Goal: Task Accomplishment & Management: Complete application form

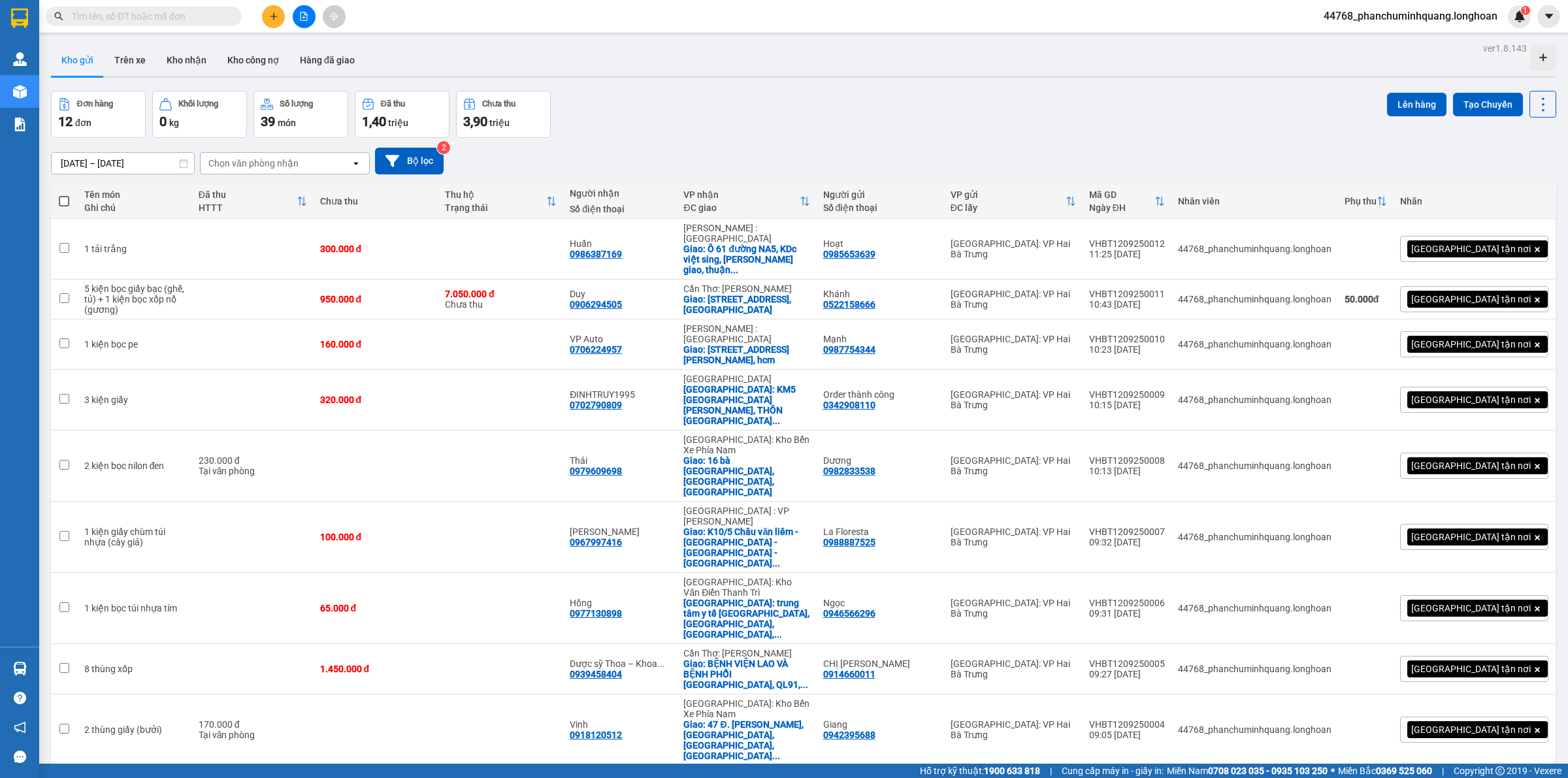
click at [272, 14] on icon "plus" at bounding box center [273, 16] width 9 height 9
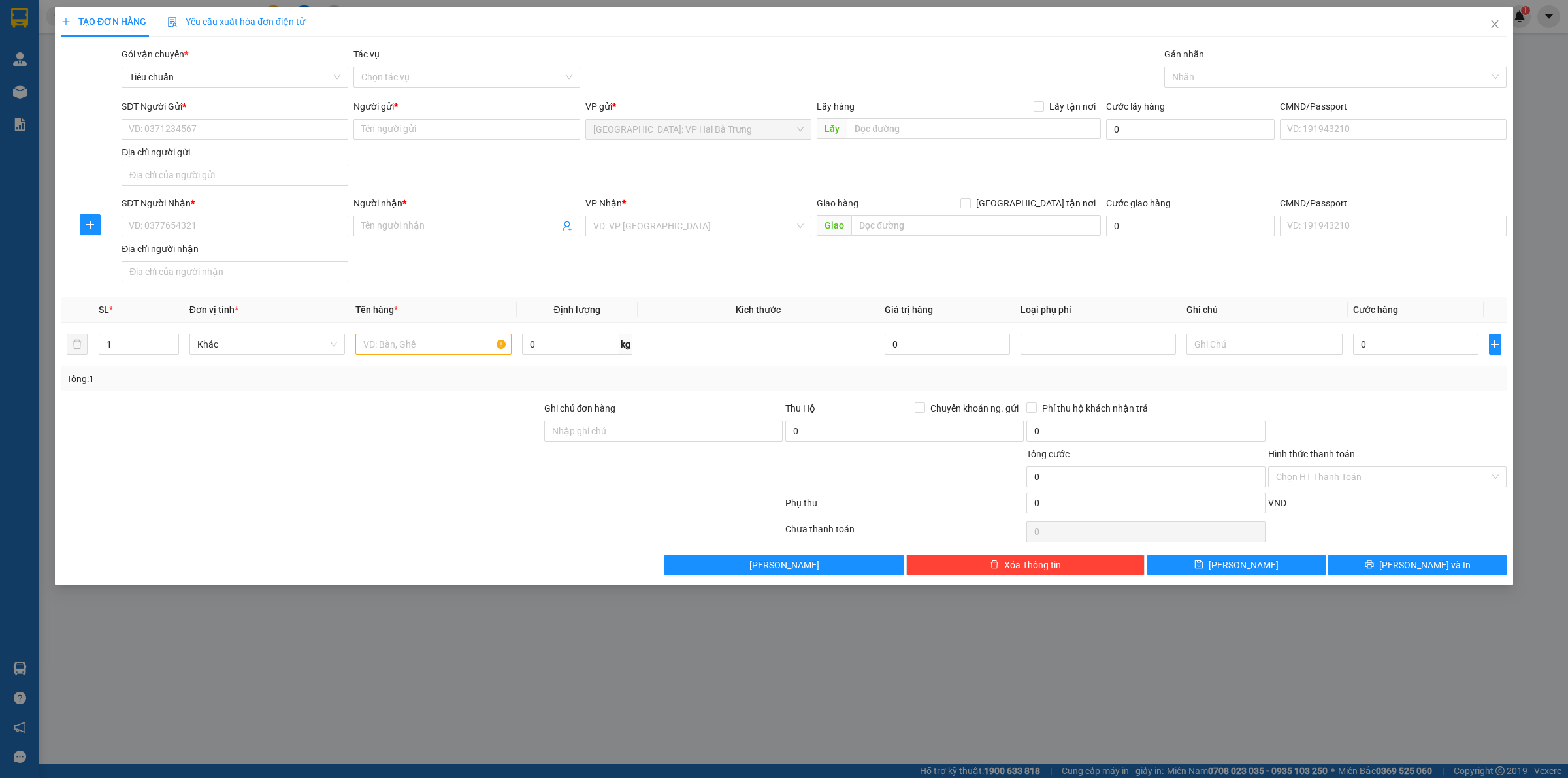
click at [222, 115] on div "SĐT Người Gửi *" at bounding box center [235, 109] width 227 height 20
click at [224, 120] on input "SĐT Người Gửi *" at bounding box center [235, 129] width 227 height 21
drag, startPoint x: 934, startPoint y: 184, endPoint x: 922, endPoint y: 181, distance: 12.4
click at [934, 184] on div "SĐT Người Gửi * VD: 0371234567 Người gửi * Tên người gửi VP gửi * [GEOGRAPHIC_D…" at bounding box center [813, 145] width 1390 height 91
click at [1498, 21] on icon "close" at bounding box center [1495, 24] width 11 height 11
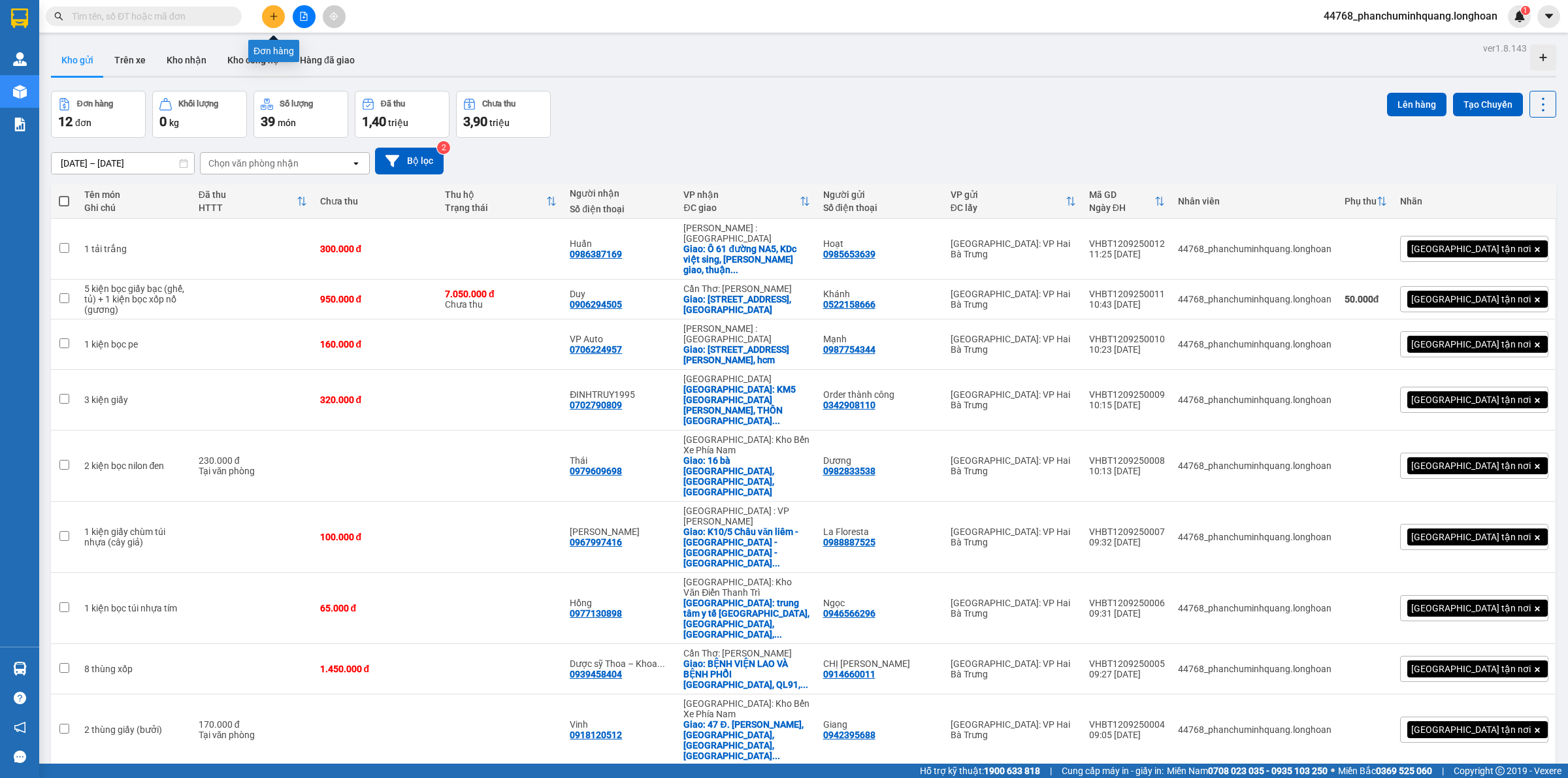
click at [274, 18] on icon "plus" at bounding box center [273, 16] width 9 height 9
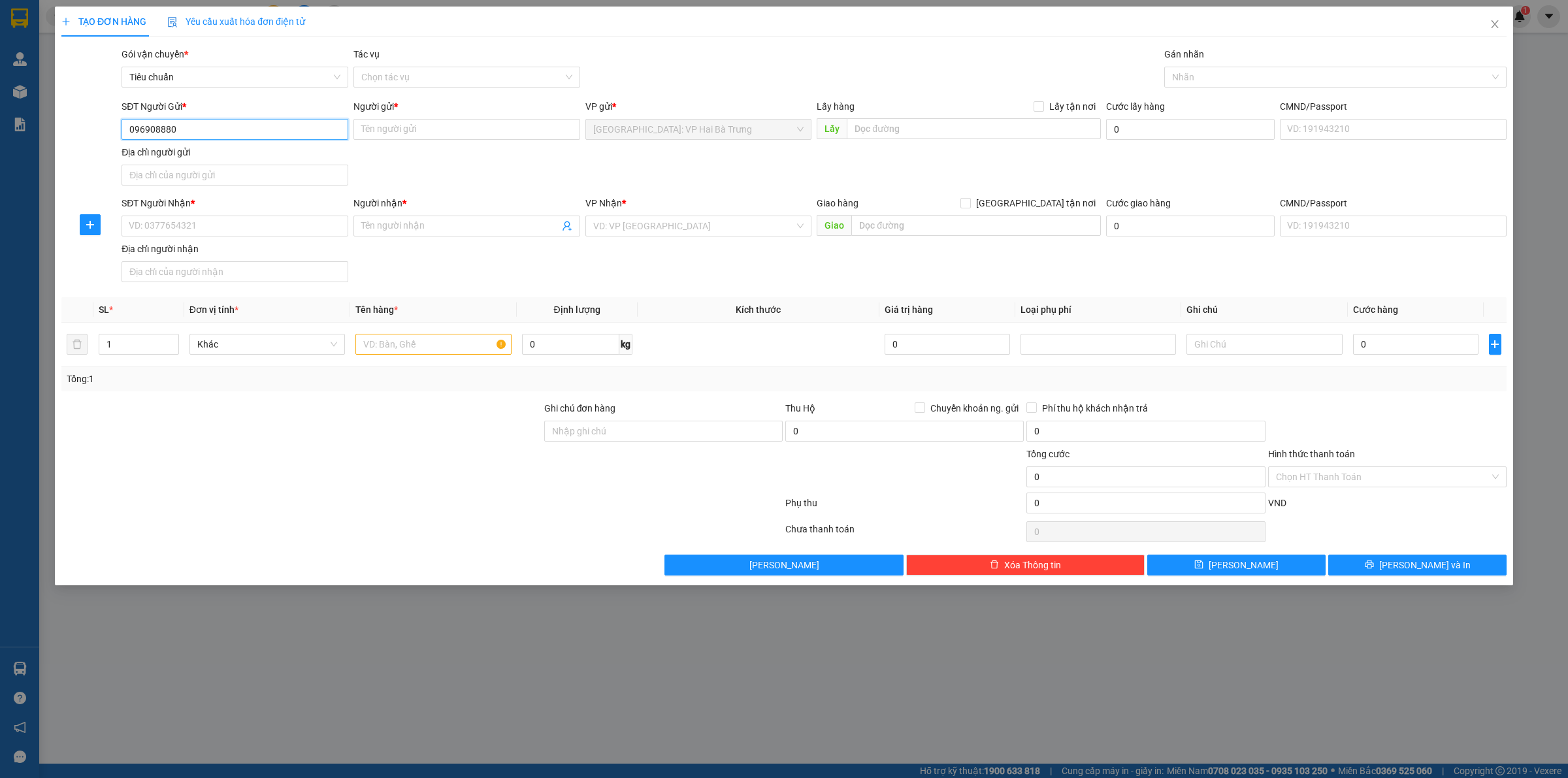
type input "0969088803"
drag, startPoint x: 243, startPoint y: 158, endPoint x: 285, endPoint y: 183, distance: 48.9
click at [244, 158] on div "0969088803 - [PERSON_NAME]" at bounding box center [235, 156] width 211 height 14
type input "[PERSON_NAME]"
checkbox input "true"
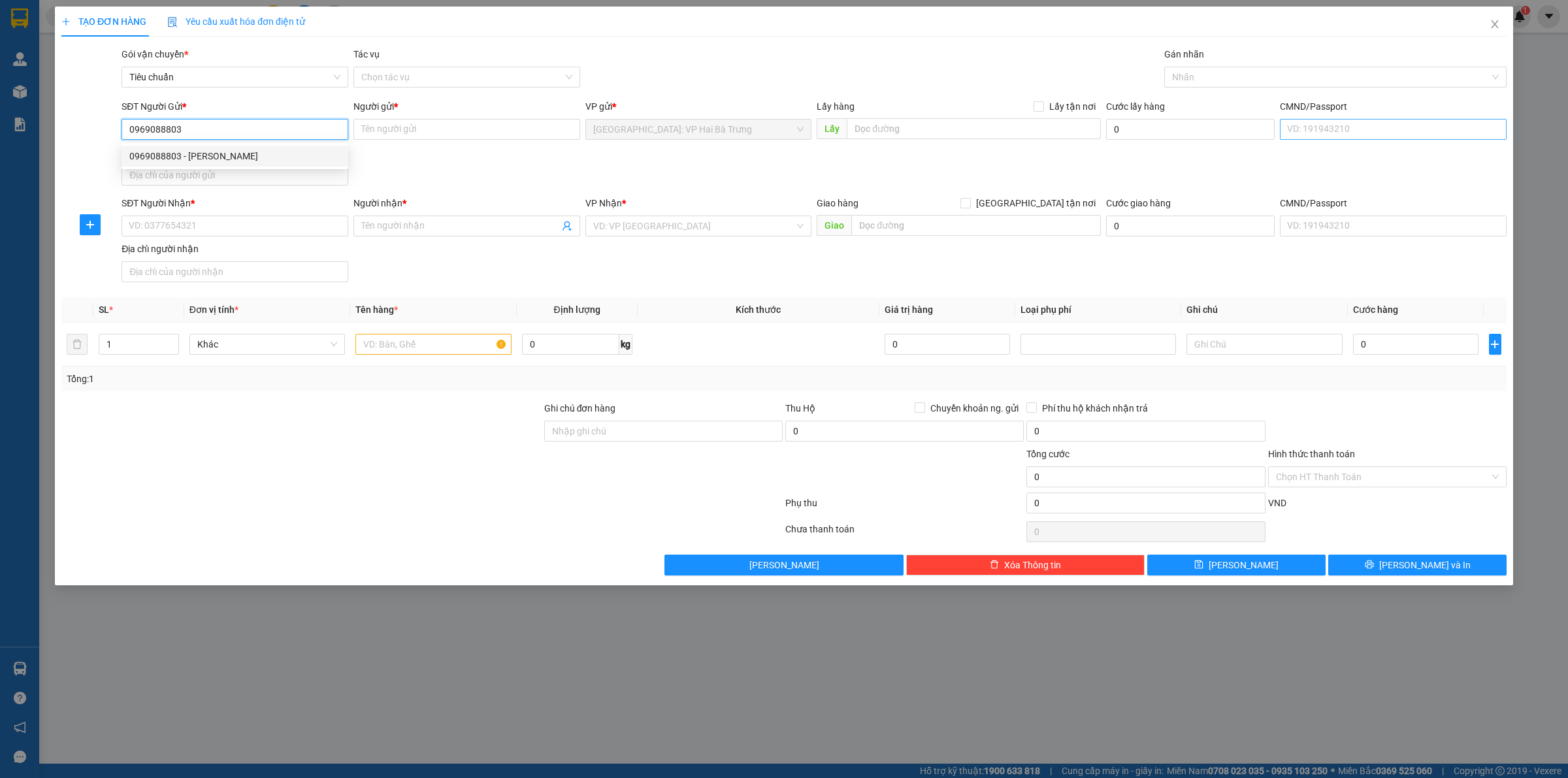
type input "785 [PERSON_NAME] thanh trì hoàng [PERSON_NAME]"
type input "150.000"
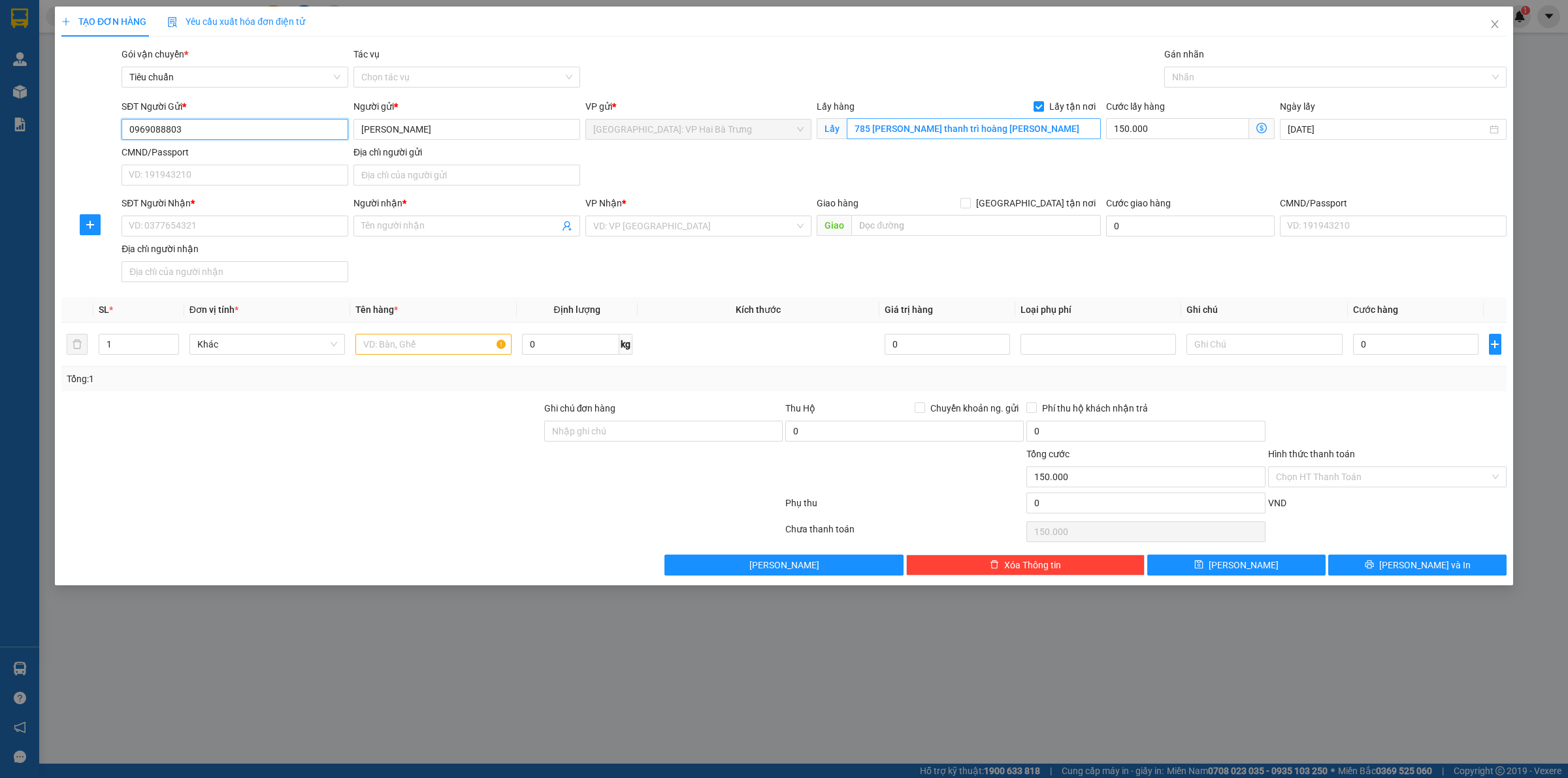
type input "0969088803"
click at [1057, 132] on input "785 [PERSON_NAME] thanh trì hoàng [PERSON_NAME]" at bounding box center [974, 128] width 254 height 21
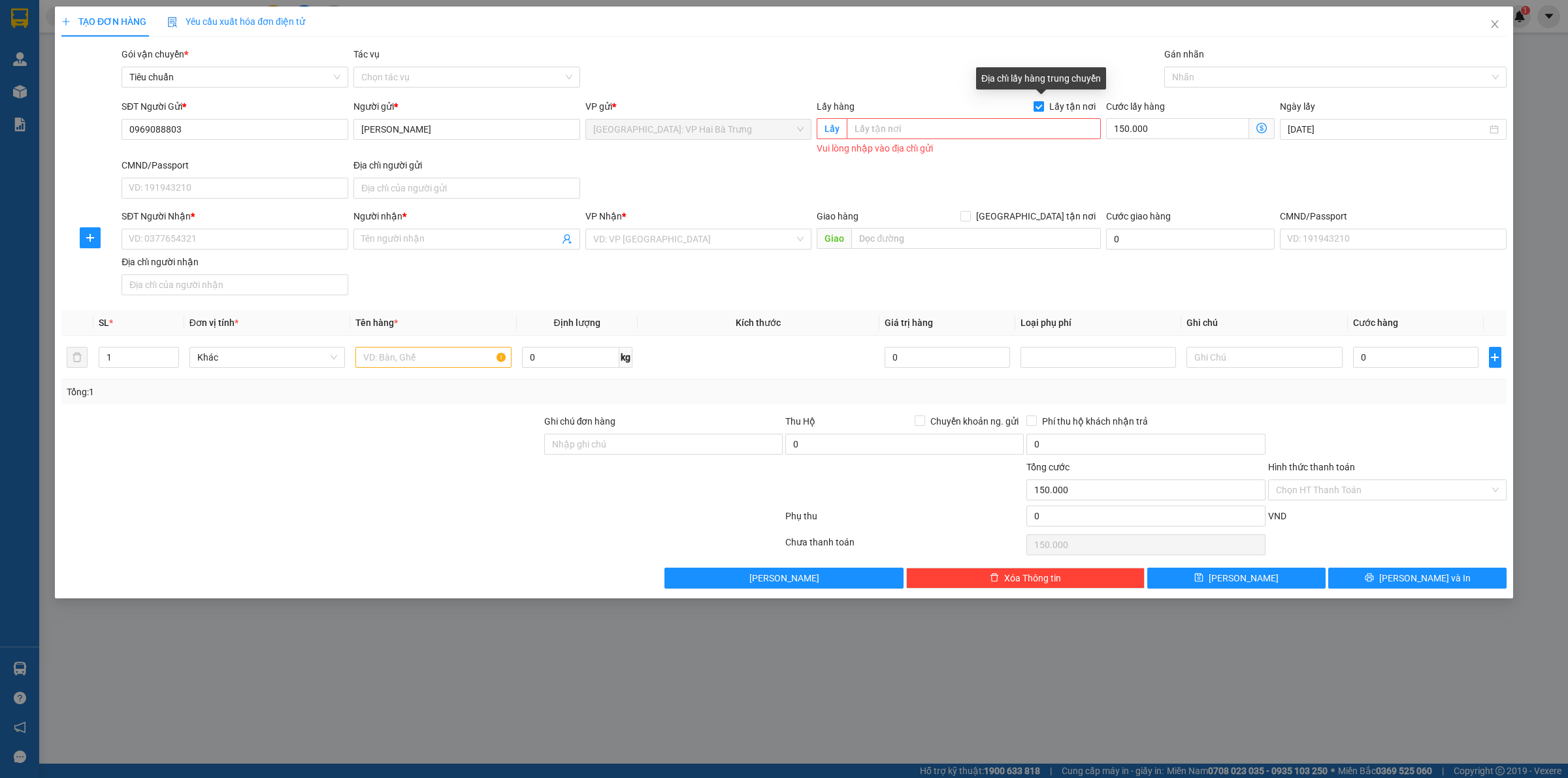
click at [1071, 104] on span "Lấy tận nơi" at bounding box center [1072, 106] width 57 height 14
click at [1043, 104] on input "Lấy tận nơi" at bounding box center [1038, 106] width 9 height 9
checkbox input "false"
click at [1167, 134] on input "150.000" at bounding box center [1190, 129] width 168 height 21
type input "0"
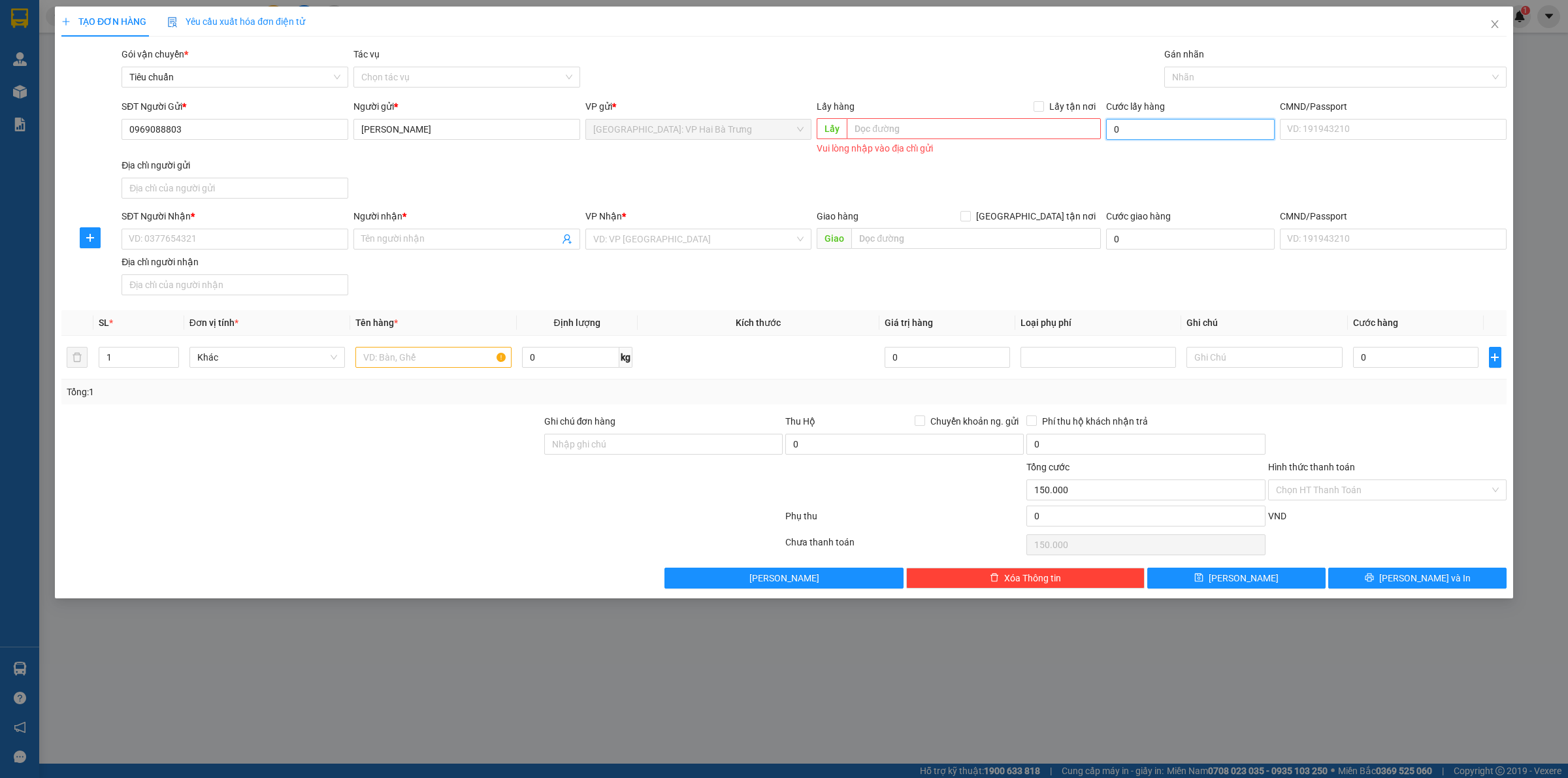
type input "0"
click at [497, 129] on input "[PERSON_NAME]" at bounding box center [467, 129] width 227 height 21
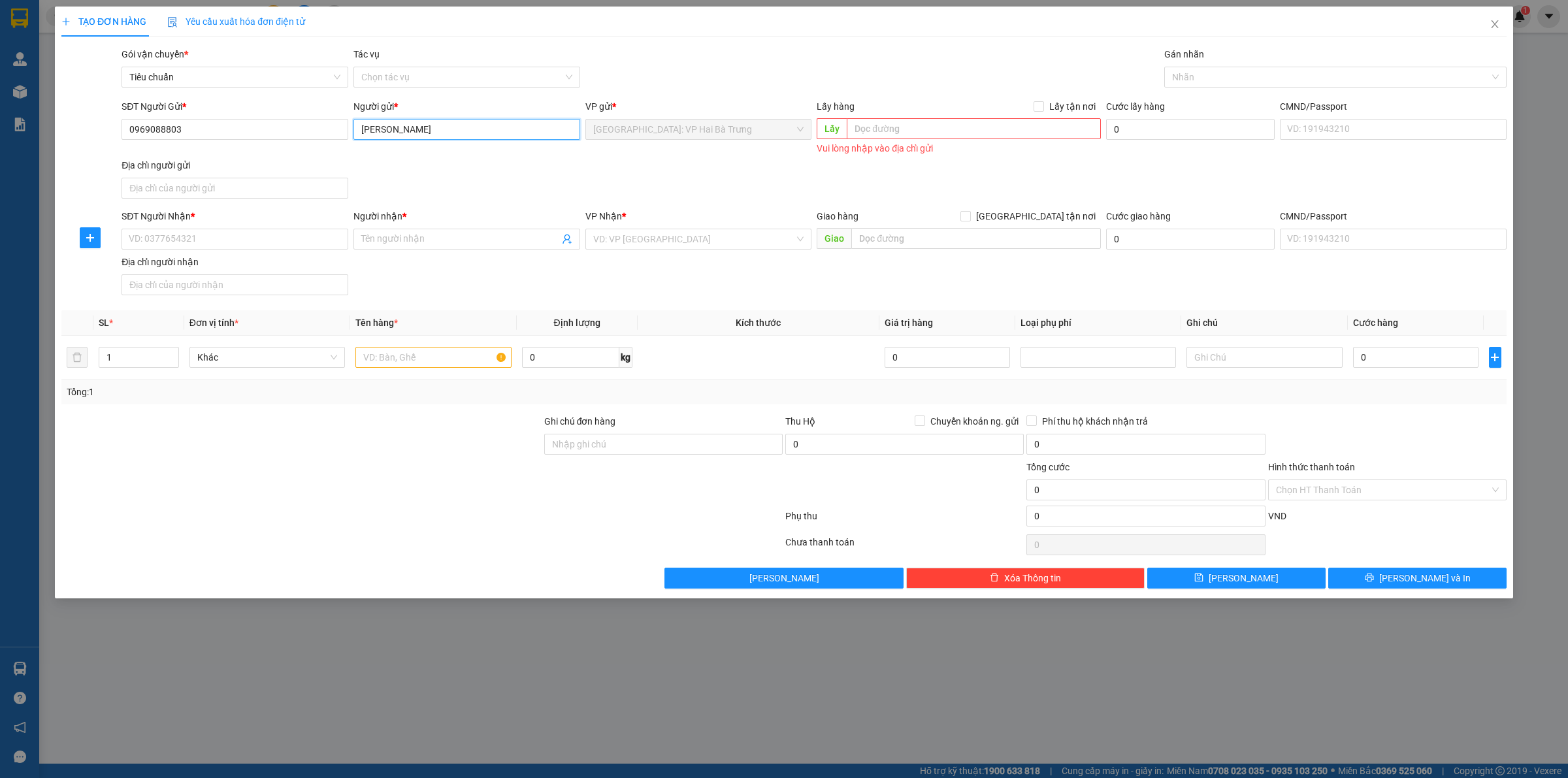
click at [497, 129] on input "[PERSON_NAME]" at bounding box center [467, 129] width 227 height 21
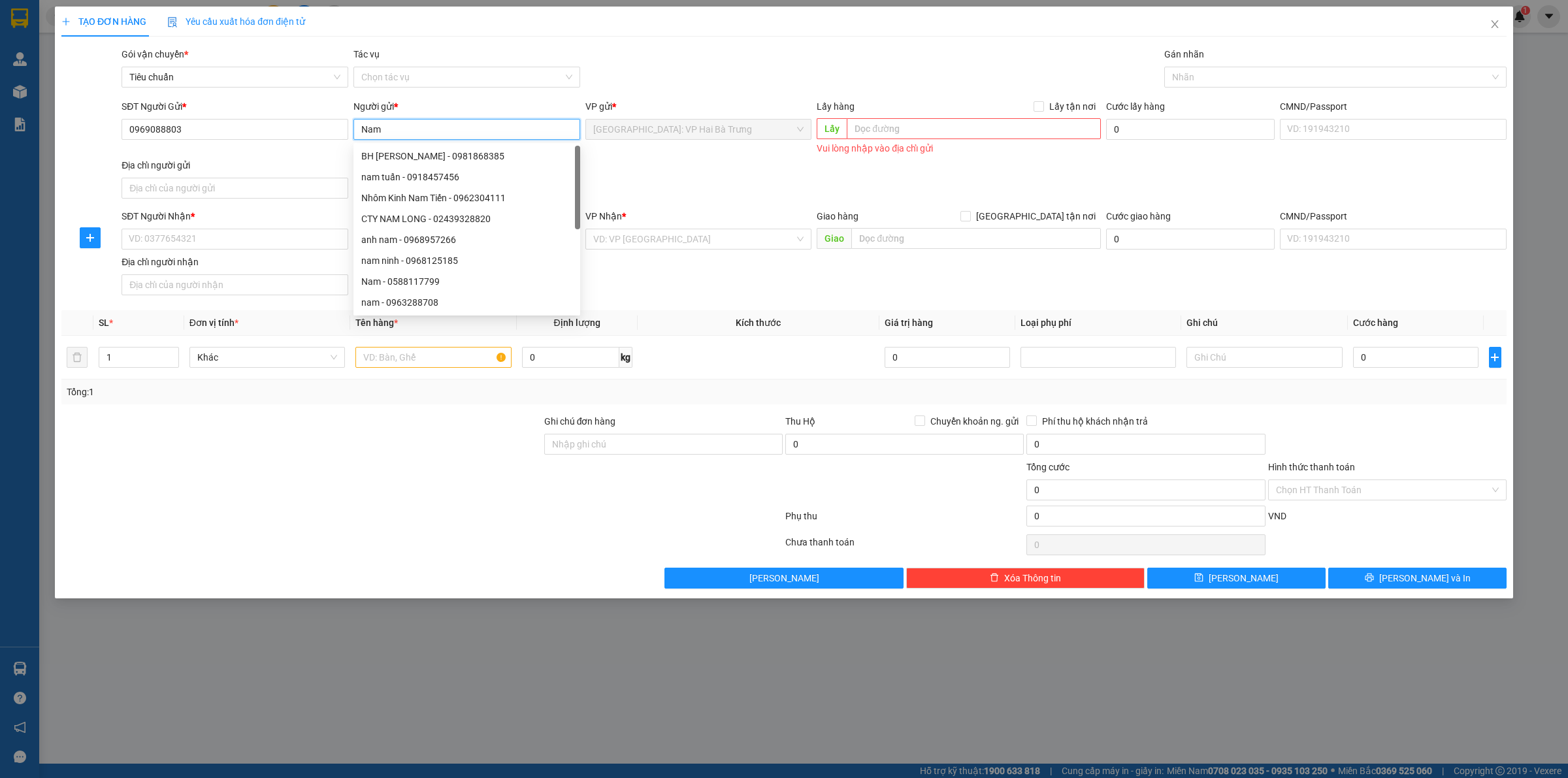
type input "Nam"
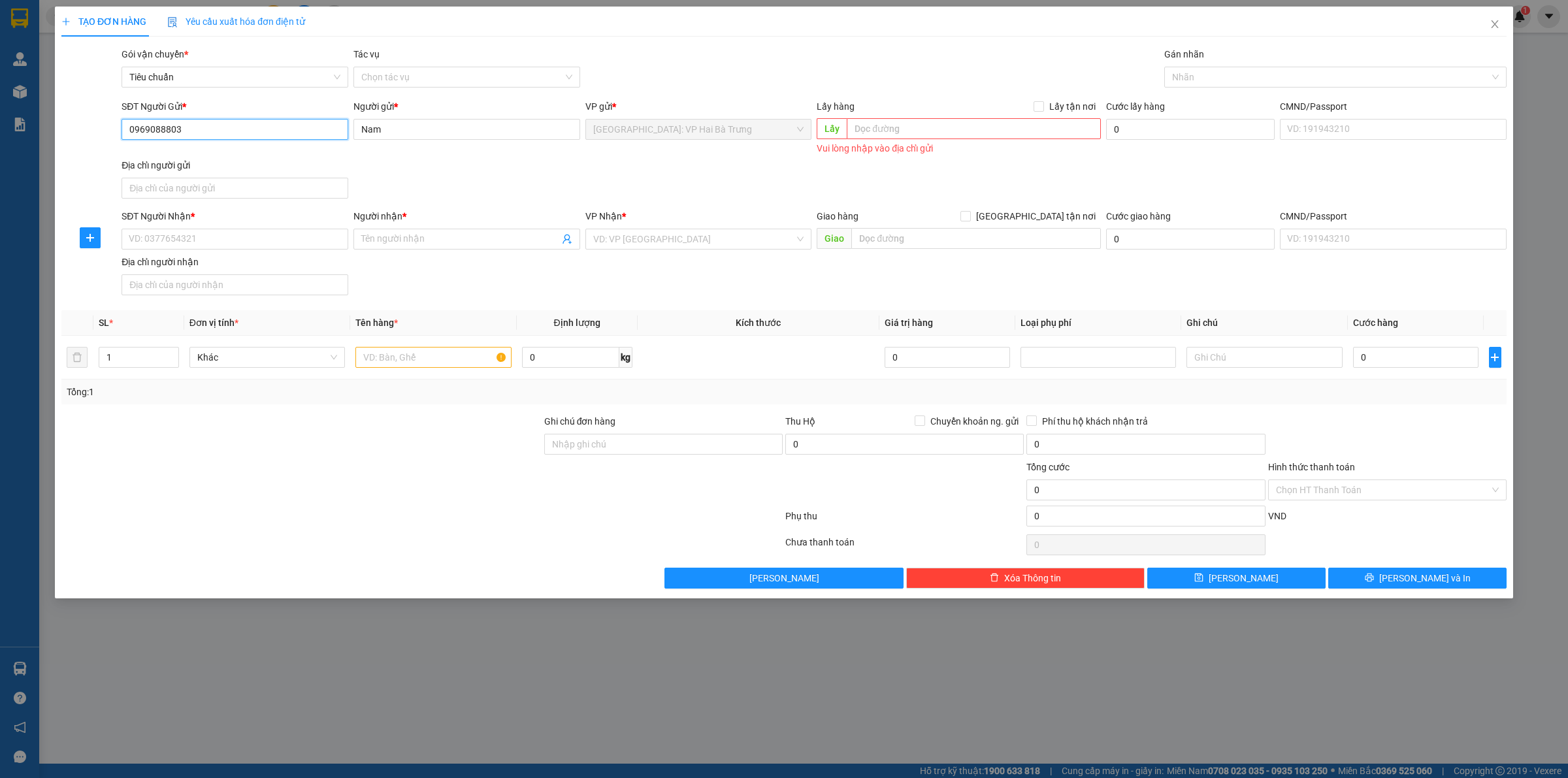
click at [238, 126] on input "0969088803" at bounding box center [235, 129] width 227 height 21
click at [254, 155] on div "0866888748 - a Nam" at bounding box center [235, 156] width 211 height 14
type input "0866888748"
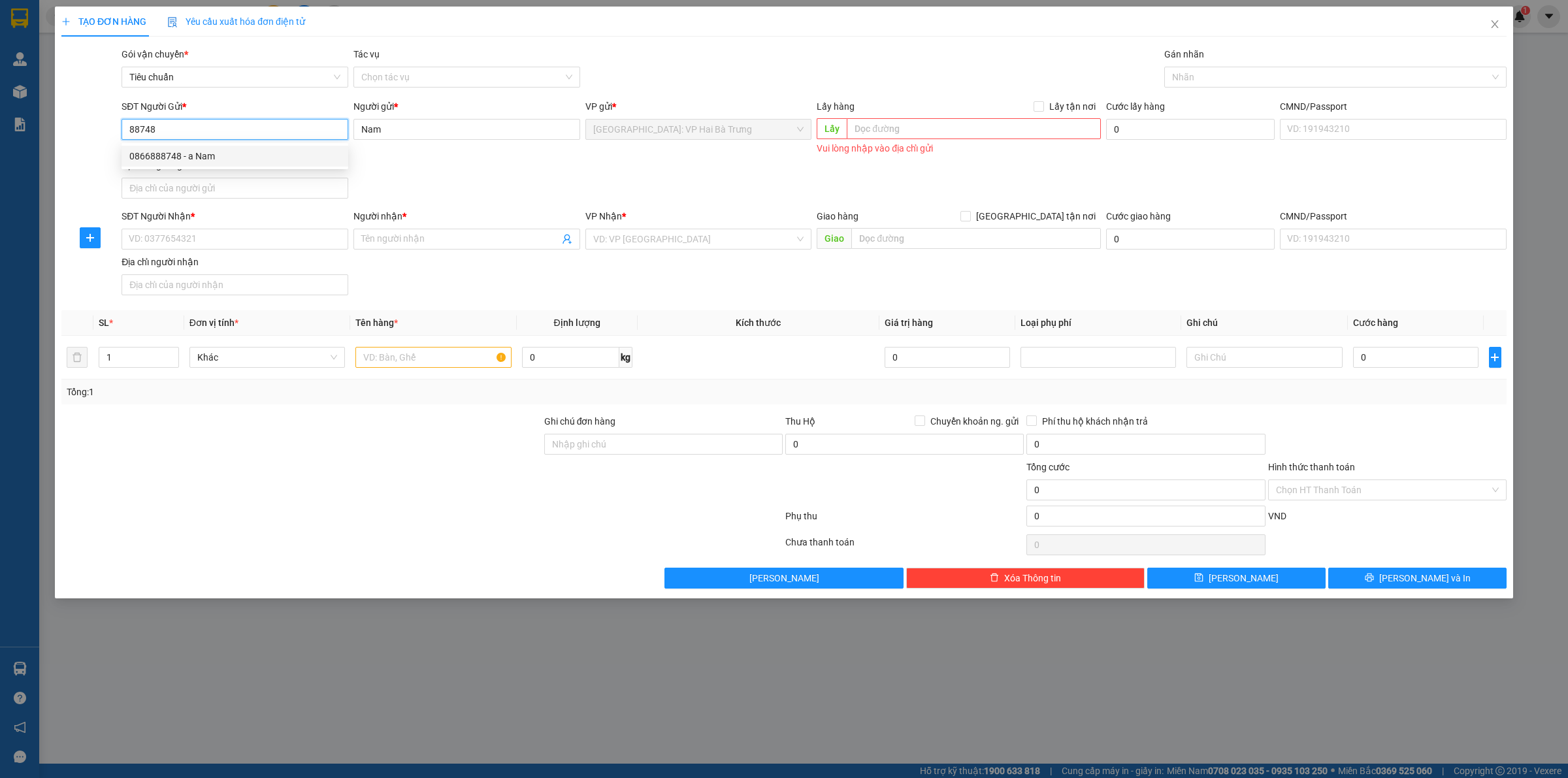
type input "a Nam"
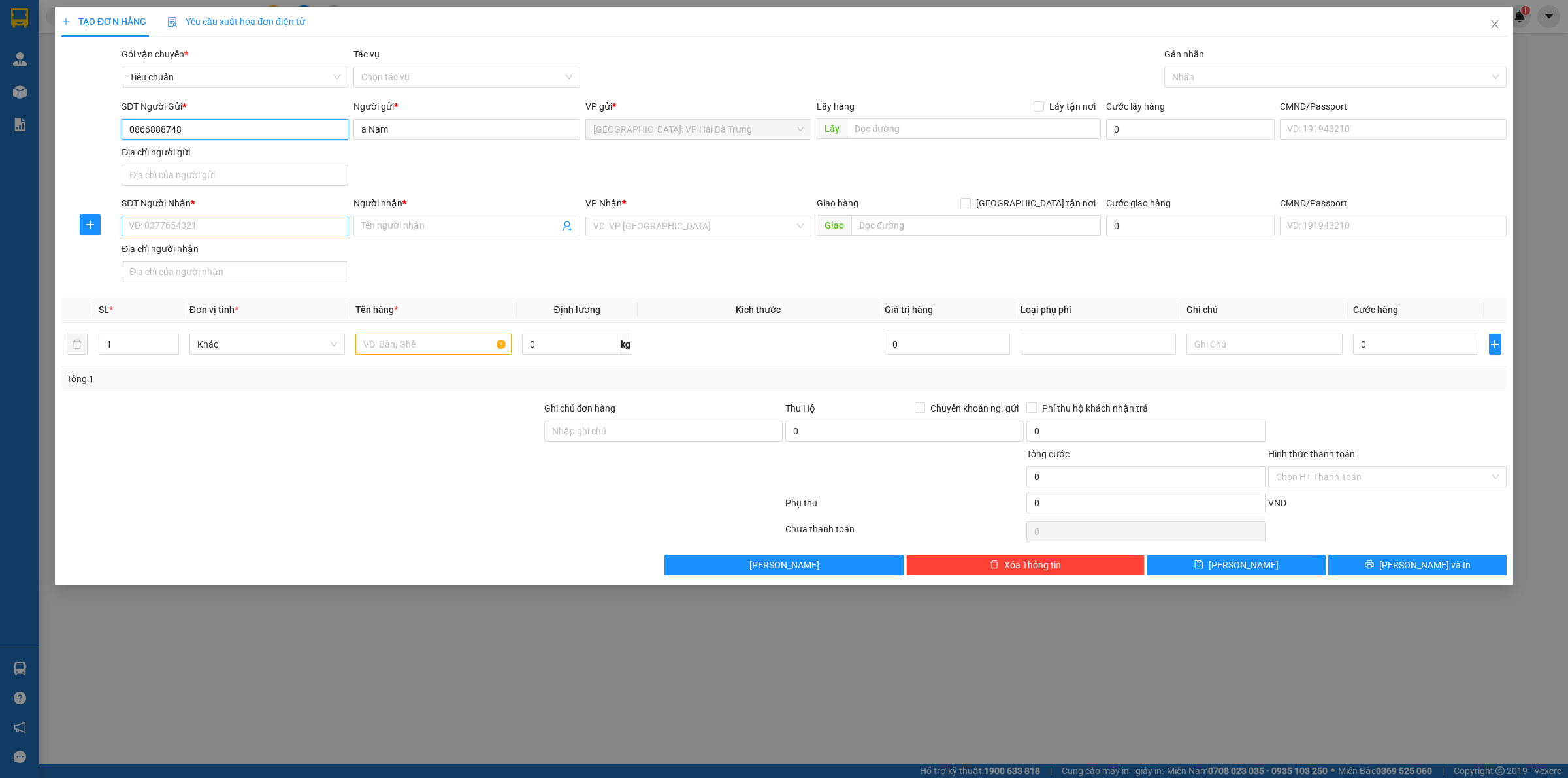
type input "0866888748"
click at [317, 230] on input "SĐT Người Nhận *" at bounding box center [235, 225] width 227 height 21
type input "0388886689"
click at [742, 223] on input "search" at bounding box center [694, 226] width 202 height 20
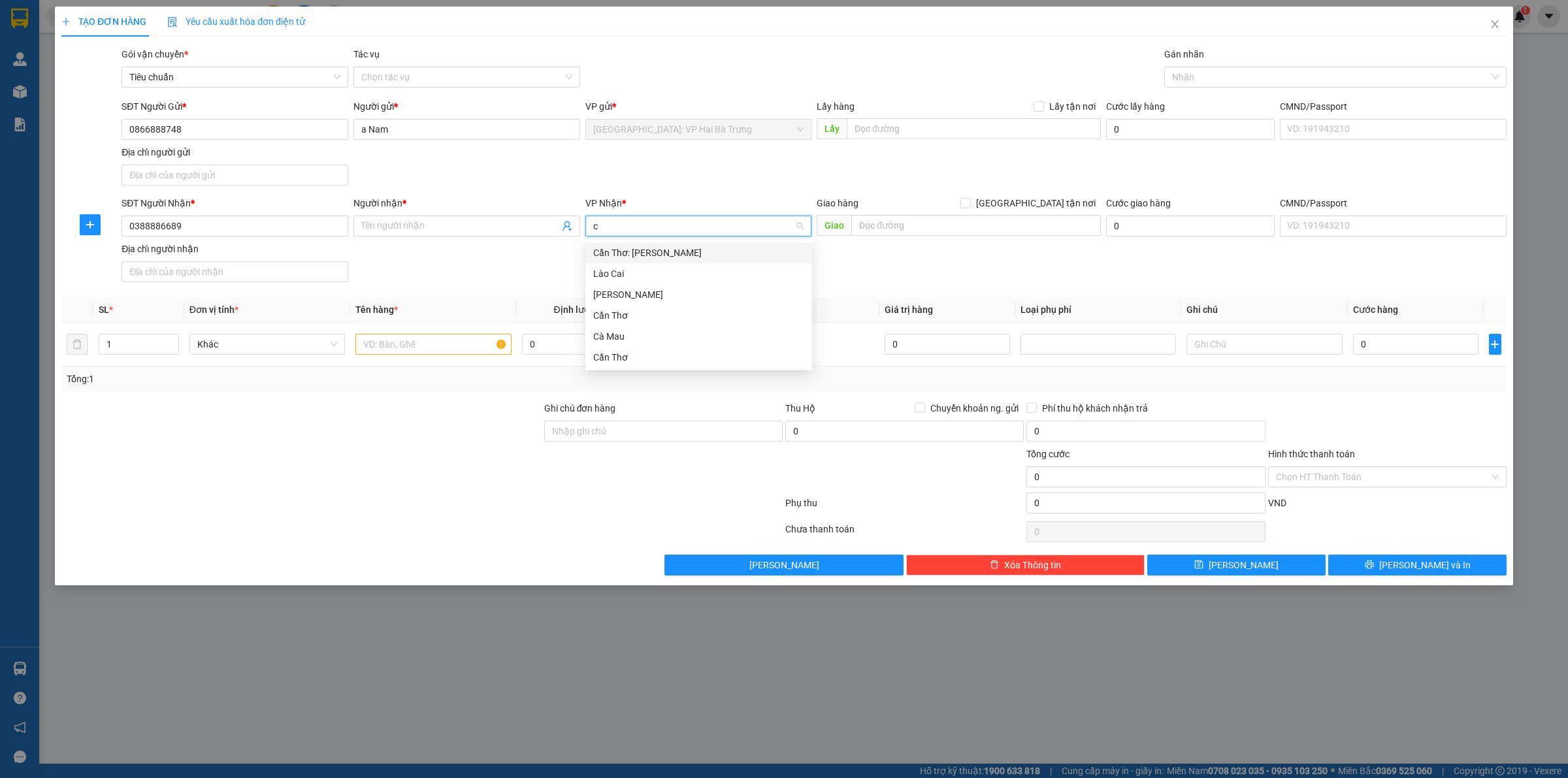
type input "câ"
click at [691, 255] on div "Cần Thơ: [PERSON_NAME]" at bounding box center [698, 253] width 211 height 14
drag, startPoint x: 991, startPoint y: 228, endPoint x: 976, endPoint y: 233, distance: 15.8
click at [985, 231] on input "text" at bounding box center [976, 225] width 250 height 21
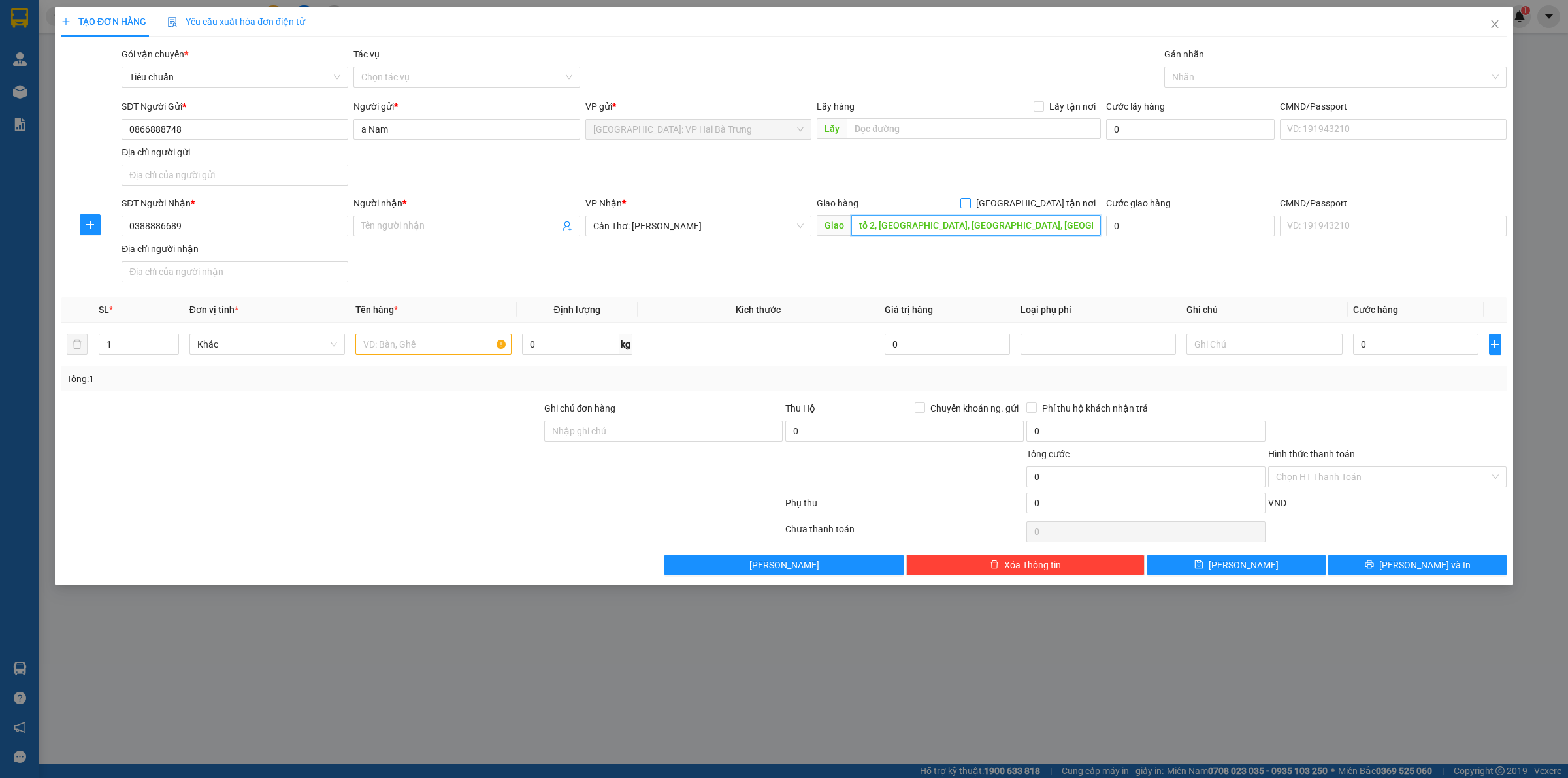
type input "tổ 2, [GEOGRAPHIC_DATA], [GEOGRAPHIC_DATA], [GEOGRAPHIC_DATA], [GEOGRAPHIC_DATA]"
click at [1053, 207] on span "[GEOGRAPHIC_DATA] tận nơi" at bounding box center [1036, 202] width 130 height 14
click at [969, 207] on input "[GEOGRAPHIC_DATA] tận nơi" at bounding box center [965, 202] width 9 height 9
checkbox input "true"
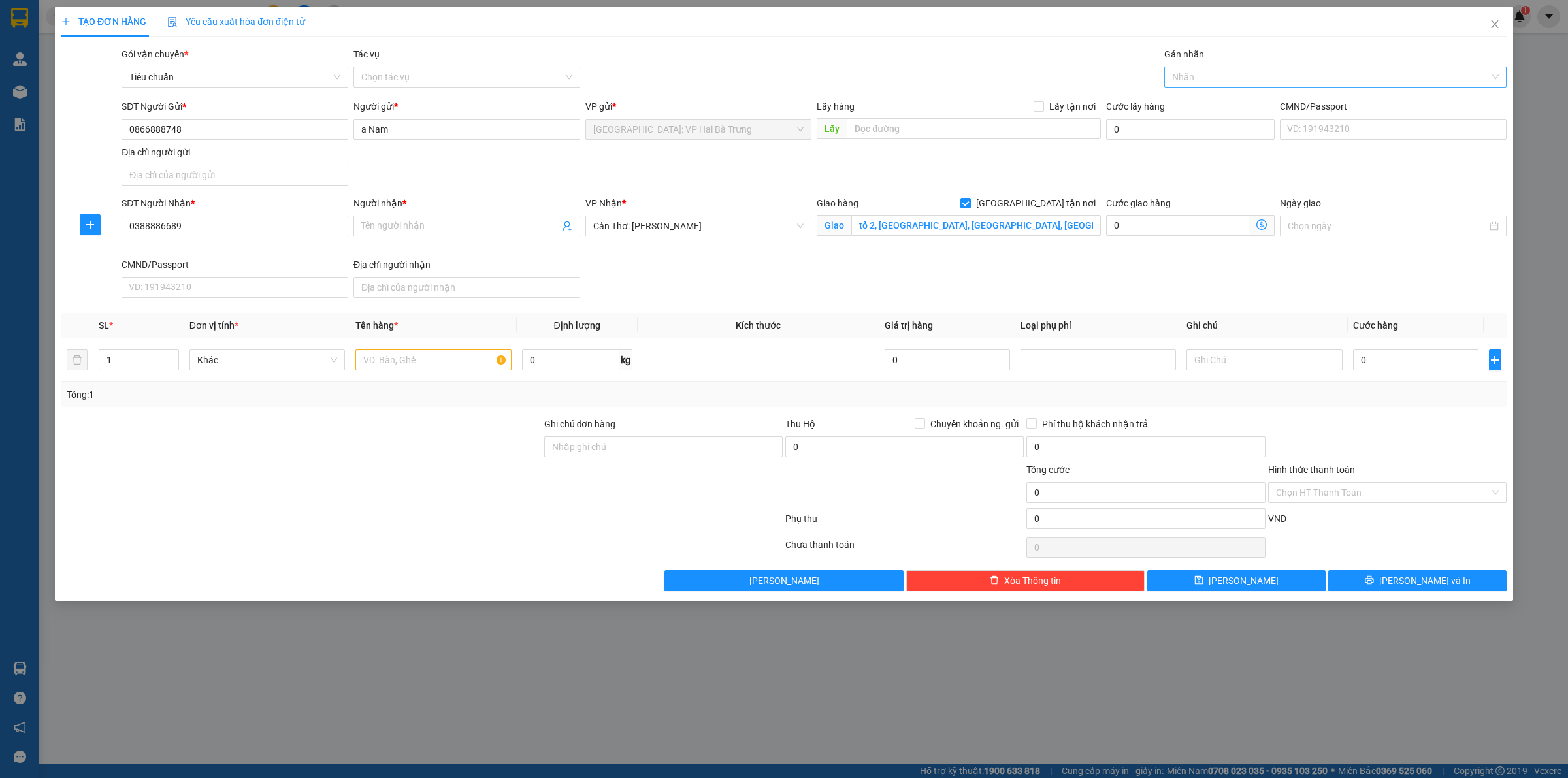
click at [1222, 72] on div at bounding box center [1329, 77] width 323 height 16
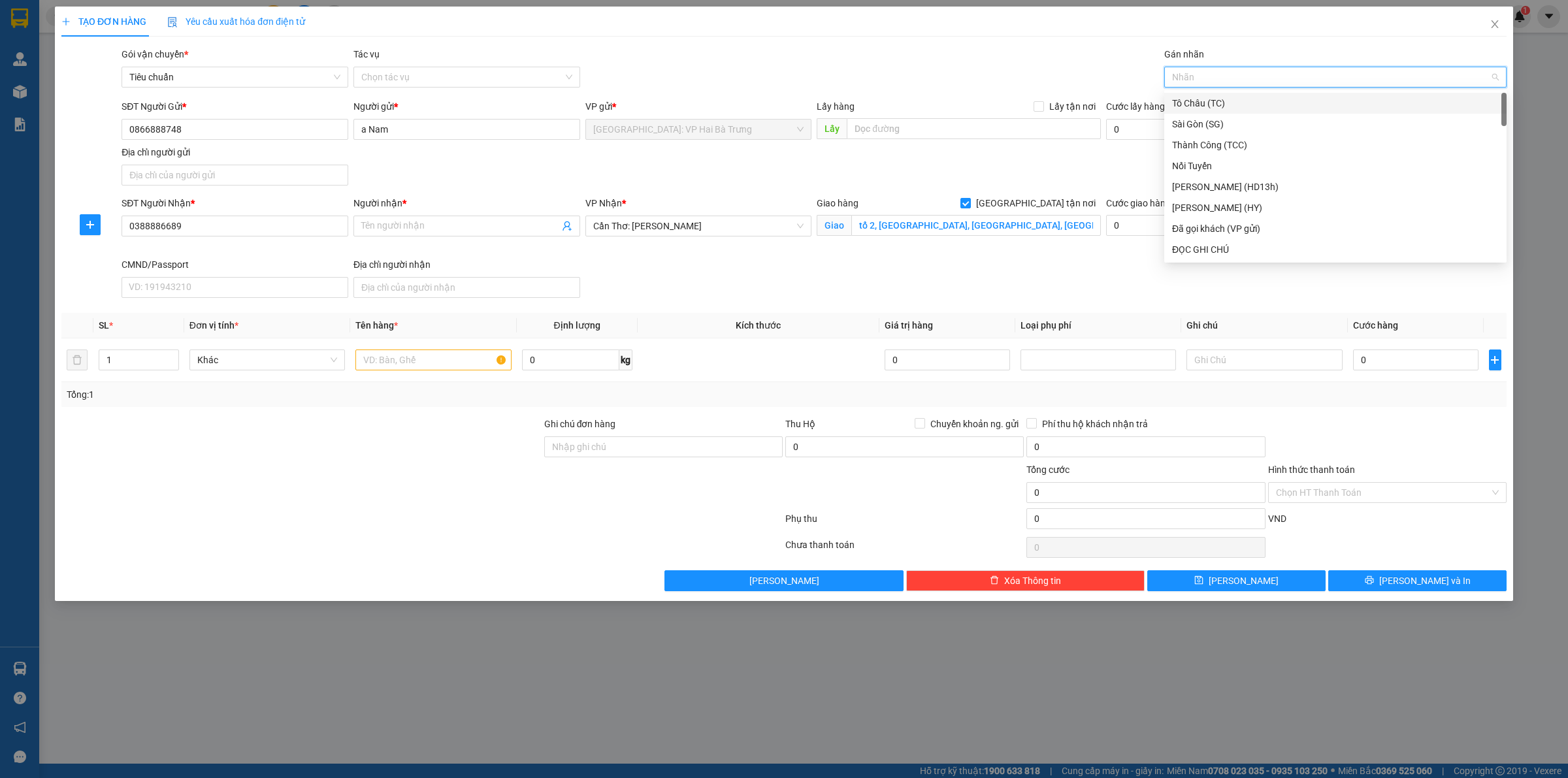
type input "G"
drag, startPoint x: 1202, startPoint y: 253, endPoint x: 1078, endPoint y: 282, distance: 127.3
click at [1202, 253] on div "[GEOGRAPHIC_DATA] tận nơi" at bounding box center [1335, 249] width 327 height 14
click at [165, 353] on span "Increase Value" at bounding box center [171, 356] width 14 height 11
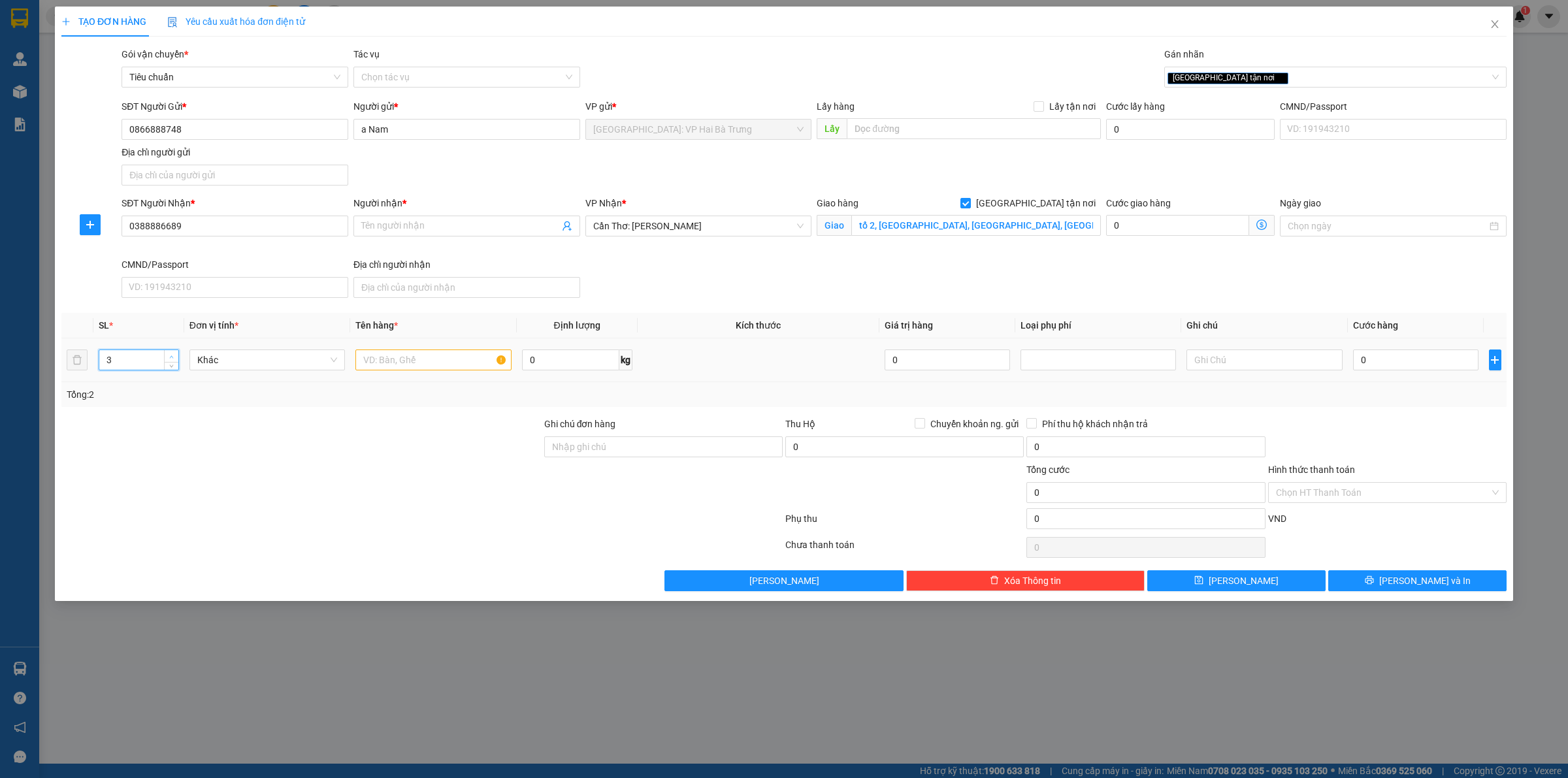
click at [165, 353] on span "Increase Value" at bounding box center [171, 356] width 14 height 11
type input "5"
click at [165, 353] on span "Increase Value" at bounding box center [171, 356] width 14 height 11
click at [441, 365] on input "text" at bounding box center [433, 359] width 155 height 21
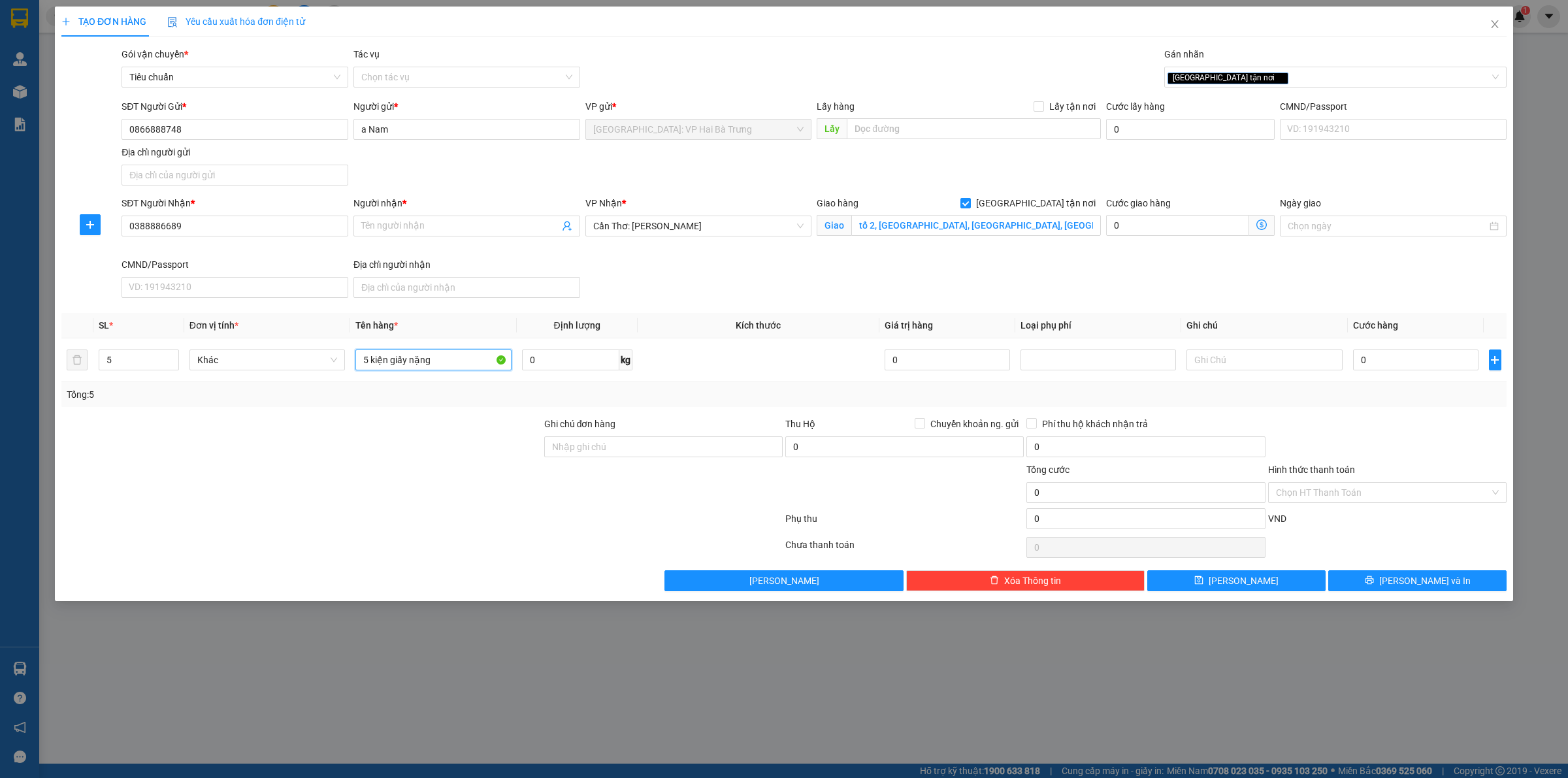
type input "5 kiện giấy nặng"
click at [432, 228] on input "Người nhận *" at bounding box center [460, 225] width 198 height 14
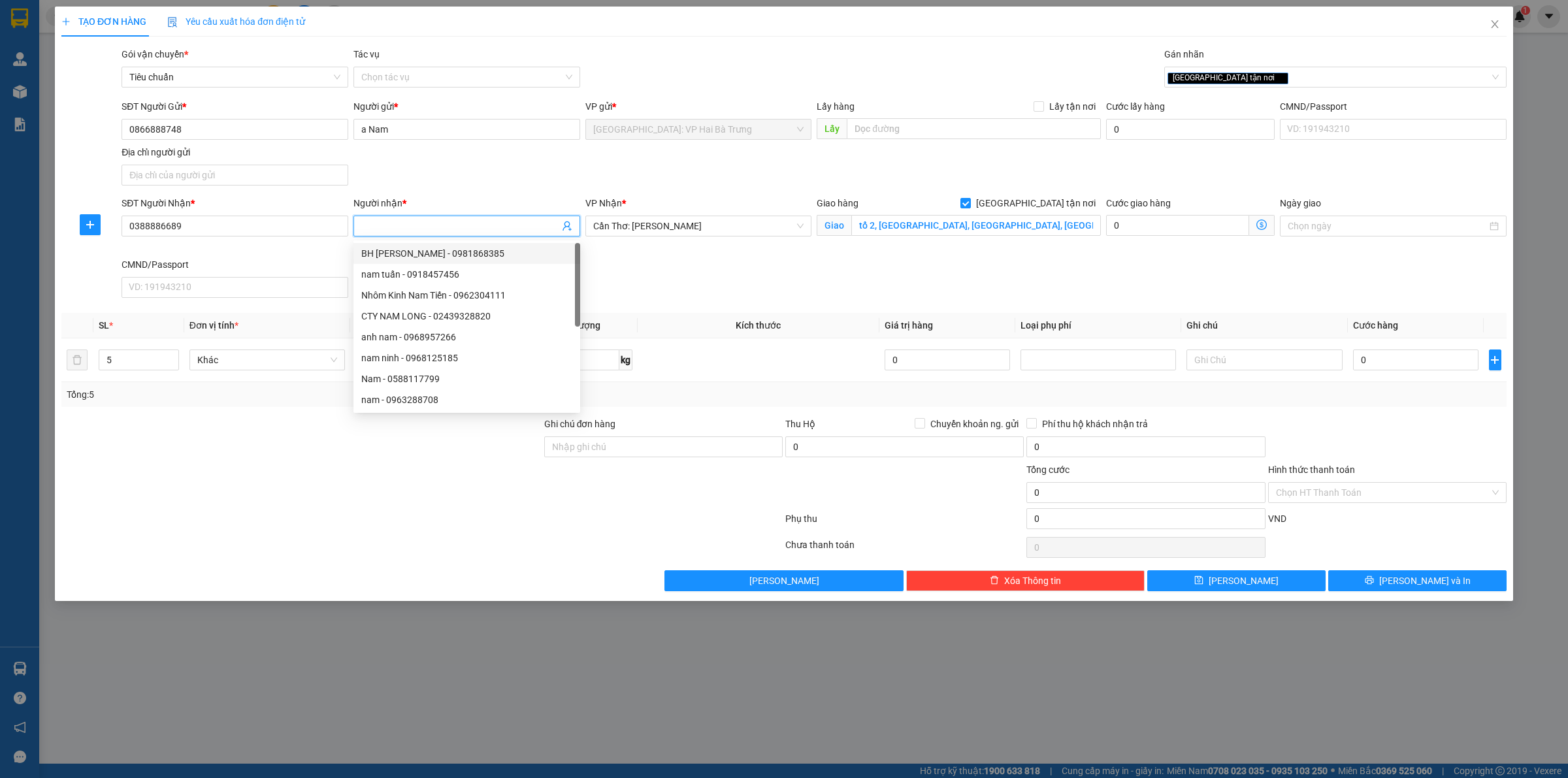
paste input "[PERSON_NAME]"
type input "[PERSON_NAME]"
drag, startPoint x: 1377, startPoint y: 357, endPoint x: 1351, endPoint y: 357, distance: 26.0
click at [1376, 357] on input "0" at bounding box center [1415, 359] width 126 height 21
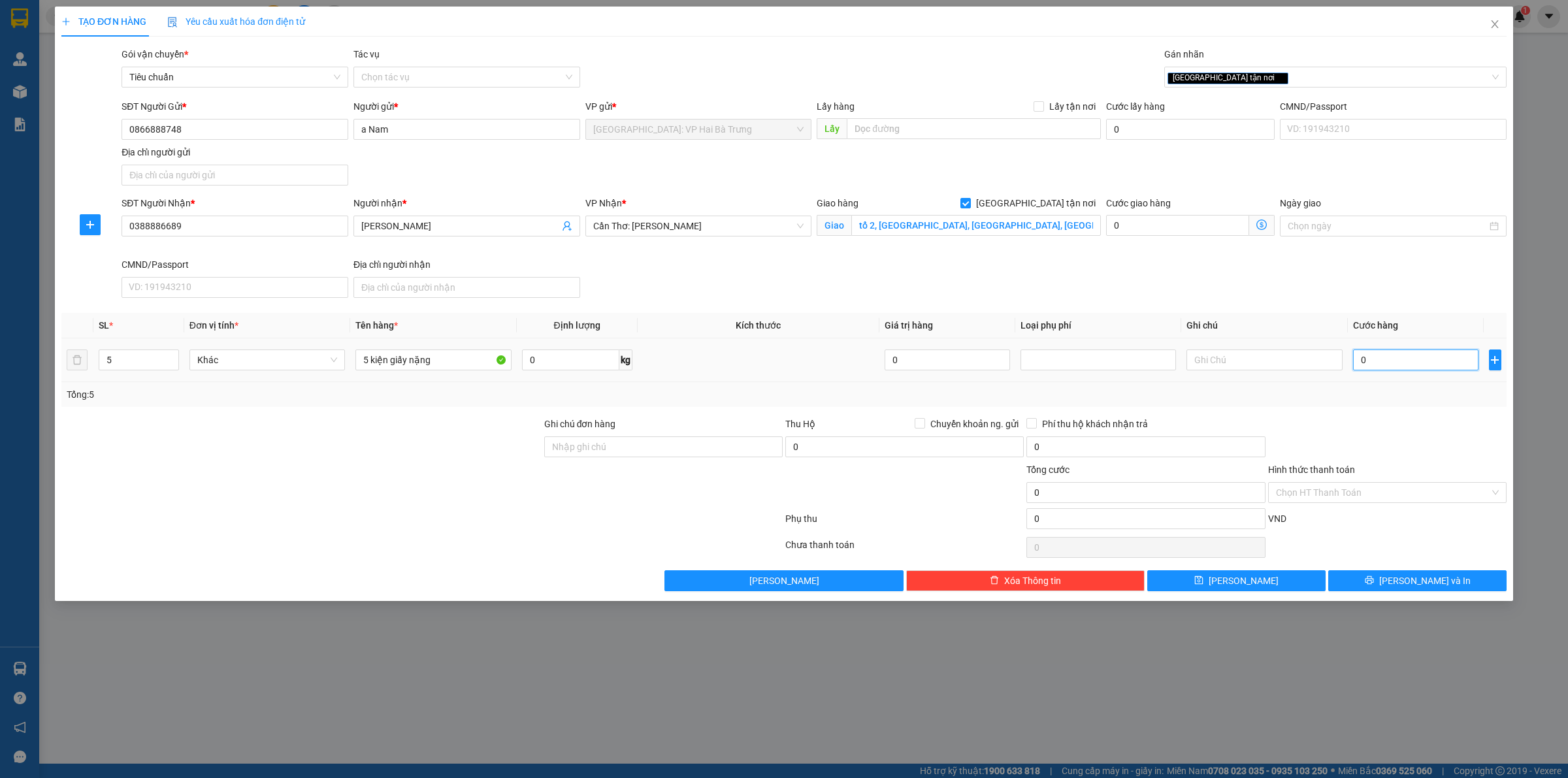
type input "1"
type input "13"
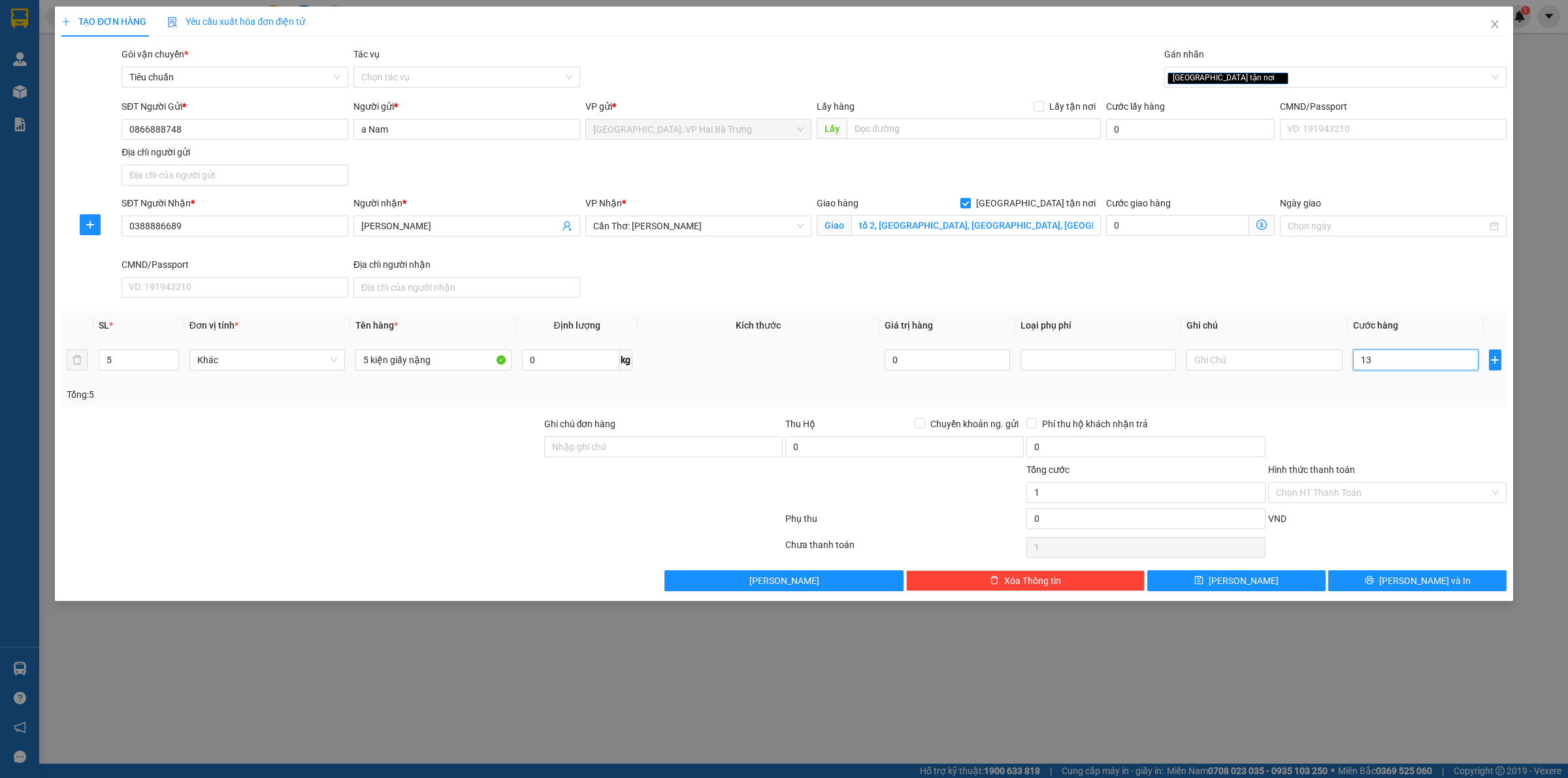
type input "13"
type input "136"
type input "1.360"
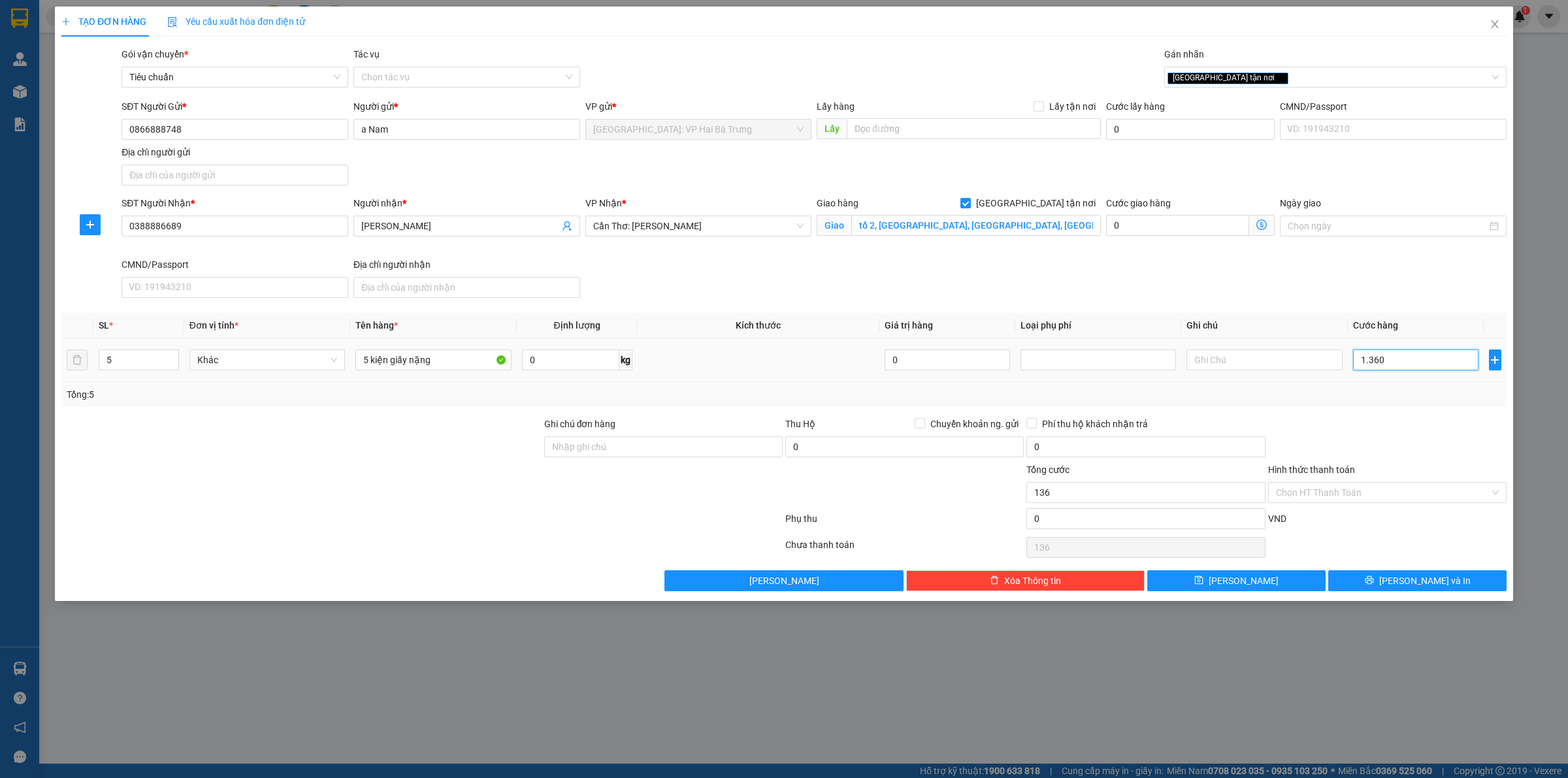
type input "1.360"
type input "13.600"
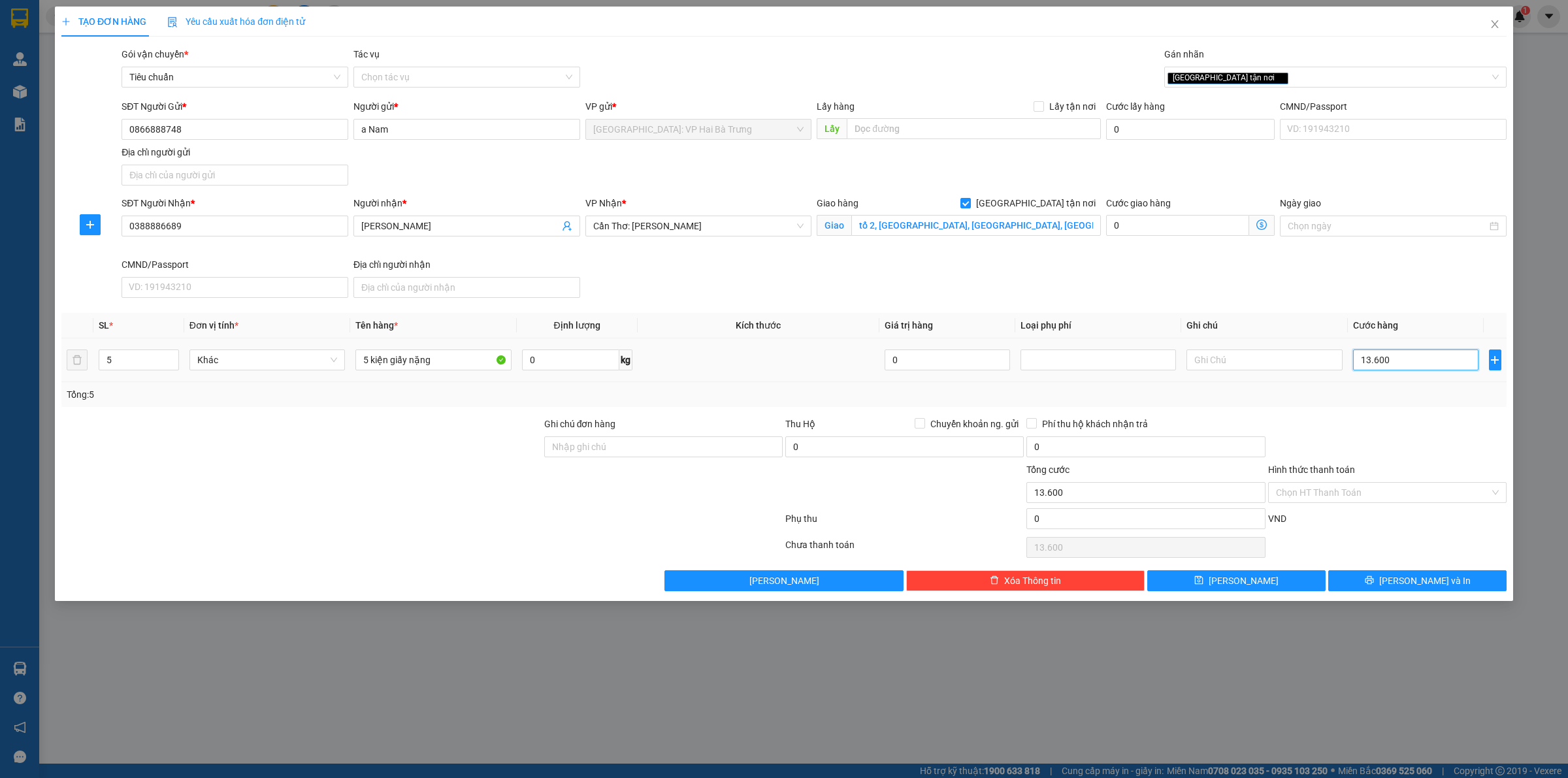
type input "136.000"
type input "1.360.000"
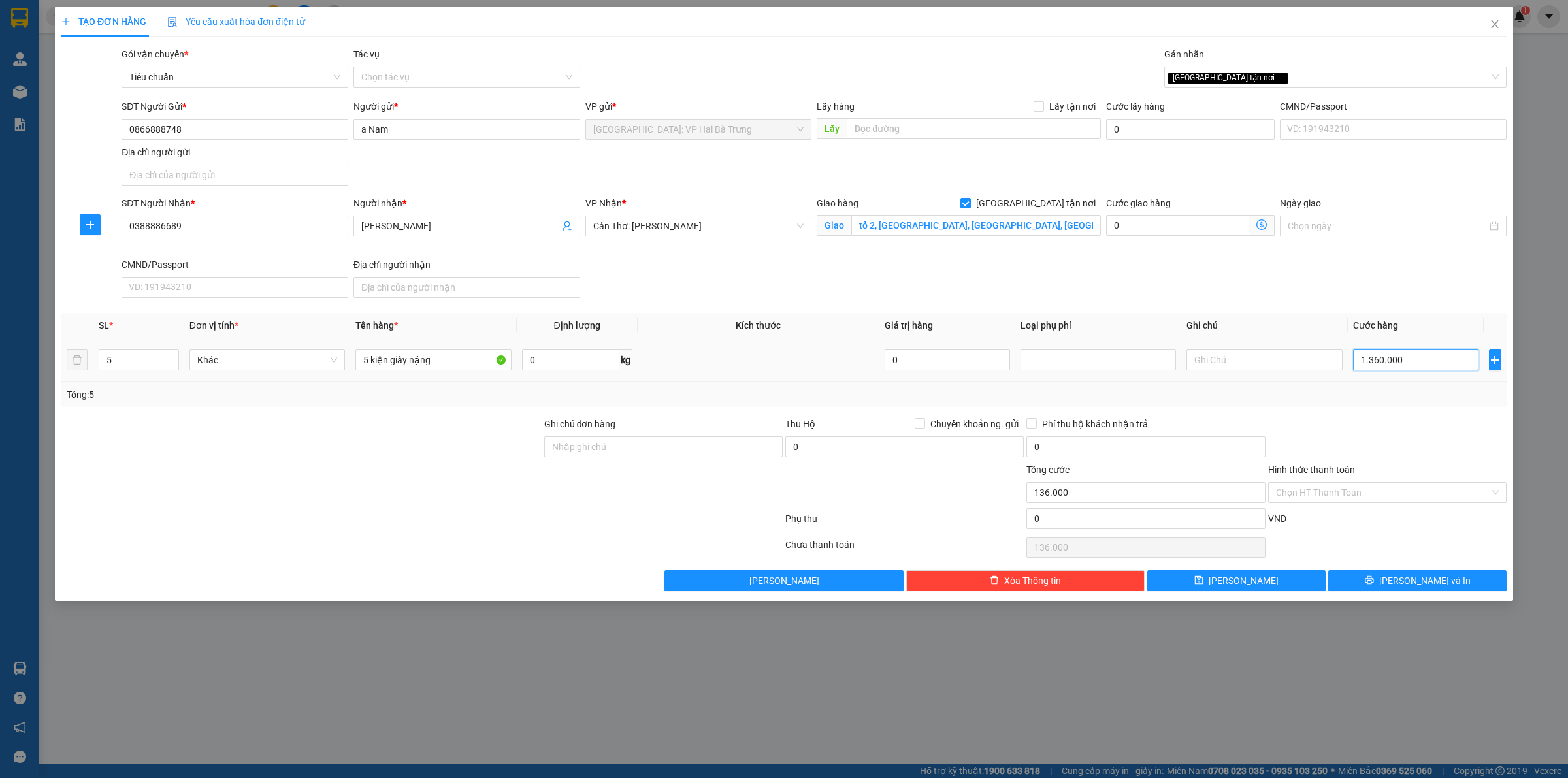
type input "1.360.000"
click at [1424, 580] on span "[PERSON_NAME] và In" at bounding box center [1425, 580] width 91 height 14
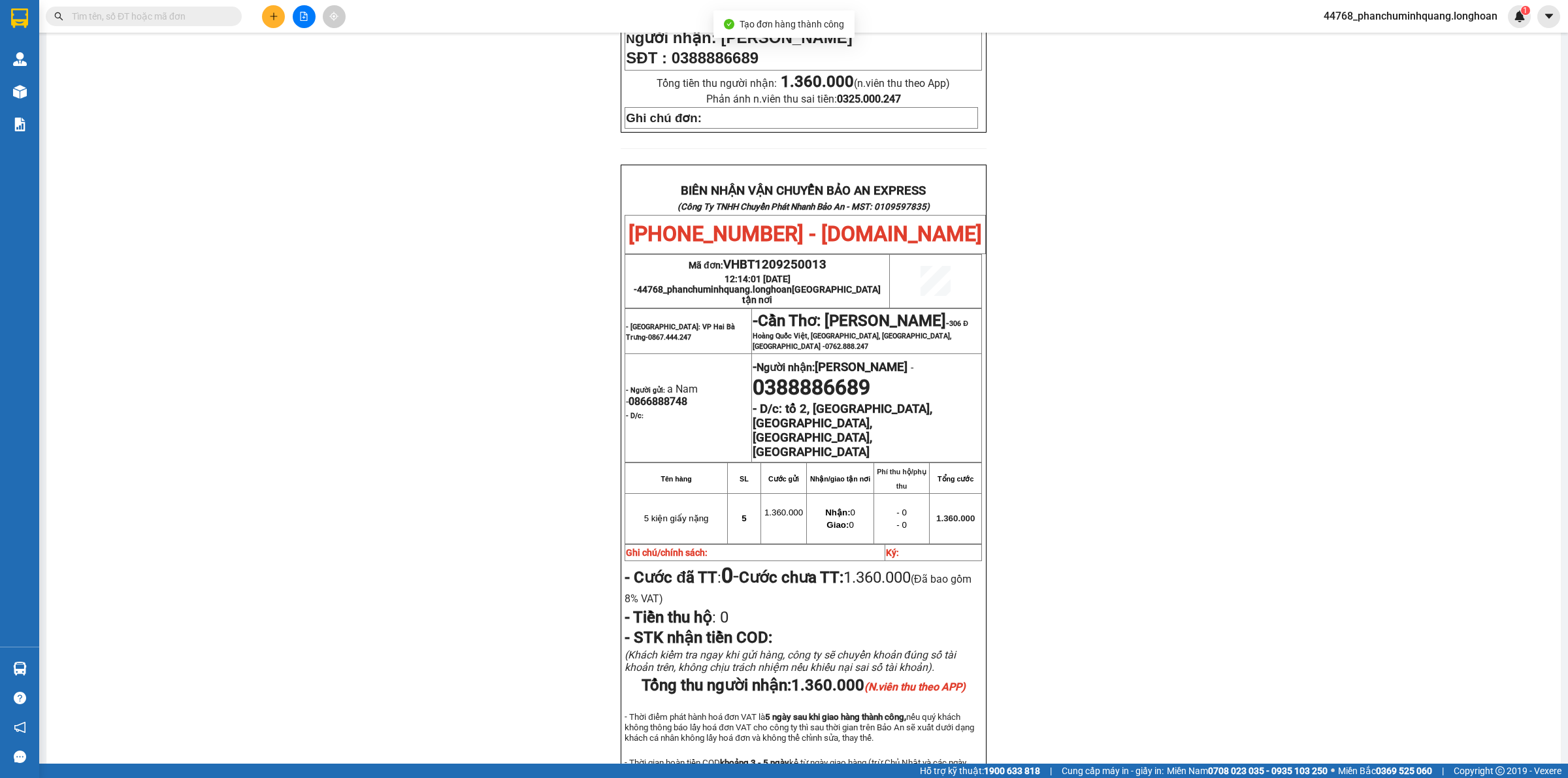
scroll to position [572, 0]
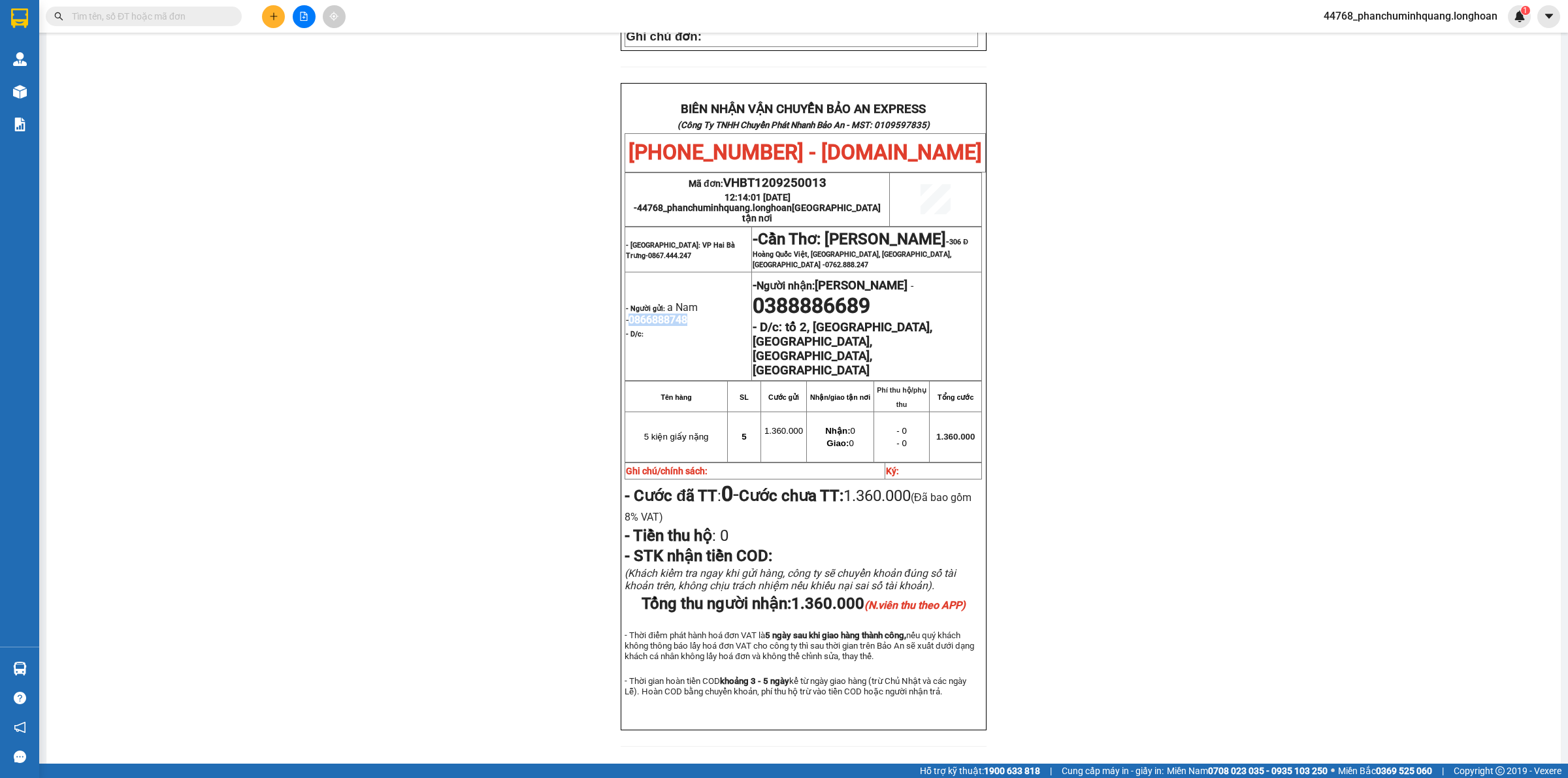
drag, startPoint x: 685, startPoint y: 287, endPoint x: 621, endPoint y: 288, distance: 64.0
click at [626, 301] on p "- Người gửi: a Nam - 0866888748" at bounding box center [688, 313] width 125 height 25
copy span "0866888748"
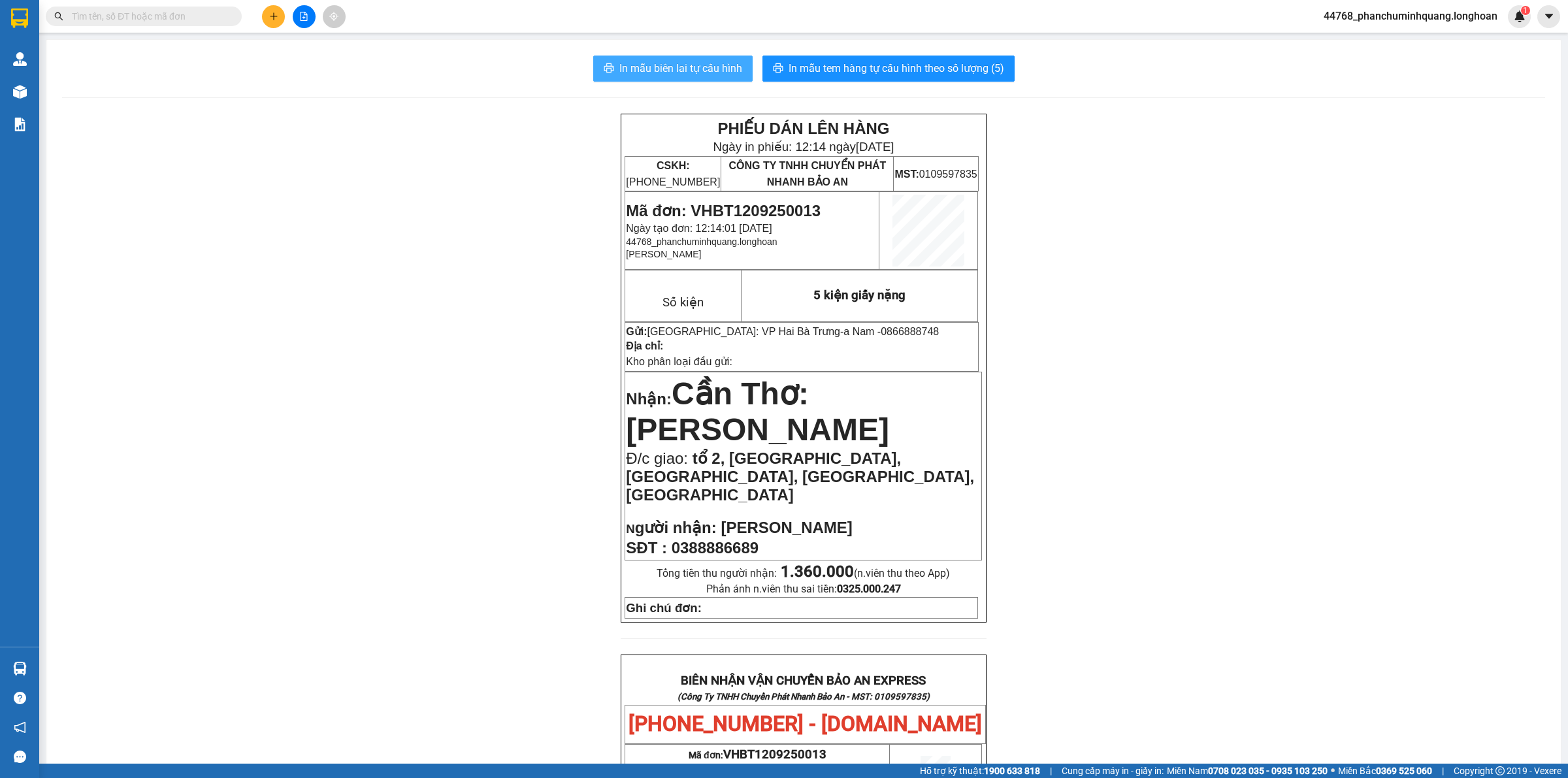
click at [654, 69] on span "In mẫu biên lai tự cấu hình" at bounding box center [680, 68] width 123 height 16
click at [264, 14] on button at bounding box center [273, 17] width 23 height 23
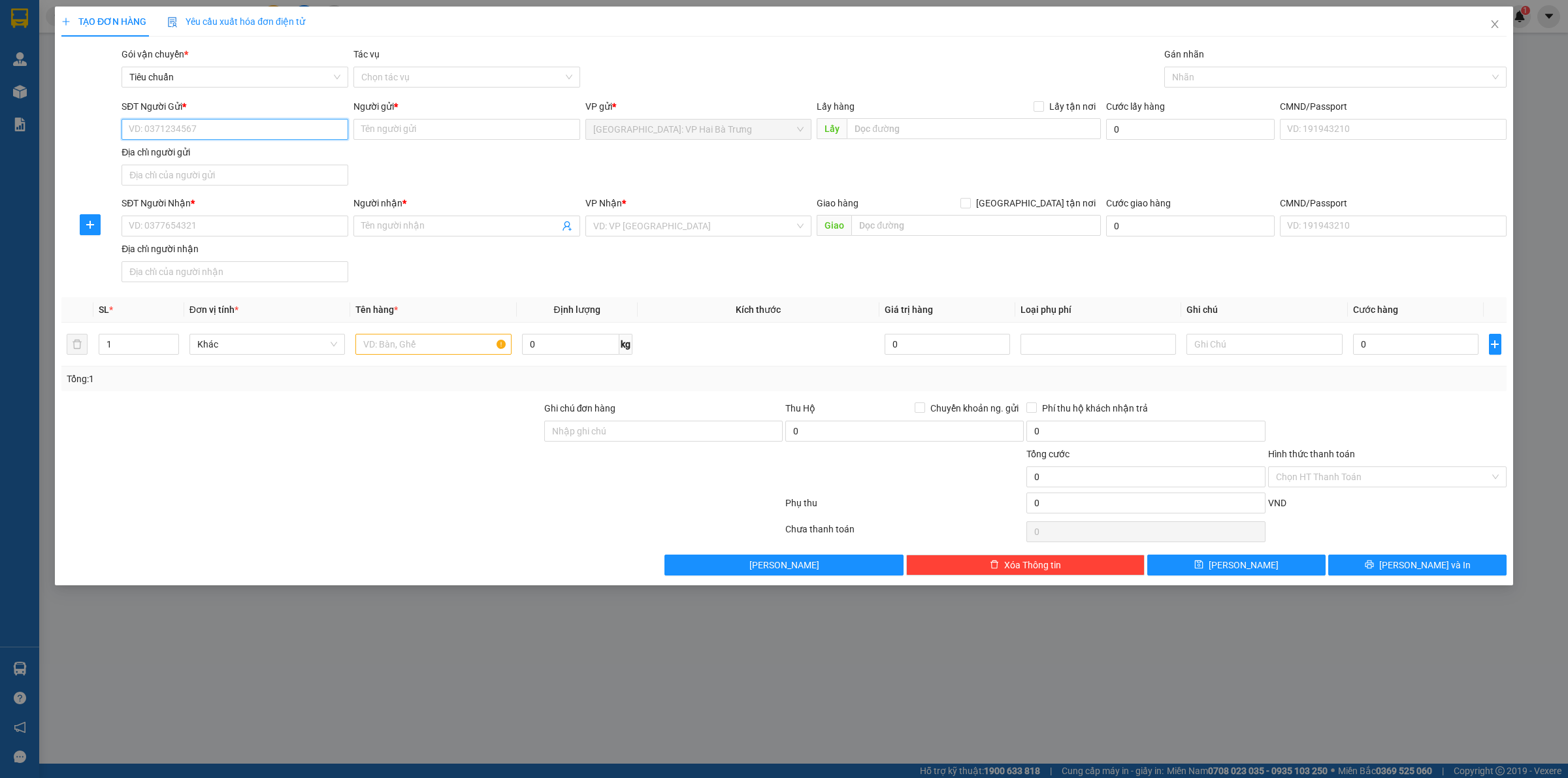
click at [283, 126] on input "SĐT Người Gửi *" at bounding box center [235, 129] width 227 height 21
paste input "0866888748"
type input "0866888748"
click at [257, 157] on div "0866888748 - a Nam" at bounding box center [235, 156] width 211 height 14
type input "a Nam"
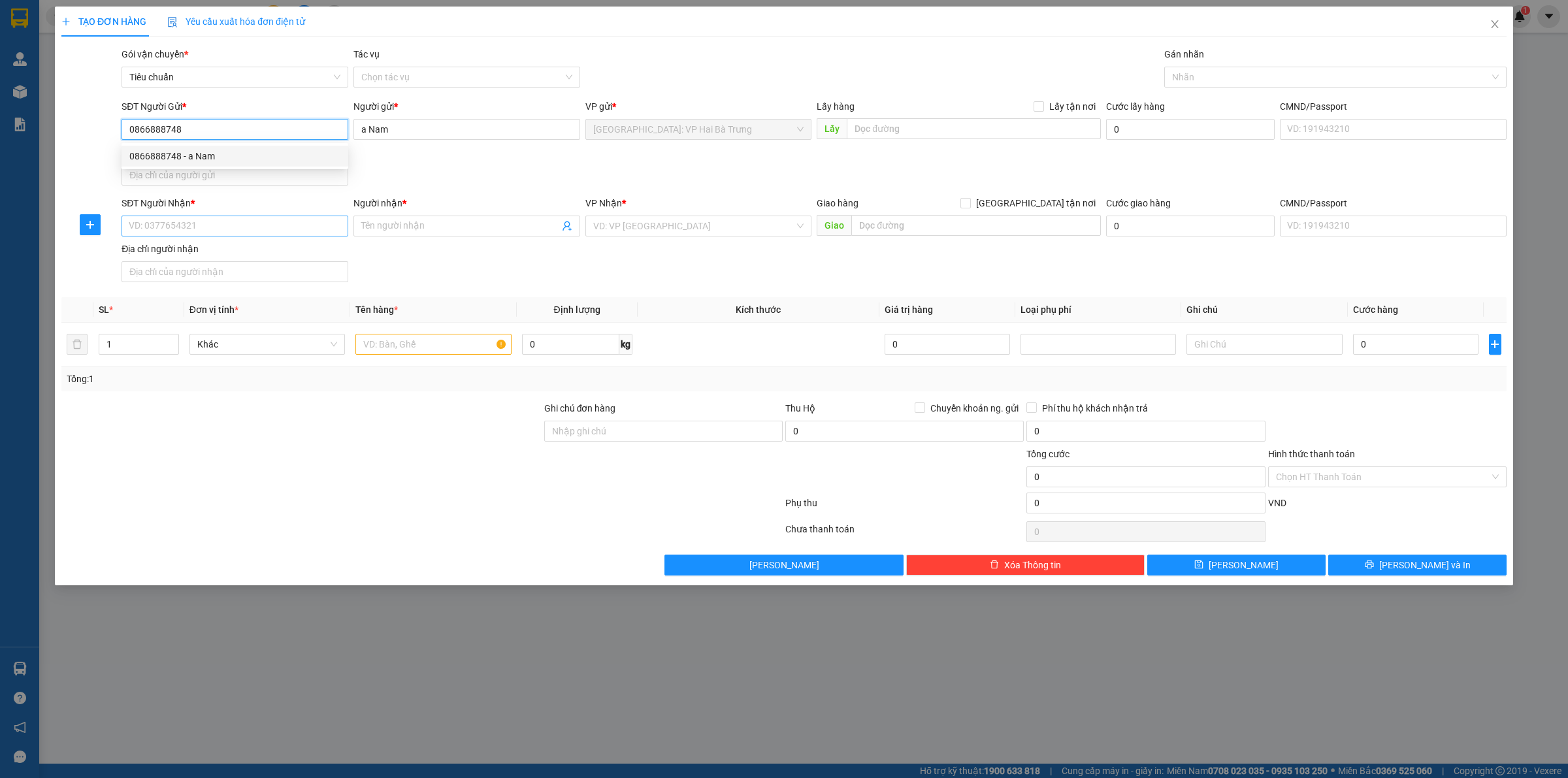
type input "0866888748"
click at [251, 219] on input "SĐT Người Nhận *" at bounding box center [235, 225] width 227 height 21
click at [286, 234] on input "SĐT Người Nhận *" at bounding box center [235, 225] width 227 height 21
paste input "0916760821"
type input "0916760821"
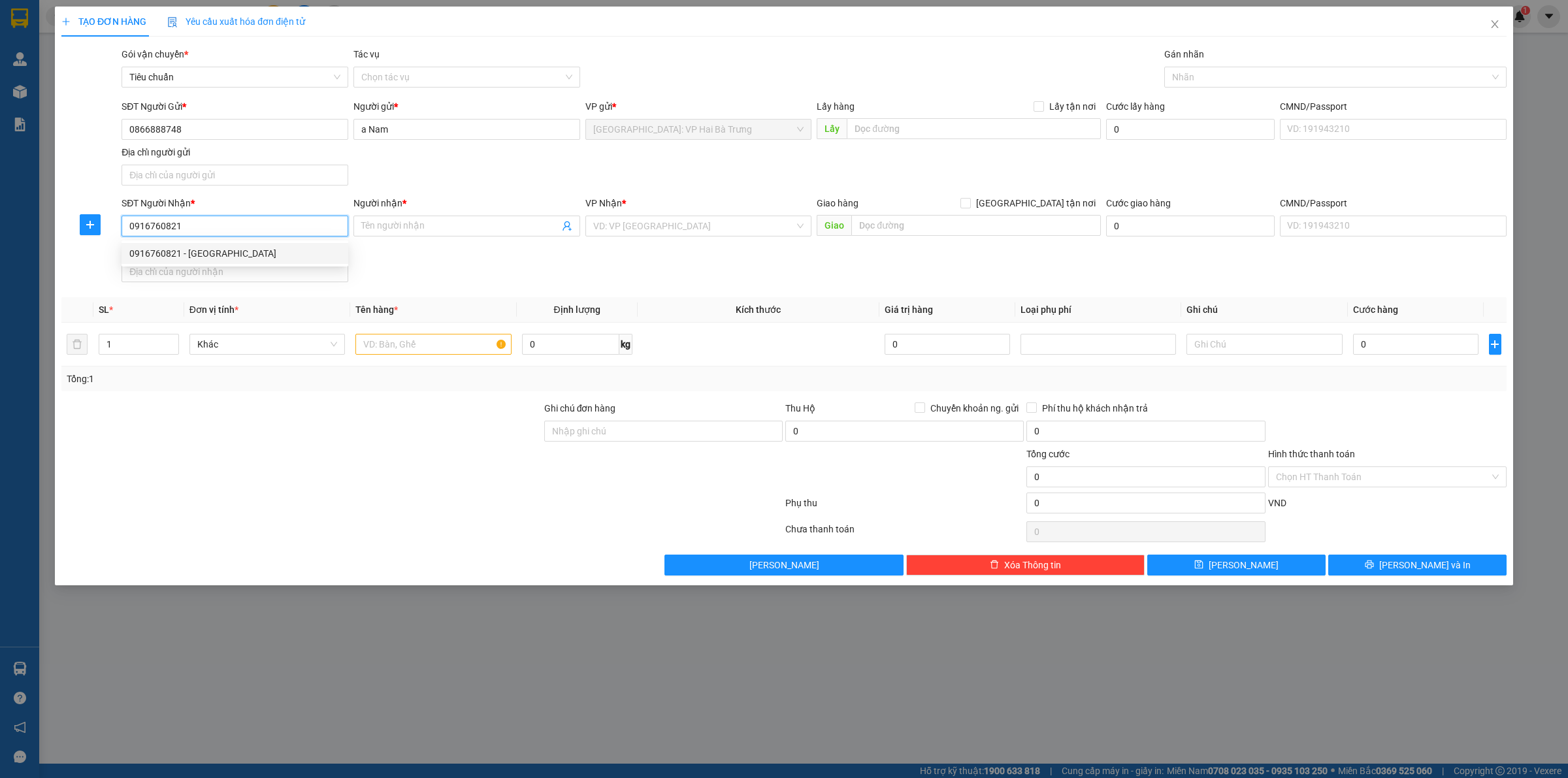
click at [318, 249] on div "0916760821 - [GEOGRAPHIC_DATA]" at bounding box center [235, 253] width 211 height 14
type input "changyongzhu"
checkbox input "true"
type input "lô b3 b4 b5 khu cn tmtc thuộc [GEOGRAPHIC_DATA], [GEOGRAPHIC_DATA], [GEOGRAPHIC…"
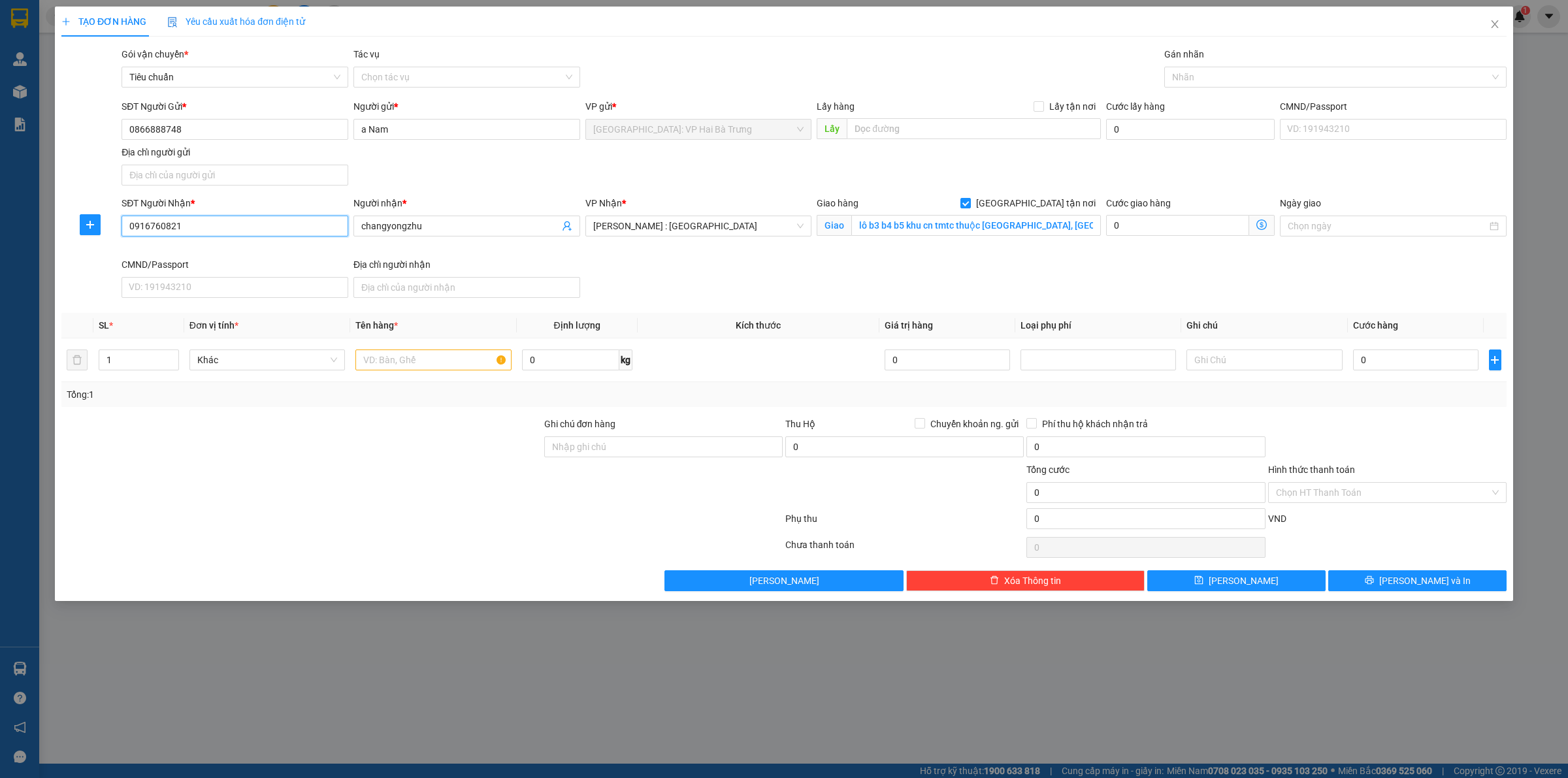
type input "0916760821"
click at [1059, 228] on input "lô b3 b4 b5 khu cn tmtc thuộc [GEOGRAPHIC_DATA], [GEOGRAPHIC_DATA], [GEOGRAPHIC…" at bounding box center [976, 225] width 250 height 21
click at [1075, 228] on input "lô b3 b4 b5 khu cn tmtc thuộc [GEOGRAPHIC_DATA], [GEOGRAPHIC_DATA], [GEOGRAPHIC…" at bounding box center [976, 225] width 250 height 21
click at [398, 357] on input "text" at bounding box center [433, 359] width 155 height 21
click at [1189, 79] on div at bounding box center [1329, 77] width 323 height 16
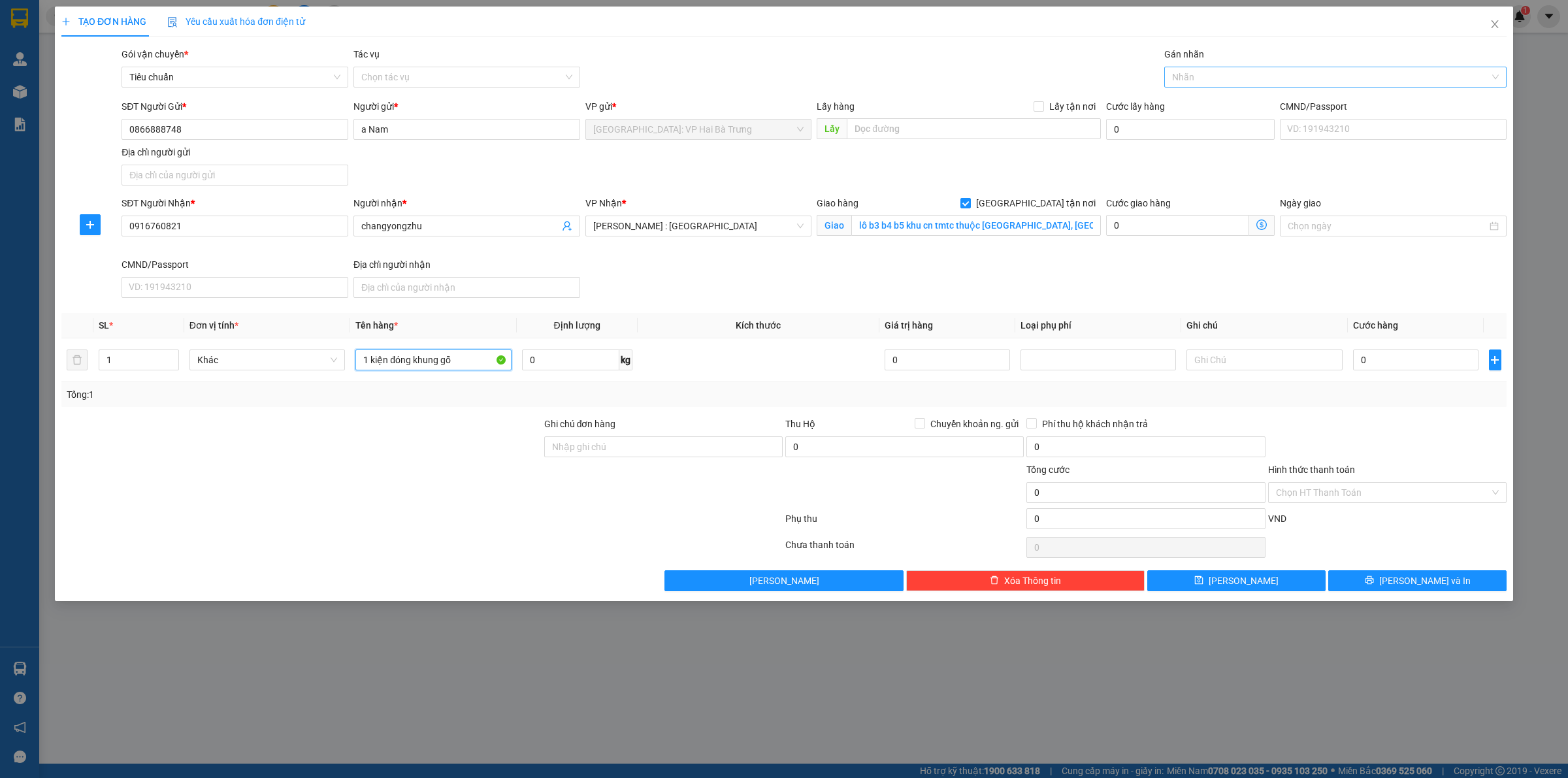
type input "1 kiện đóng khung gỗ"
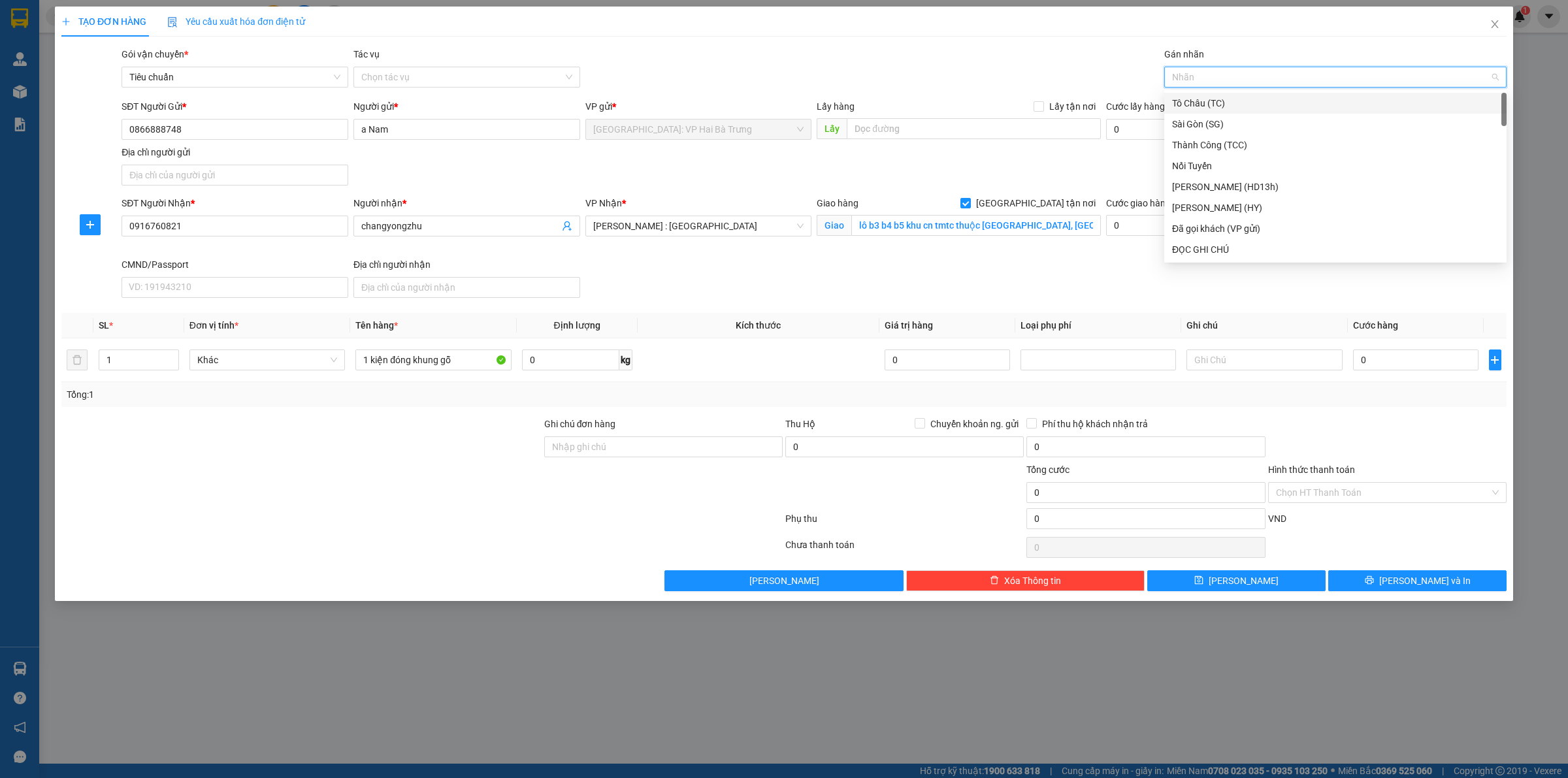
type input "G"
click at [1258, 250] on div "[GEOGRAPHIC_DATA] tận nơi" at bounding box center [1335, 249] width 327 height 14
click at [1049, 230] on input "lô b3 b4 b5 khu cn tmtc thuộc [GEOGRAPHIC_DATA], [GEOGRAPHIC_DATA], [GEOGRAPHIC…" at bounding box center [976, 225] width 250 height 21
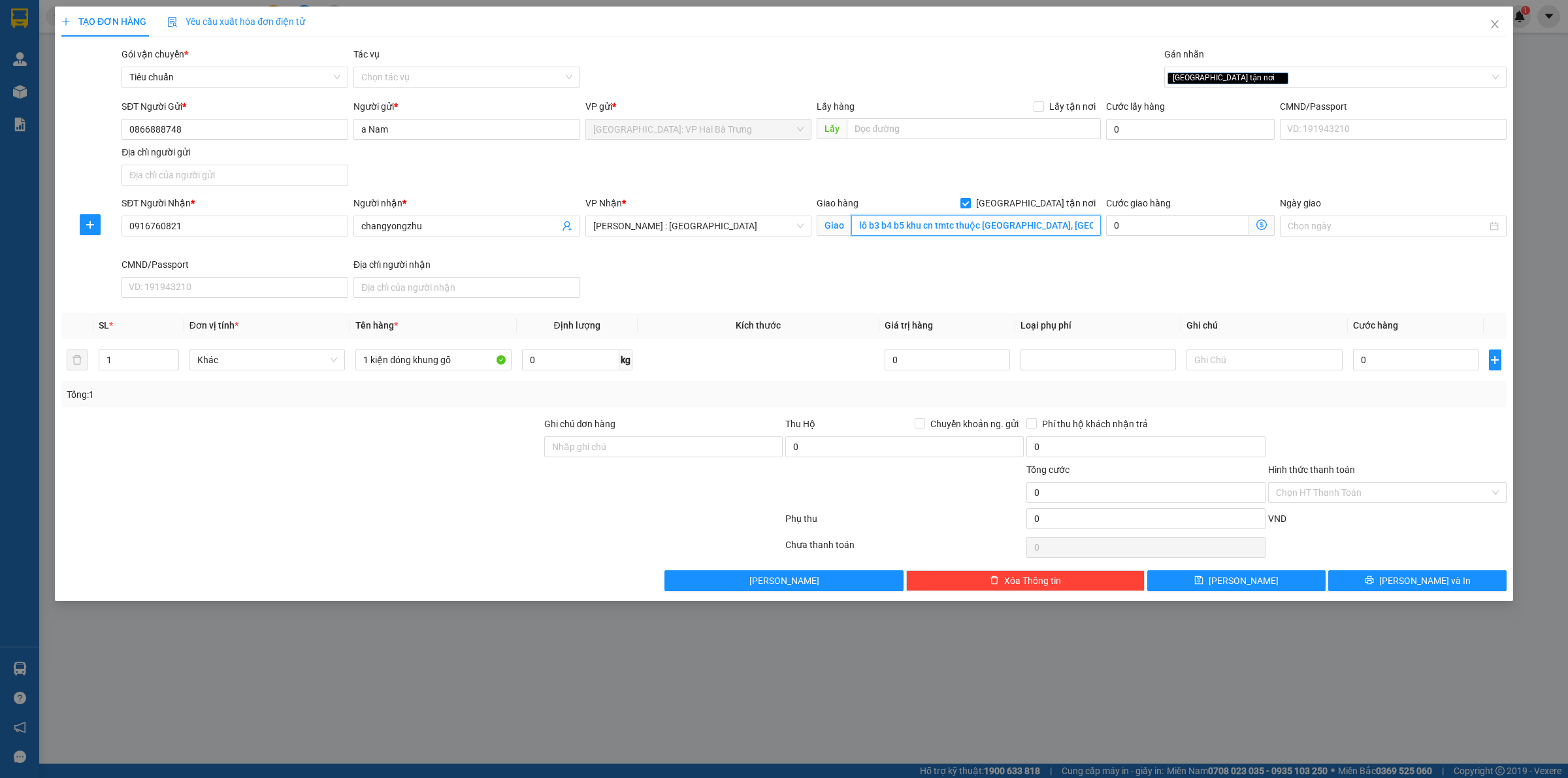
click at [1079, 224] on input "lô b3 b4 b5 khu cn tmtc thuộc [GEOGRAPHIC_DATA], [GEOGRAPHIC_DATA], [GEOGRAPHIC…" at bounding box center [976, 225] width 250 height 21
click at [949, 425] on span "Chuyển khoản ng. gửi" at bounding box center [975, 423] width 99 height 14
click at [924, 425] on input "Chuyển khoản ng. gửi" at bounding box center [919, 422] width 9 height 9
checkbox input "true"
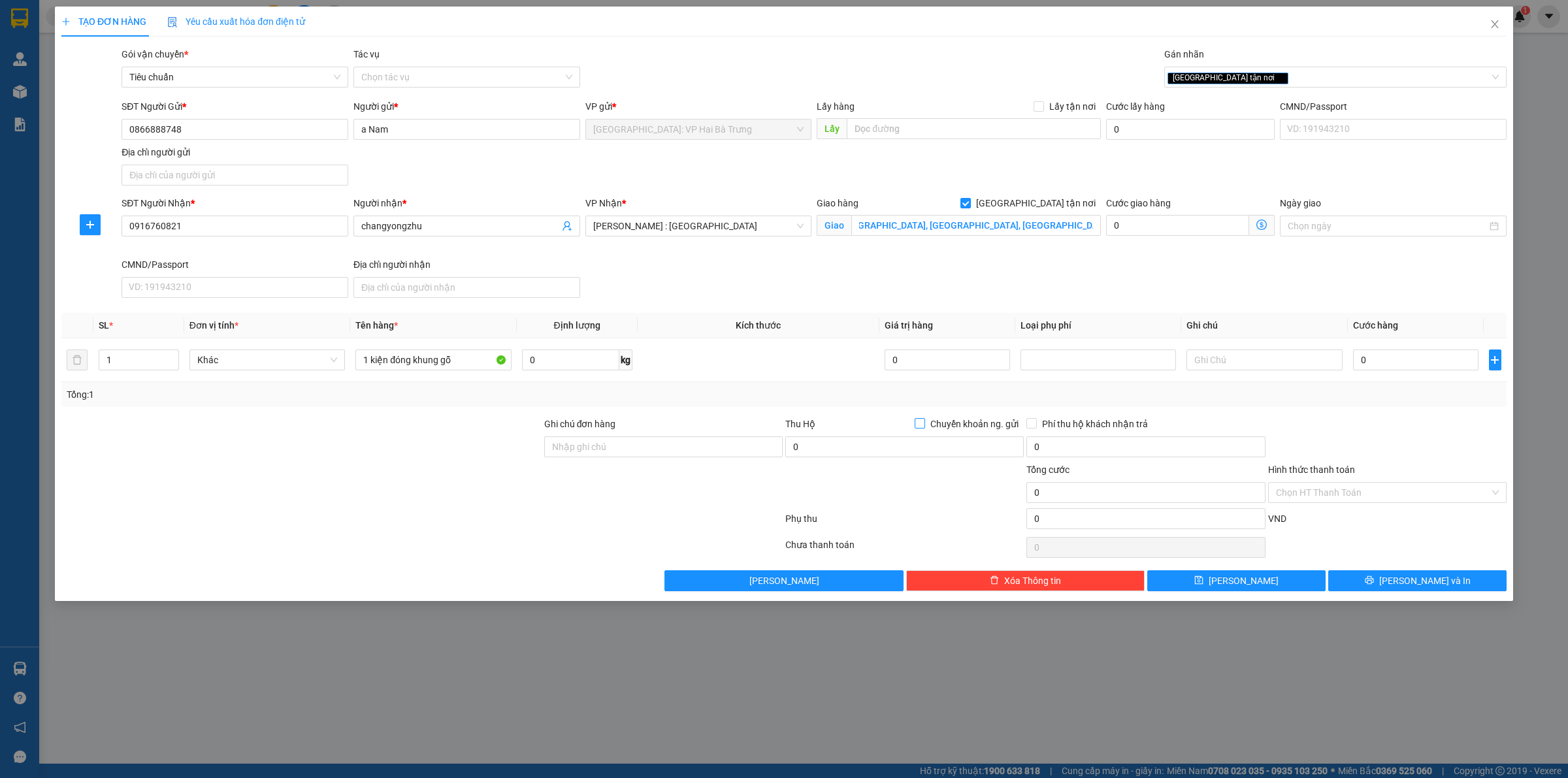
scroll to position [0, 0]
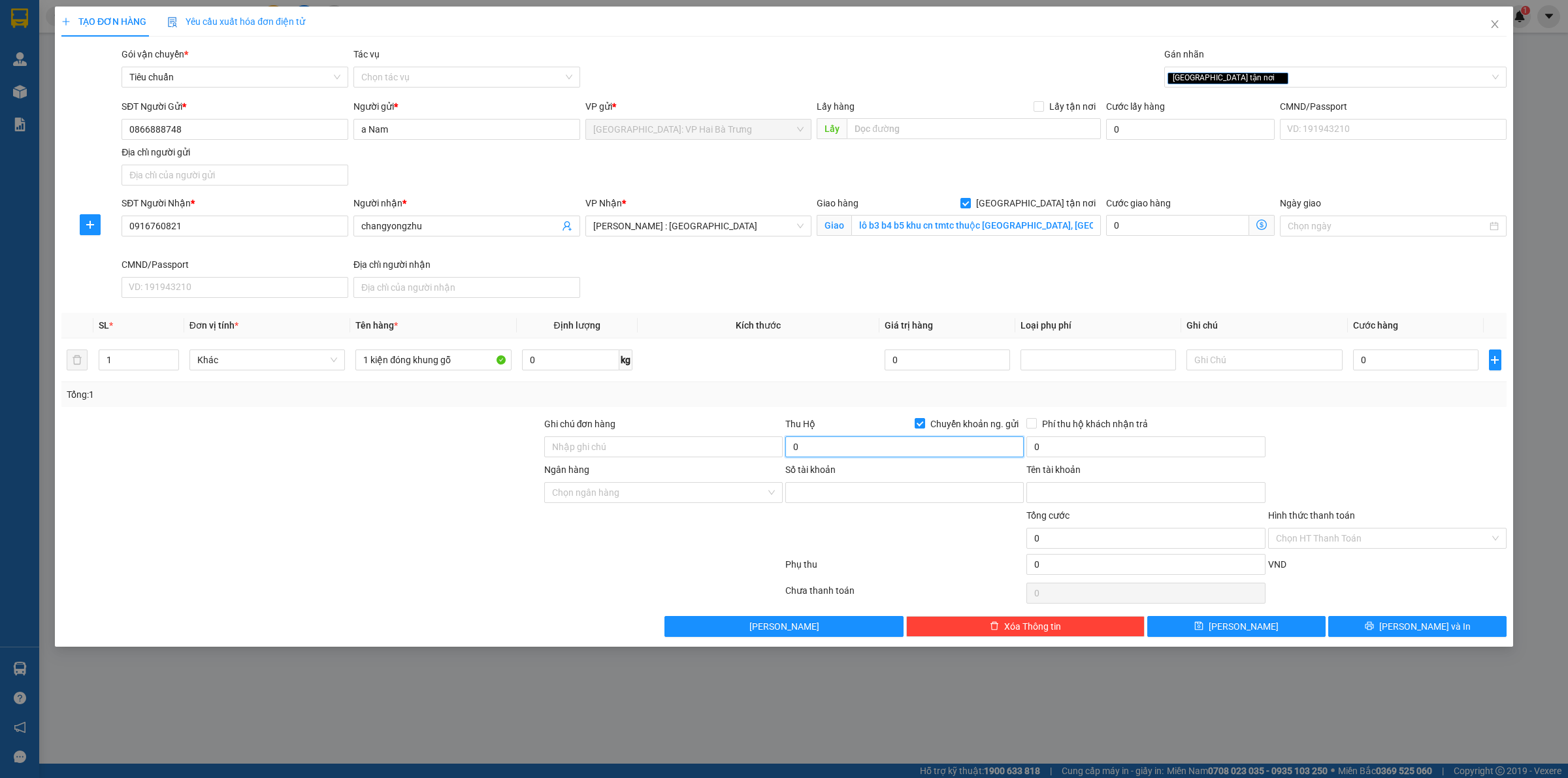
click at [883, 452] on input "0" at bounding box center [904, 446] width 238 height 21
type input "2.500.000"
click at [693, 489] on input "Ngân hàng" at bounding box center [659, 493] width 213 height 20
type input "tech"
drag, startPoint x: 707, startPoint y: 520, endPoint x: 752, endPoint y: 513, distance: 45.5
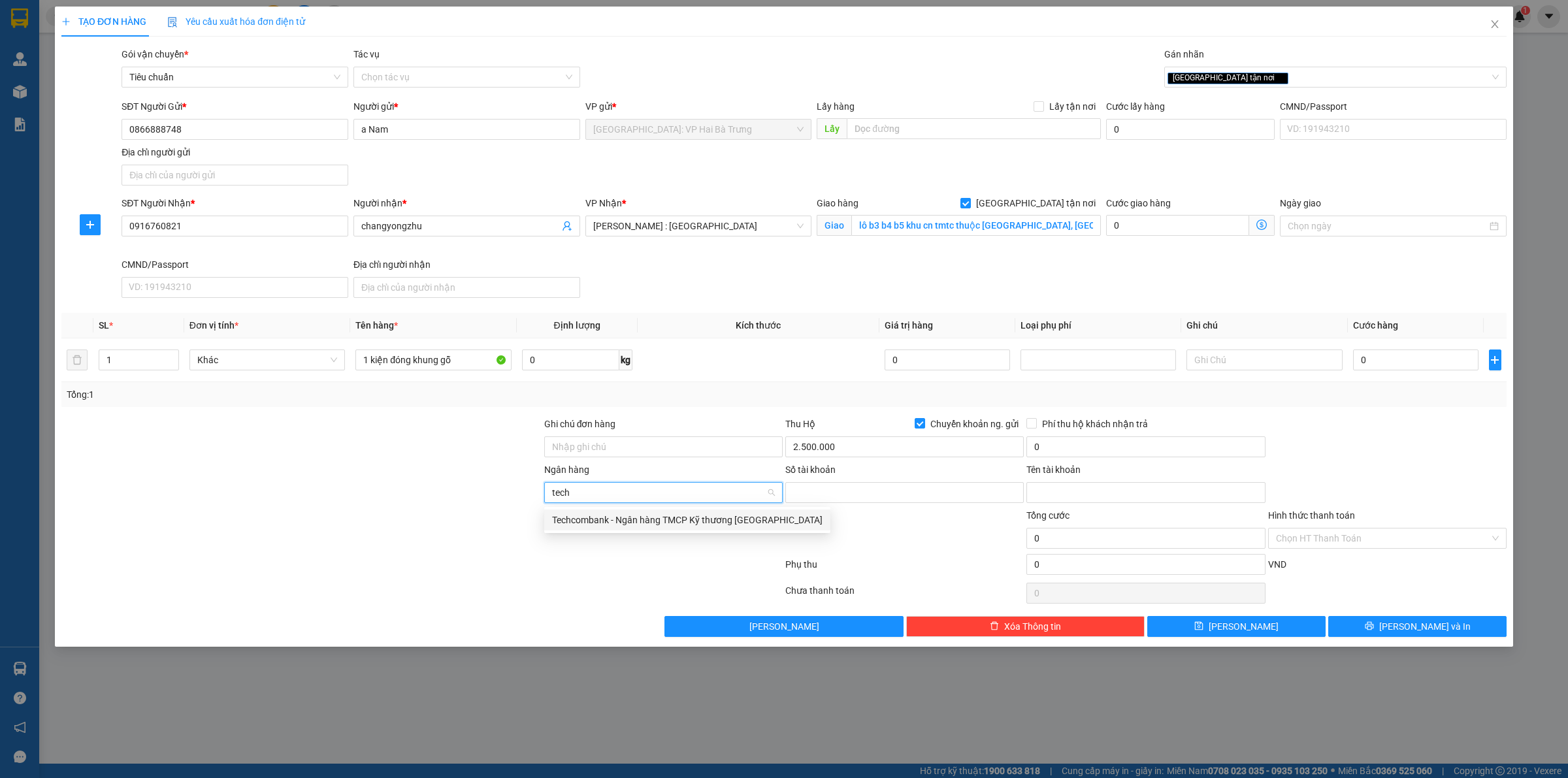
click at [710, 520] on div "Techcombank - Ngân hàng TMCP Kỹ thương [GEOGRAPHIC_DATA]" at bounding box center [687, 519] width 270 height 14
click at [827, 497] on input "Số tài khoản" at bounding box center [904, 492] width 238 height 21
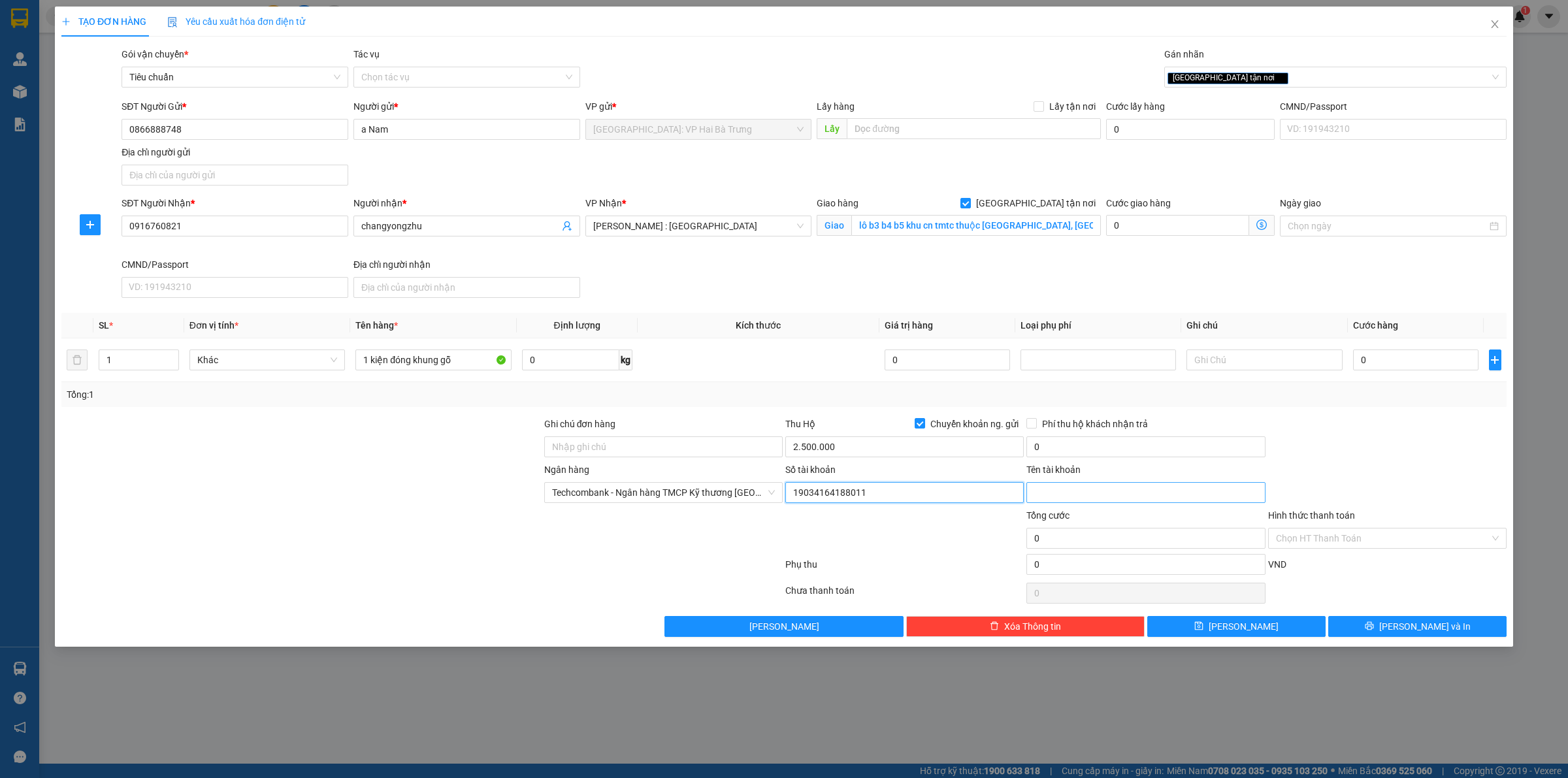
type input "19034164188011"
click at [1076, 497] on input "Tên tài khoản" at bounding box center [1145, 492] width 238 height 21
type input "[PERSON_NAME]"
click at [1387, 362] on input "0" at bounding box center [1415, 359] width 126 height 21
type input "13"
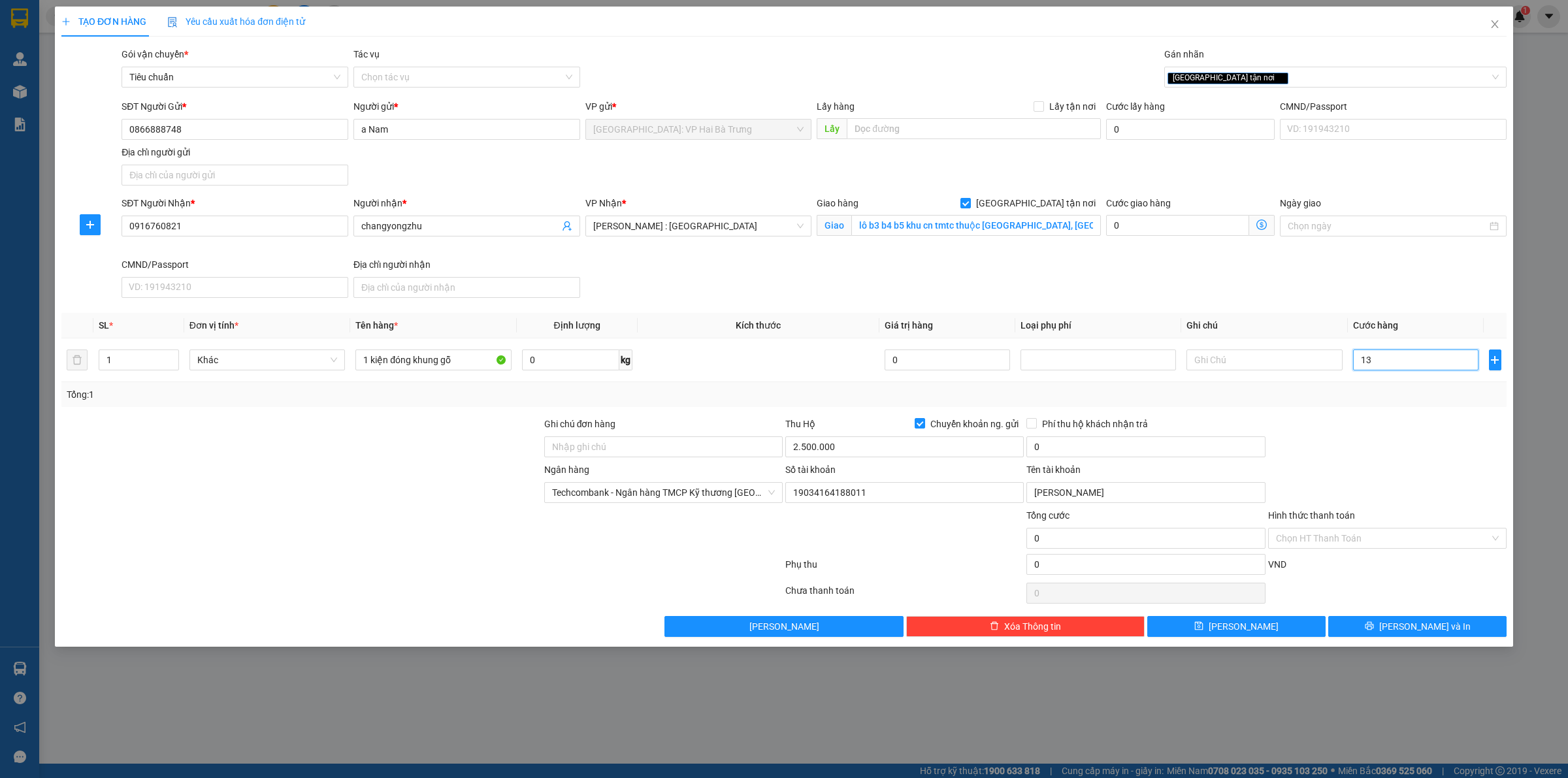
type input "13"
type input "131"
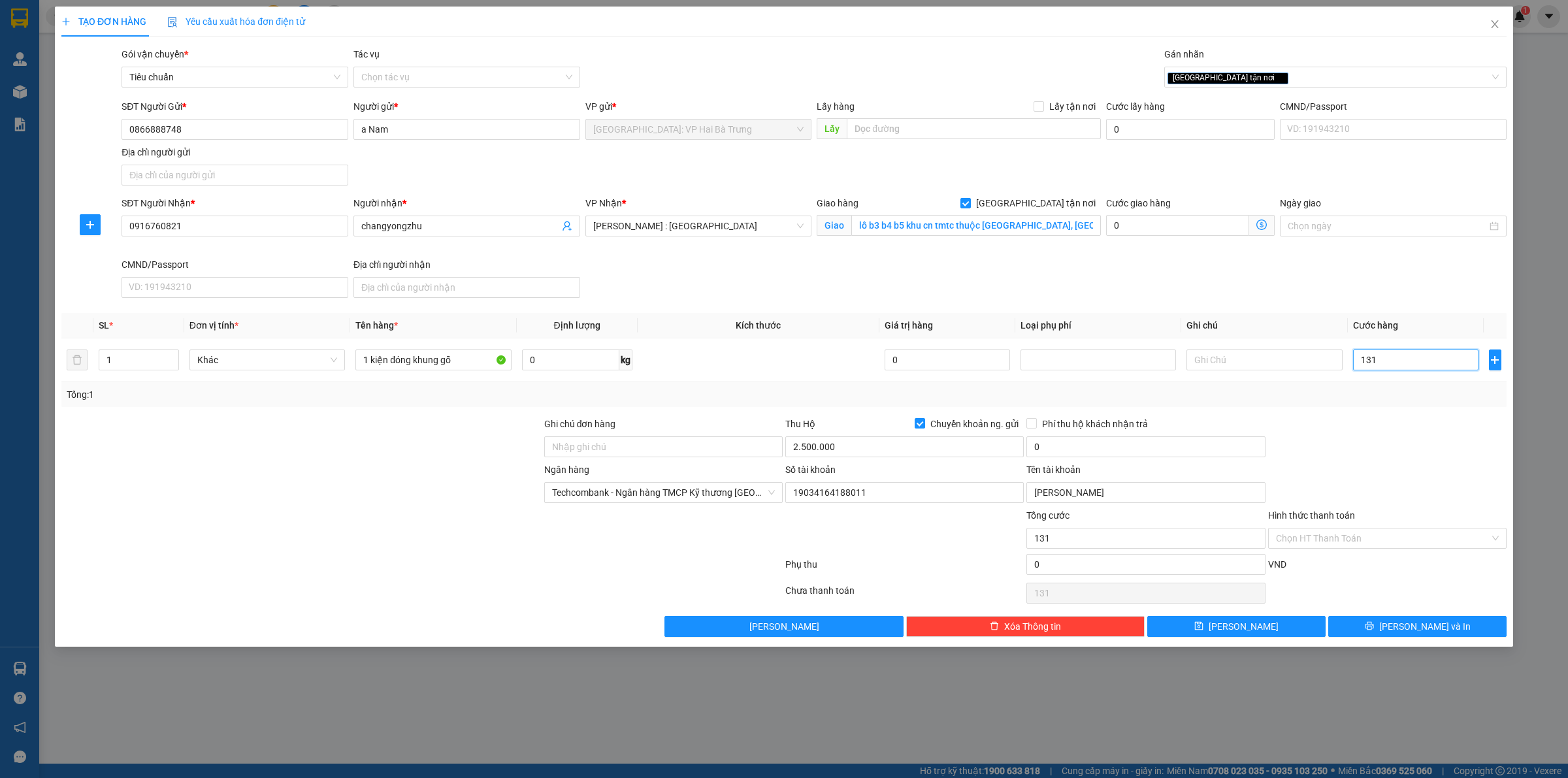
type input "1.315"
type input "13.150"
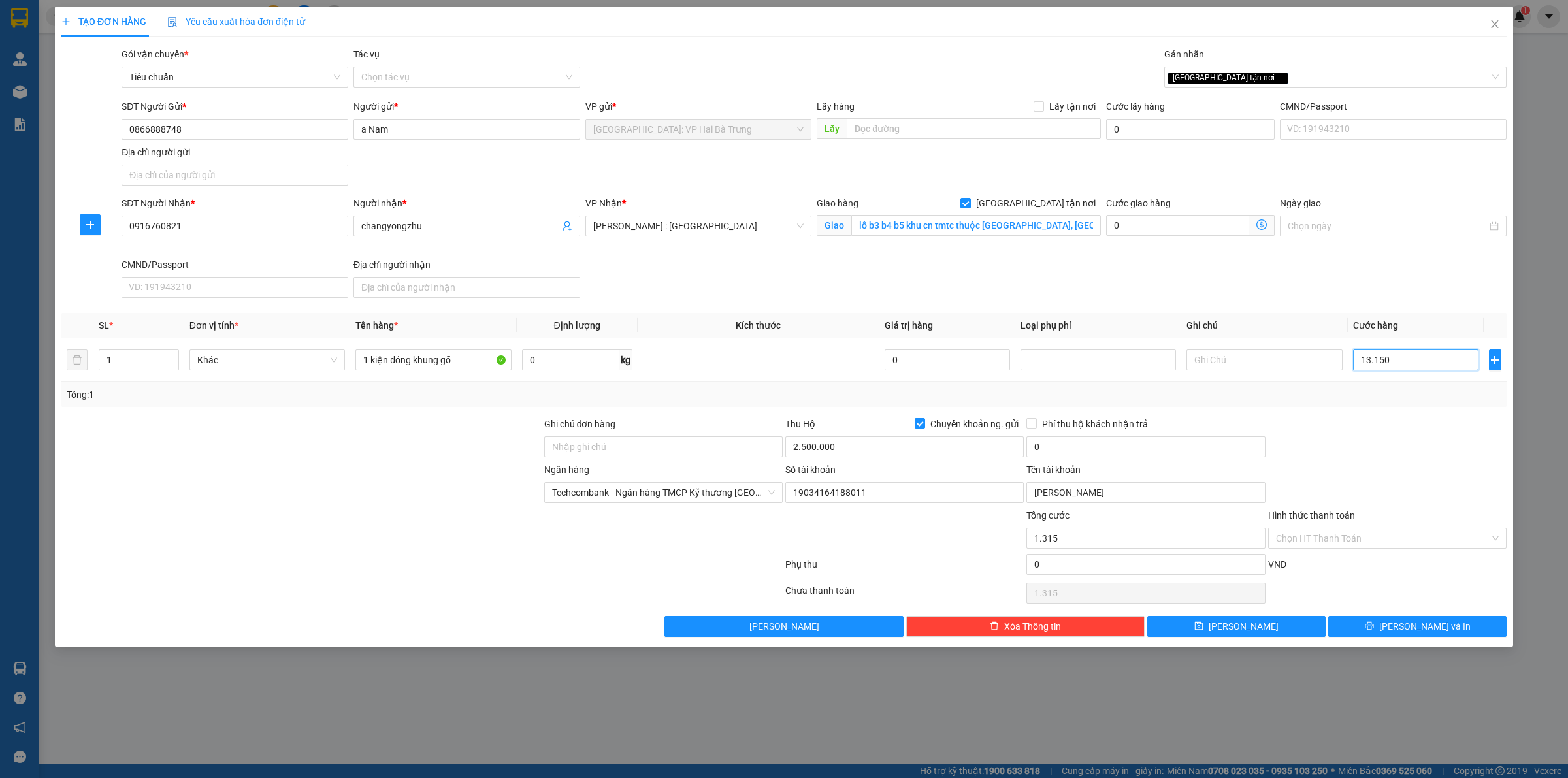
type input "13.150"
type input "131.500"
type input "1.315.000"
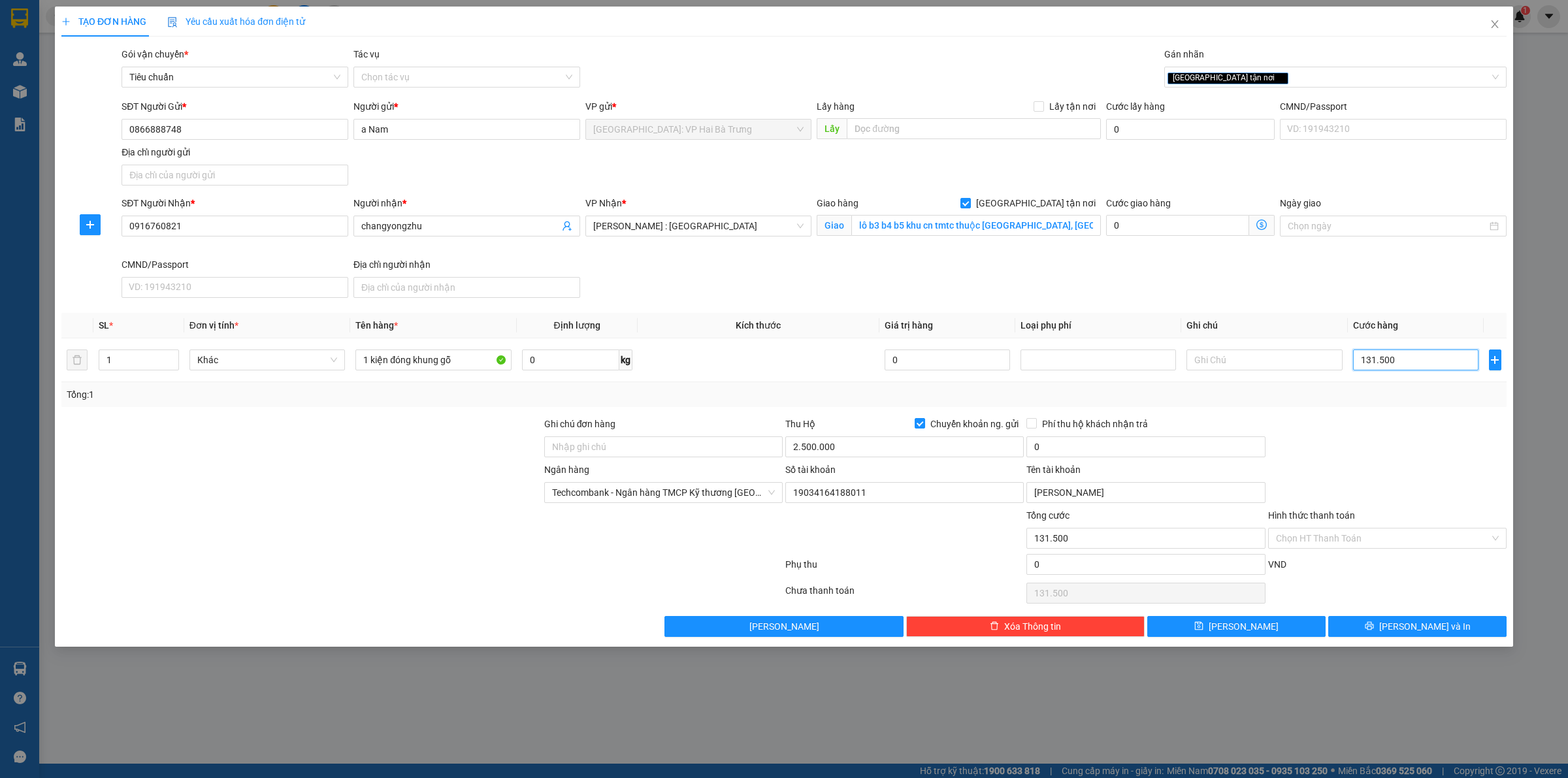
type input "1.315.000"
click at [1426, 633] on span "[PERSON_NAME] và In" at bounding box center [1425, 626] width 91 height 14
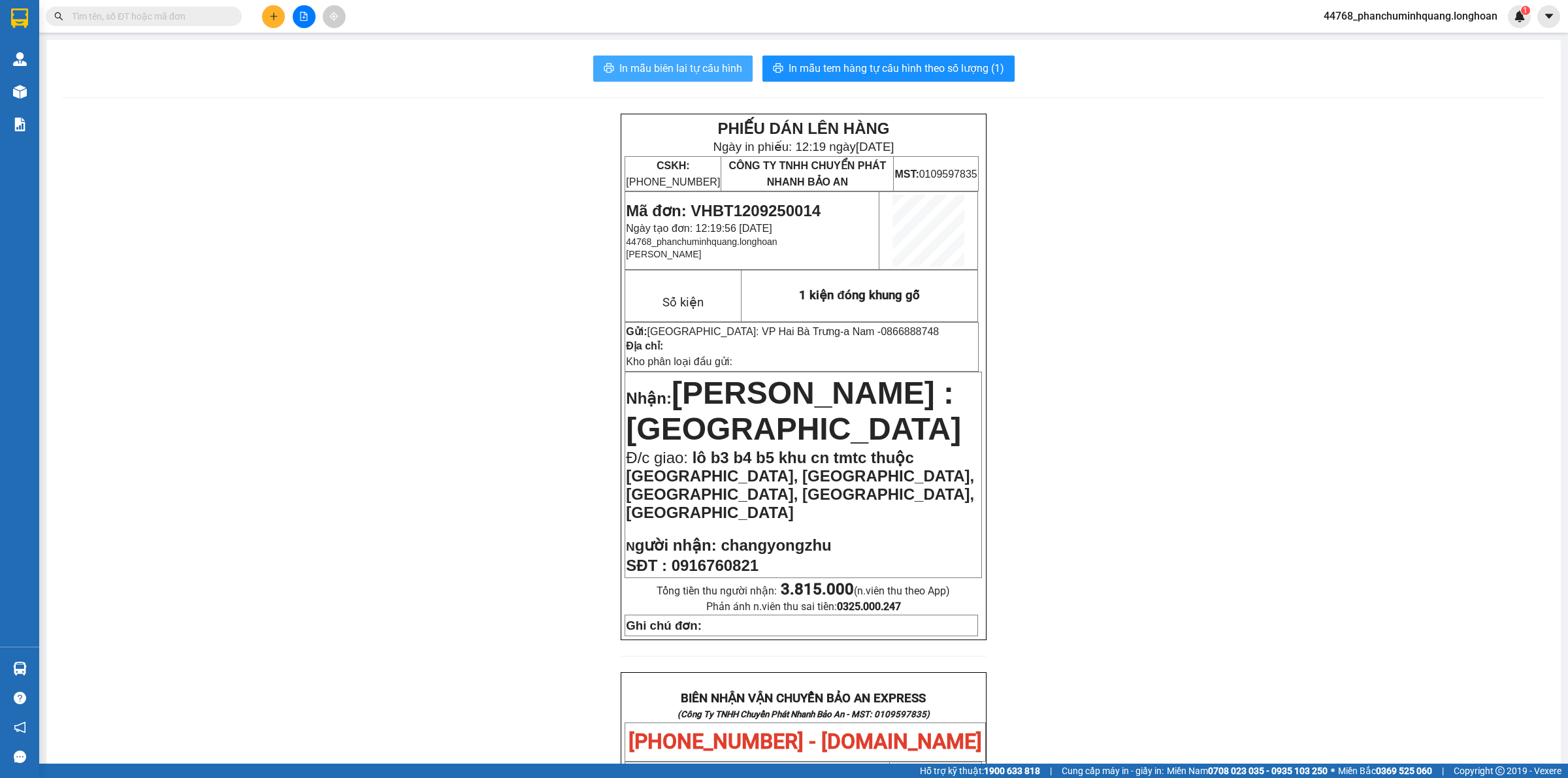
click at [733, 66] on span "In mẫu biên lai tự cấu hình" at bounding box center [680, 68] width 123 height 16
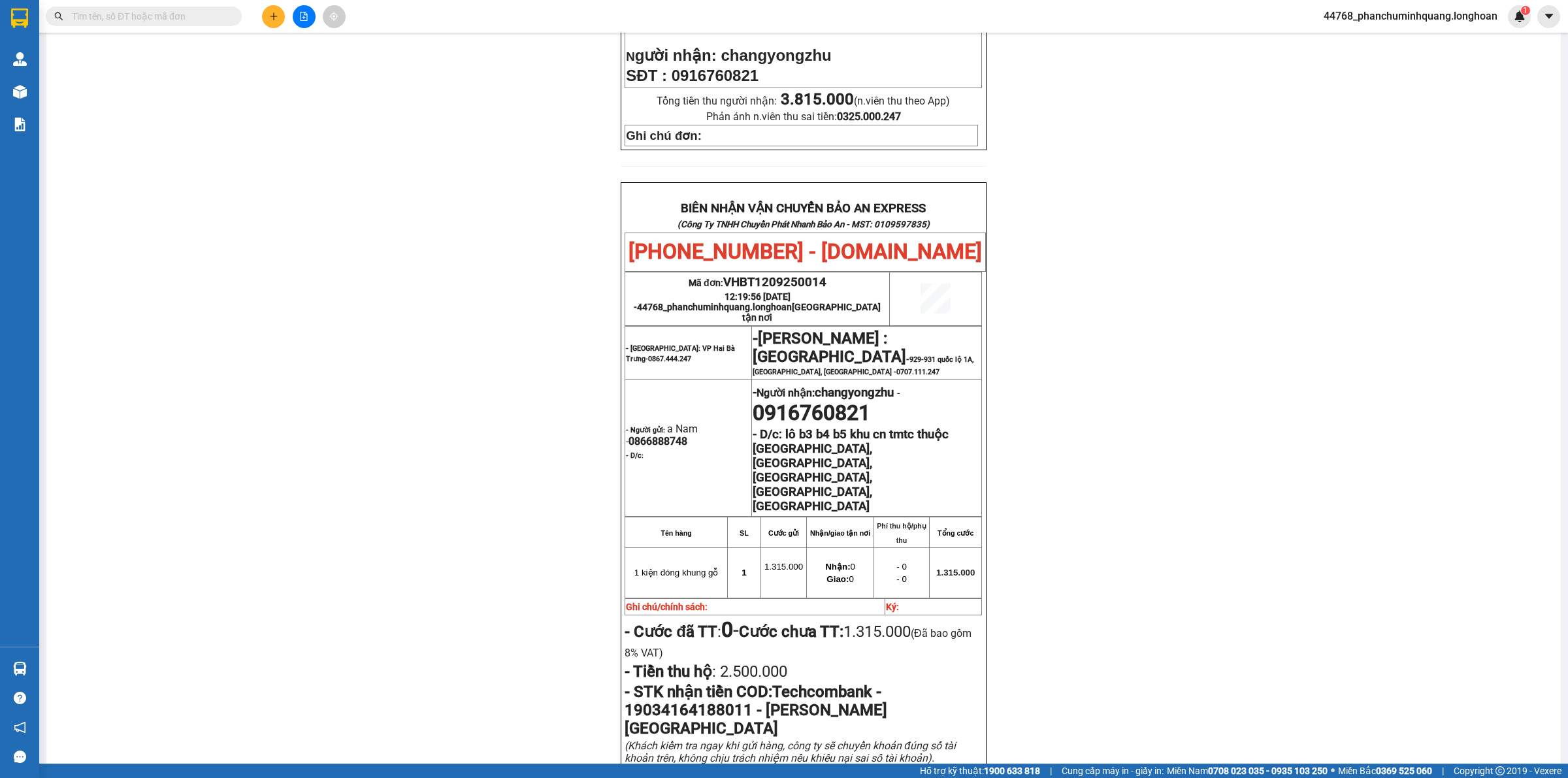
scroll to position [639, 0]
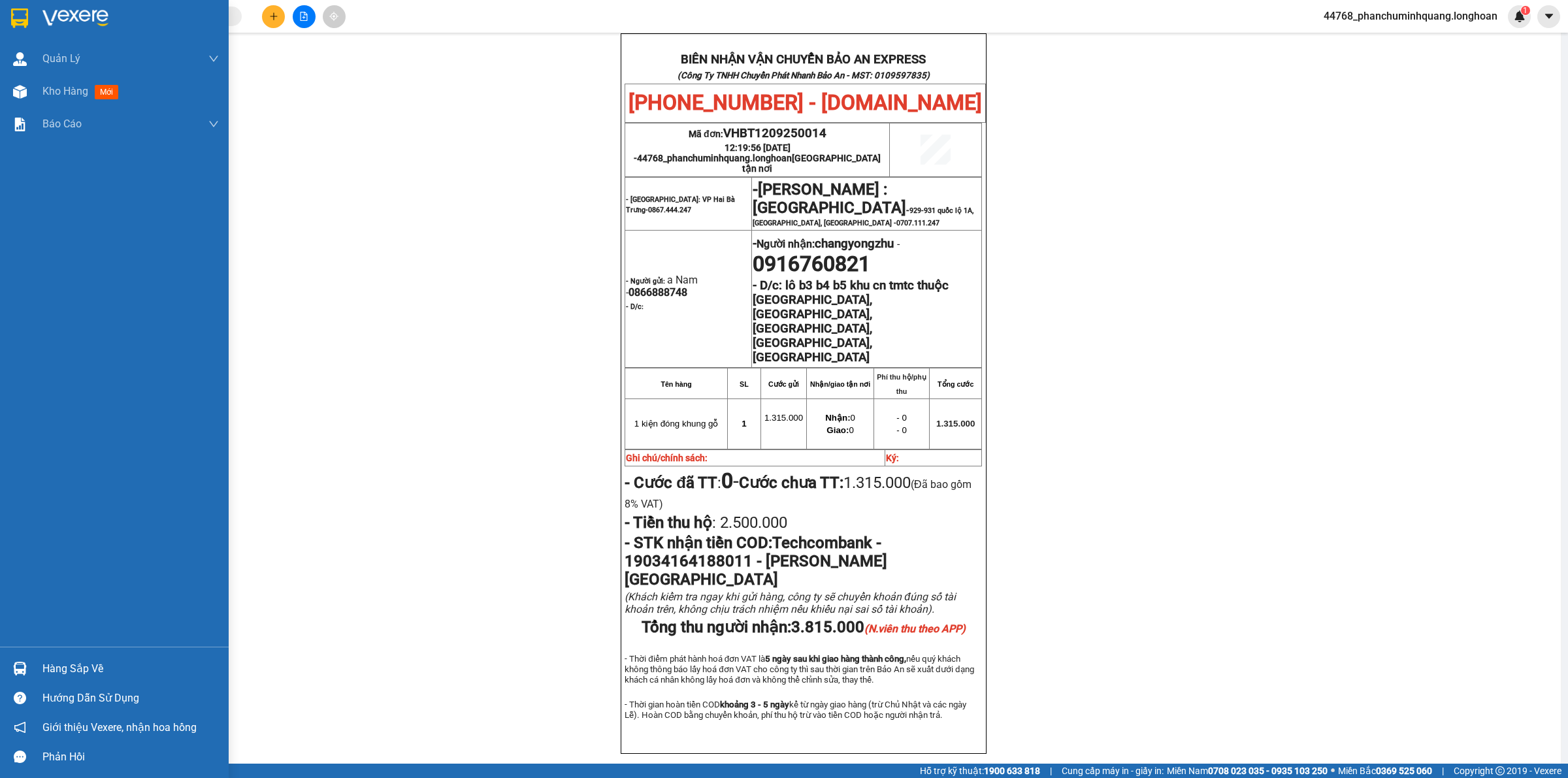
click at [21, 27] on img at bounding box center [20, 18] width 17 height 20
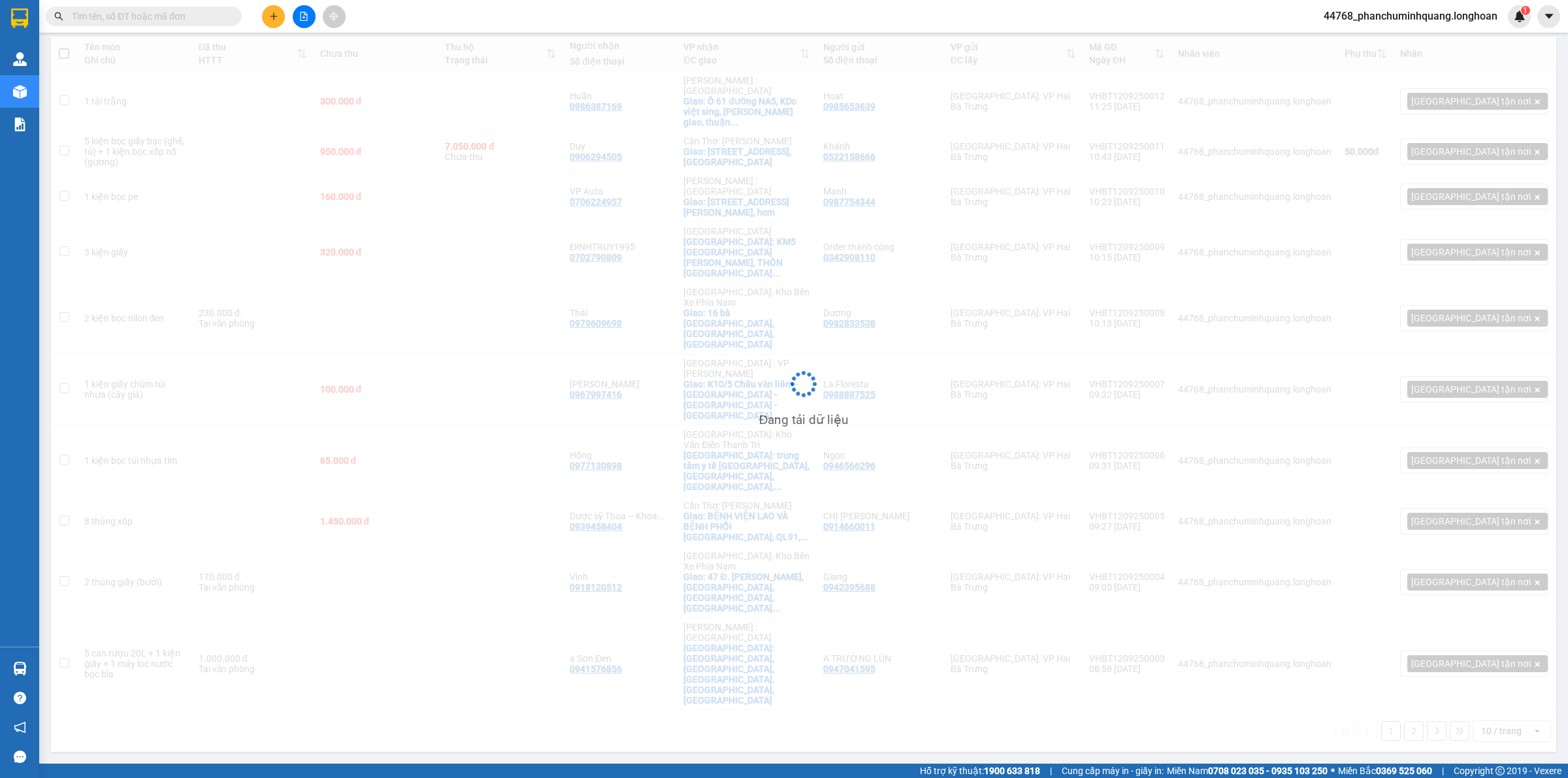
scroll to position [60, 0]
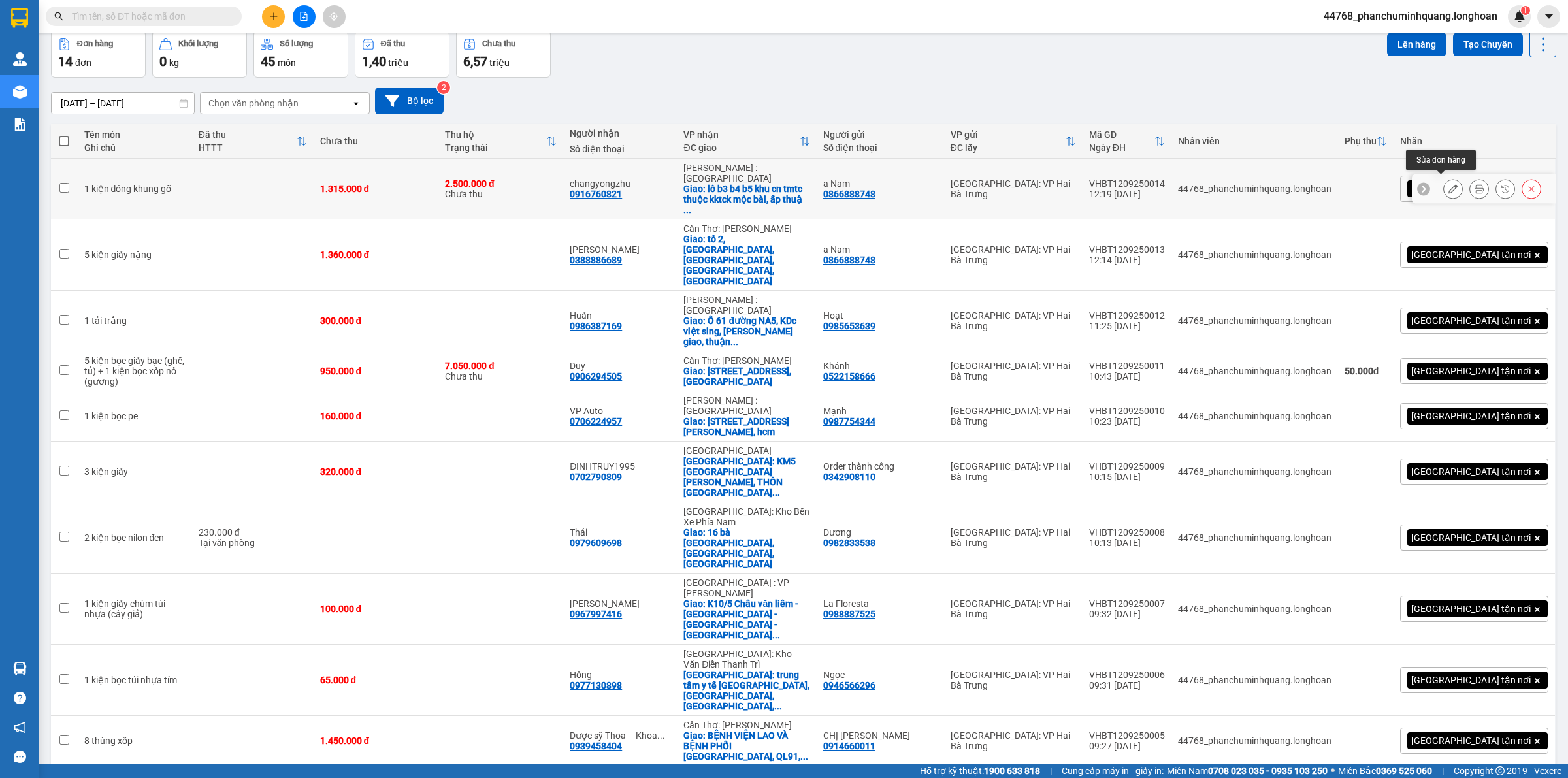
click at [1448, 184] on icon at bounding box center [1453, 189] width 9 height 9
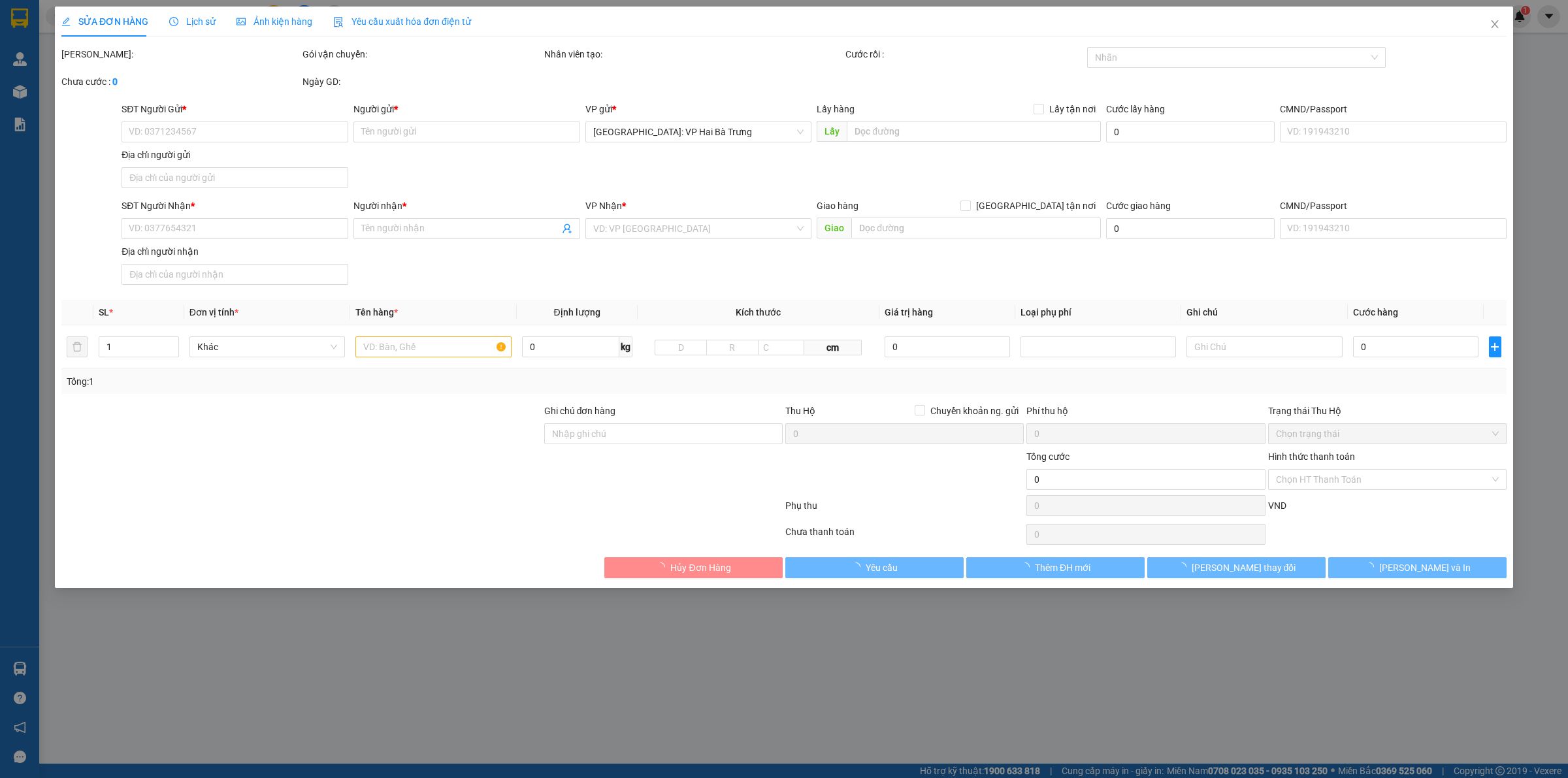
type input "0866888748"
type input "a Nam"
type input "0916760821"
type input "changyongzhu"
checkbox input "true"
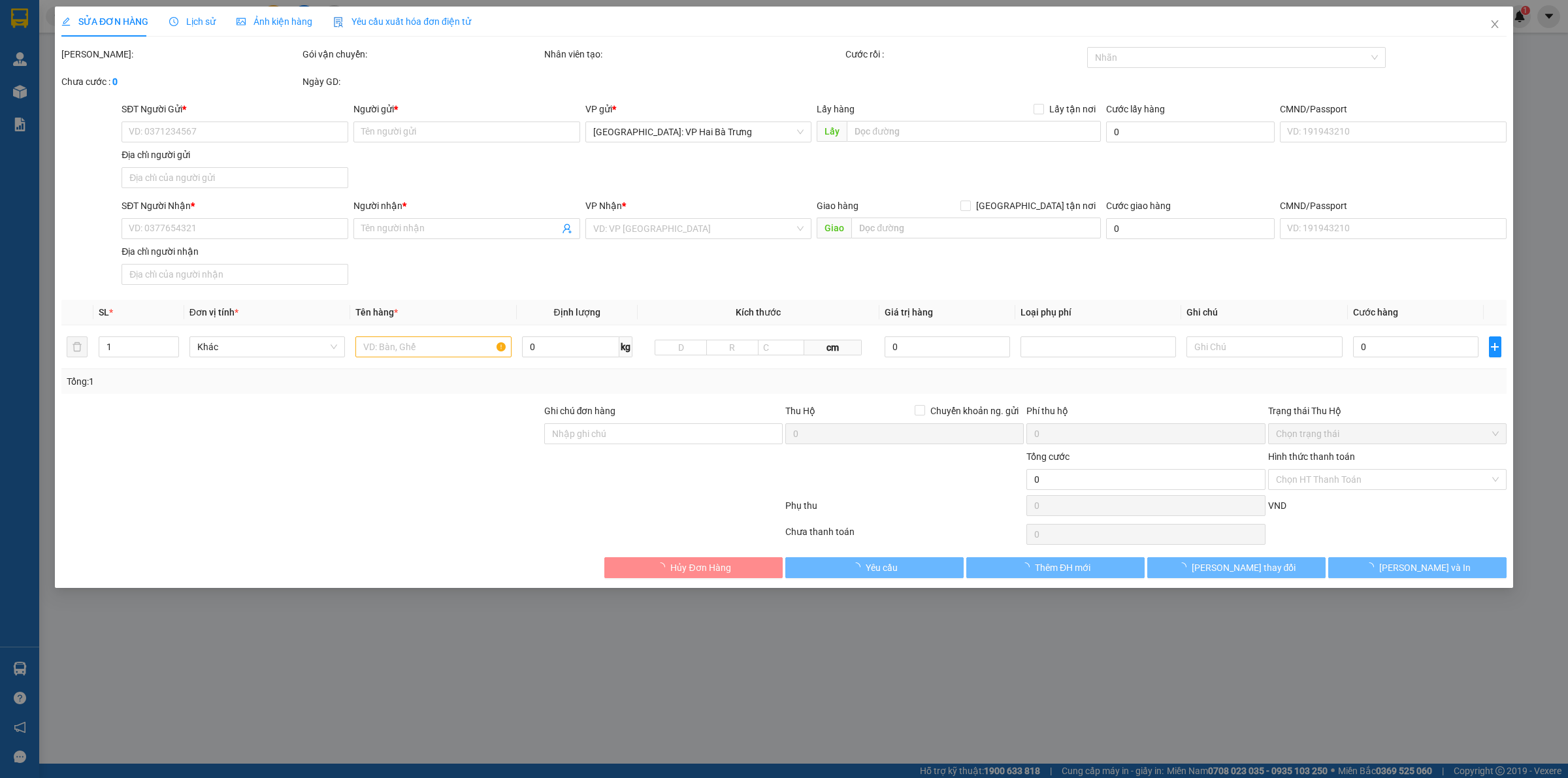
type input "lô b3 b4 b5 khu cn tmtc thuộc [GEOGRAPHIC_DATA], [GEOGRAPHIC_DATA], [GEOGRAPHIC…"
type input "1.315.000"
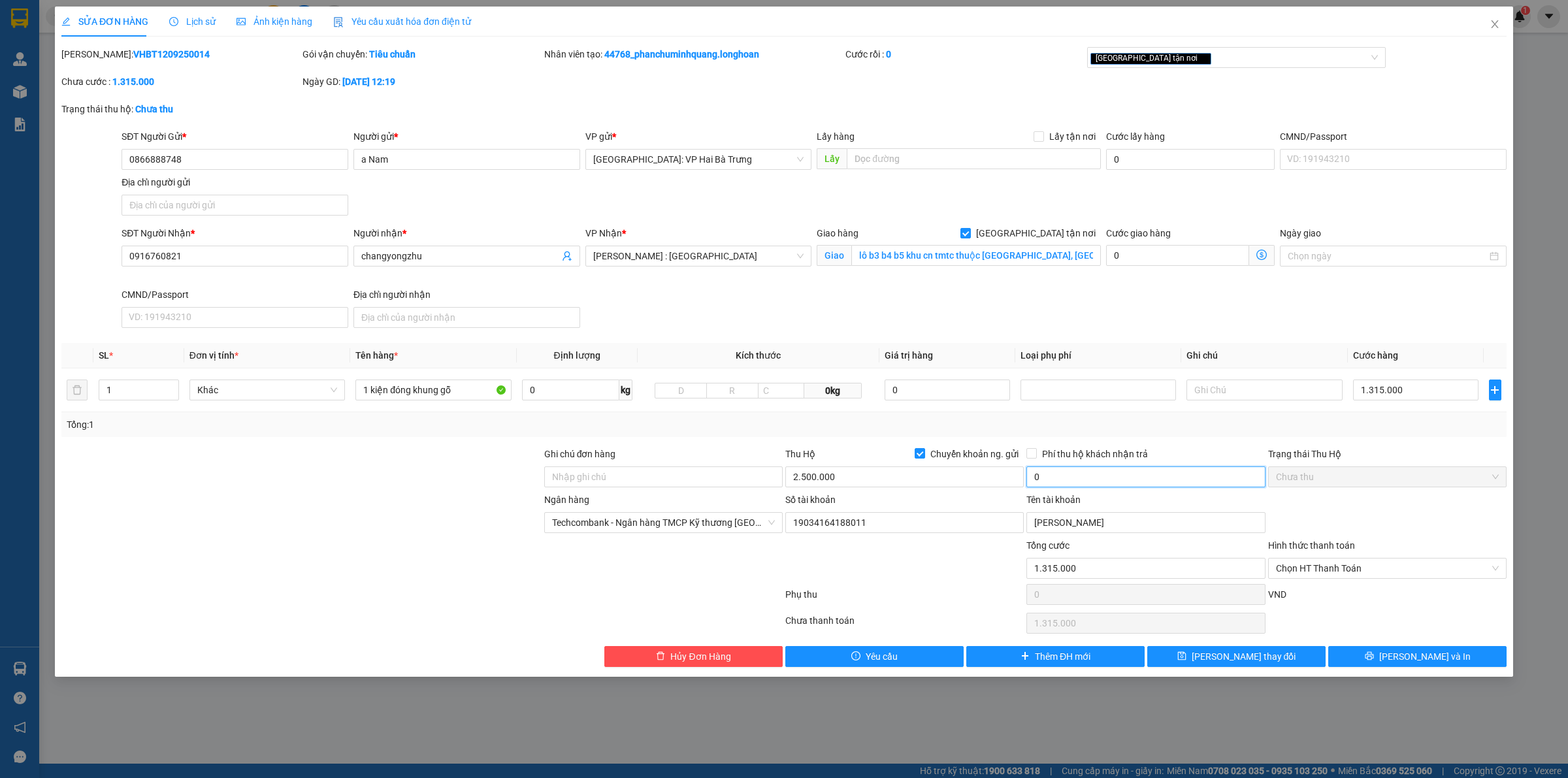
click at [1063, 484] on input "0" at bounding box center [1145, 476] width 238 height 21
type input "20.000"
drag, startPoint x: 1066, startPoint y: 456, endPoint x: 1119, endPoint y: 469, distance: 54.6
click at [1067, 456] on span "Phí thu hộ khách nhận trả" at bounding box center [1094, 454] width 117 height 14
click at [1036, 456] on input "Phí thu hộ khách nhận trả" at bounding box center [1031, 452] width 9 height 9
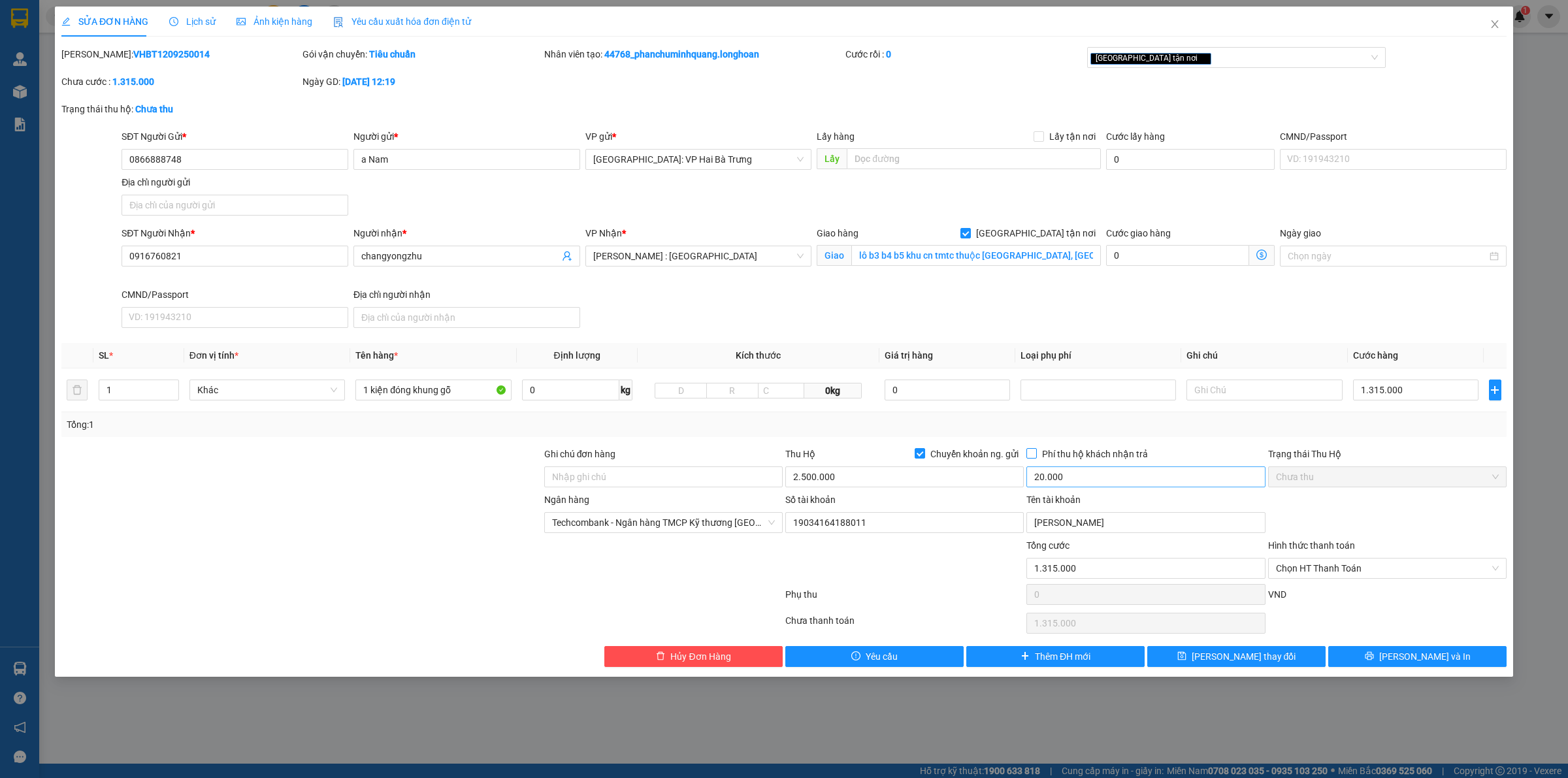
checkbox input "true"
click at [1428, 655] on span "[PERSON_NAME] và In" at bounding box center [1425, 656] width 91 height 14
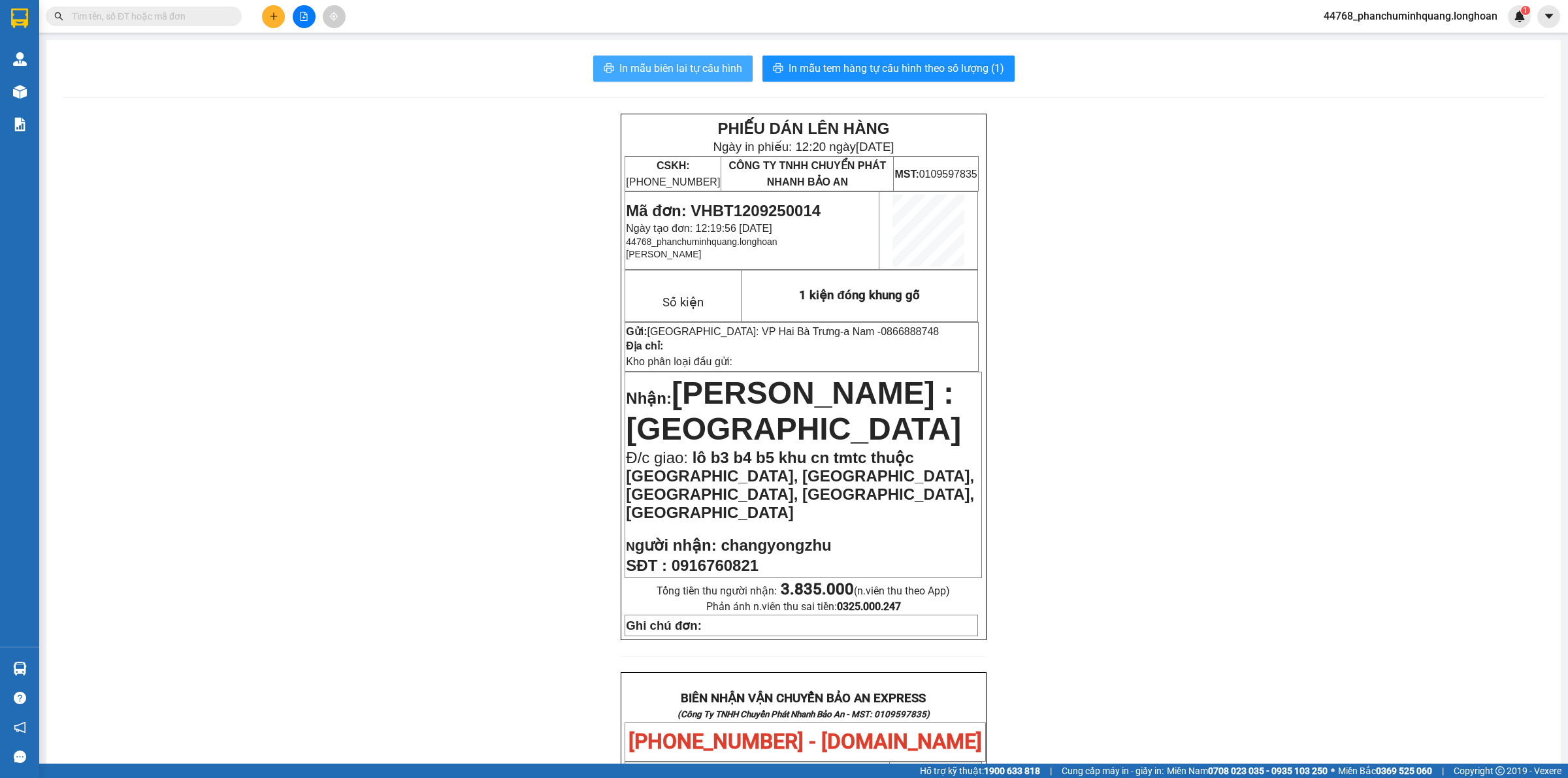
drag, startPoint x: 662, startPoint y: 70, endPoint x: 795, endPoint y: 175, distance: 169.5
click at [663, 70] on span "In mẫu biên lai tự cấu hình" at bounding box center [680, 68] width 123 height 16
click at [273, 14] on icon "plus" at bounding box center [273, 16] width 9 height 9
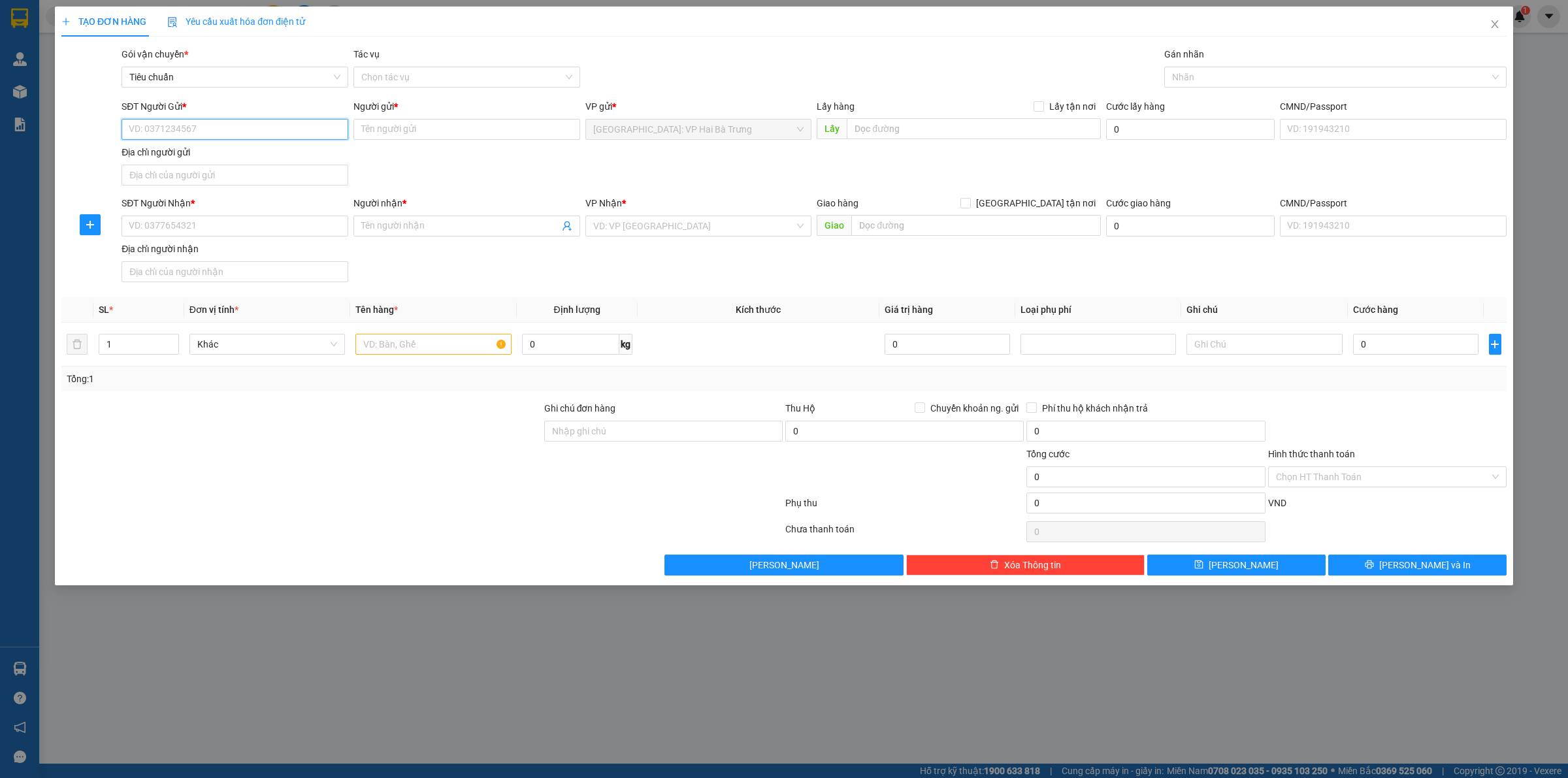
click at [304, 132] on input "SĐT Người Gửi *" at bounding box center [235, 129] width 227 height 21
click at [233, 132] on input "0986575318" at bounding box center [235, 129] width 227 height 21
type input "0986575318"
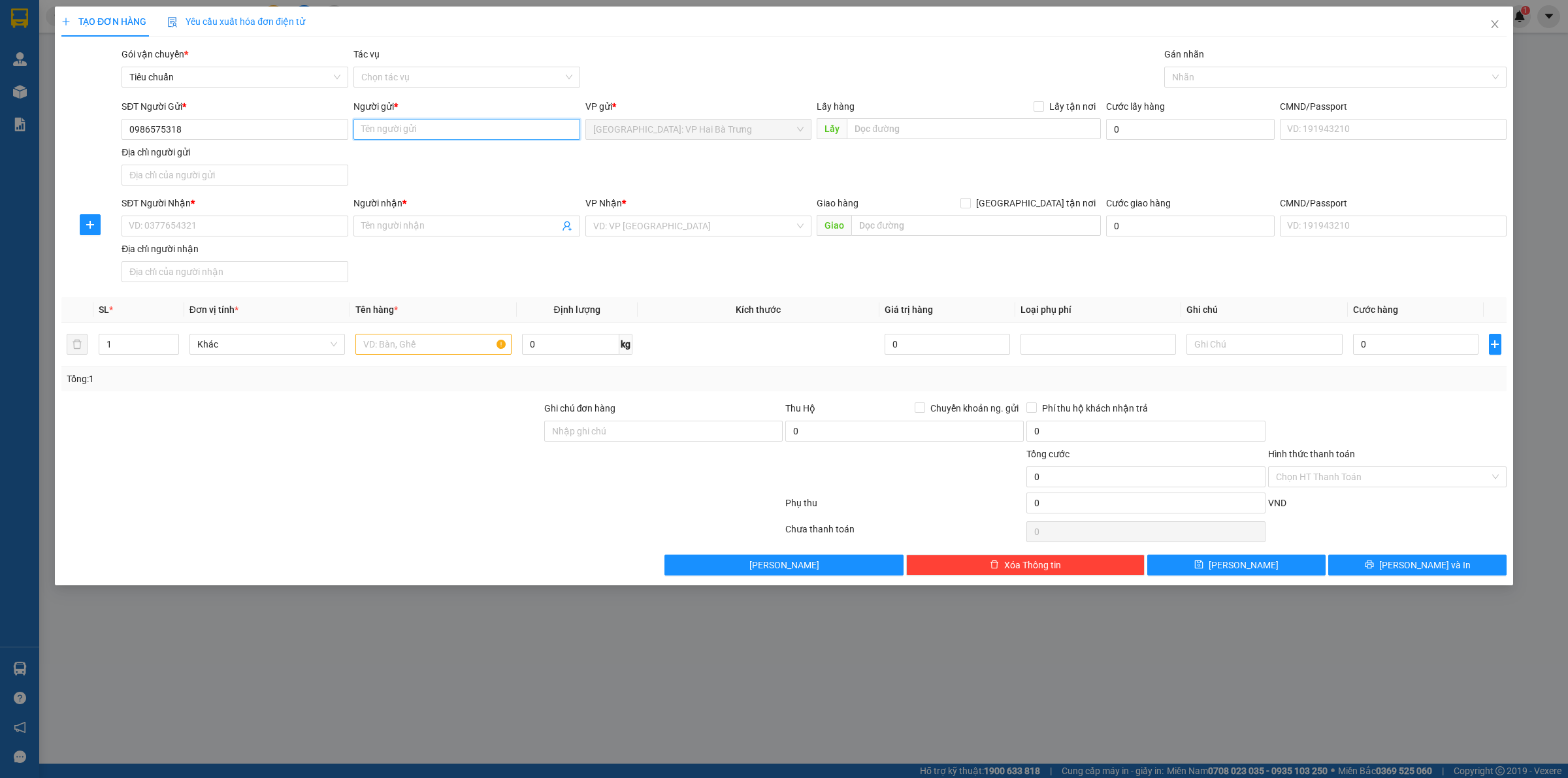
click at [442, 136] on input "Người gửi *" at bounding box center [467, 129] width 227 height 21
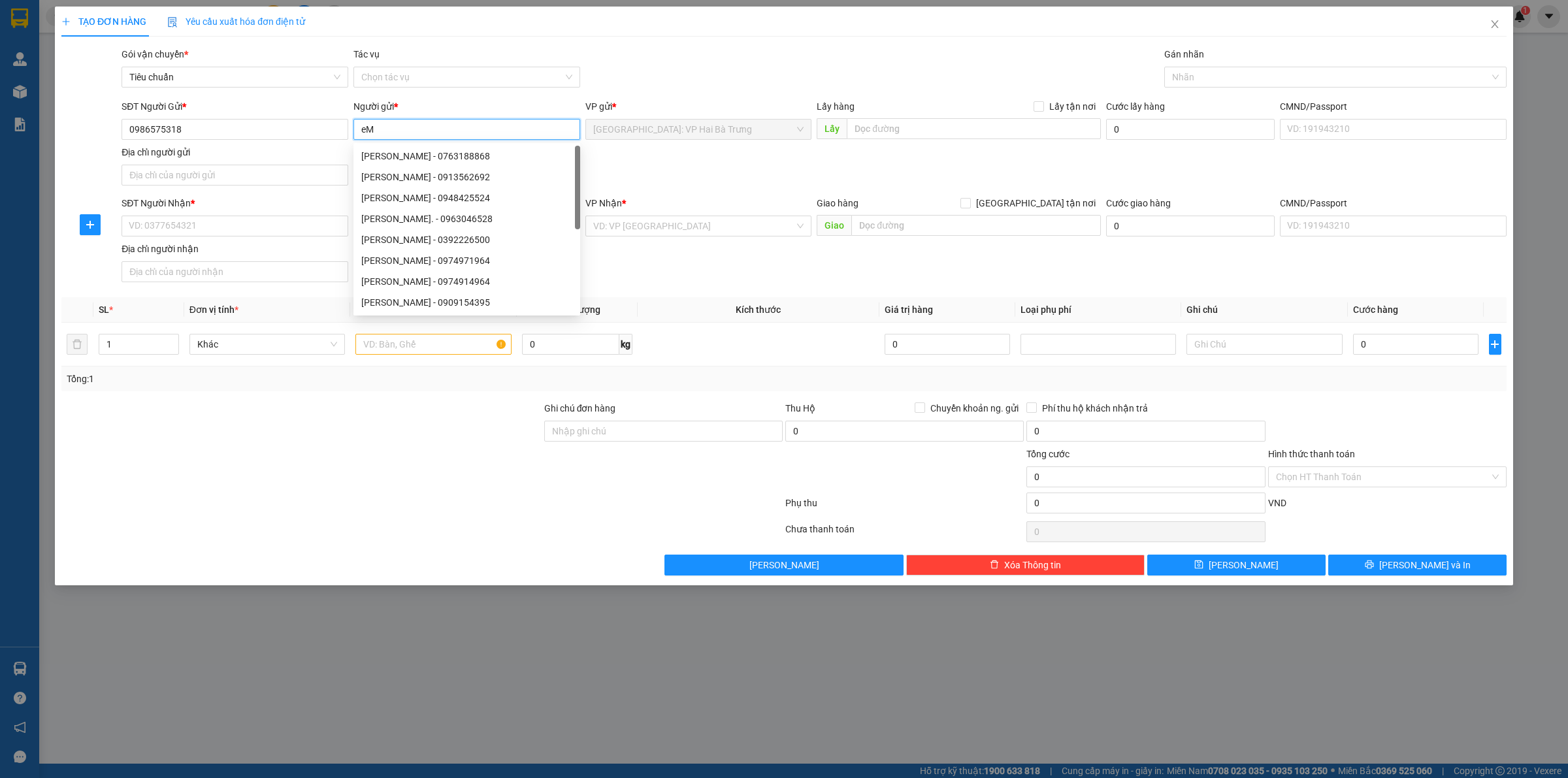
type input "e"
type input "h"
type input "Hiền"
click at [272, 226] on input "SĐT Người Nhận *" at bounding box center [235, 225] width 227 height 21
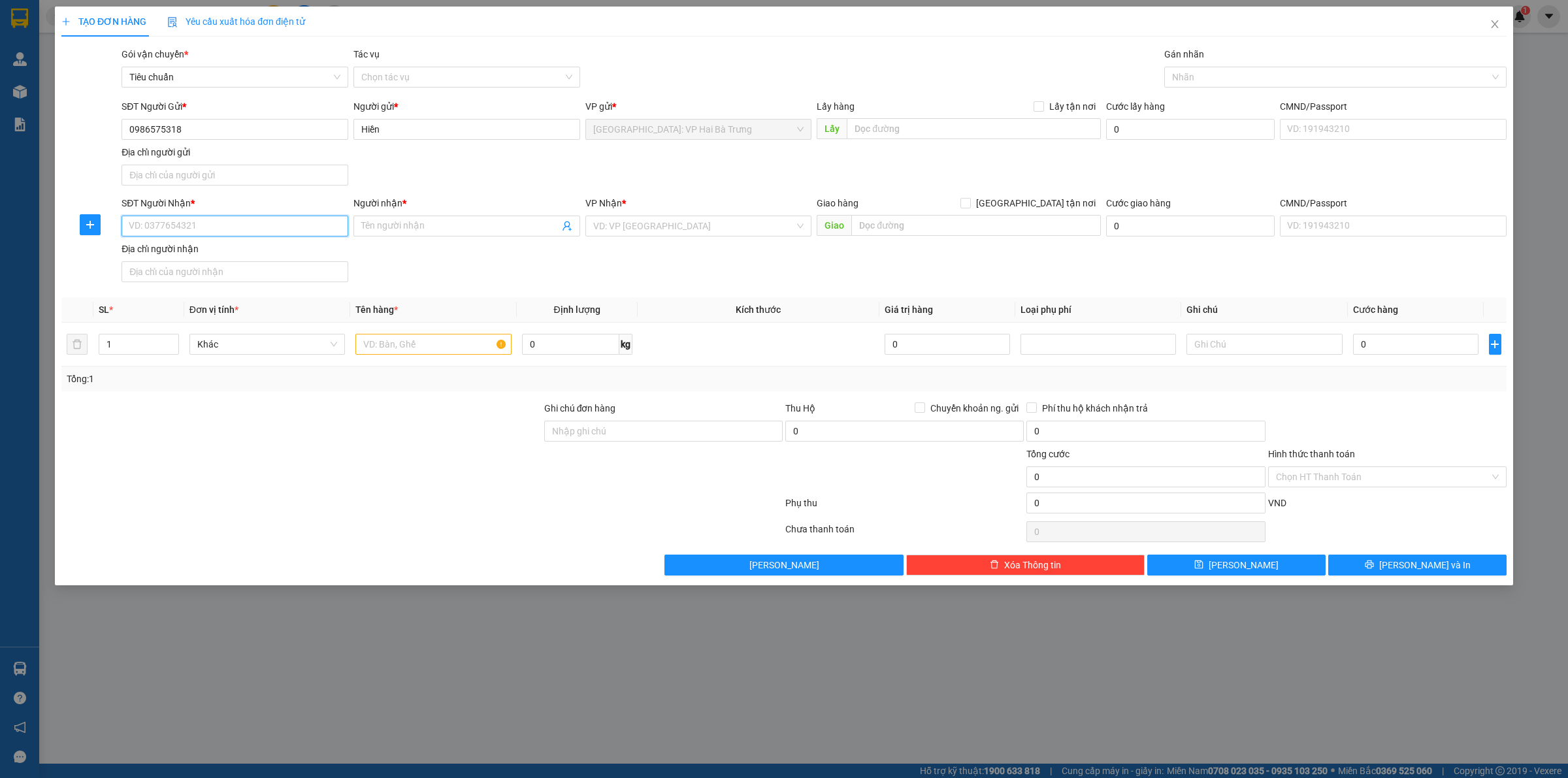
click at [264, 249] on div "SĐT Người Nhận * VD: 0377654321 Người nhận * Tên người nhận VP Nhận * VD: VP [G…" at bounding box center [813, 241] width 1390 height 91
click at [324, 228] on input "SĐT Người Nhận *" at bounding box center [235, 225] width 227 height 21
type input "0902561766"
click at [305, 250] on div "0902561766 - C Nhi" at bounding box center [235, 253] width 211 height 14
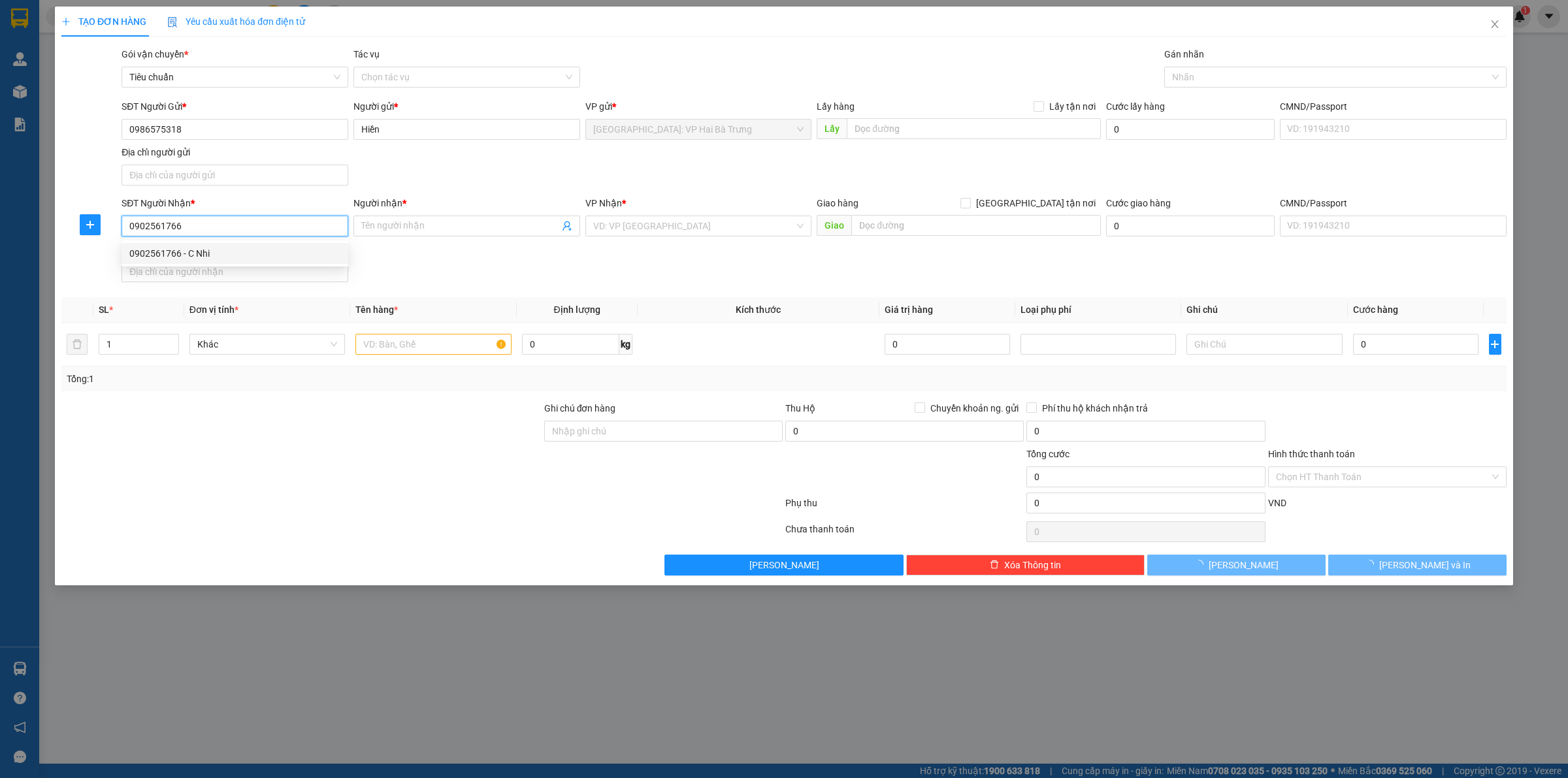
type input "C Nhi"
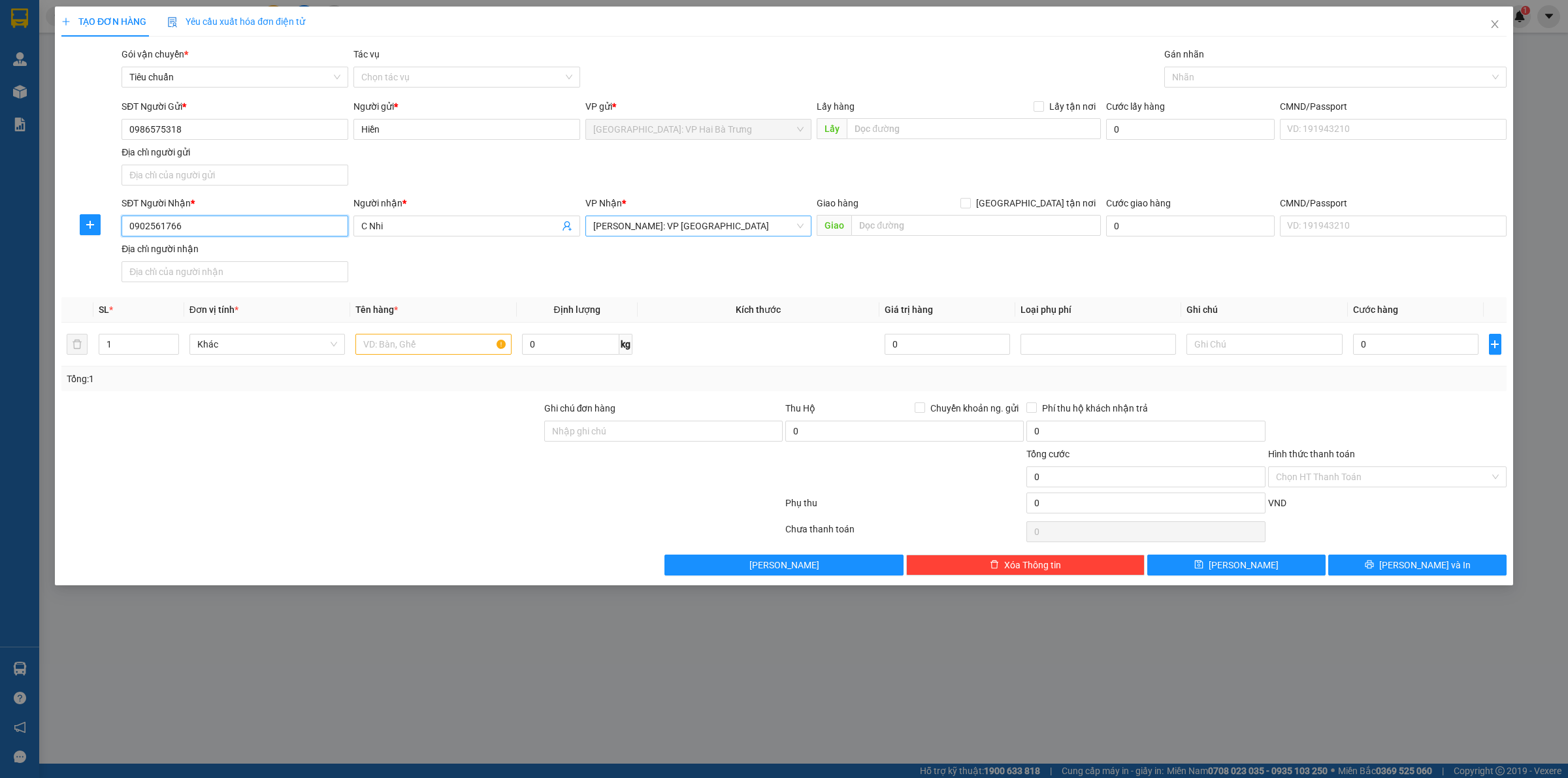
click at [762, 229] on span "[PERSON_NAME]: VP [GEOGRAPHIC_DATA]" at bounding box center [698, 226] width 211 height 20
type input "0902561766"
click at [762, 229] on span "[PERSON_NAME]: VP [GEOGRAPHIC_DATA]" at bounding box center [698, 226] width 211 height 20
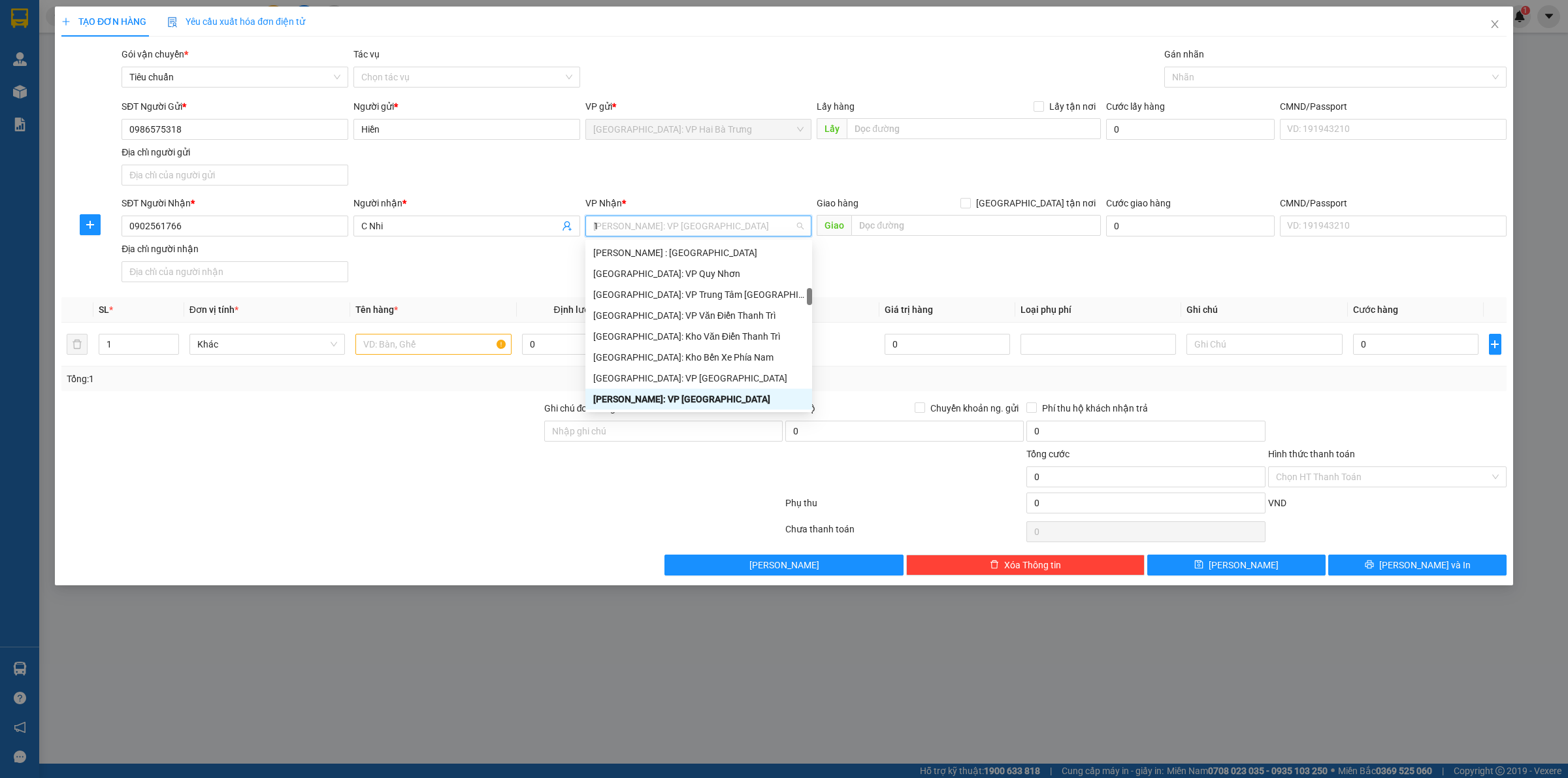
type input "12"
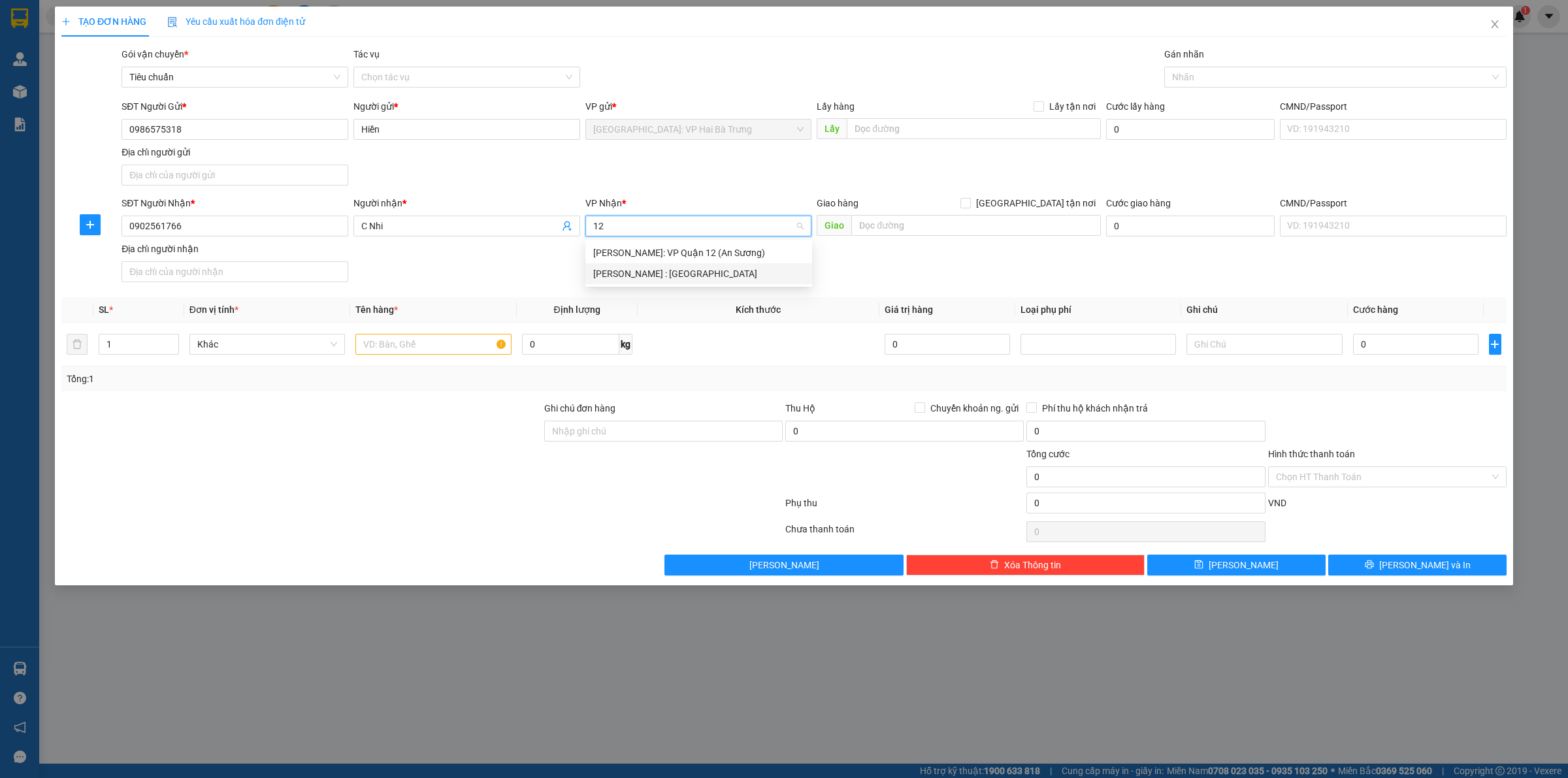
click at [740, 279] on div "[PERSON_NAME] : [GEOGRAPHIC_DATA]" at bounding box center [698, 273] width 211 height 14
click at [1027, 219] on input "text" at bounding box center [976, 225] width 250 height 21
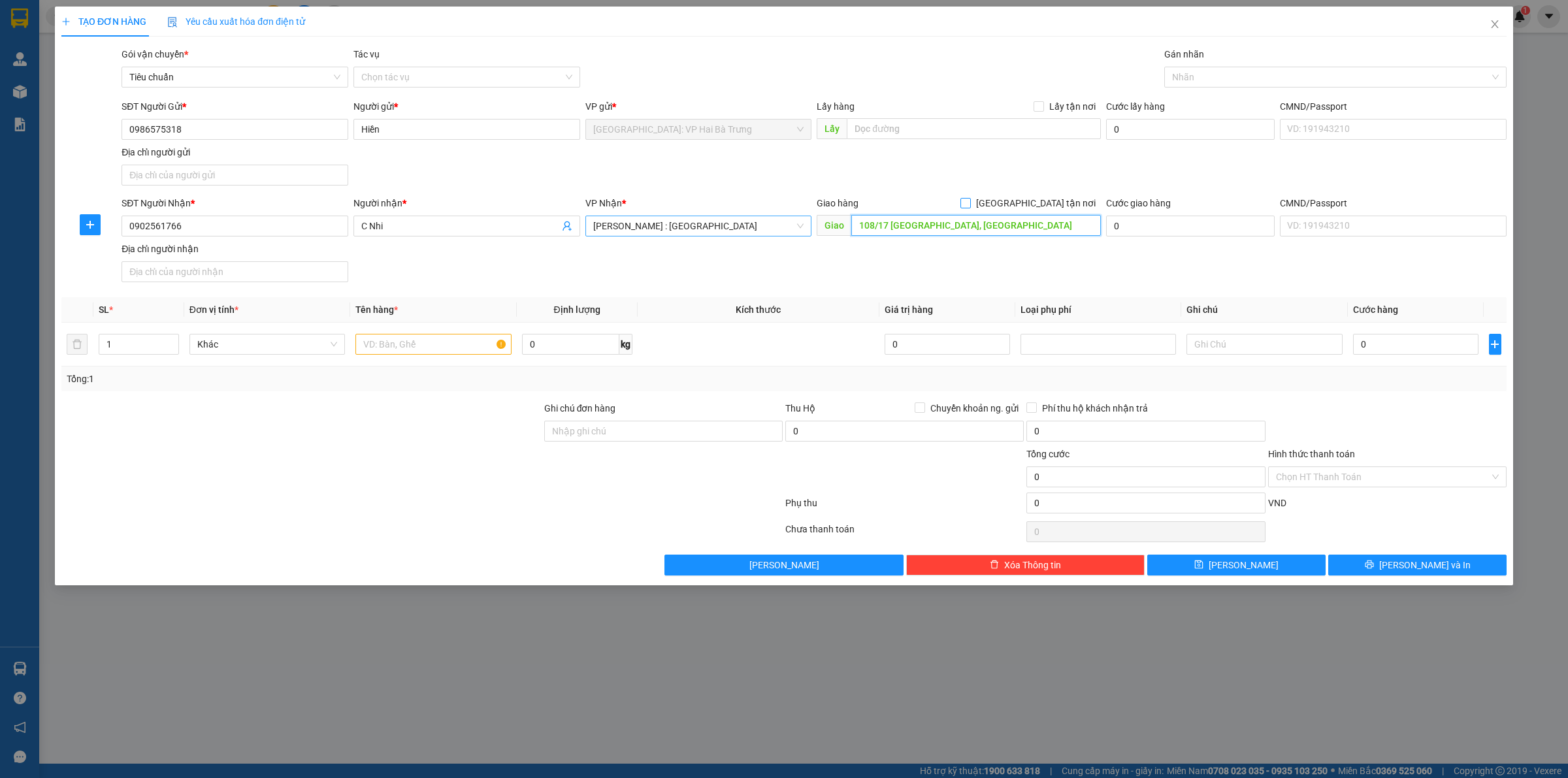
type input "108/17 [GEOGRAPHIC_DATA], [GEOGRAPHIC_DATA]"
drag, startPoint x: 1036, startPoint y: 206, endPoint x: 1105, endPoint y: 154, distance: 86.4
click at [969, 203] on input "[GEOGRAPHIC_DATA] tận nơi" at bounding box center [965, 202] width 9 height 9
checkbox input "true"
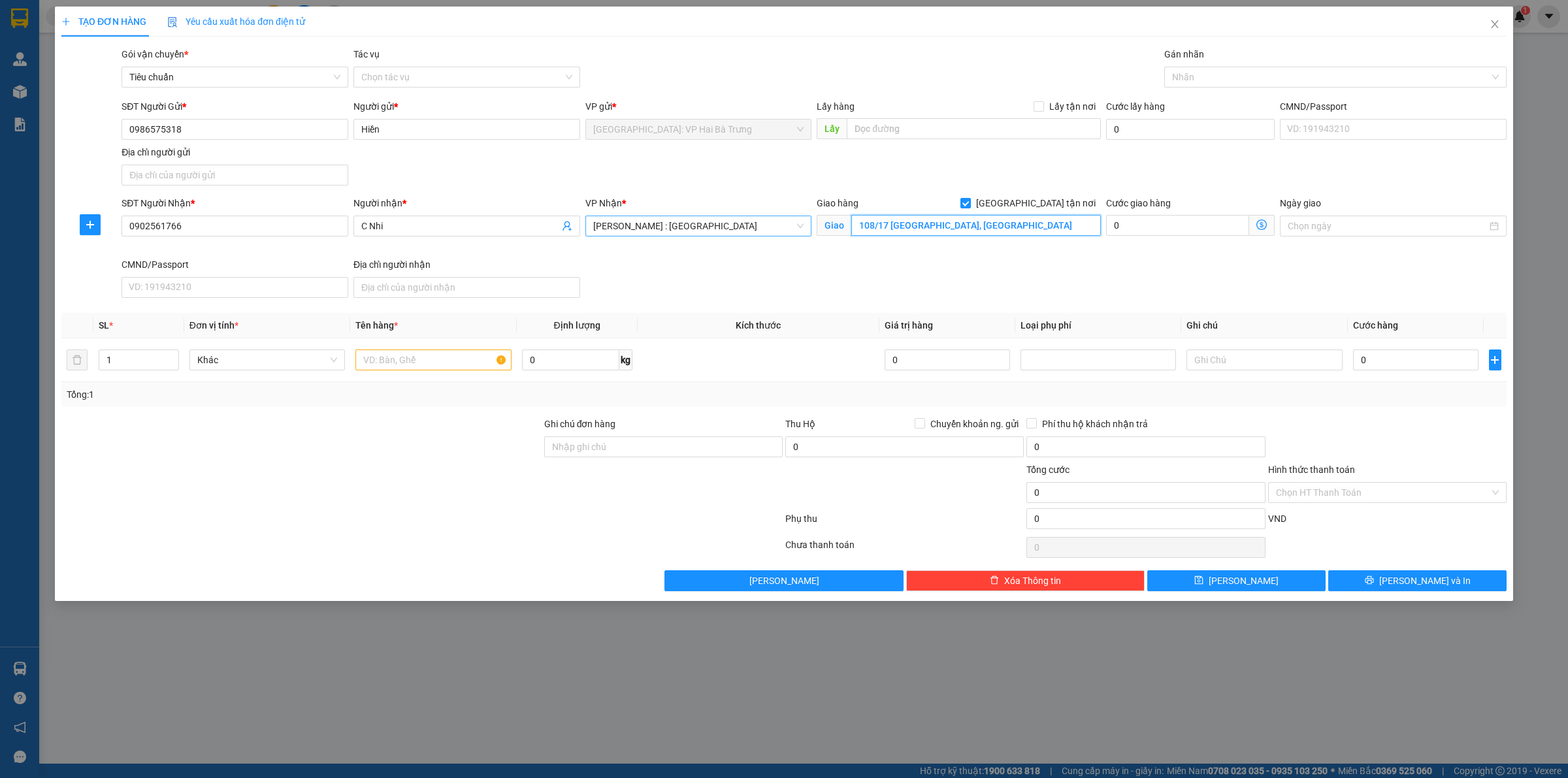
click at [1055, 225] on input "108/17 [GEOGRAPHIC_DATA], [GEOGRAPHIC_DATA]" at bounding box center [976, 225] width 250 height 21
click at [1234, 77] on div at bounding box center [1329, 77] width 323 height 16
type input "108/17 [GEOGRAPHIC_DATA], [GEOGRAPHIC_DATA], [GEOGRAPHIC_DATA], [GEOGRAPHIC_DAT…"
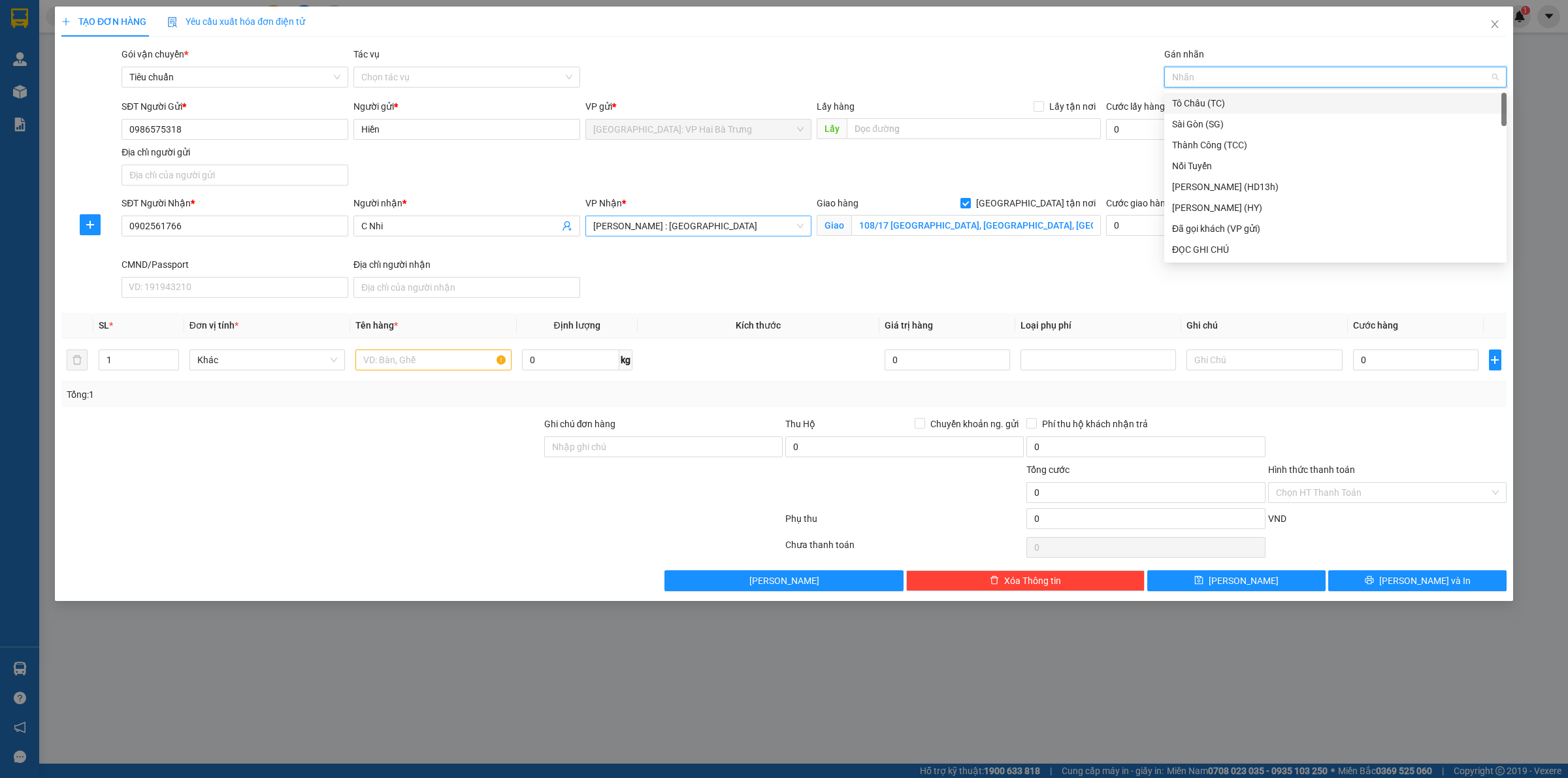
type input "G"
click at [1271, 248] on div "[GEOGRAPHIC_DATA] tận nơi" at bounding box center [1335, 249] width 327 height 14
click at [388, 360] on input "text" at bounding box center [433, 359] width 155 height 21
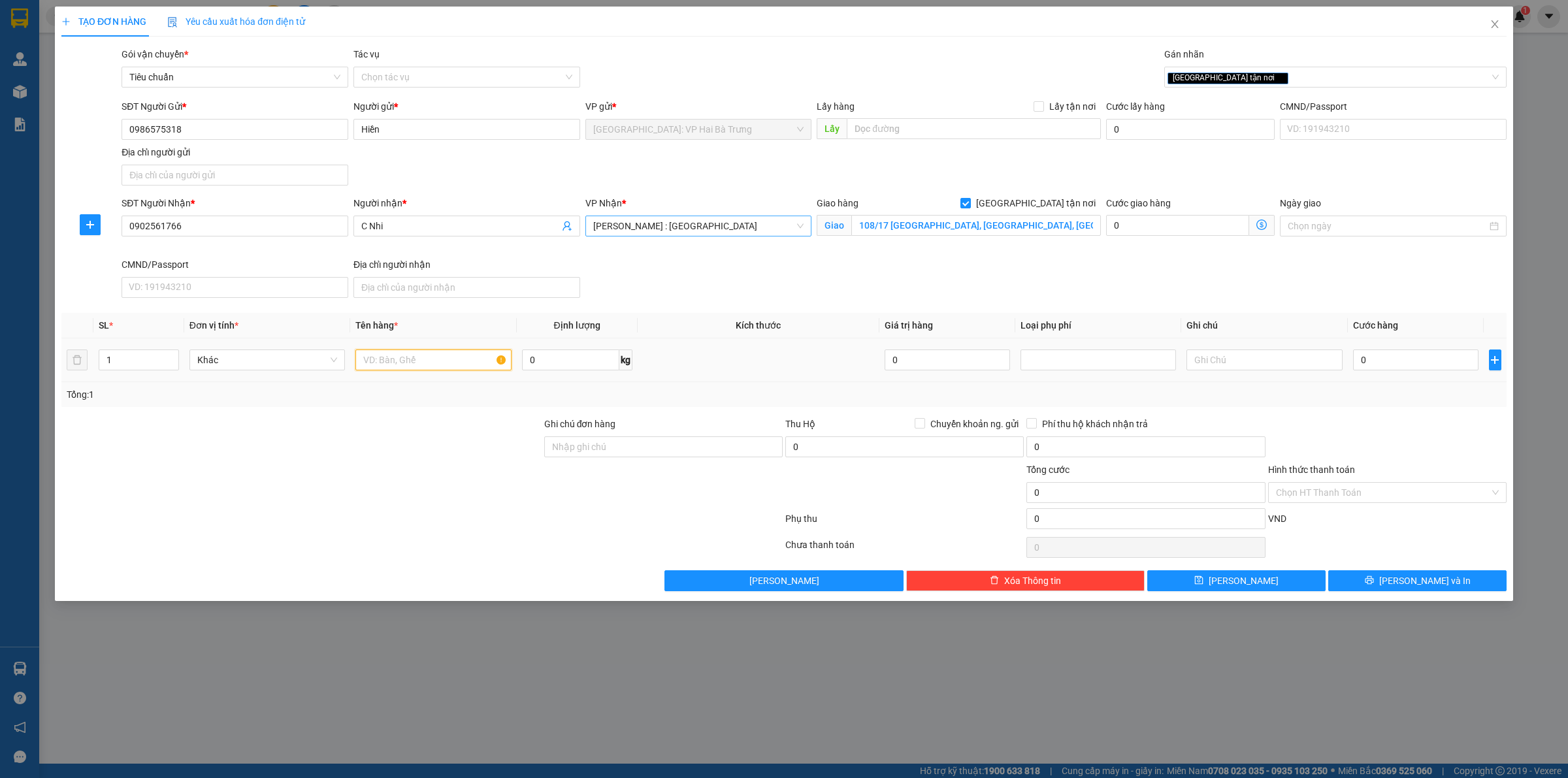
click at [438, 365] on input "text" at bounding box center [433, 359] width 155 height 21
type input "3 kiện giấy"
click at [173, 351] on span "Increase Value" at bounding box center [171, 356] width 14 height 11
type input "3"
click at [173, 351] on span "Increase Value" at bounding box center [171, 356] width 14 height 11
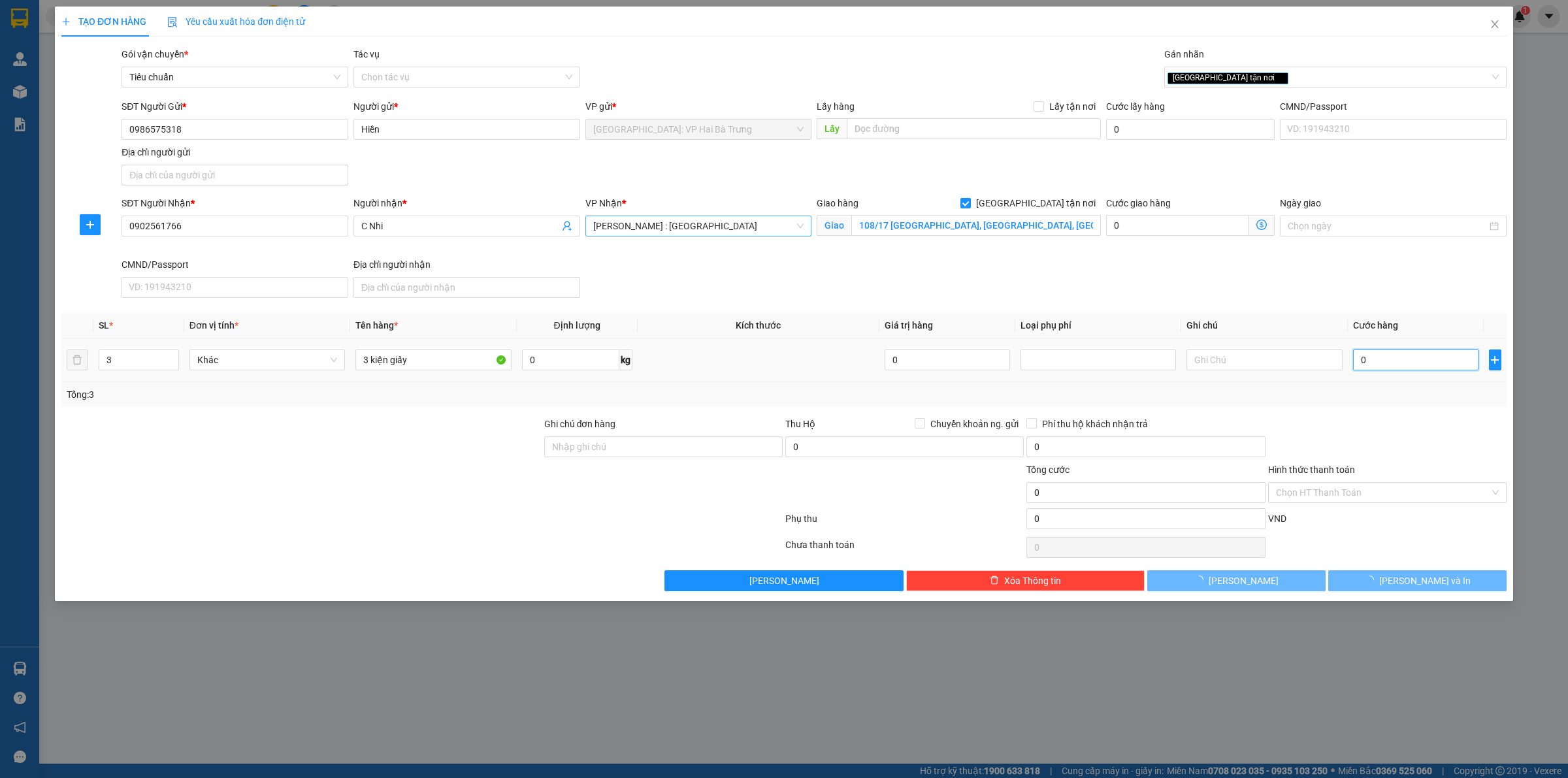
click at [1394, 367] on input "0" at bounding box center [1415, 359] width 126 height 21
click at [1401, 360] on input "0" at bounding box center [1415, 359] width 126 height 21
click at [1399, 360] on input "0" at bounding box center [1415, 359] width 126 height 21
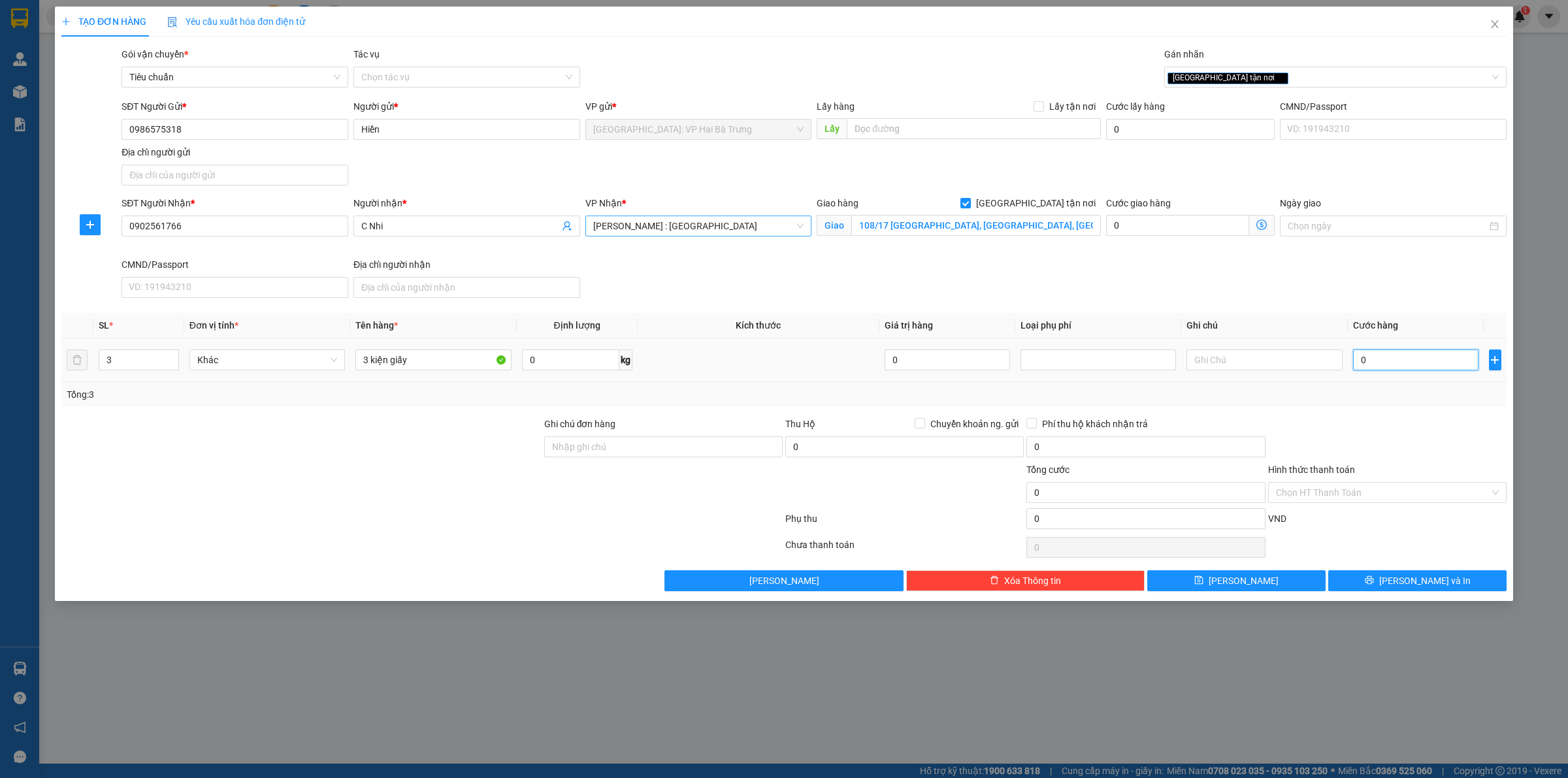
type input "2"
type input "22"
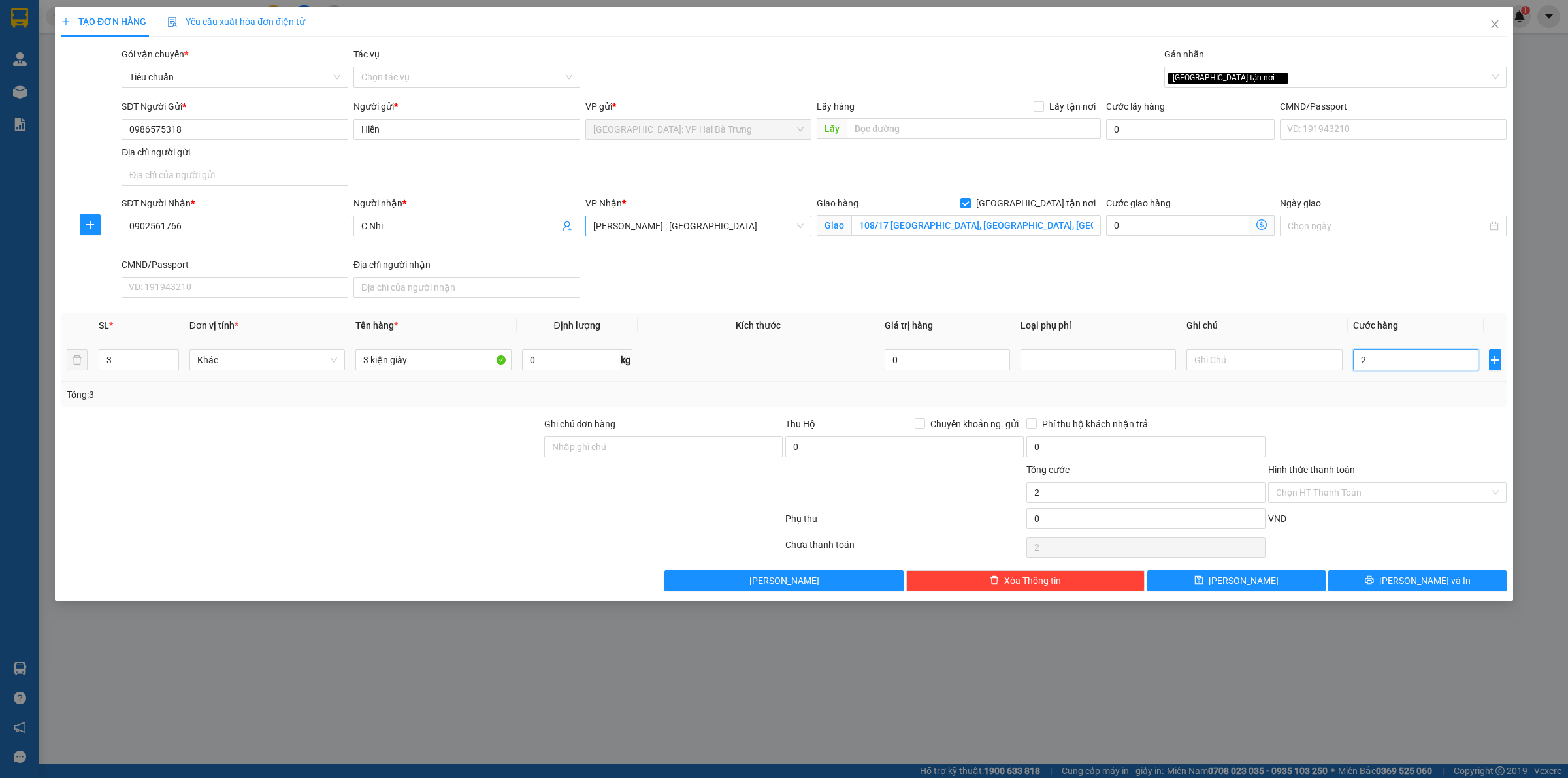
type input "22"
type input "220"
type input "2.200"
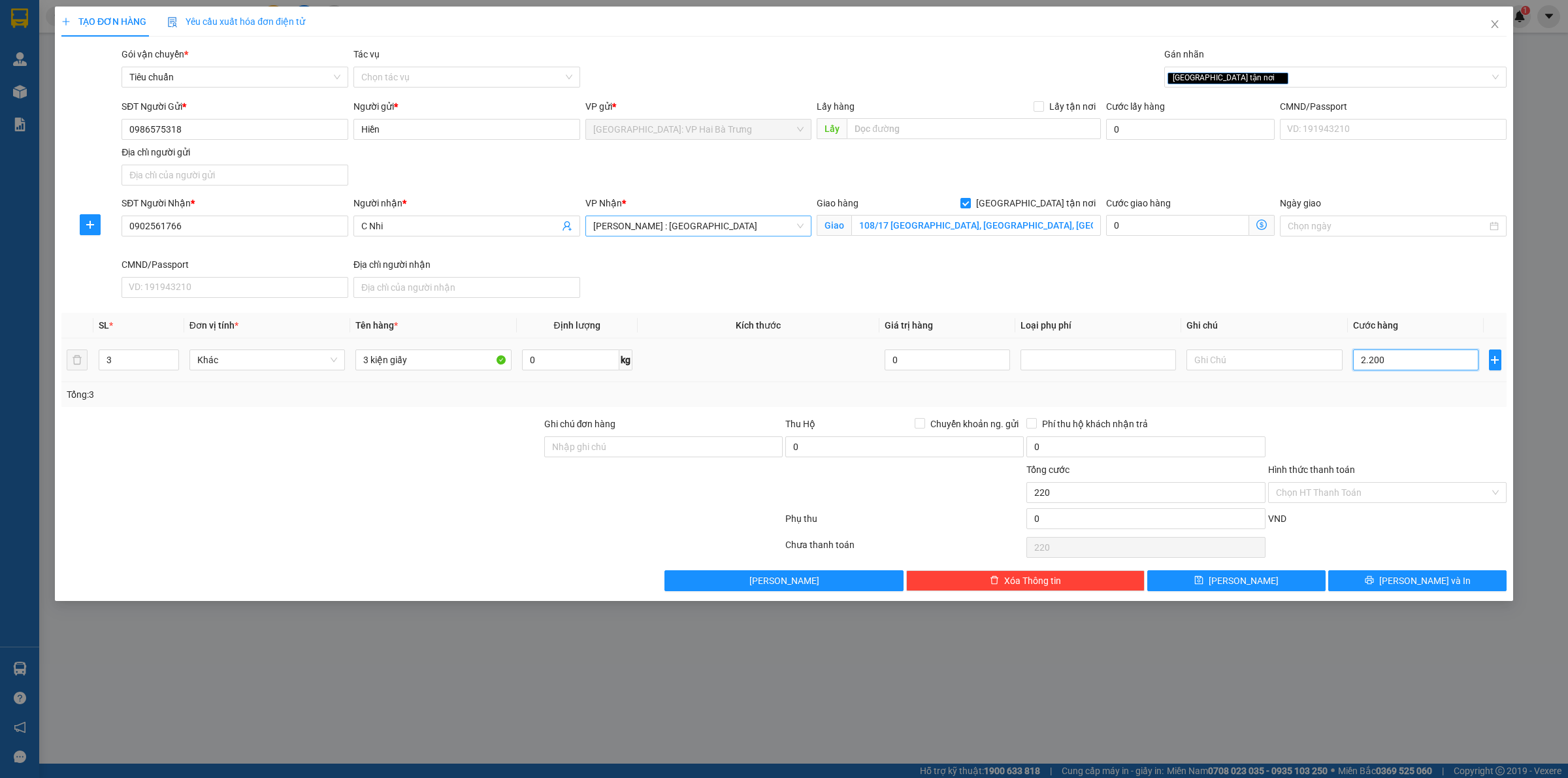
type input "2.200"
type input "22.000"
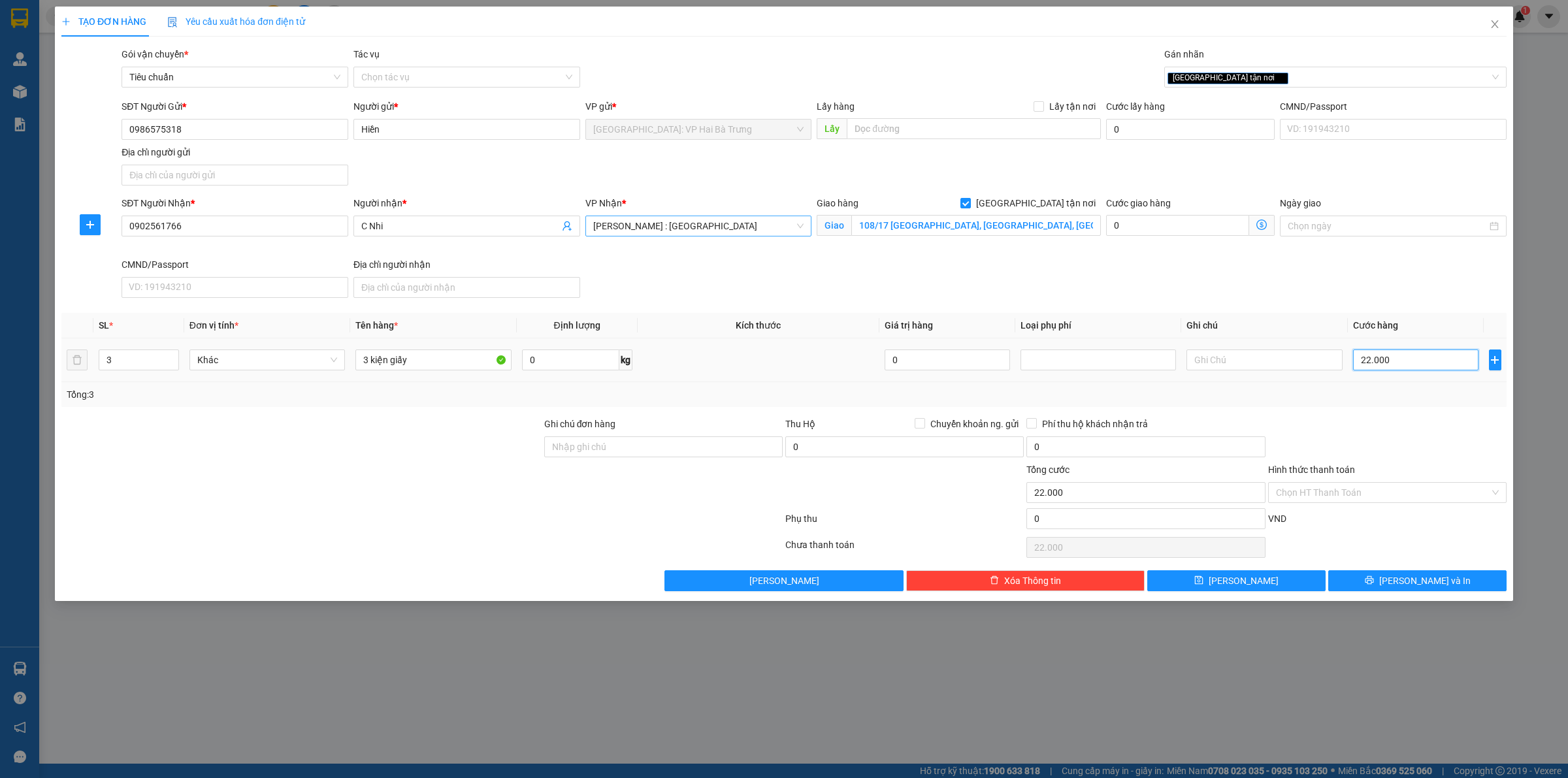
type input "220.000"
click at [1379, 493] on input "Hình thức thanh toán" at bounding box center [1382, 493] width 213 height 20
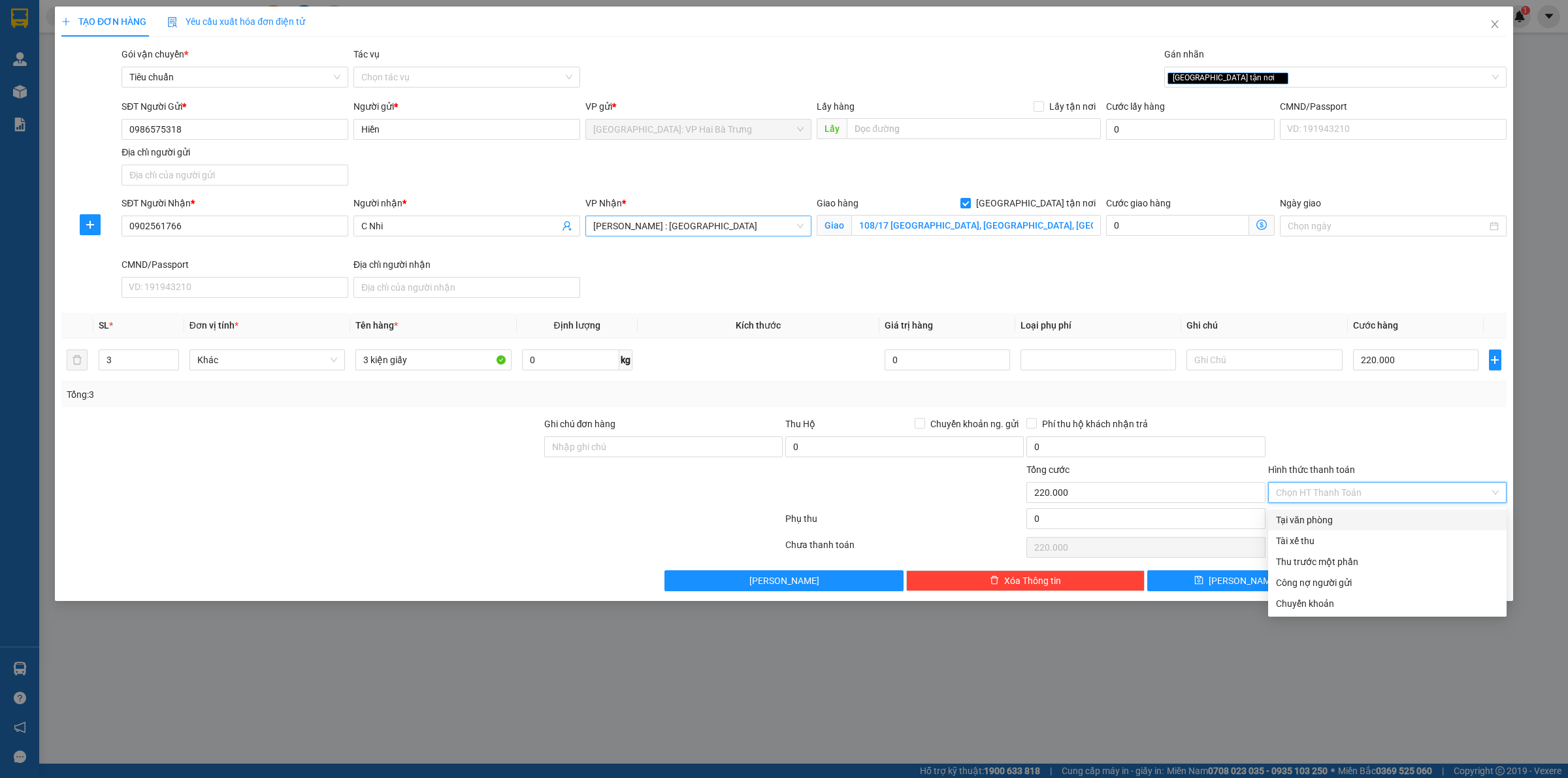
click at [1383, 514] on div "Tại văn phòng" at bounding box center [1387, 519] width 223 height 14
type input "0"
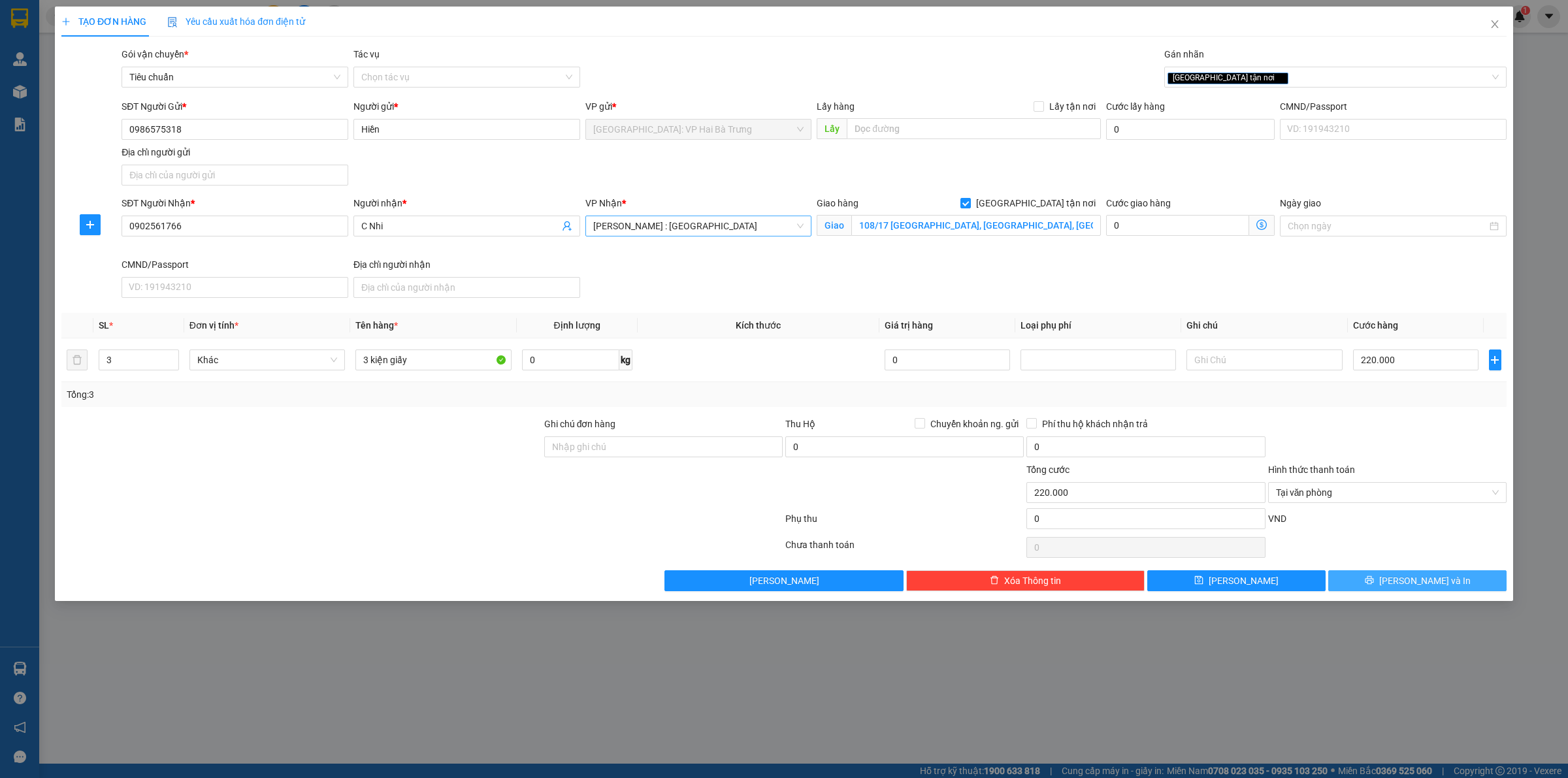
click at [1418, 583] on span "[PERSON_NAME] và In" at bounding box center [1425, 580] width 91 height 14
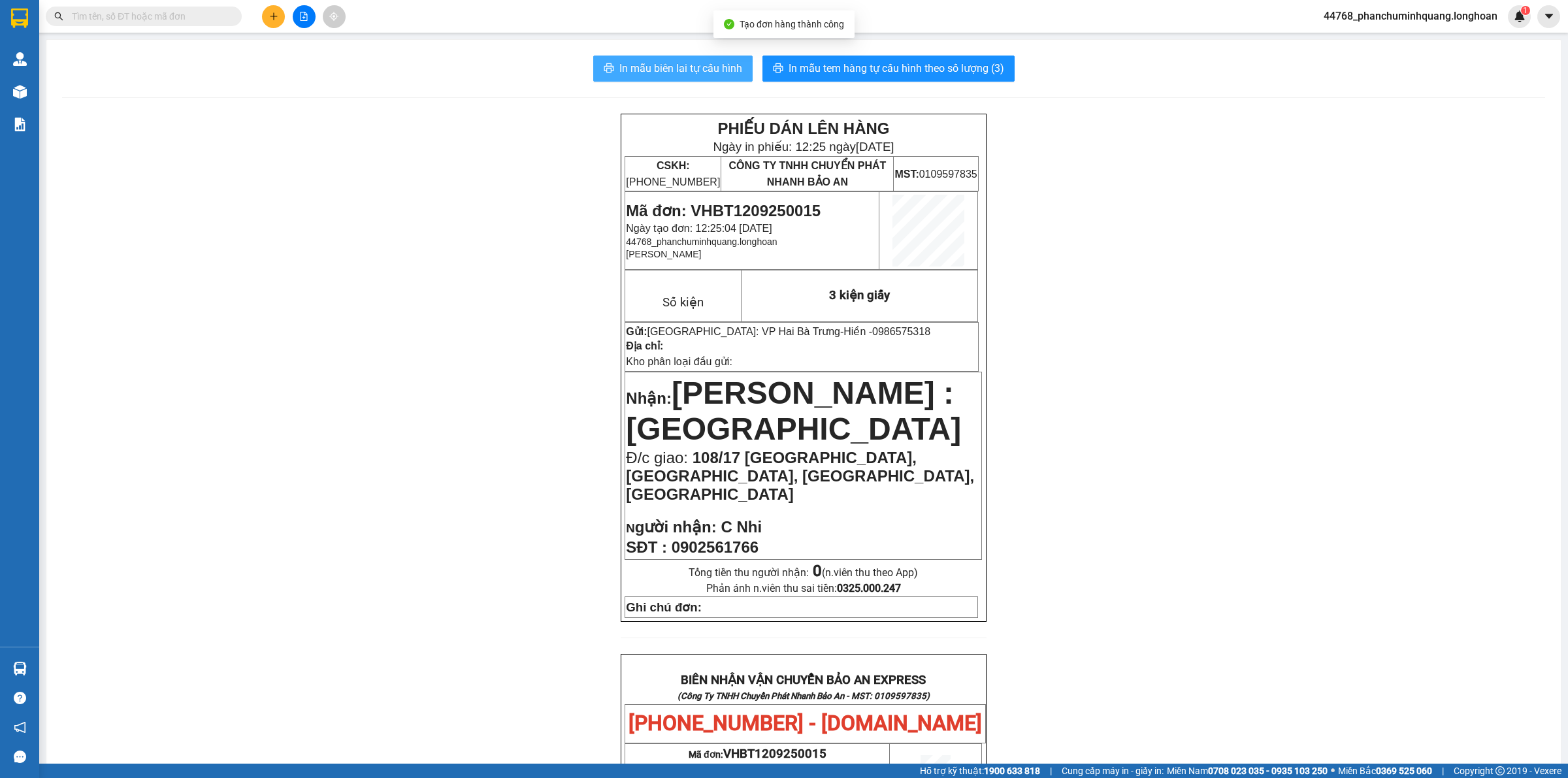
click at [707, 70] on span "In mẫu biên lai tự cấu hình" at bounding box center [680, 68] width 123 height 16
click at [918, 62] on span "In mẫu tem hàng tự cấu hình theo số lượng (3)" at bounding box center [896, 68] width 216 height 16
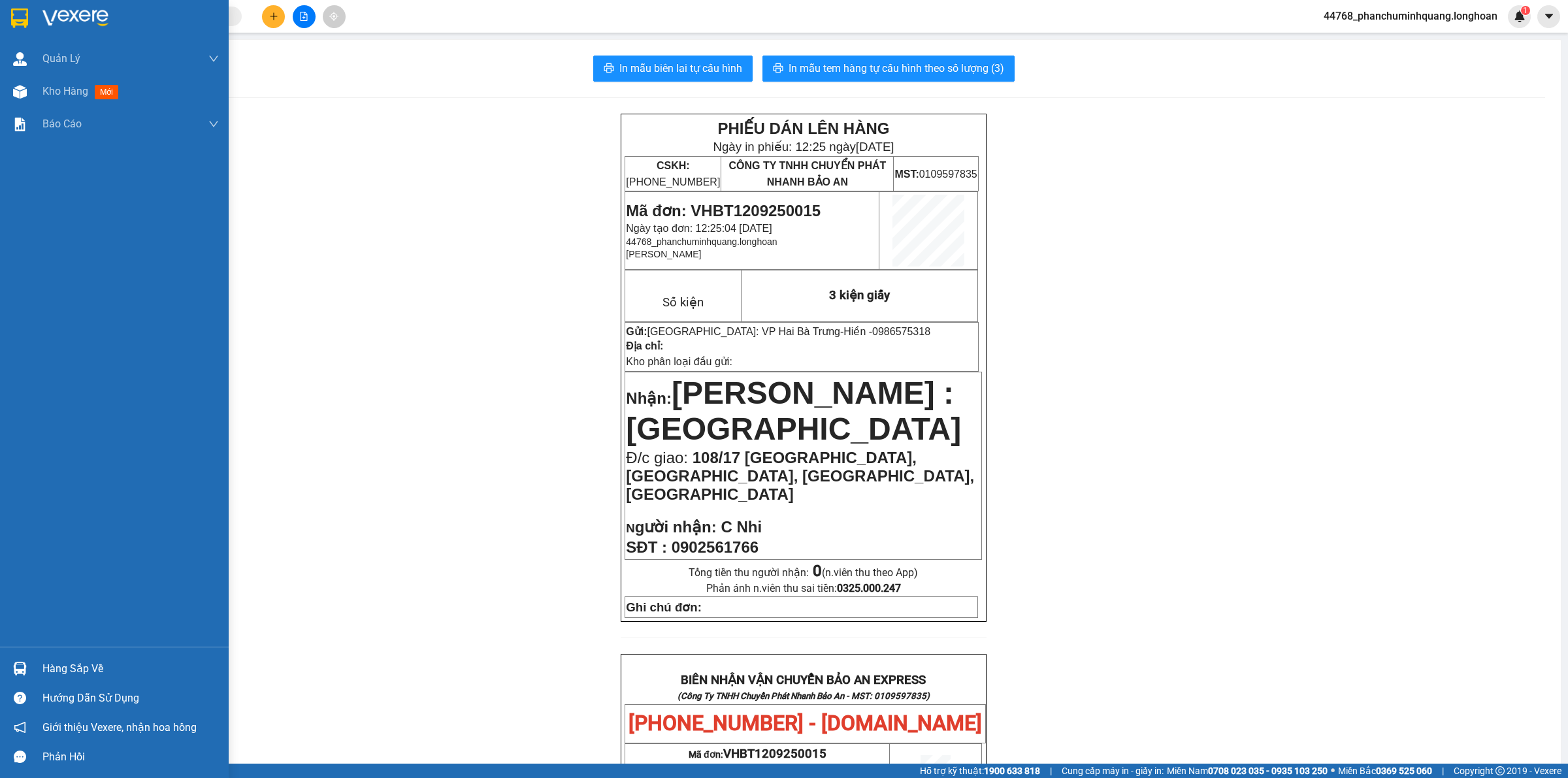
click at [20, 11] on img at bounding box center [20, 18] width 17 height 20
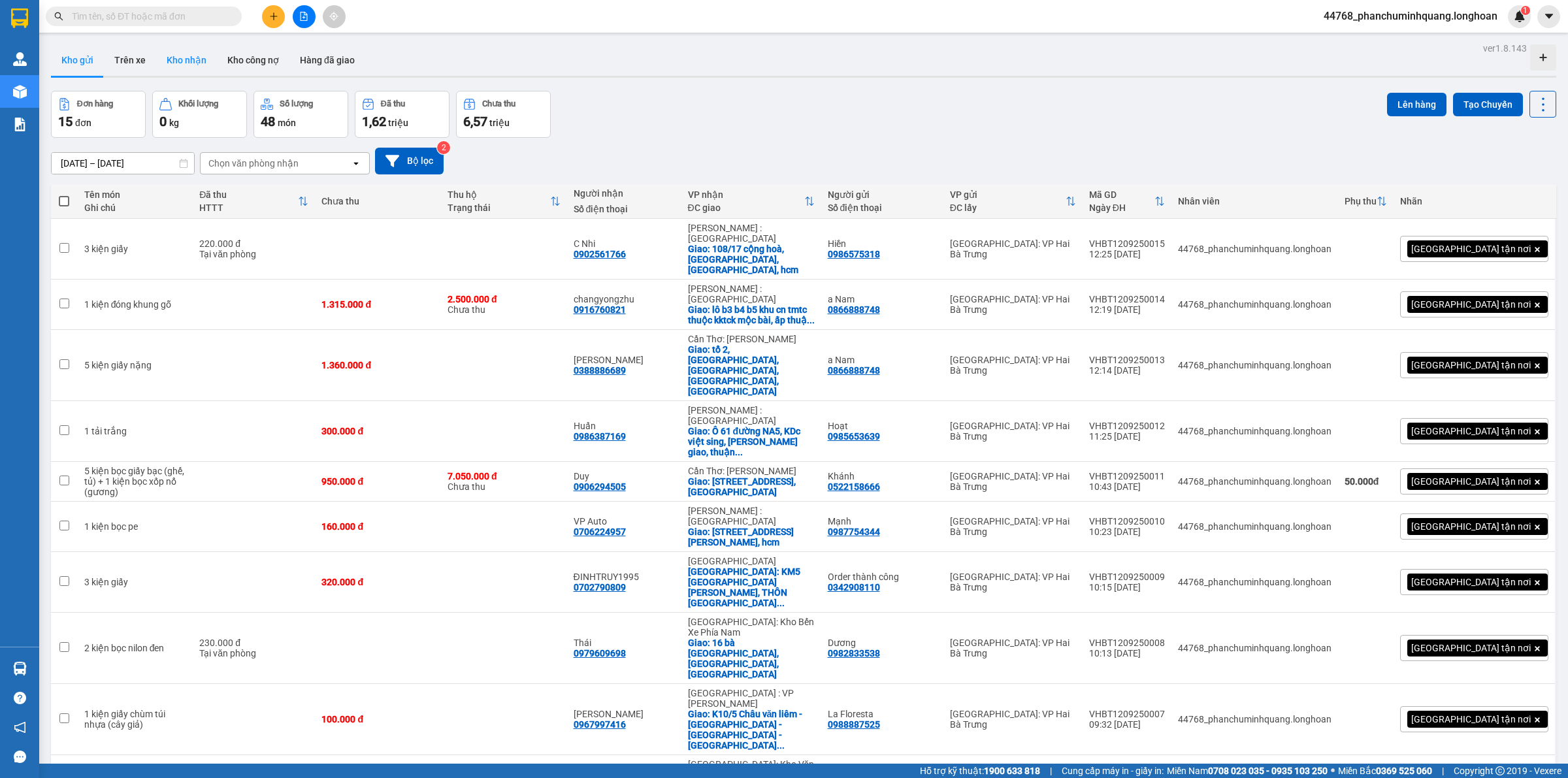
drag, startPoint x: 180, startPoint y: 64, endPoint x: 175, endPoint y: 53, distance: 12.1
click at [180, 63] on button "Kho nhận" at bounding box center [187, 59] width 61 height 31
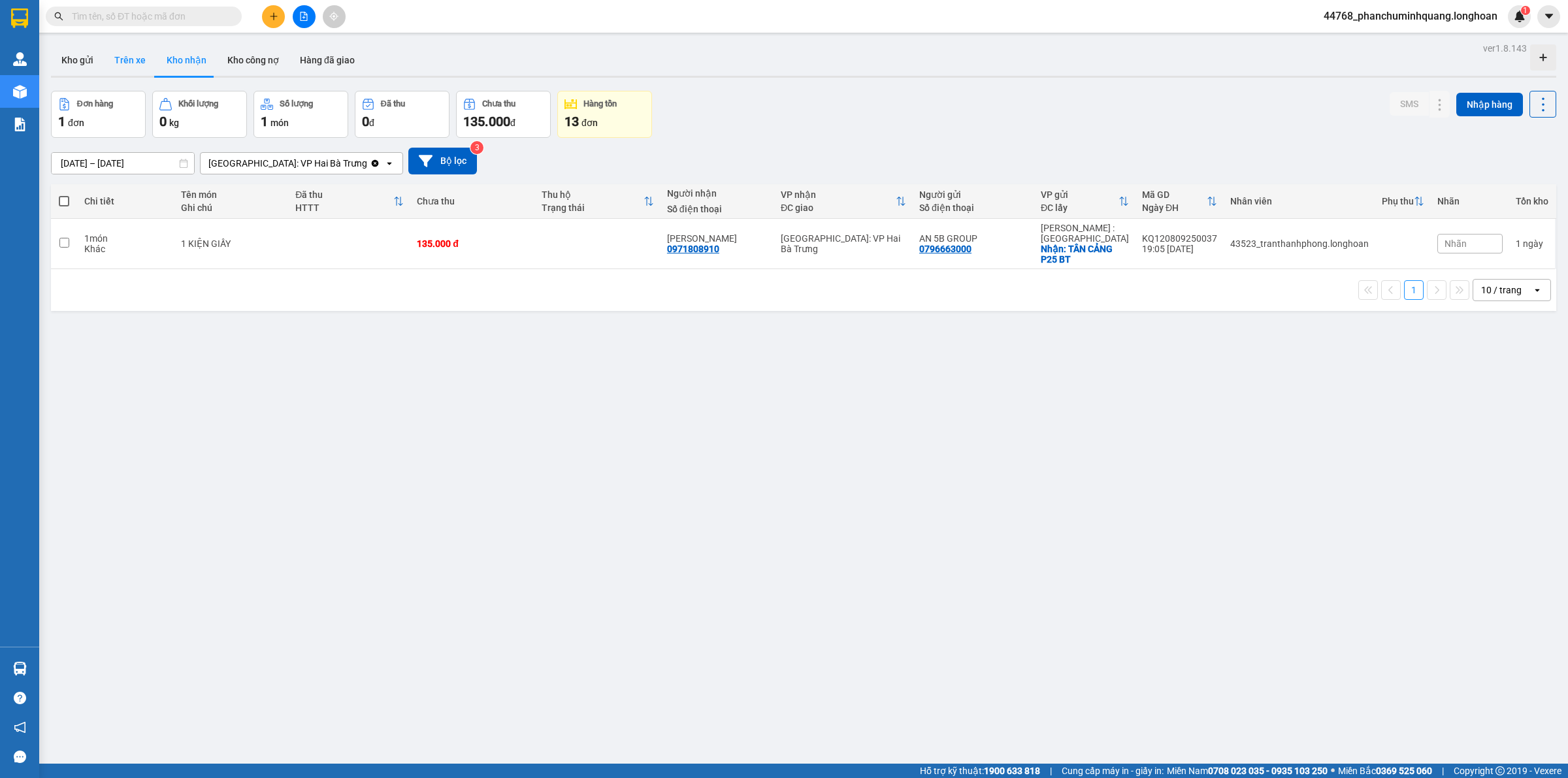
click at [142, 56] on button "Trên xe" at bounding box center [129, 59] width 53 height 31
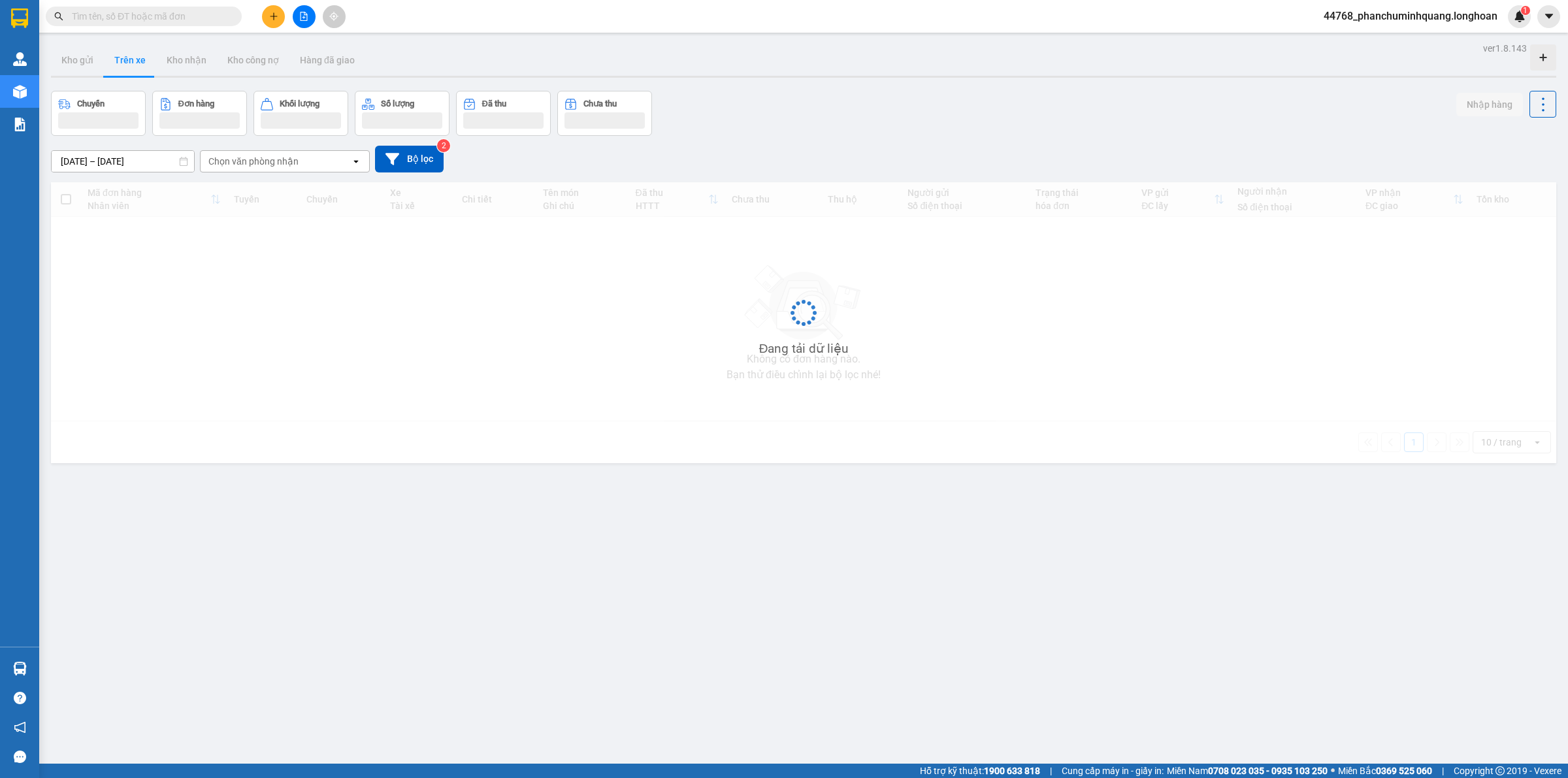
click at [296, 163] on div "Chọn văn phòng nhận" at bounding box center [254, 161] width 90 height 13
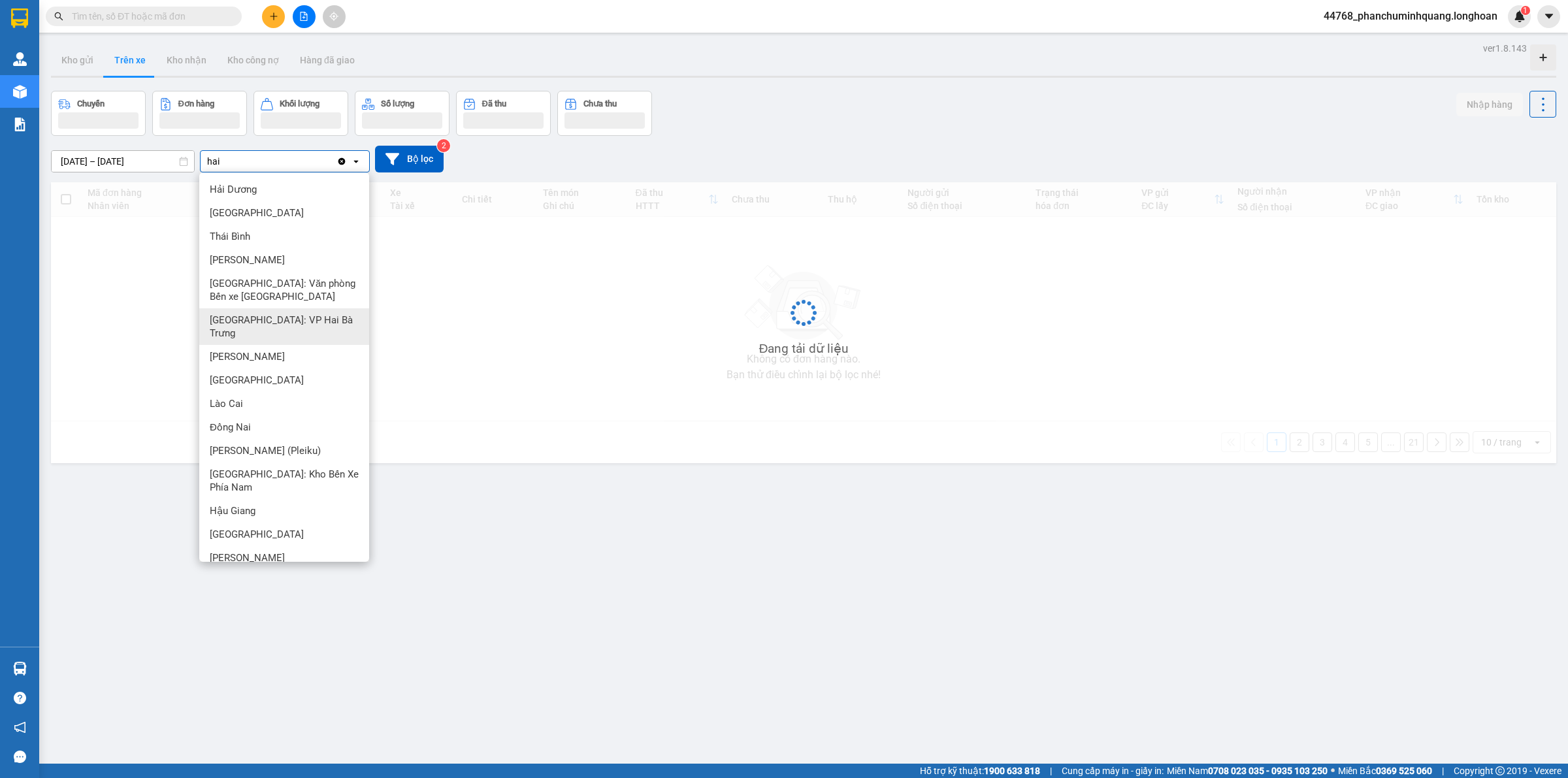
type input "hai"
click at [263, 317] on span "[GEOGRAPHIC_DATA]: VP Hai Bà Trưng" at bounding box center [286, 327] width 154 height 26
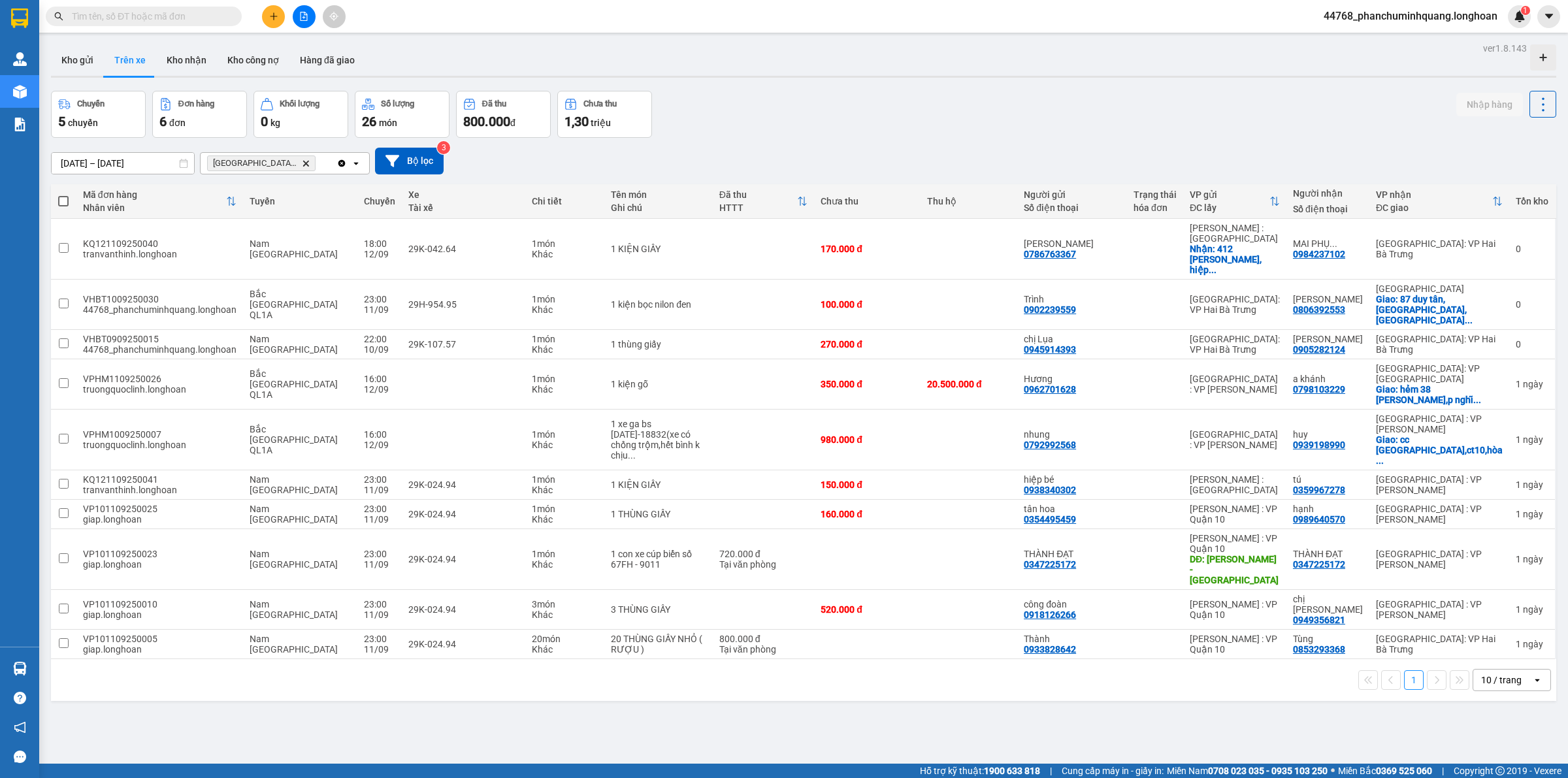
click at [309, 164] on icon "Delete" at bounding box center [305, 163] width 8 height 8
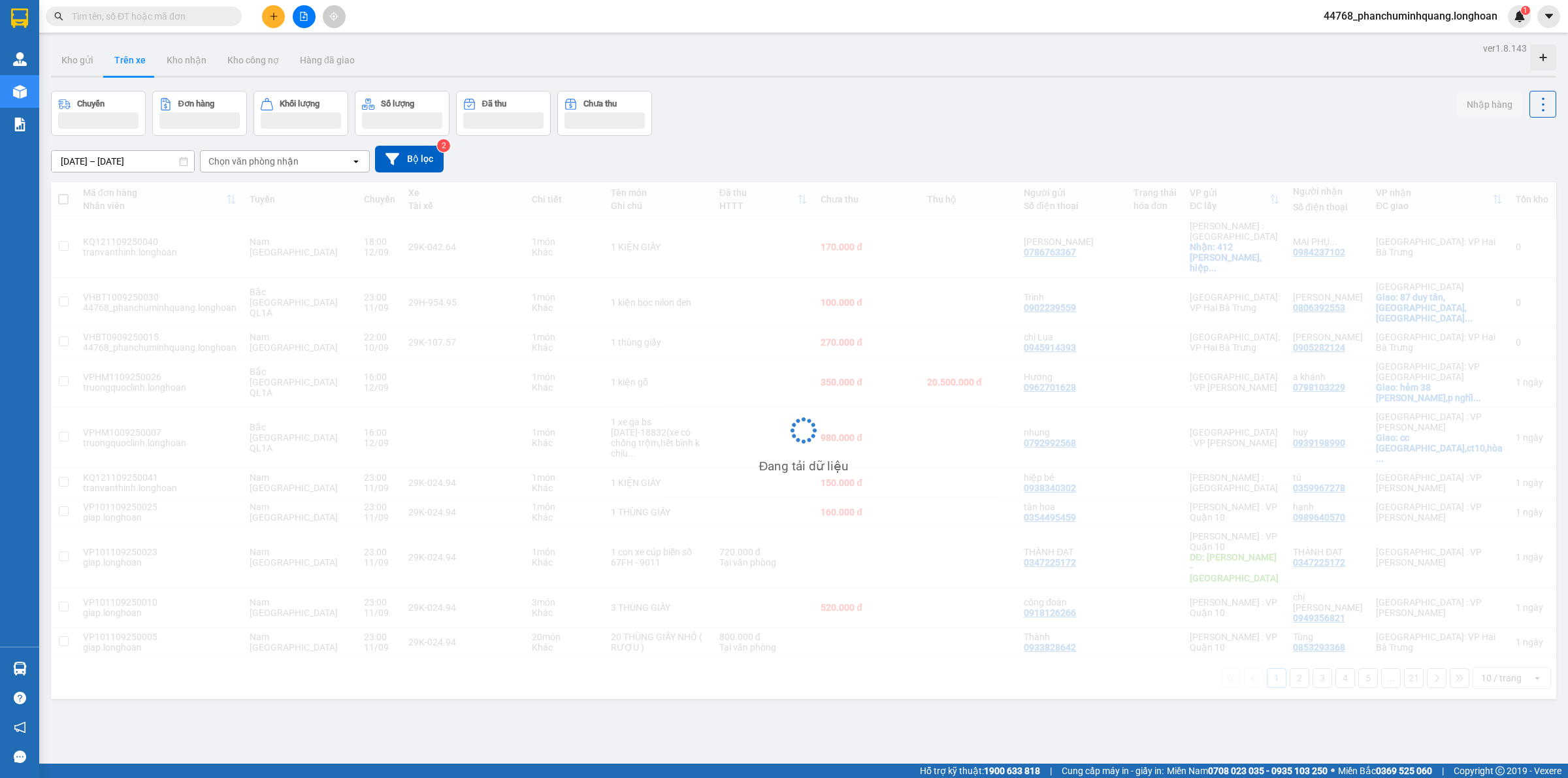
click at [269, 158] on div "Chọn văn phòng nhận" at bounding box center [254, 161] width 90 height 13
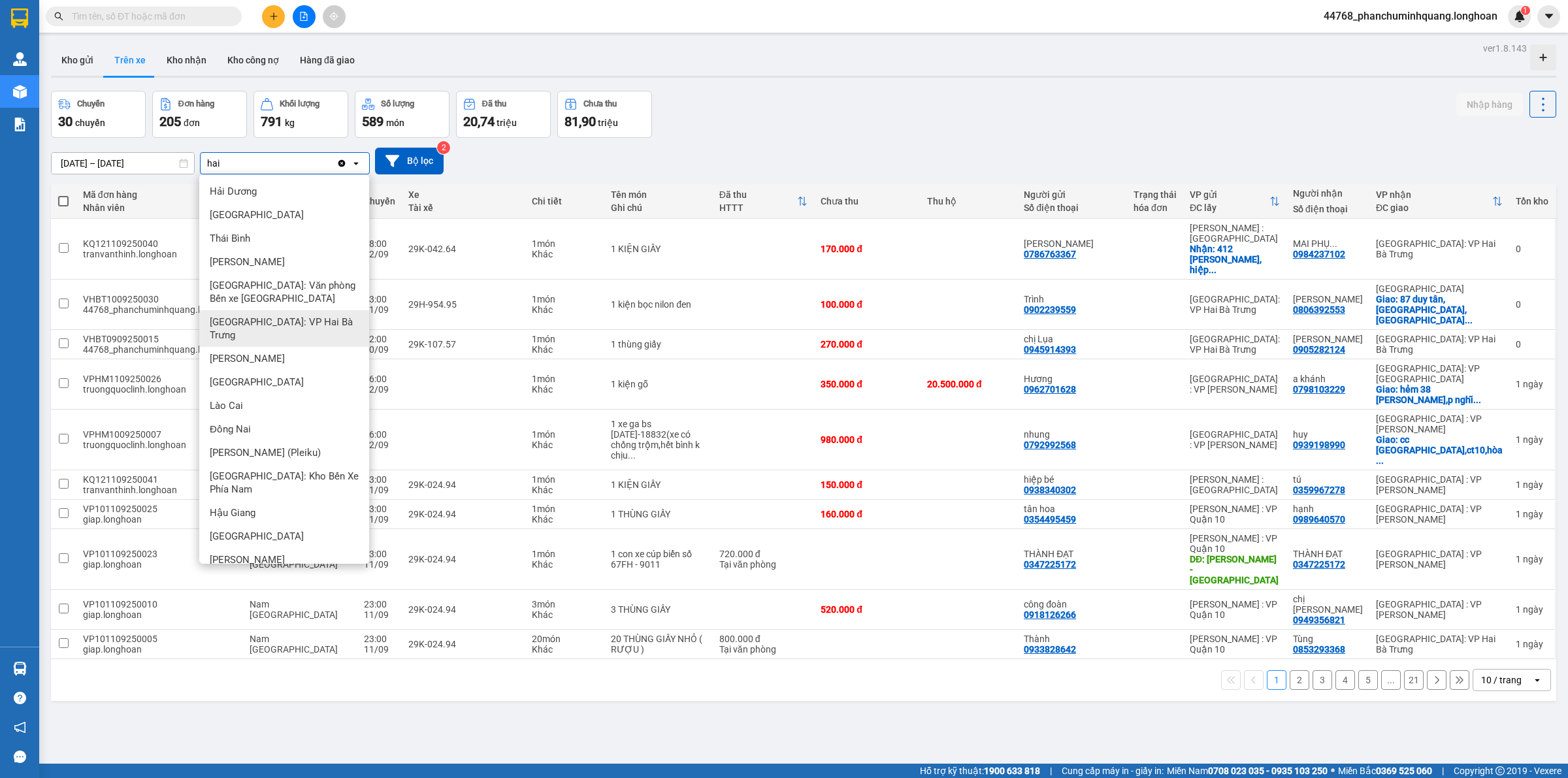
type input "hai"
click at [301, 324] on span "[GEOGRAPHIC_DATA]: VP Hai Bà Trưng" at bounding box center [286, 328] width 154 height 26
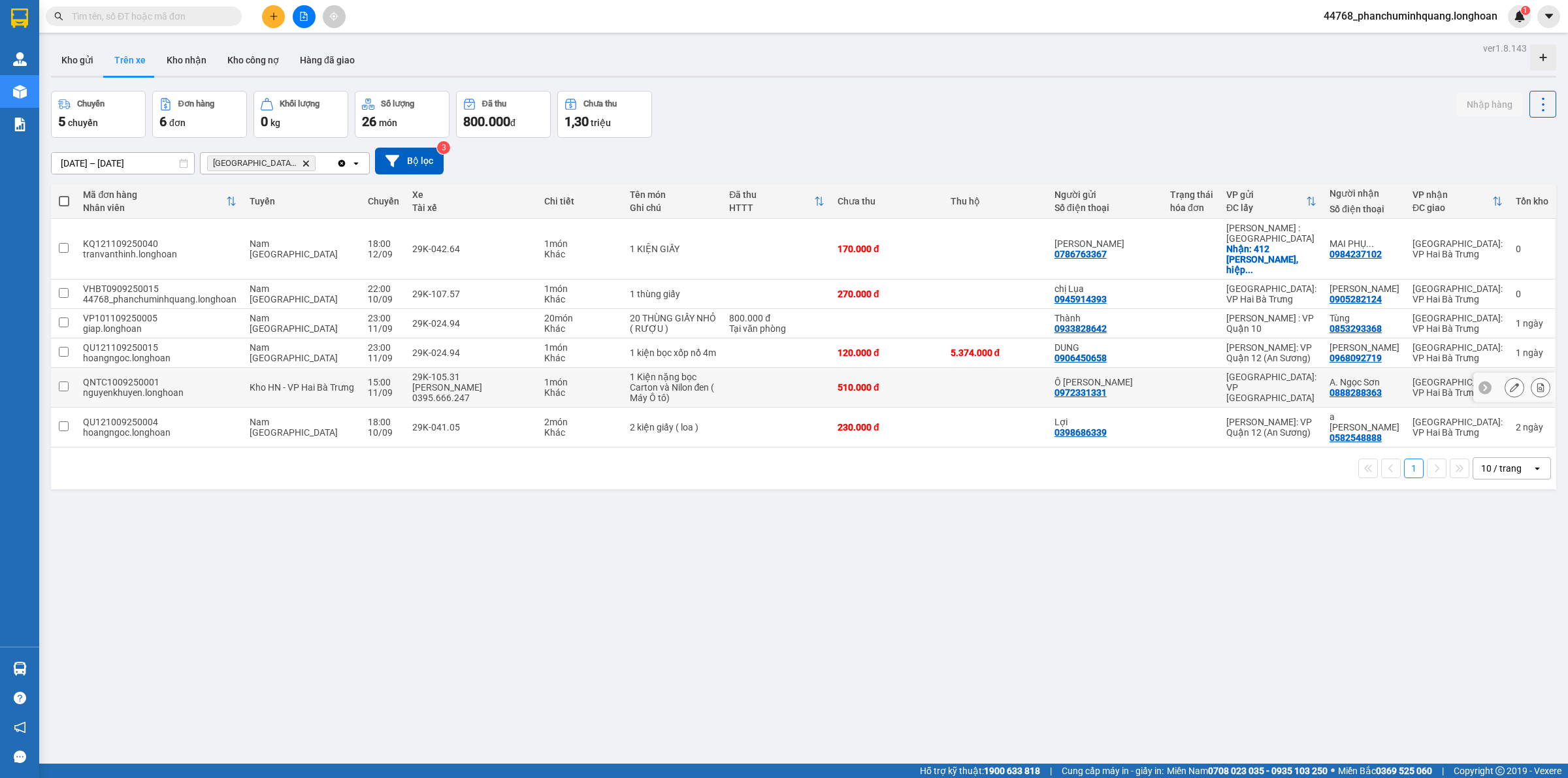
click at [678, 375] on div "1 Kiện nặng bọc Carton và Nilon đen ( Máy Ô tô)" at bounding box center [673, 387] width 87 height 31
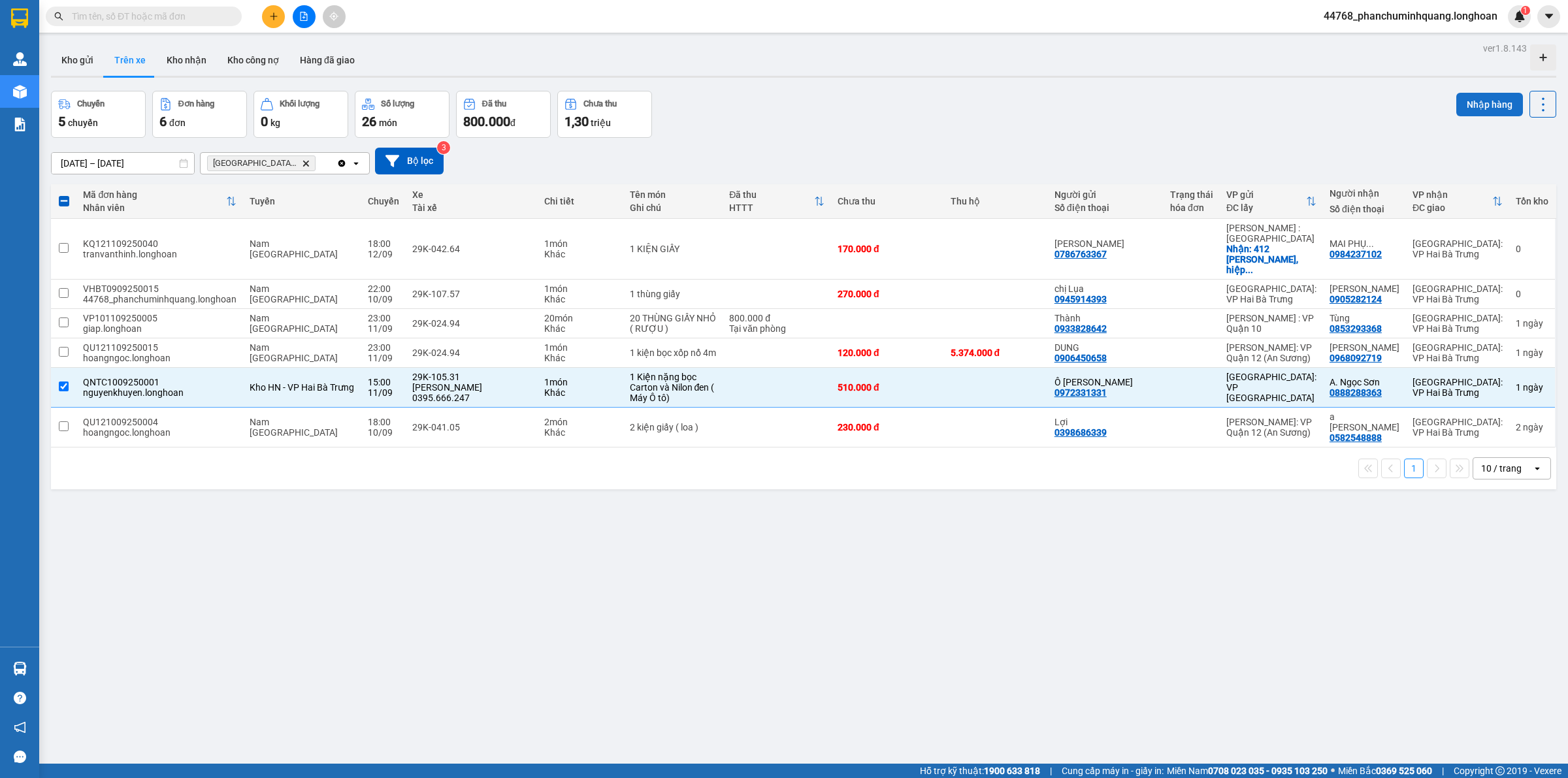
click at [1481, 97] on button "Nhập hàng" at bounding box center [1489, 104] width 66 height 24
checkbox input "false"
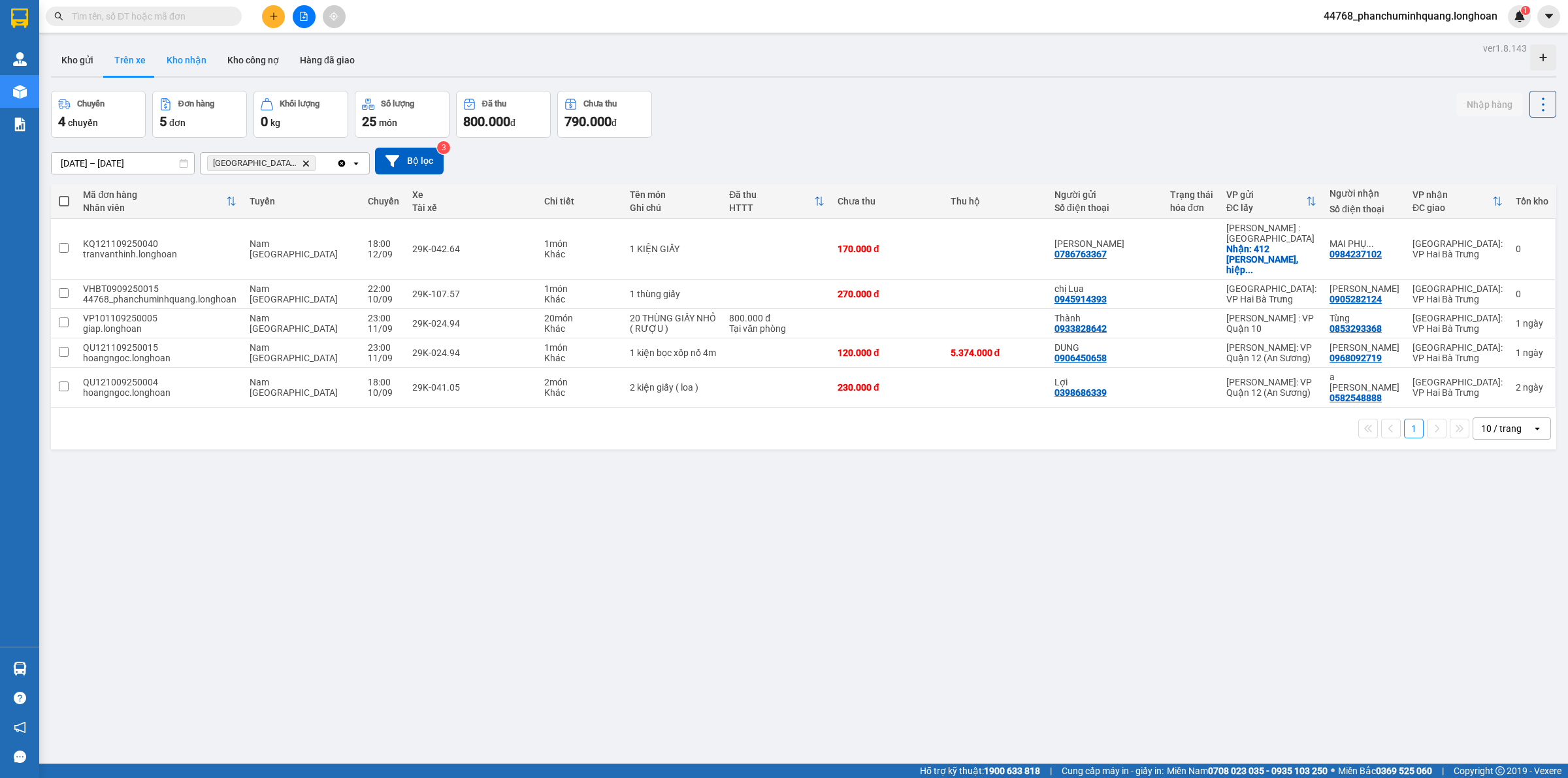
click at [164, 57] on button "Kho nhận" at bounding box center [187, 59] width 61 height 31
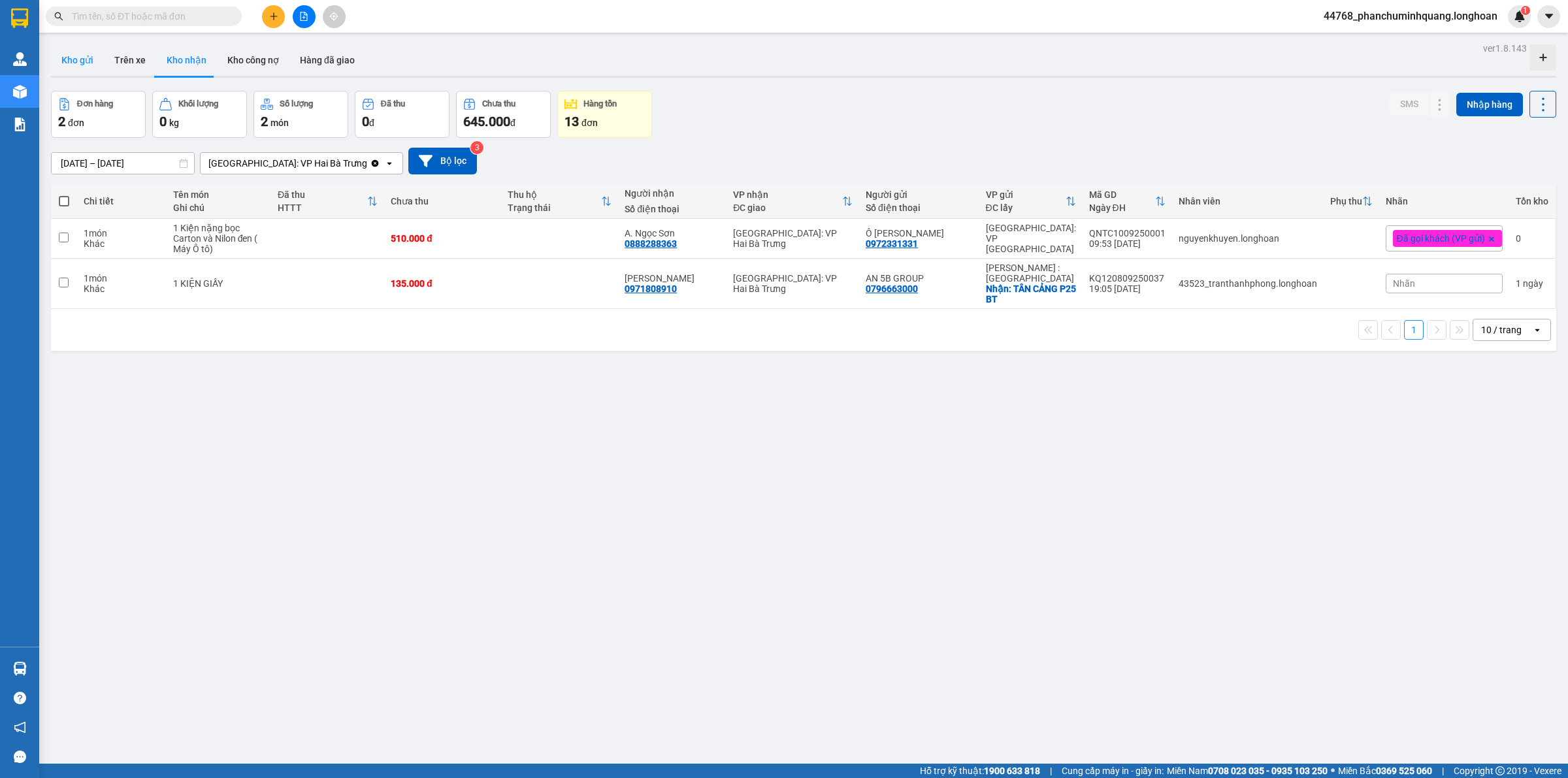
click at [78, 62] on button "Kho gửi" at bounding box center [77, 59] width 53 height 31
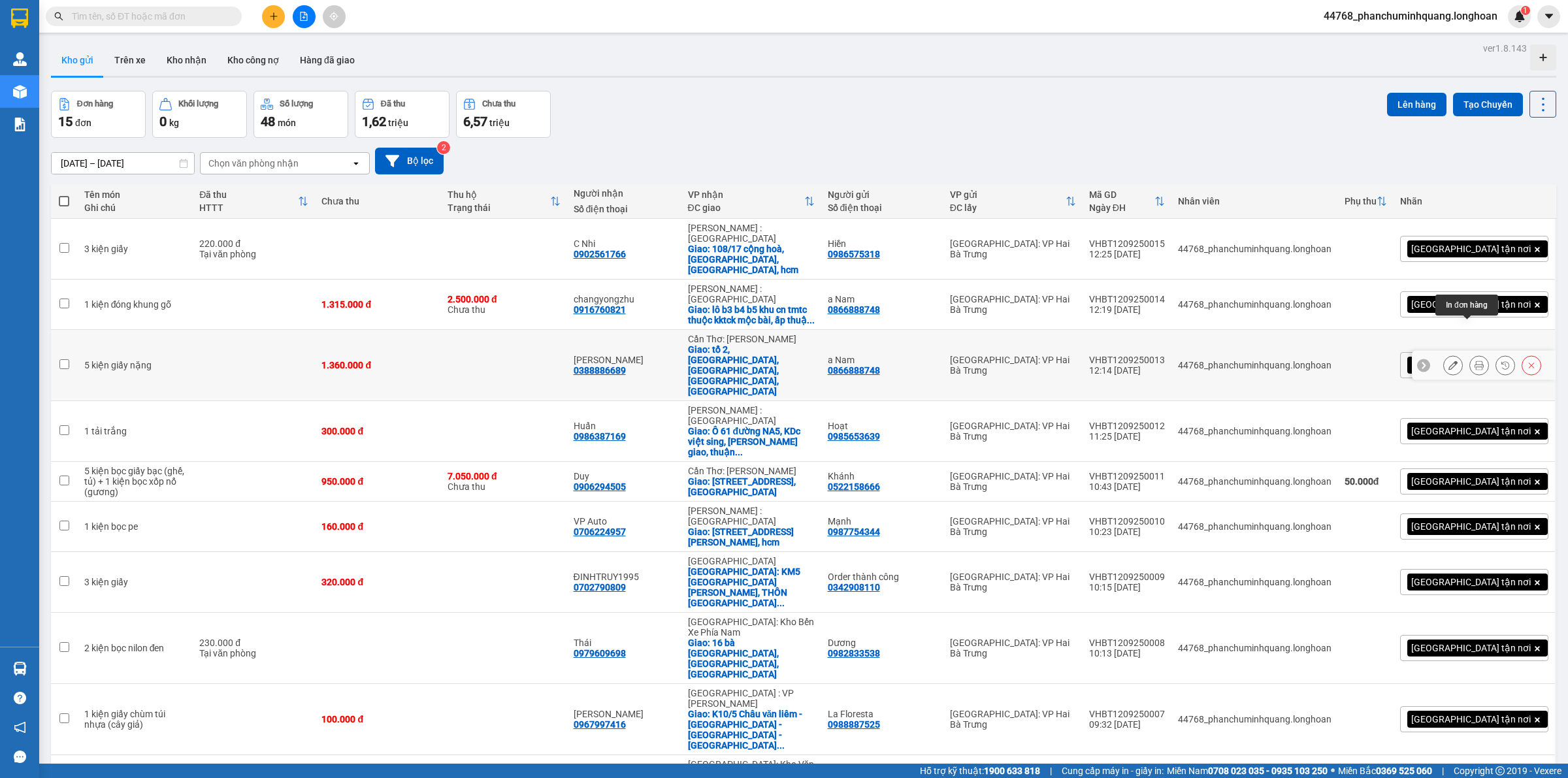
click at [1470, 354] on button at bounding box center [1479, 365] width 18 height 23
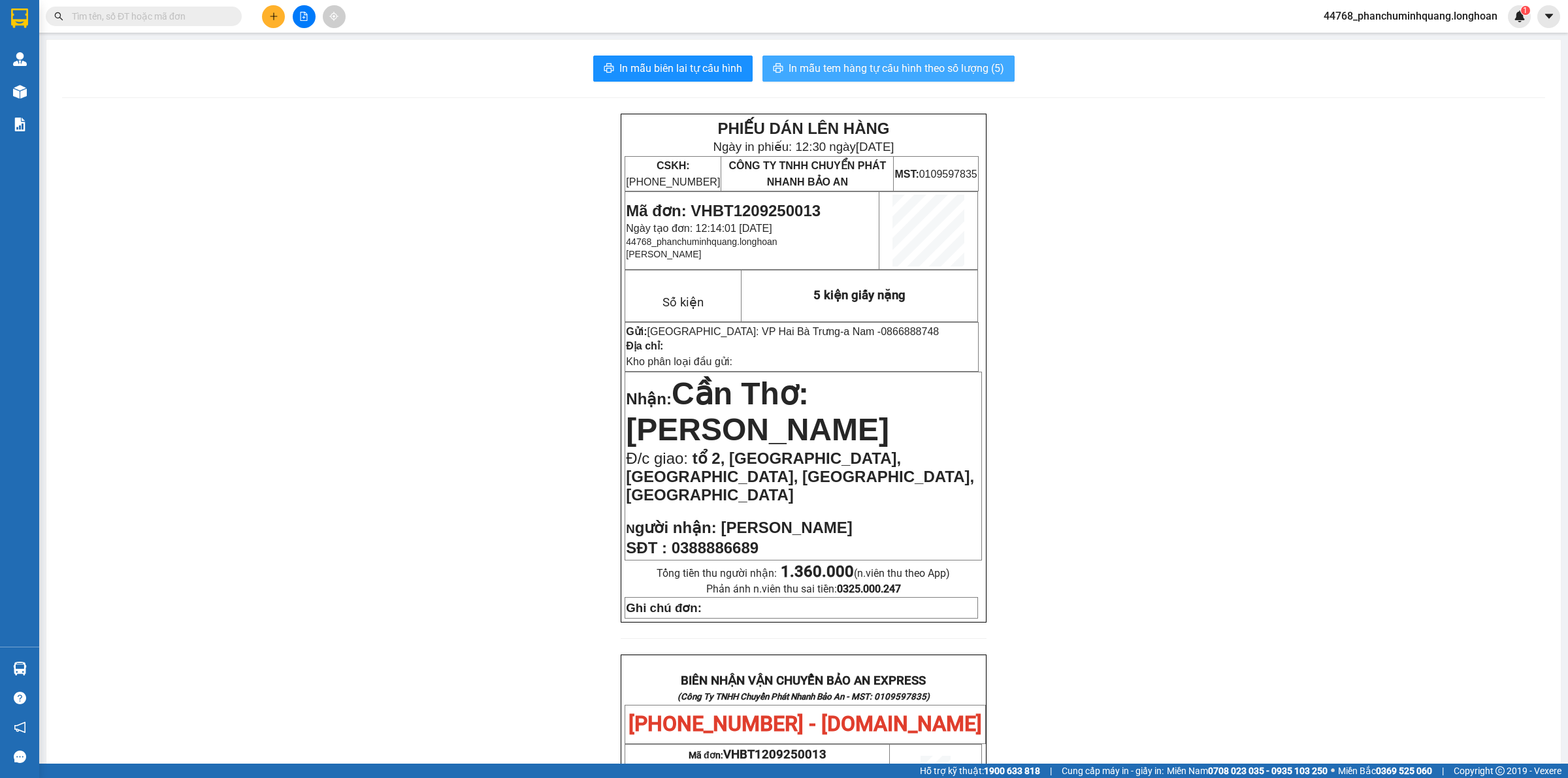
click at [845, 66] on span "In mẫu tem hàng tự cấu hình theo số lượng (5)" at bounding box center [896, 68] width 216 height 16
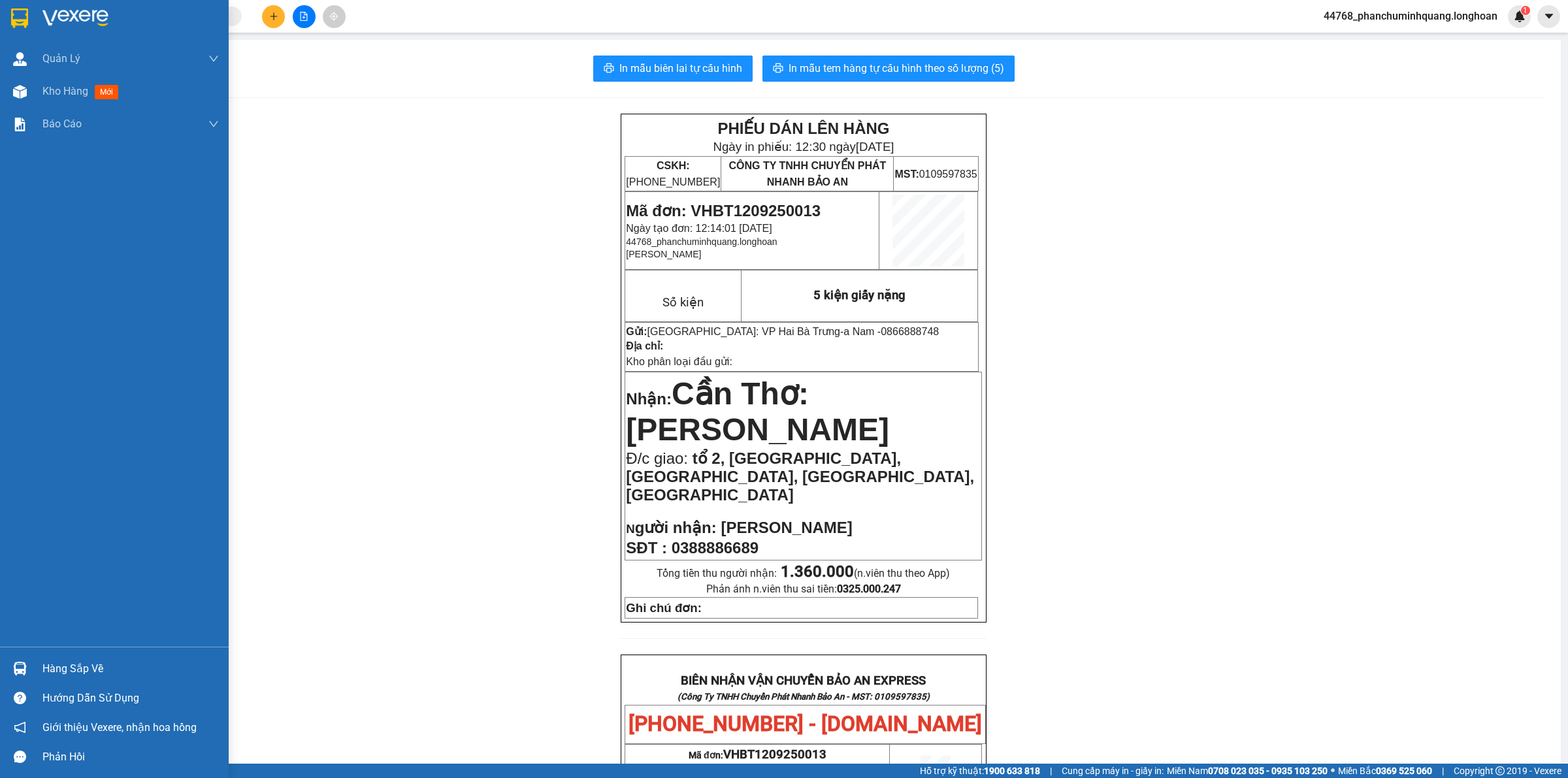
click at [10, 11] on div at bounding box center [20, 18] width 23 height 23
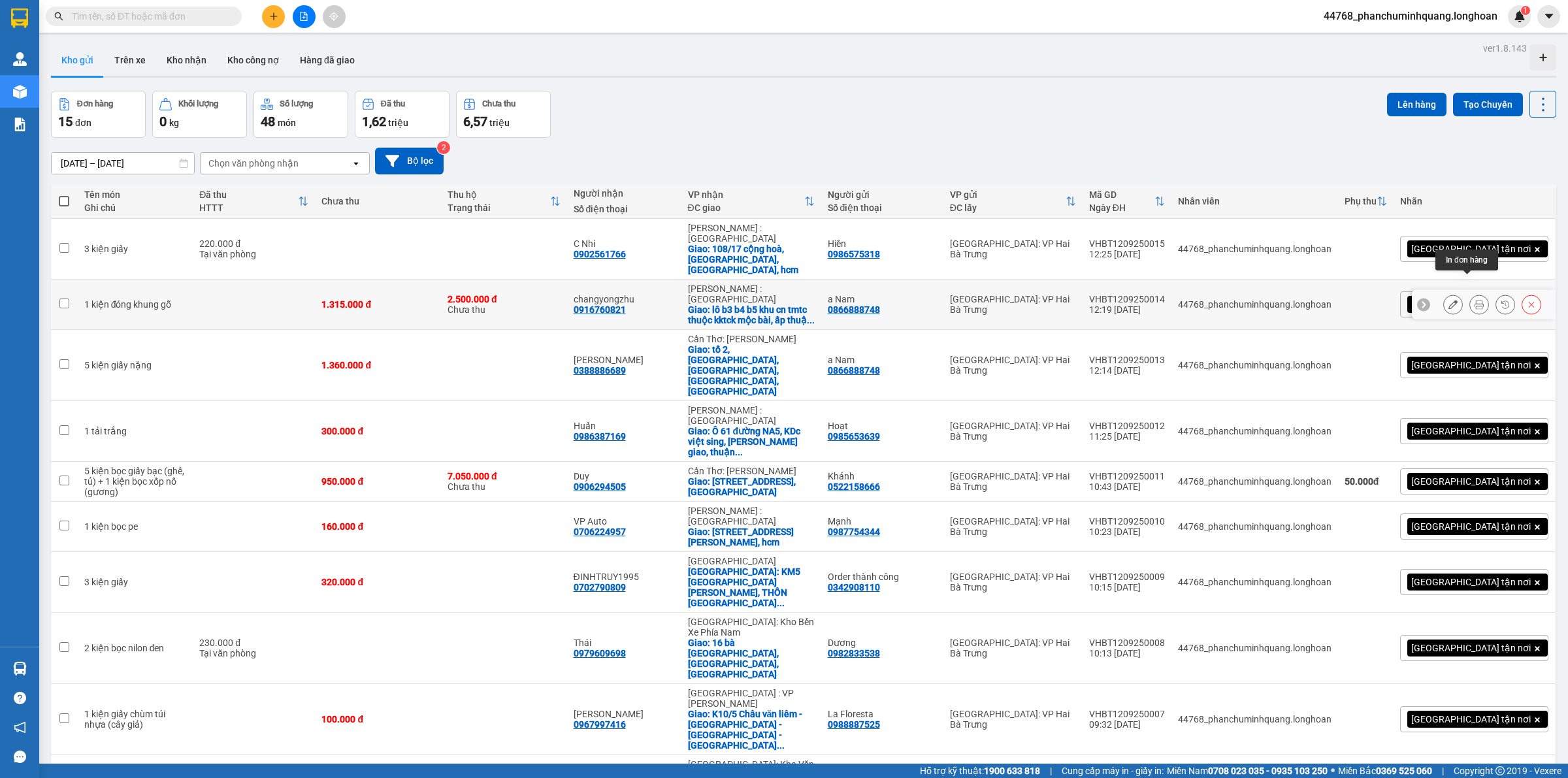
click at [1474, 300] on icon at bounding box center [1479, 305] width 9 height 9
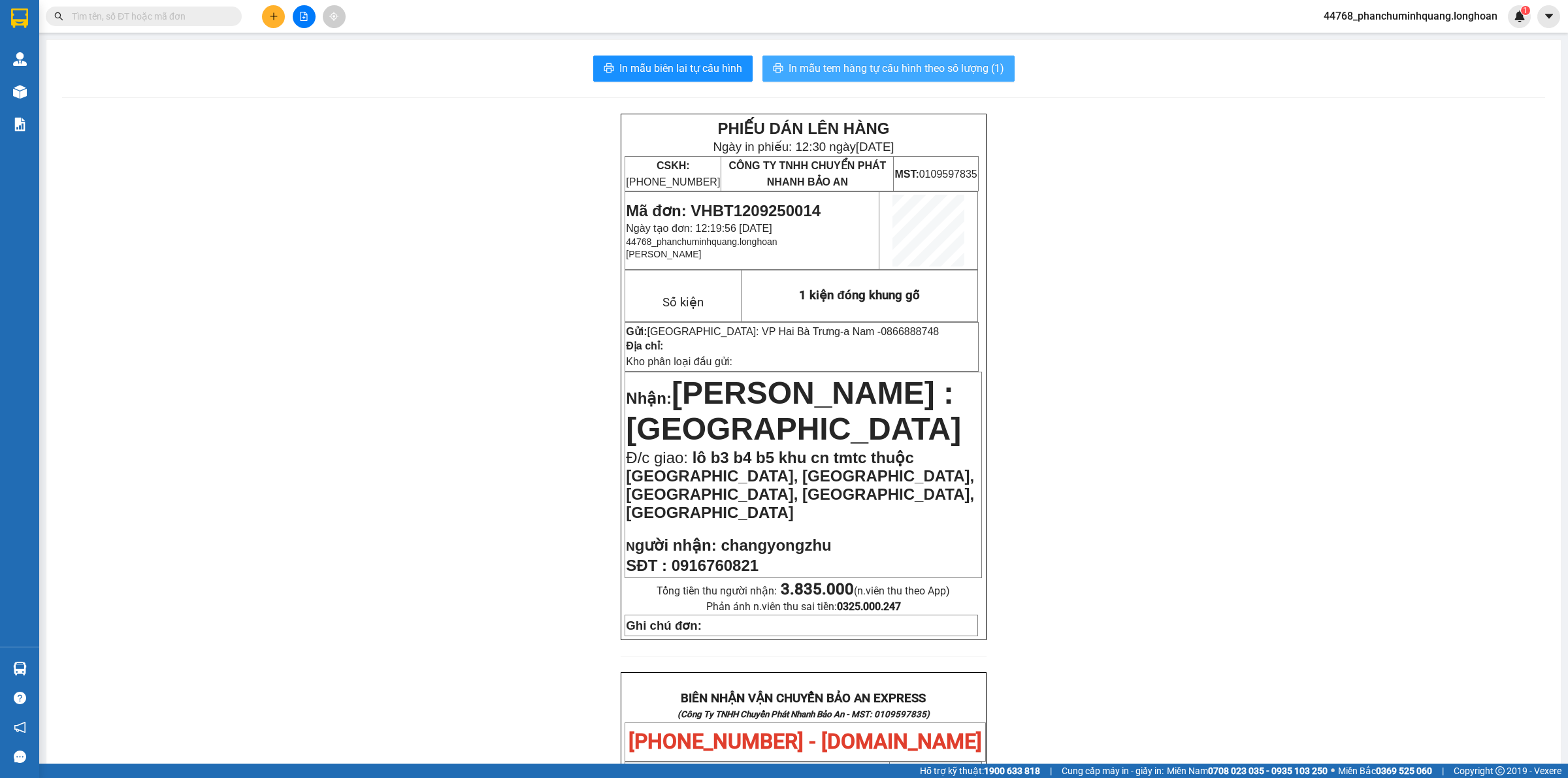
click at [879, 75] on span "In mẫu tem hàng tự cấu hình theo số lượng (1)" at bounding box center [896, 68] width 216 height 16
click at [269, 17] on icon "plus" at bounding box center [273, 16] width 9 height 9
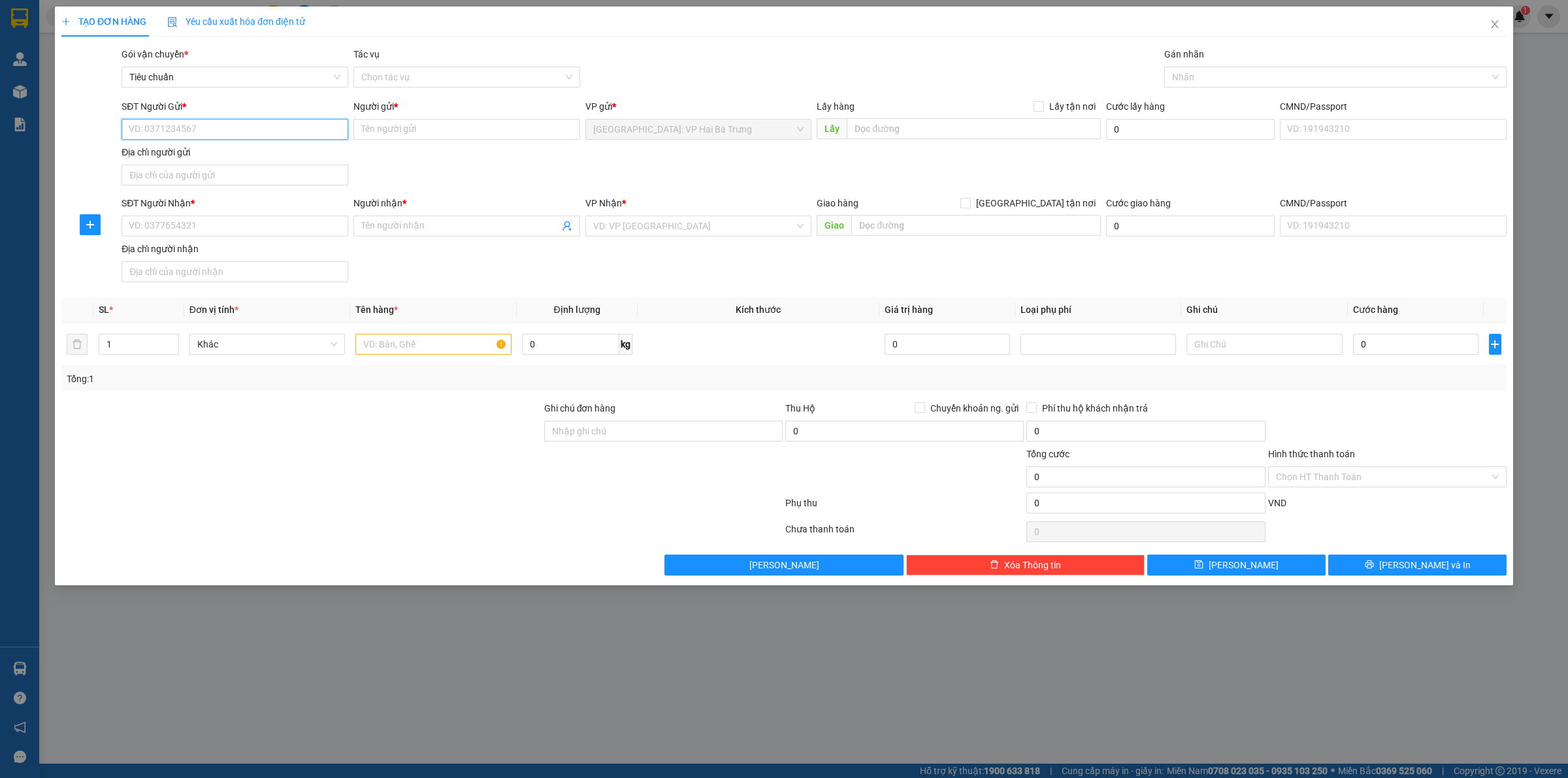
click at [301, 132] on input "SĐT Người Gửi *" at bounding box center [235, 129] width 227 height 21
type input "0372473153"
click at [477, 124] on input "Người gửi *" at bounding box center [467, 129] width 227 height 21
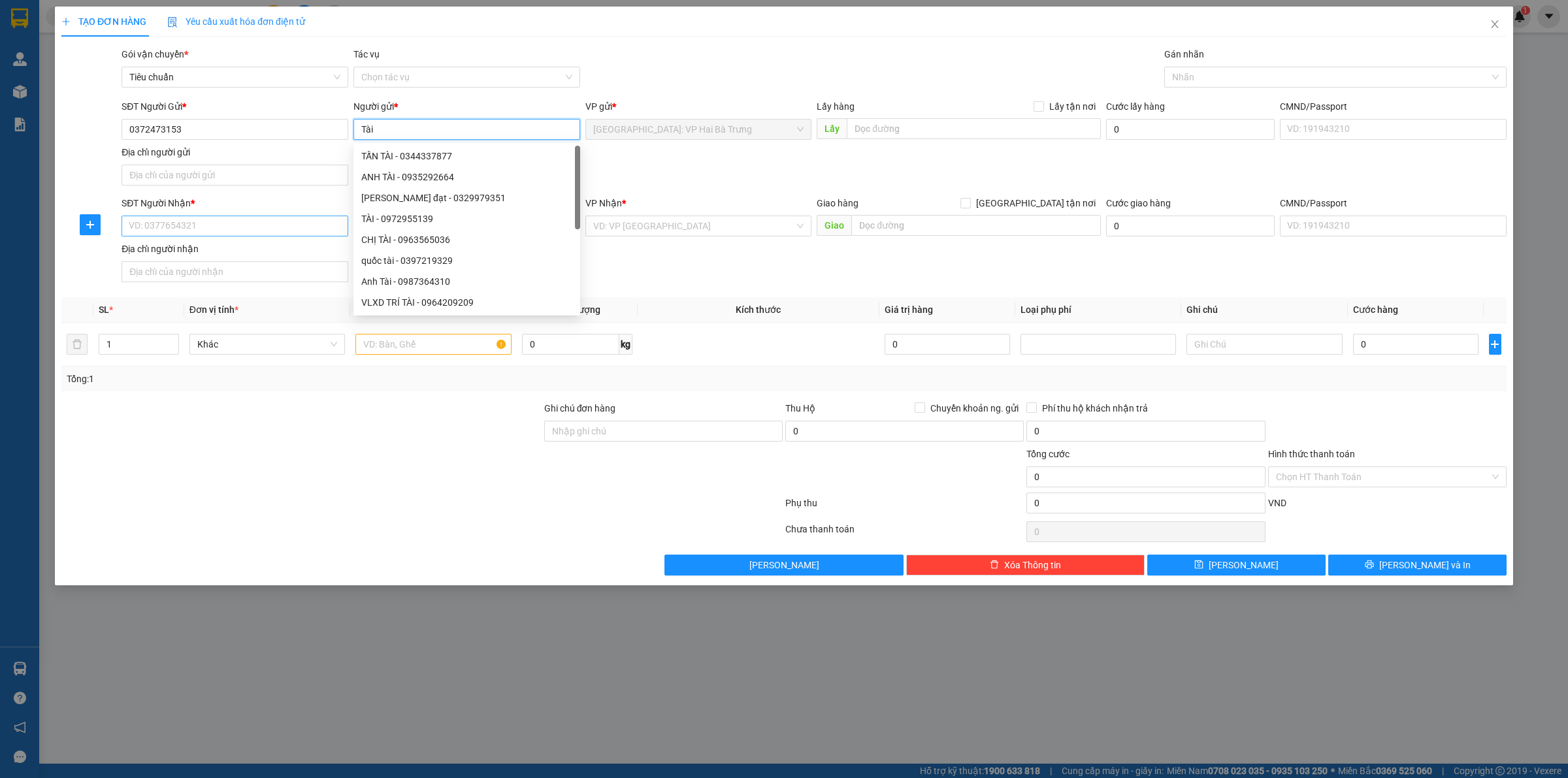
type input "Tài"
click at [275, 225] on input "SĐT Người Nhận *" at bounding box center [235, 225] width 227 height 21
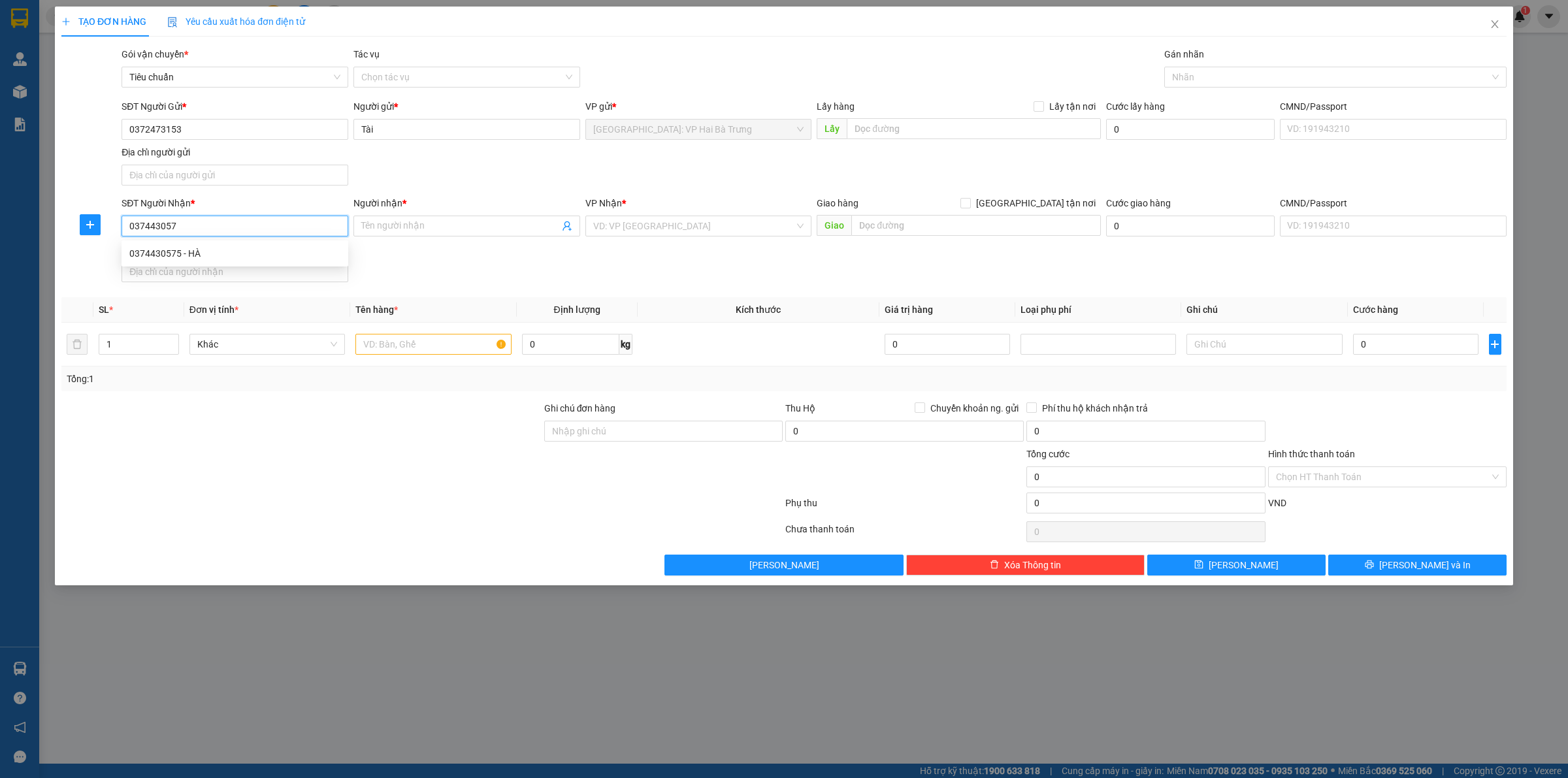
type input "0374430575"
type input "HÀ"
type input "QL1A BƯU ĐIỆN THÔN [GEOGRAPHIC_DATA],XÃ [GEOGRAPHIC_DATA],HUYỆN [GEOGRAPHIC_DAT…"
type input "0374430575"
click at [1013, 228] on input "QL1A BƯU ĐIỆN THÔN [GEOGRAPHIC_DATA],XÃ [GEOGRAPHIC_DATA],HUYỆN [GEOGRAPHIC_DAT…" at bounding box center [976, 225] width 250 height 21
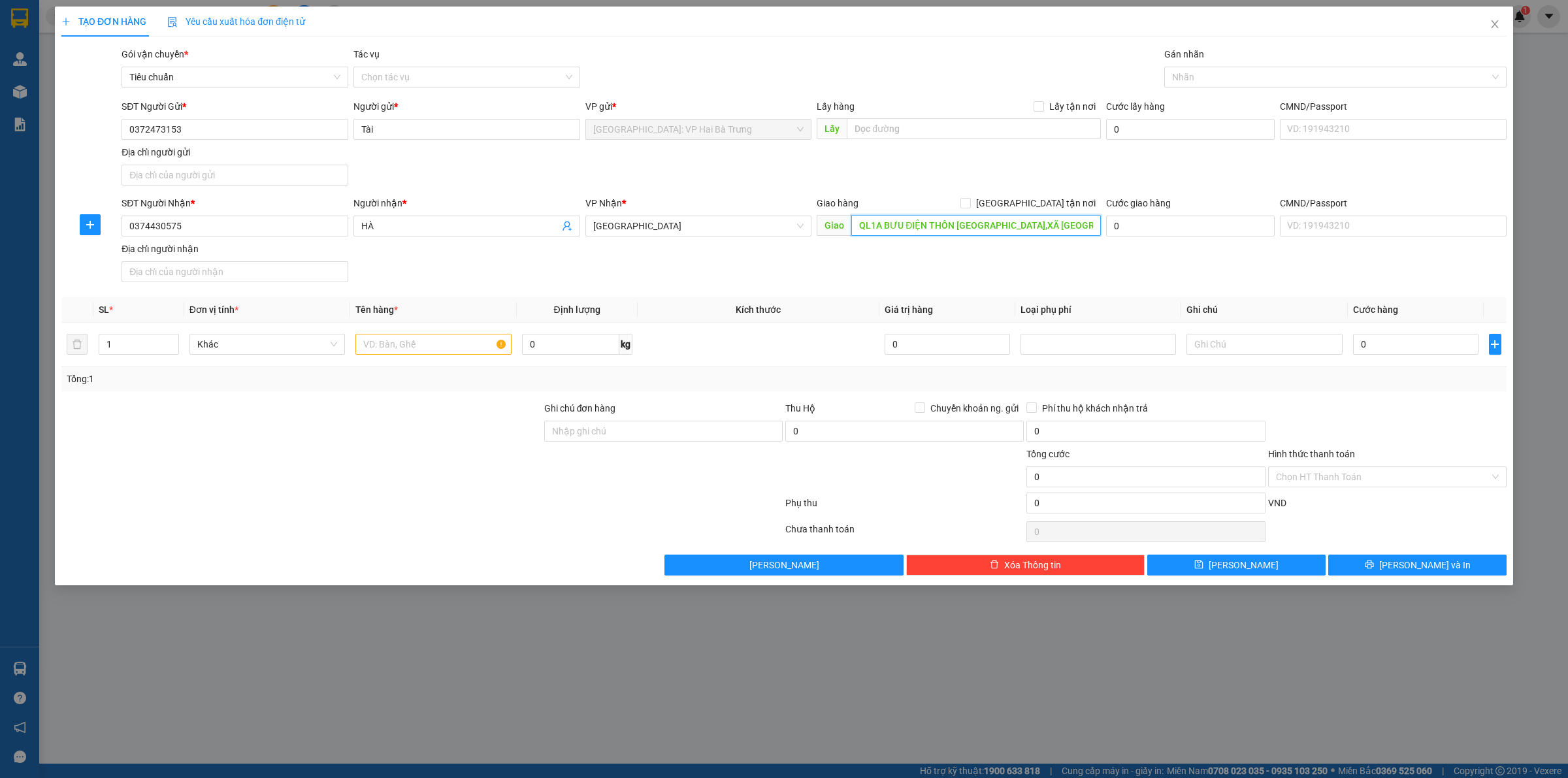
click at [1053, 220] on input "QL1A BƯU ĐIỆN THÔN [GEOGRAPHIC_DATA],XÃ [GEOGRAPHIC_DATA],HUYỆN [GEOGRAPHIC_DAT…" at bounding box center [976, 225] width 250 height 21
click at [1227, 80] on div at bounding box center [1329, 77] width 323 height 16
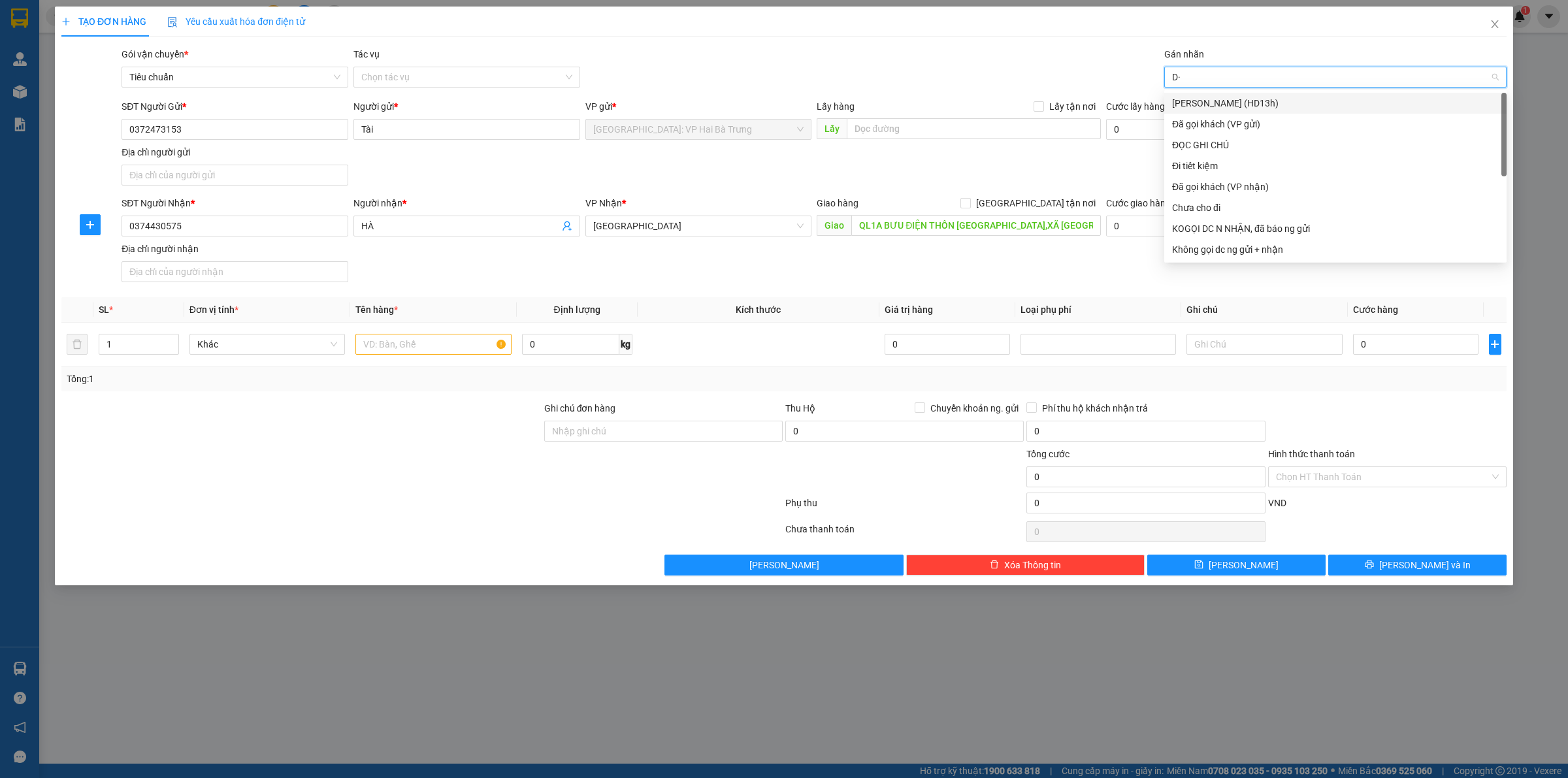
type input "D"
type input "Đ"
click at [1196, 142] on div "ĐỌC GHI CHÚ" at bounding box center [1335, 145] width 327 height 14
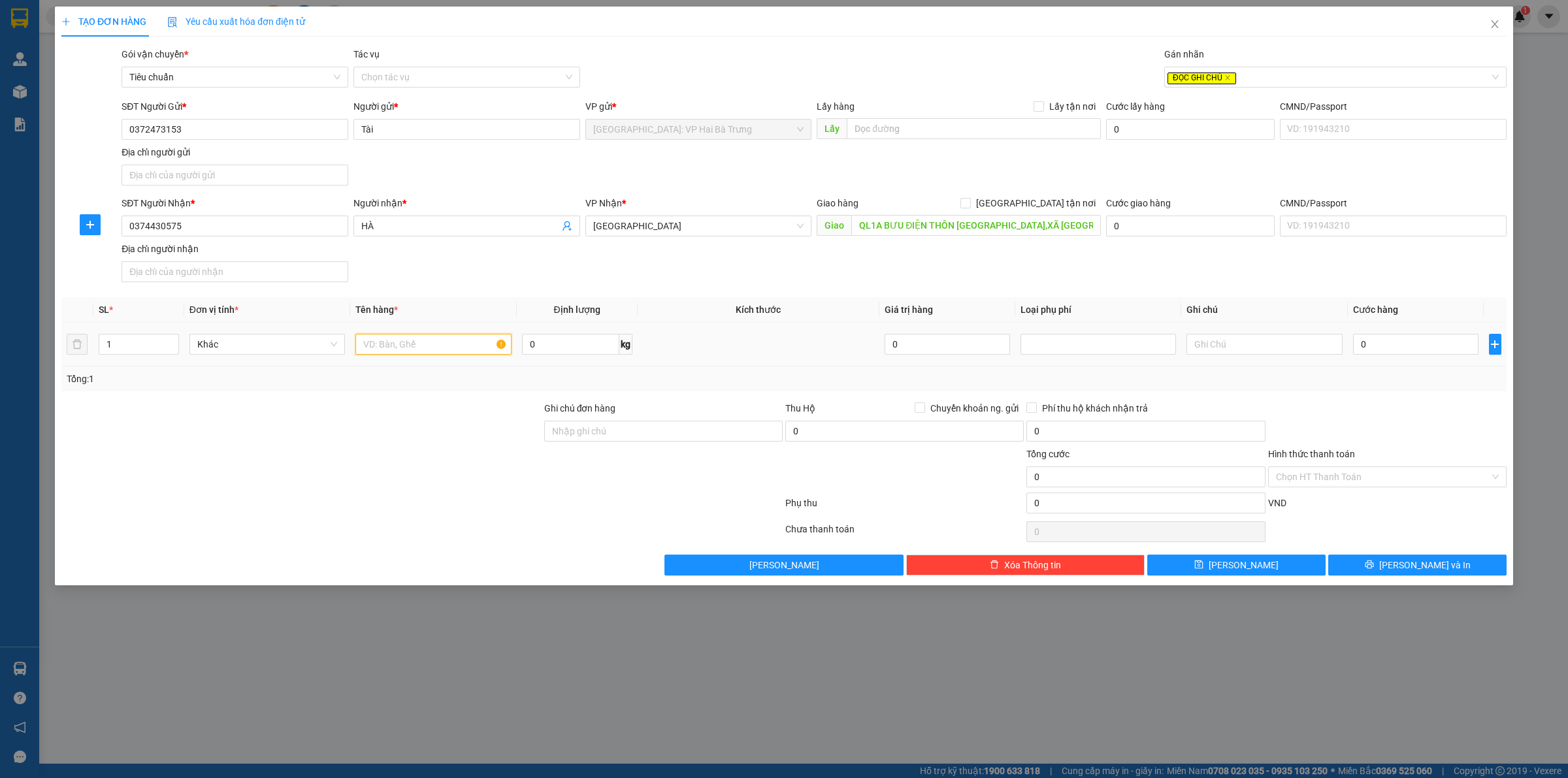
drag, startPoint x: 403, startPoint y: 340, endPoint x: 1027, endPoint y: 190, distance: 641.8
click at [407, 340] on input "text" at bounding box center [433, 343] width 155 height 21
click at [1298, 81] on div "ĐỌC GHI CHÚ" at bounding box center [1329, 77] width 323 height 16
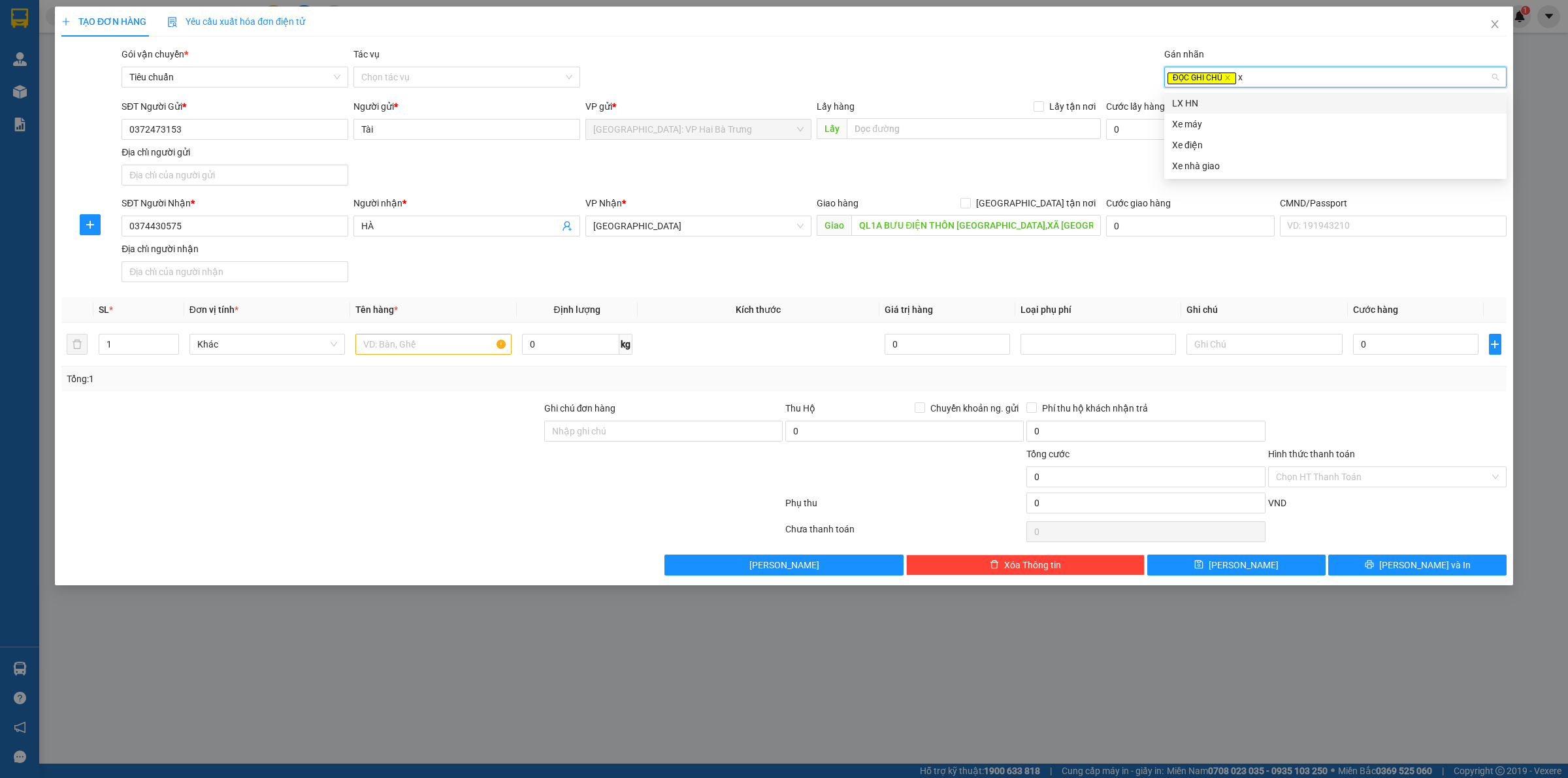
type input "xe"
click at [1238, 97] on div "Xe máy" at bounding box center [1335, 103] width 327 height 14
click at [423, 343] on input "text" at bounding box center [433, 343] width 155 height 21
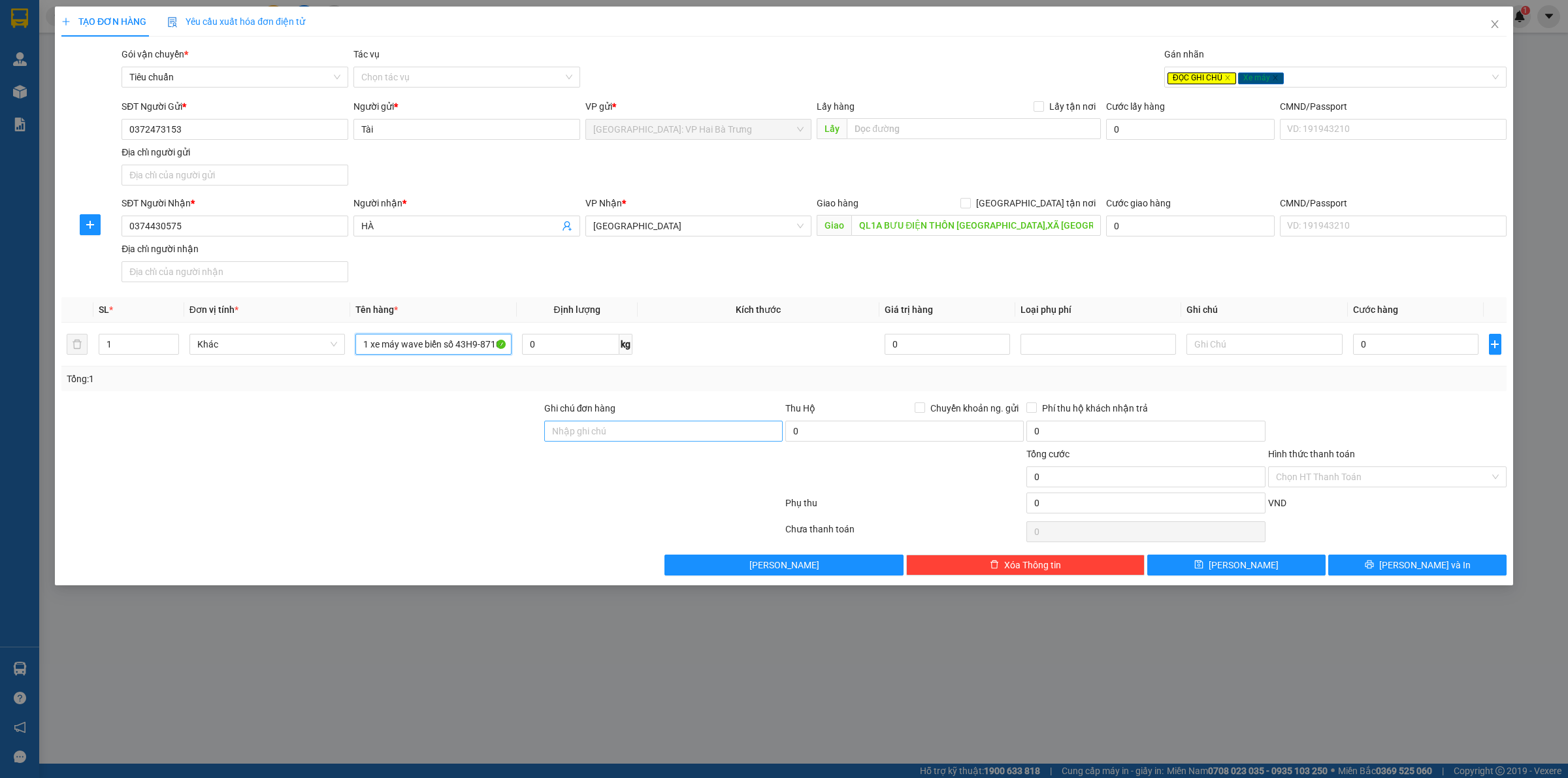
type input "1 xe máy wave biển số 43H9-8710"
click at [709, 442] on input "Ghi chú đơn hàng" at bounding box center [663, 430] width 238 height 21
type input "có 1 chìa khoá, không giấy tờ, 1 gương, 1 mũ"
click at [1397, 348] on input "0" at bounding box center [1415, 343] width 126 height 21
type input "9"
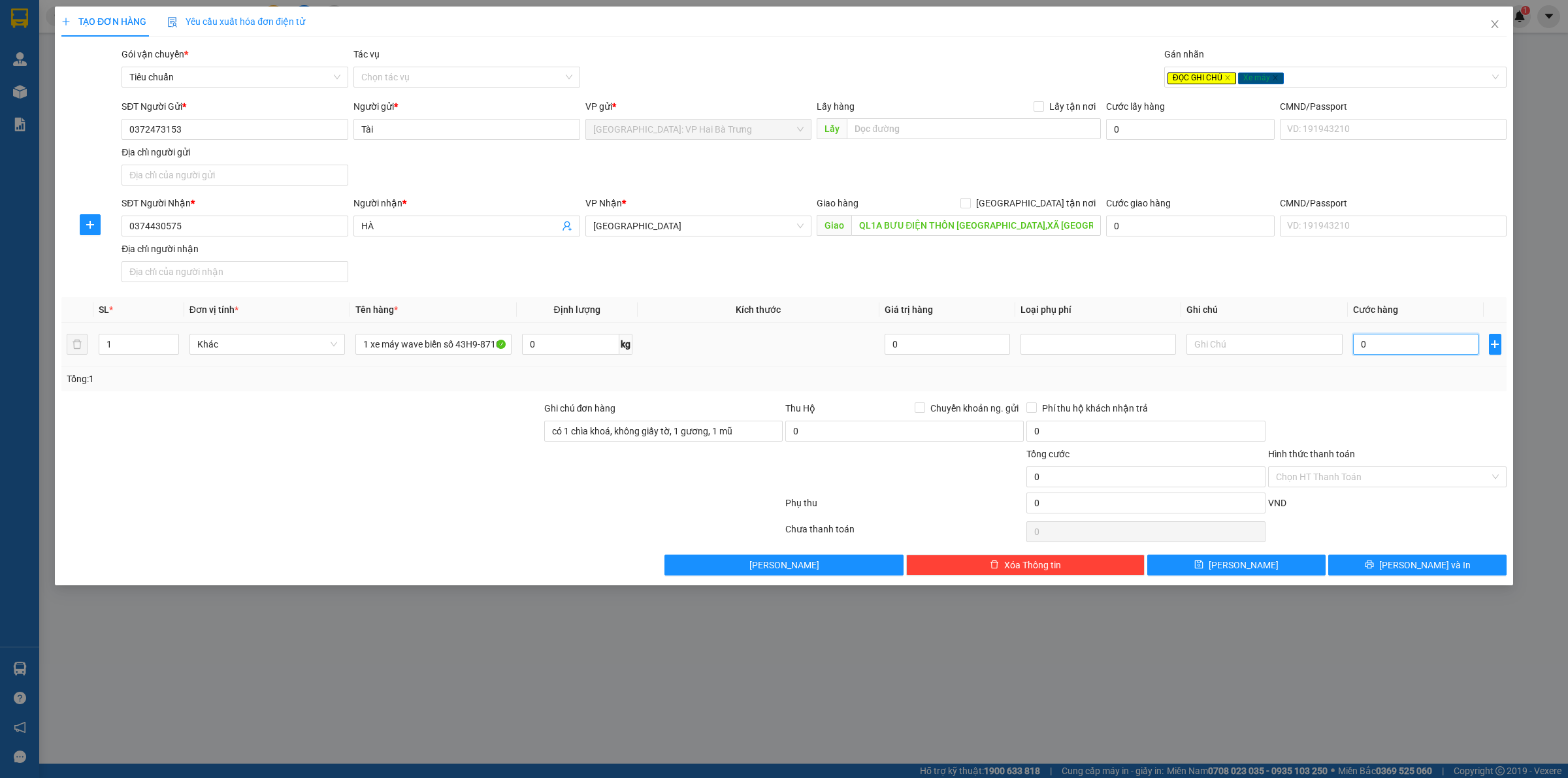
type input "9"
type input "92"
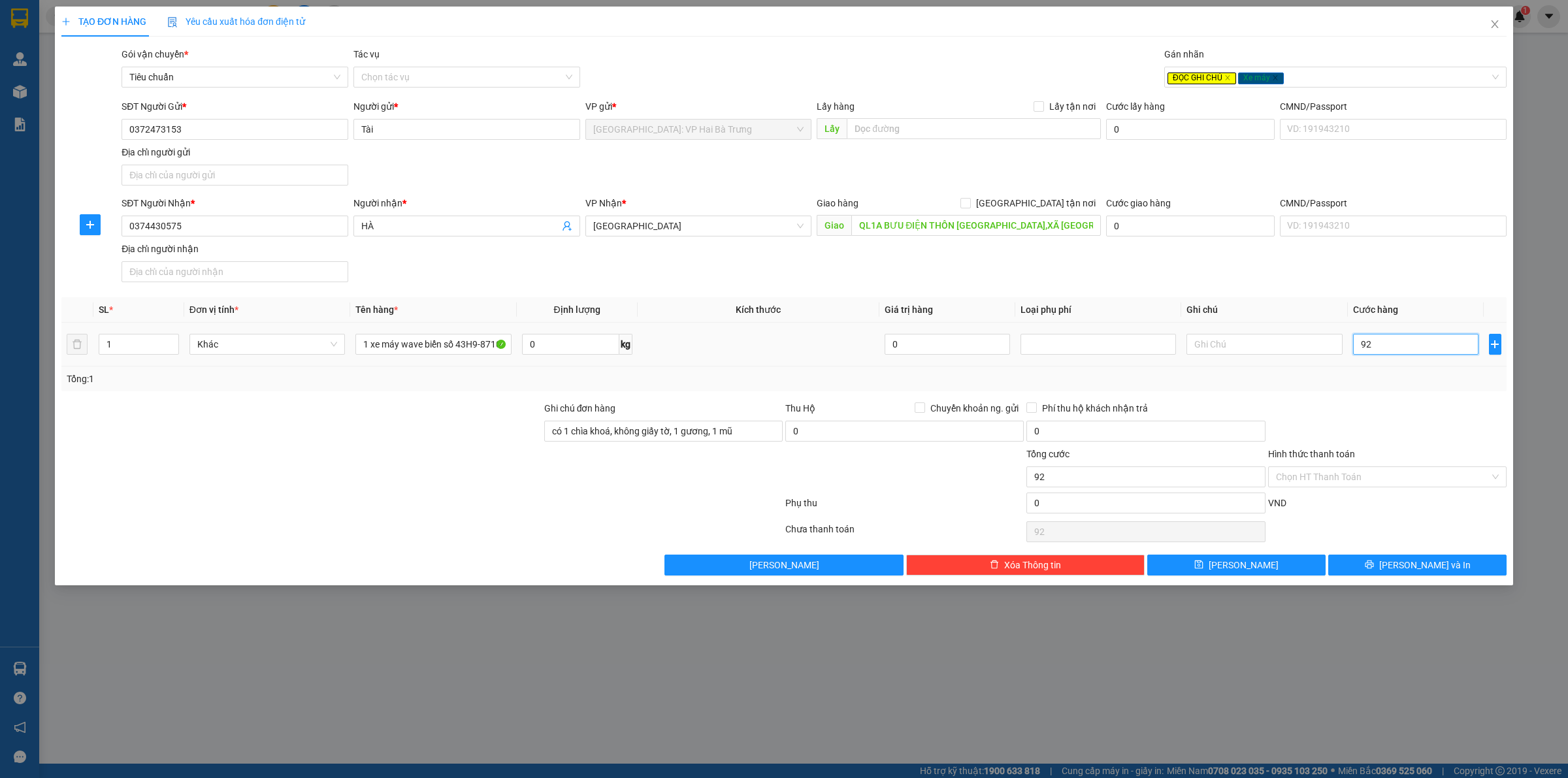
type input "920"
type input "9.200"
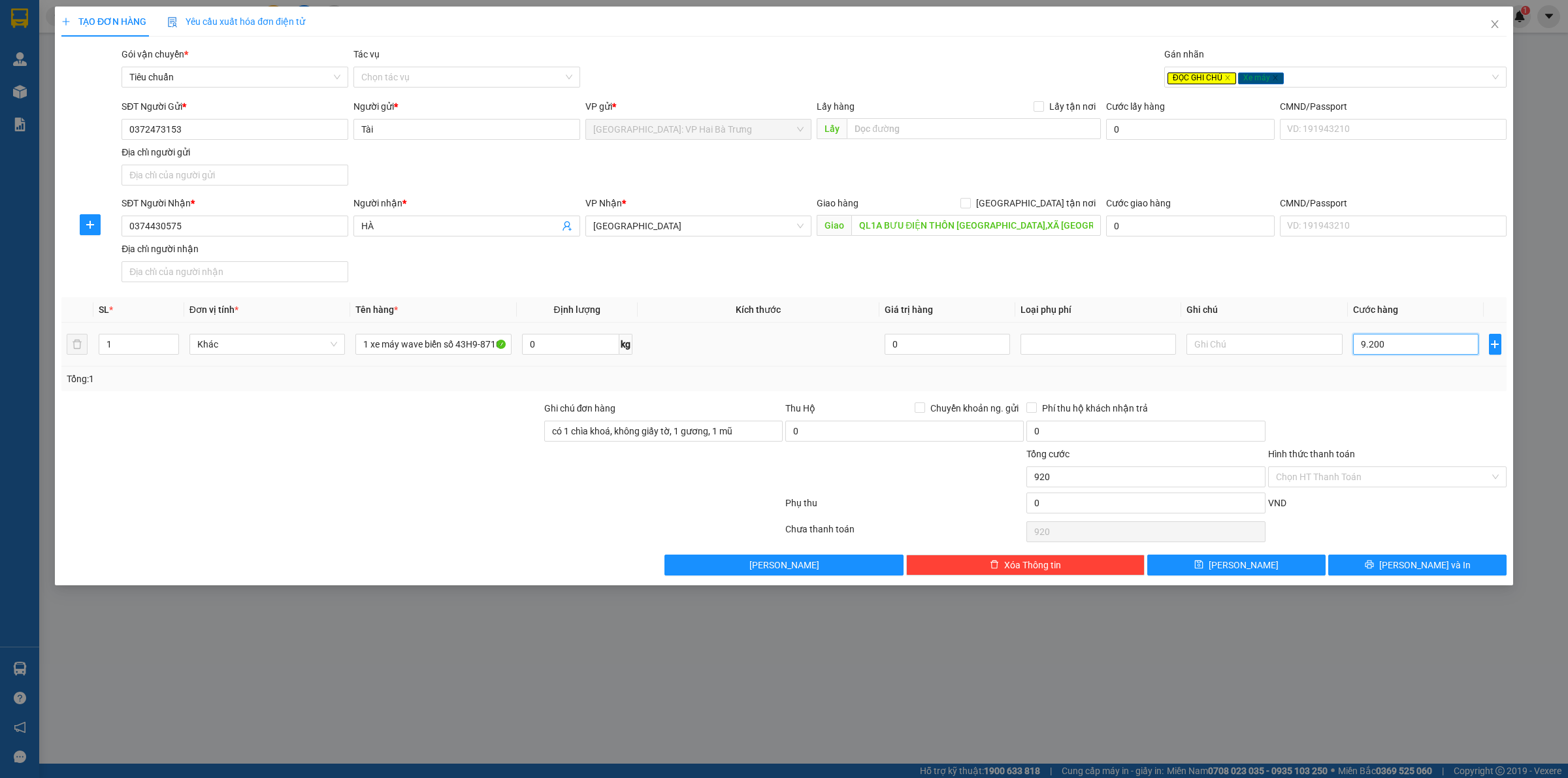
type input "9.200"
type input "92.000"
type input "920.000"
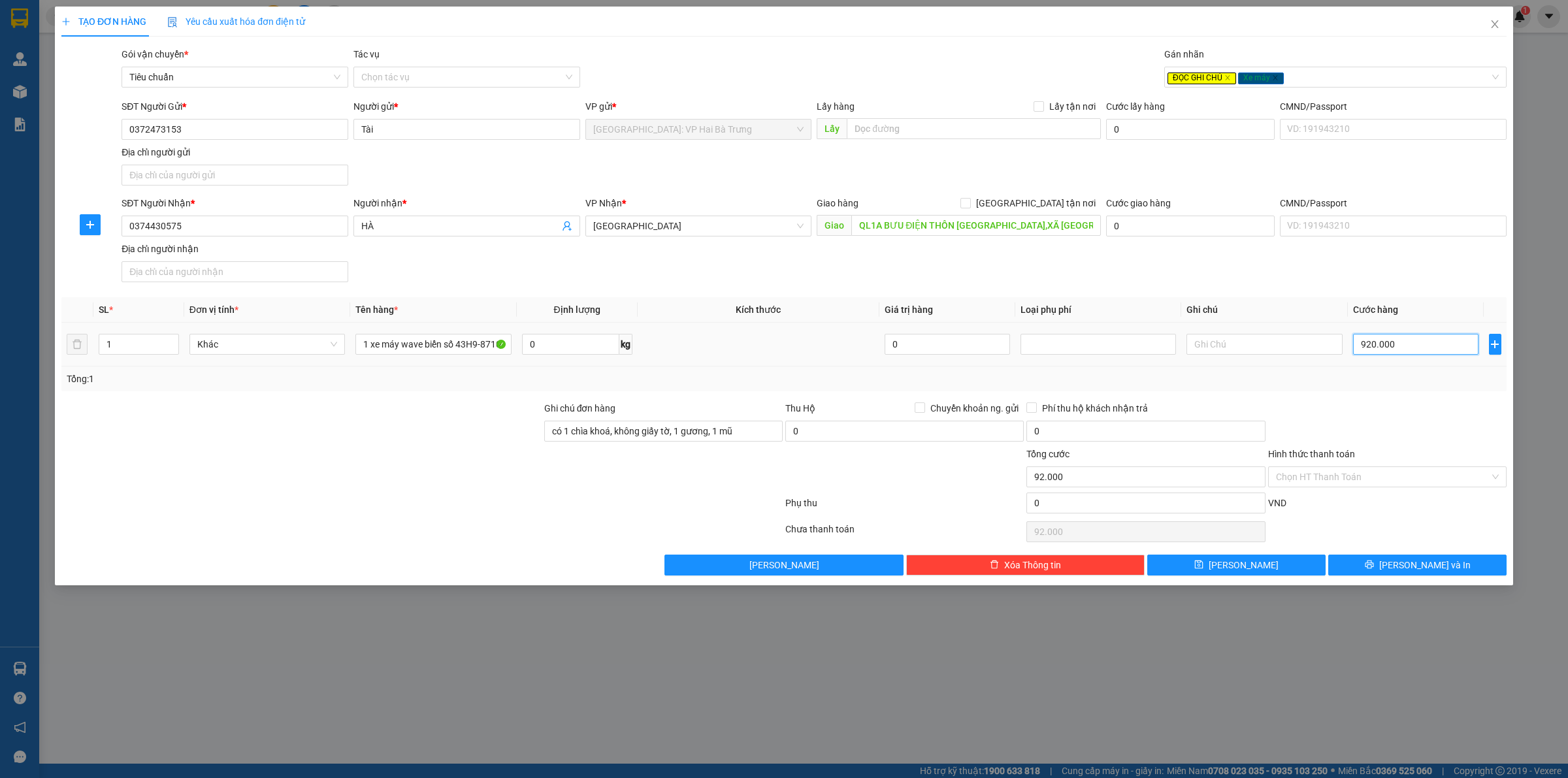
type input "920.000"
click at [1439, 486] on input "Hình thức thanh toán" at bounding box center [1382, 477] width 213 height 20
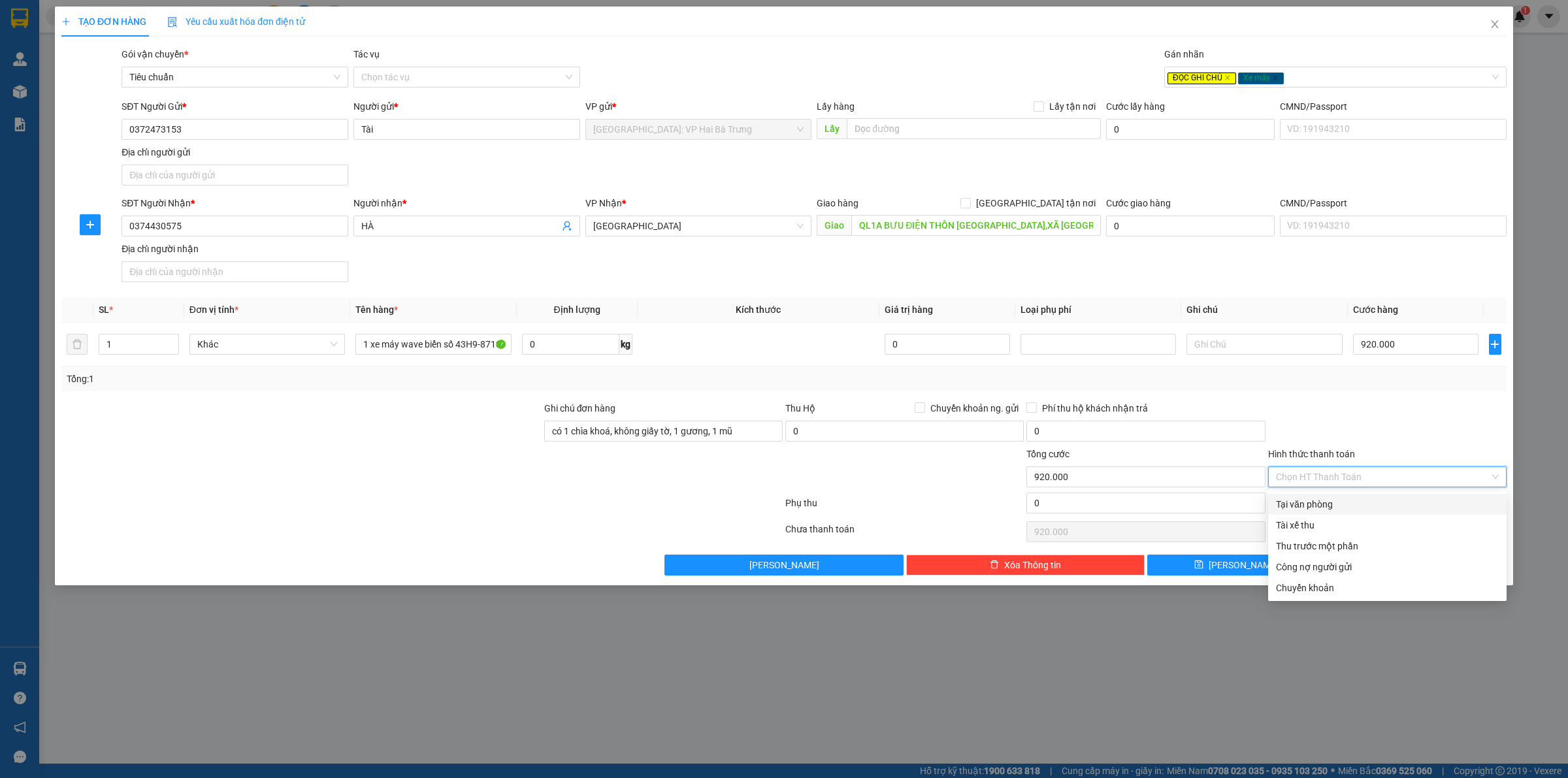
click at [1385, 507] on div "Tại văn phòng" at bounding box center [1387, 504] width 223 height 14
type input "0"
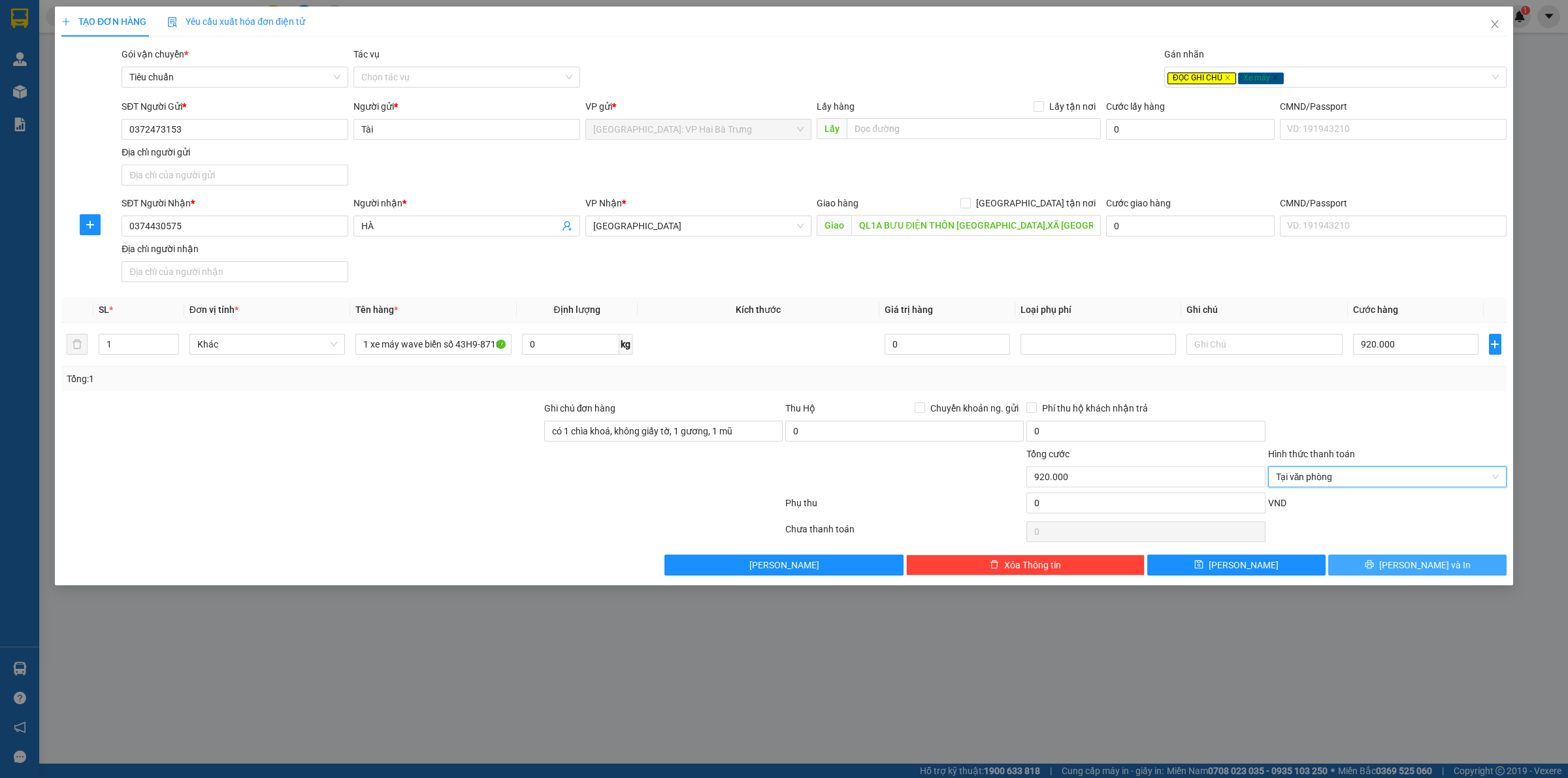
click at [1403, 572] on button "[PERSON_NAME] và In" at bounding box center [1417, 564] width 178 height 21
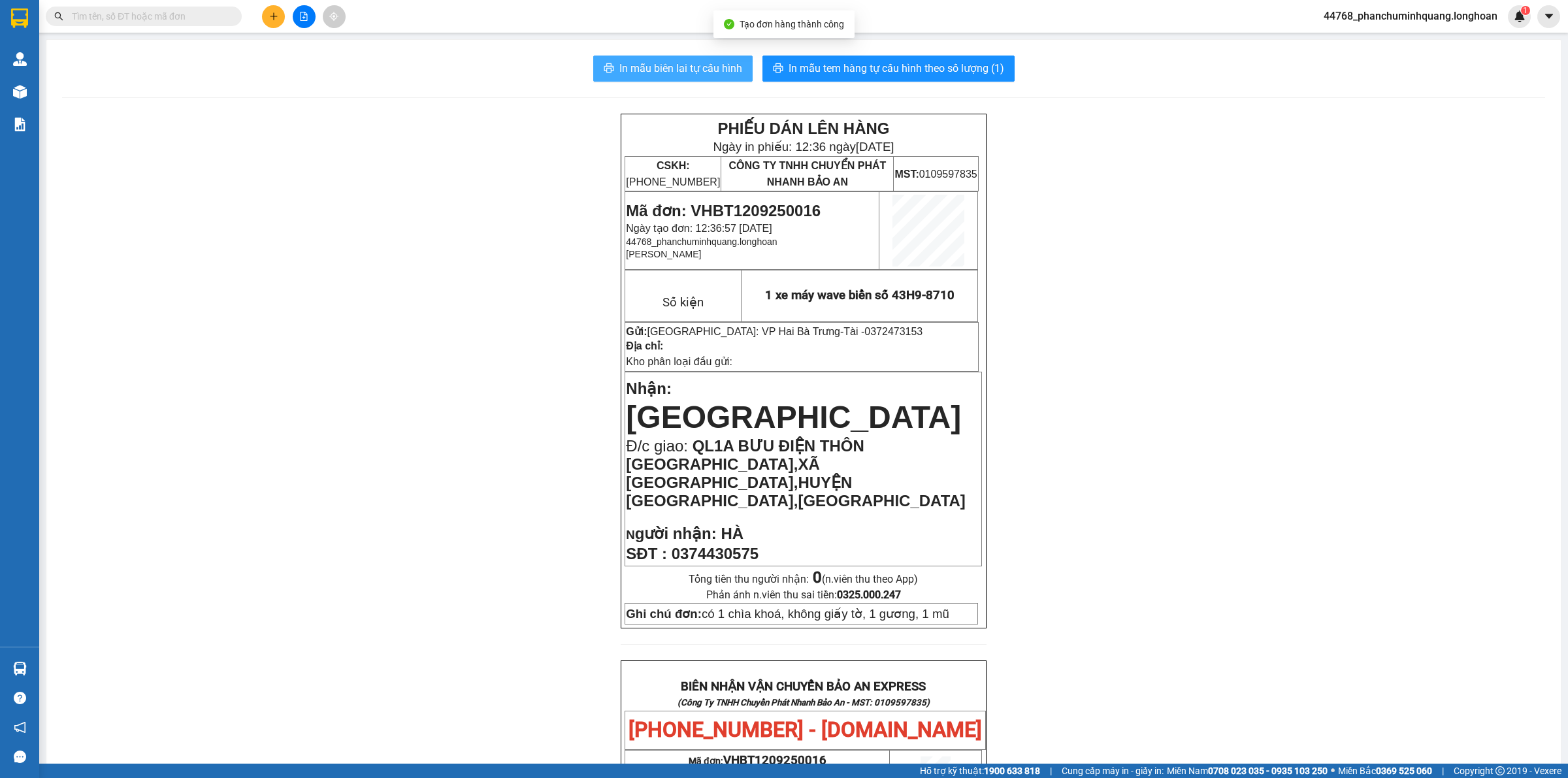
click at [706, 57] on button "In mẫu biên lai tự cấu hình" at bounding box center [672, 69] width 159 height 26
click at [866, 76] on span "In mẫu tem hàng tự cấu hình theo số lượng (1)" at bounding box center [896, 68] width 216 height 16
drag, startPoint x: 158, startPoint y: 3, endPoint x: 162, endPoint y: 10, distance: 8.1
click at [160, 5] on div "Kết quả tìm kiếm ( 0 ) Bộ lọc No Data 44768_phanchuminhquang.longhoan 1" at bounding box center [784, 16] width 1568 height 33
click at [162, 10] on input "text" at bounding box center [148, 16] width 154 height 14
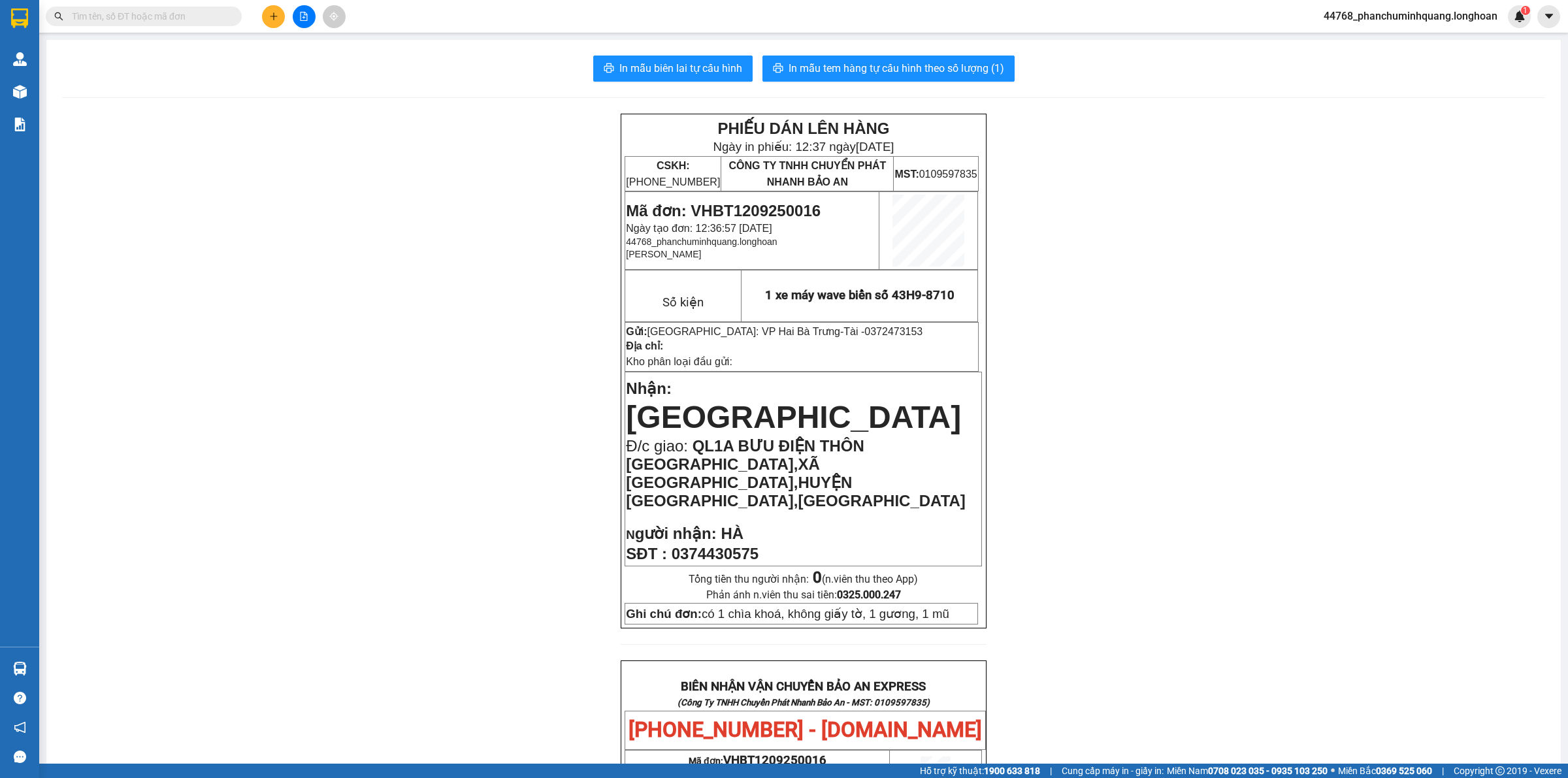
click at [162, 10] on input "text" at bounding box center [148, 16] width 154 height 14
click at [200, 15] on input "text" at bounding box center [148, 16] width 154 height 14
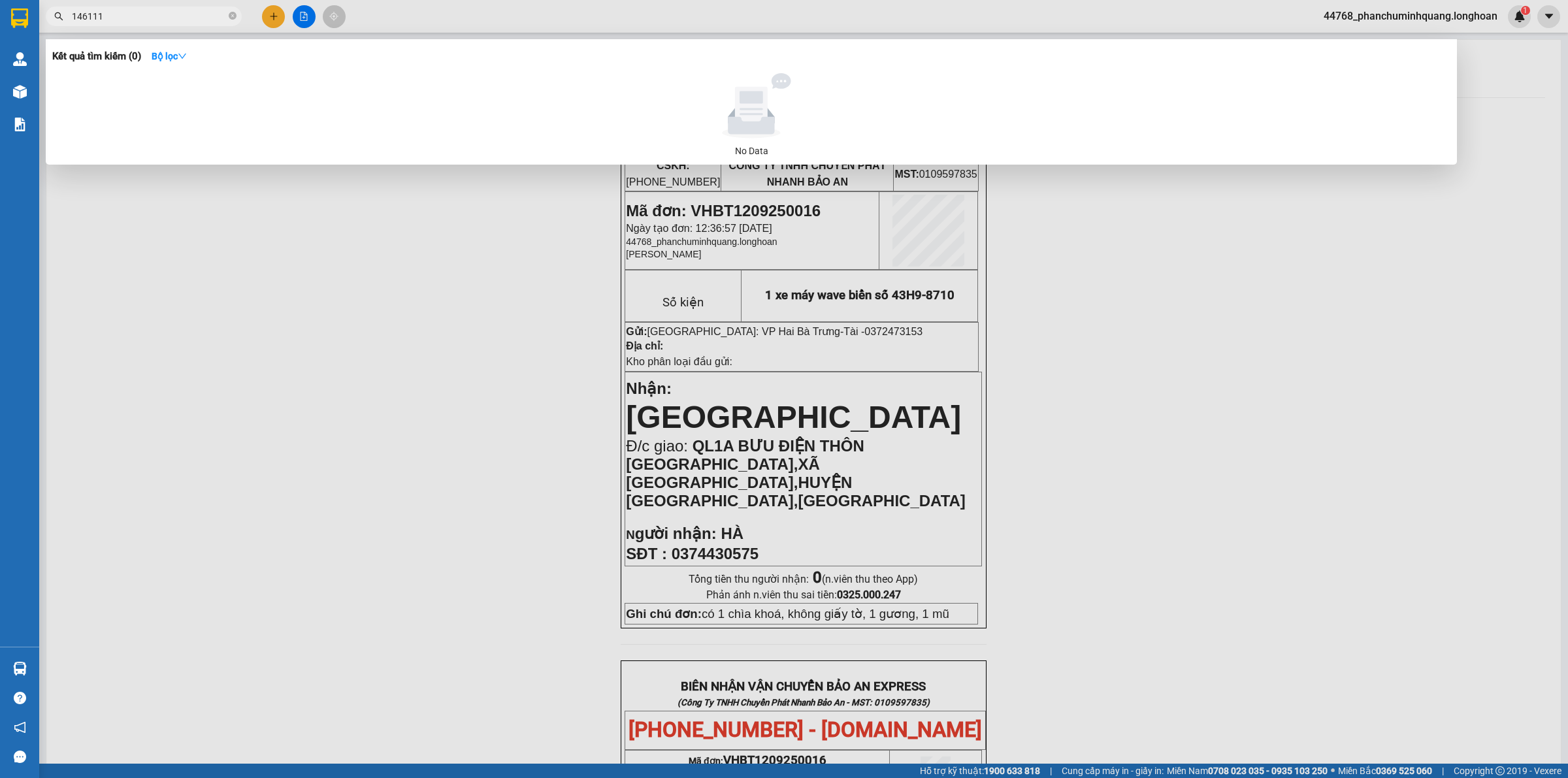
type input "14611"
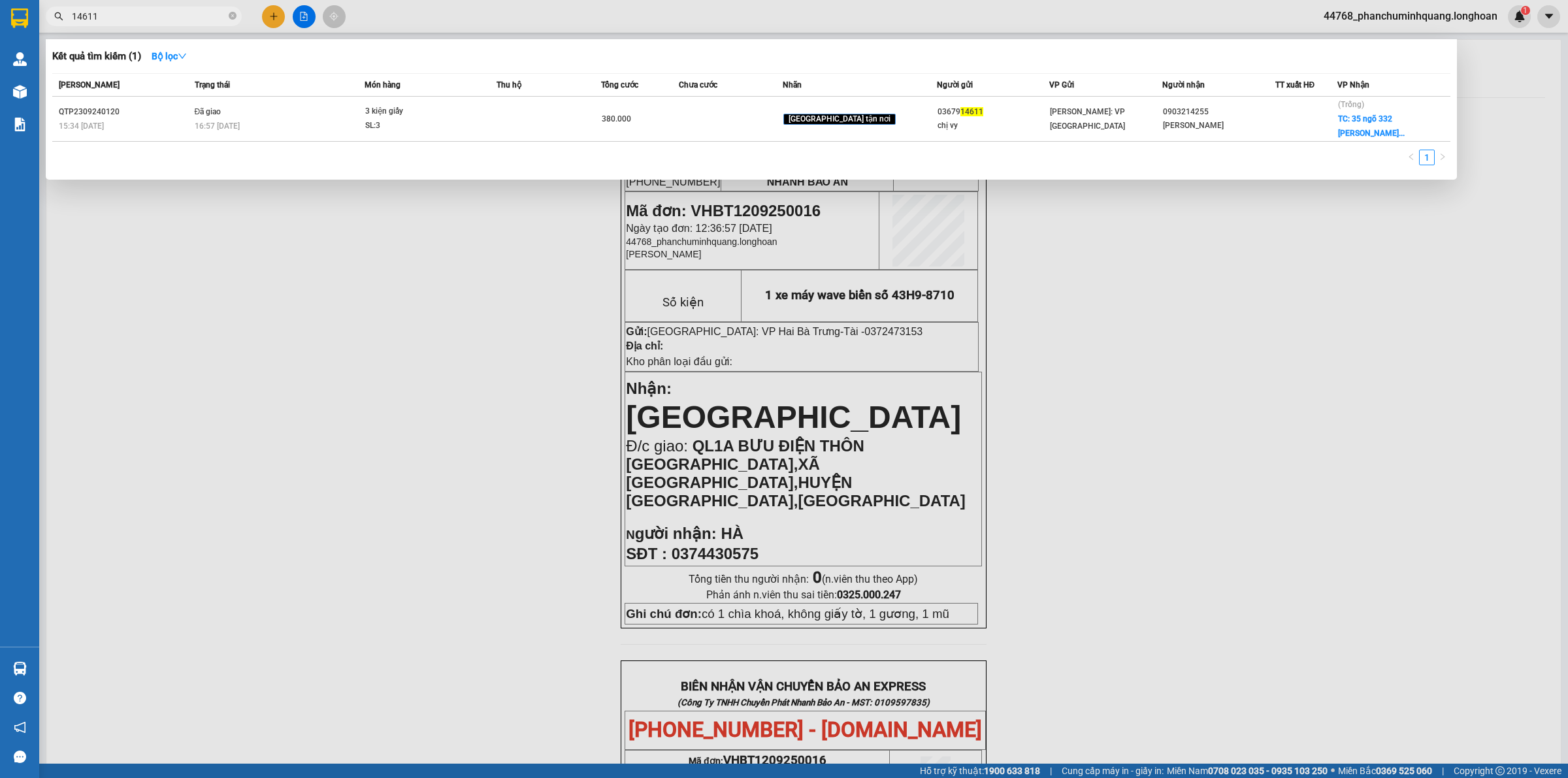
click at [122, 17] on input "14611" at bounding box center [148, 16] width 154 height 14
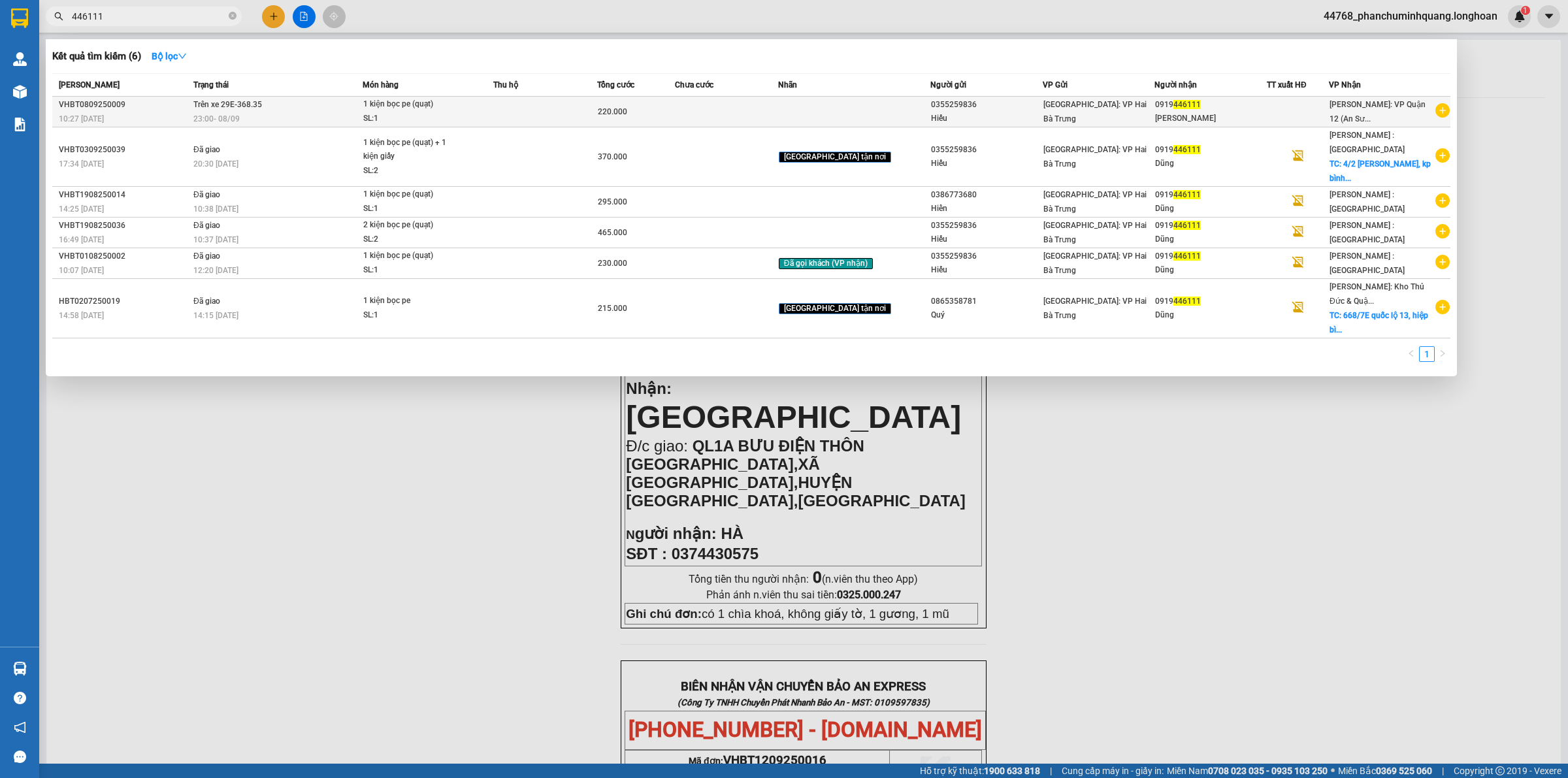
type input "446111"
click at [550, 111] on td at bounding box center [545, 112] width 104 height 30
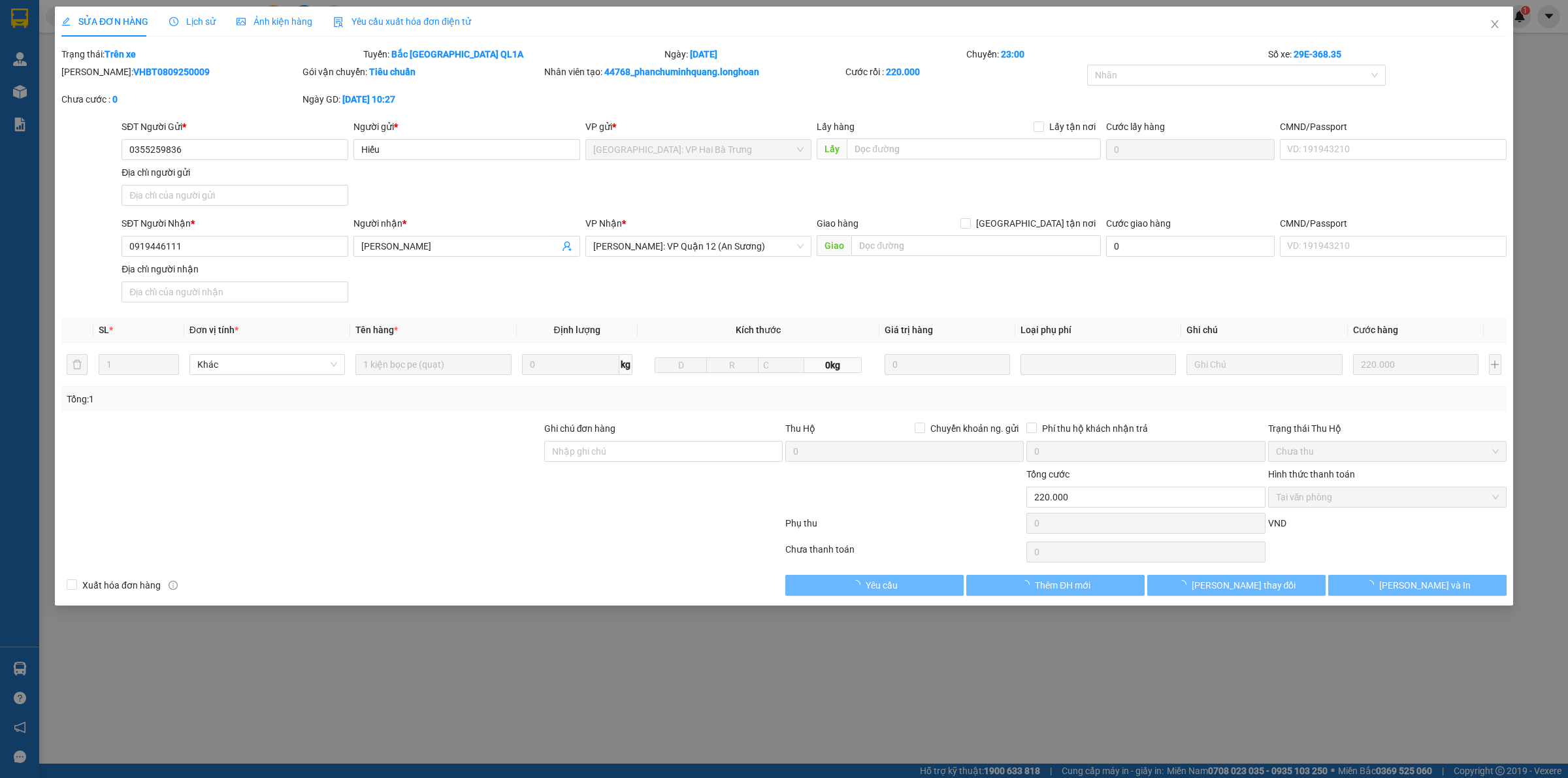
type input "0355259836"
type input "Hiếu"
type input "0919446111"
type input "[PERSON_NAME]"
type input "220.000"
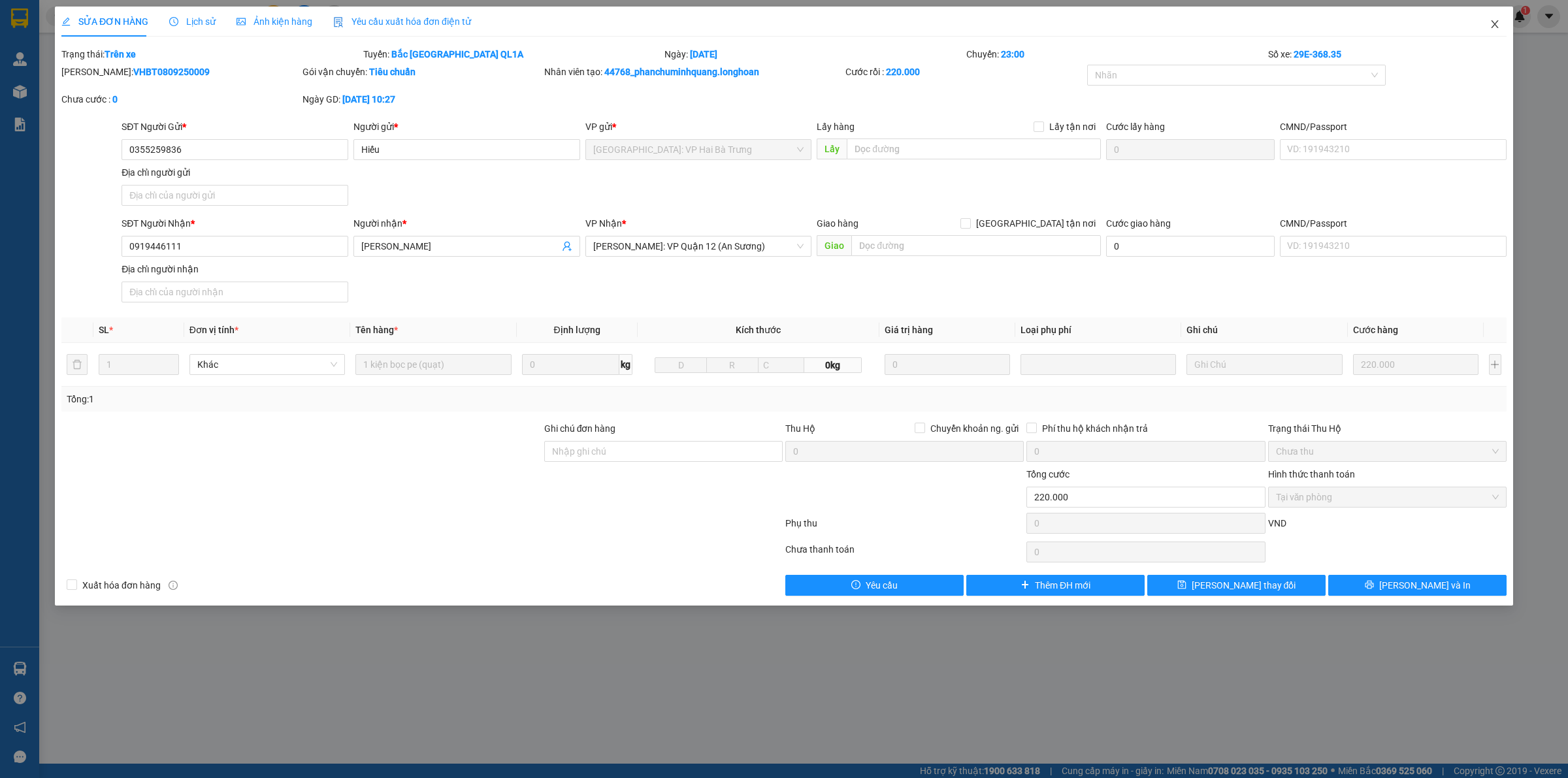
click at [1498, 25] on icon "close" at bounding box center [1495, 24] width 11 height 11
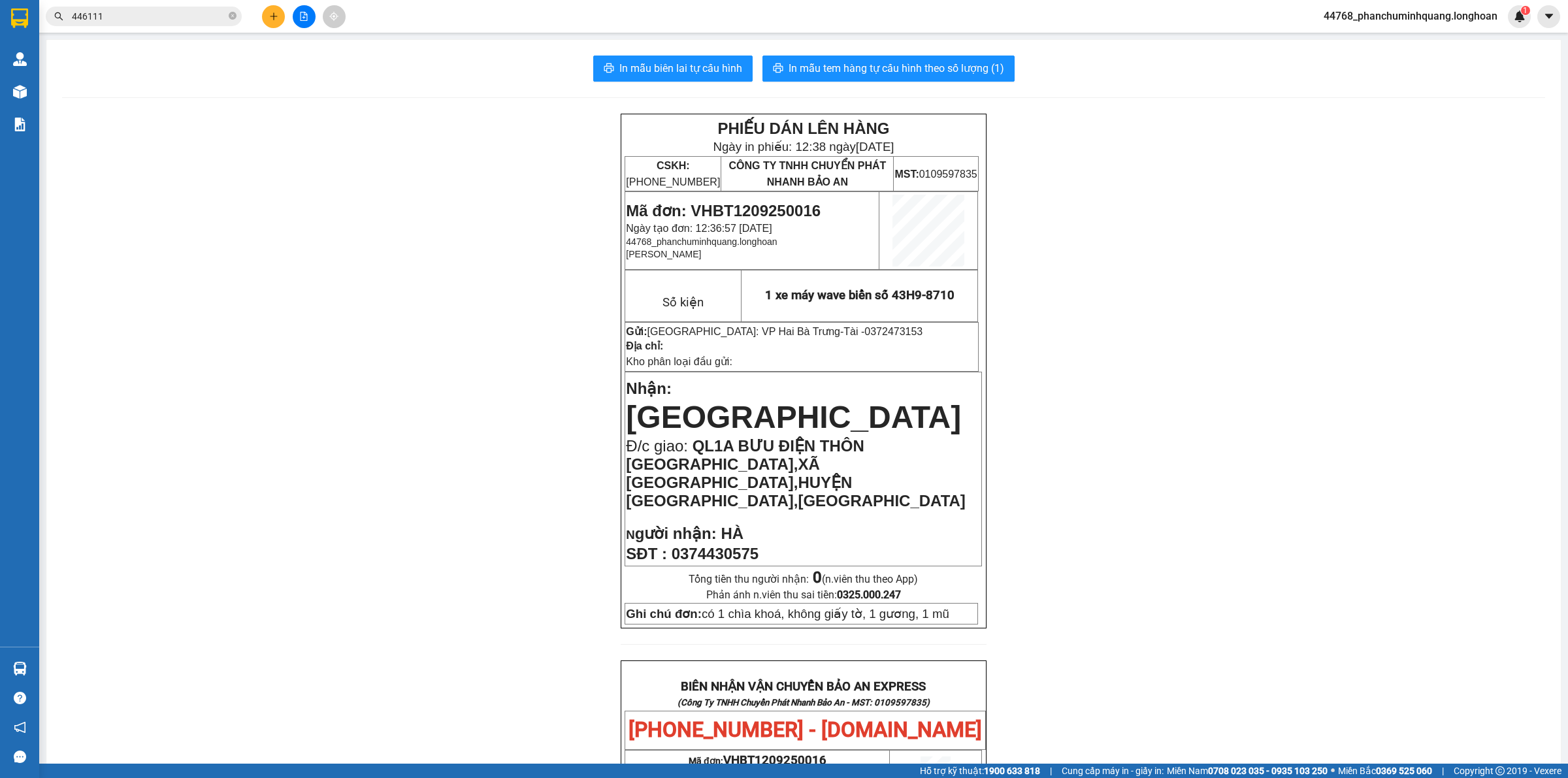
click at [180, 14] on input "446111" at bounding box center [148, 16] width 154 height 14
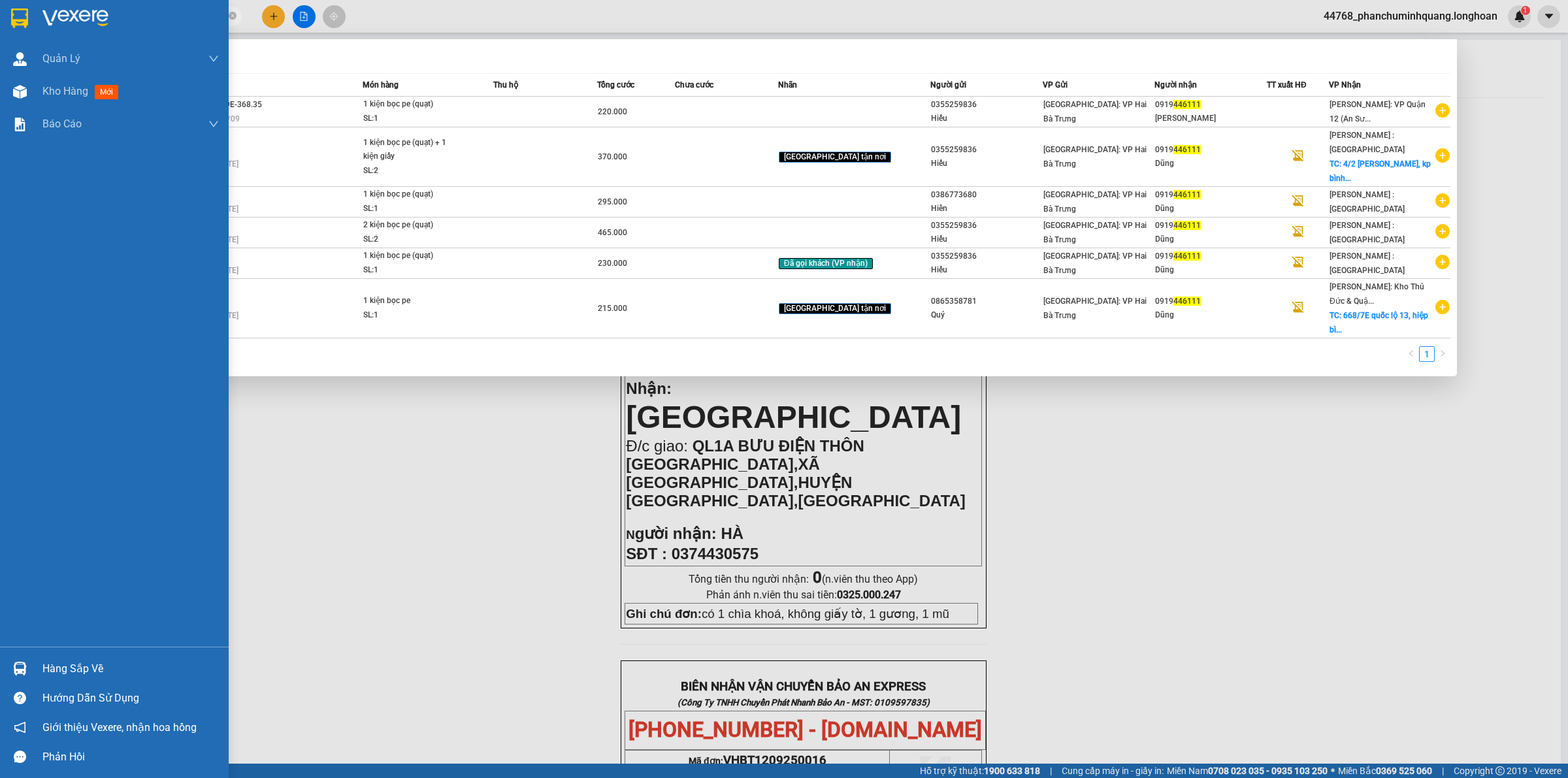
click at [5, 14] on div at bounding box center [114, 21] width 228 height 43
click at [245, 451] on div at bounding box center [784, 389] width 1568 height 778
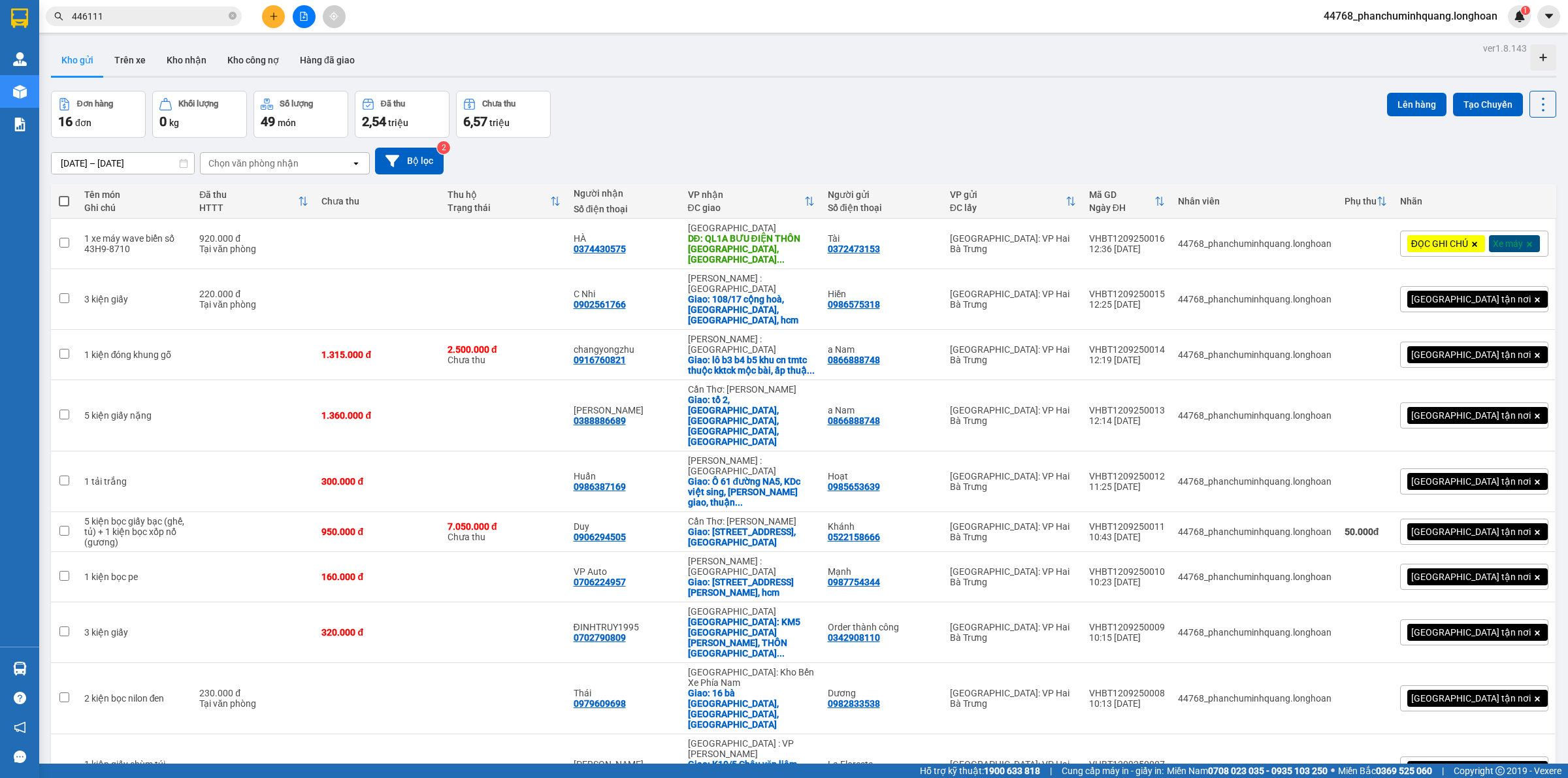
click at [125, 21] on input "446111" at bounding box center [148, 16] width 154 height 14
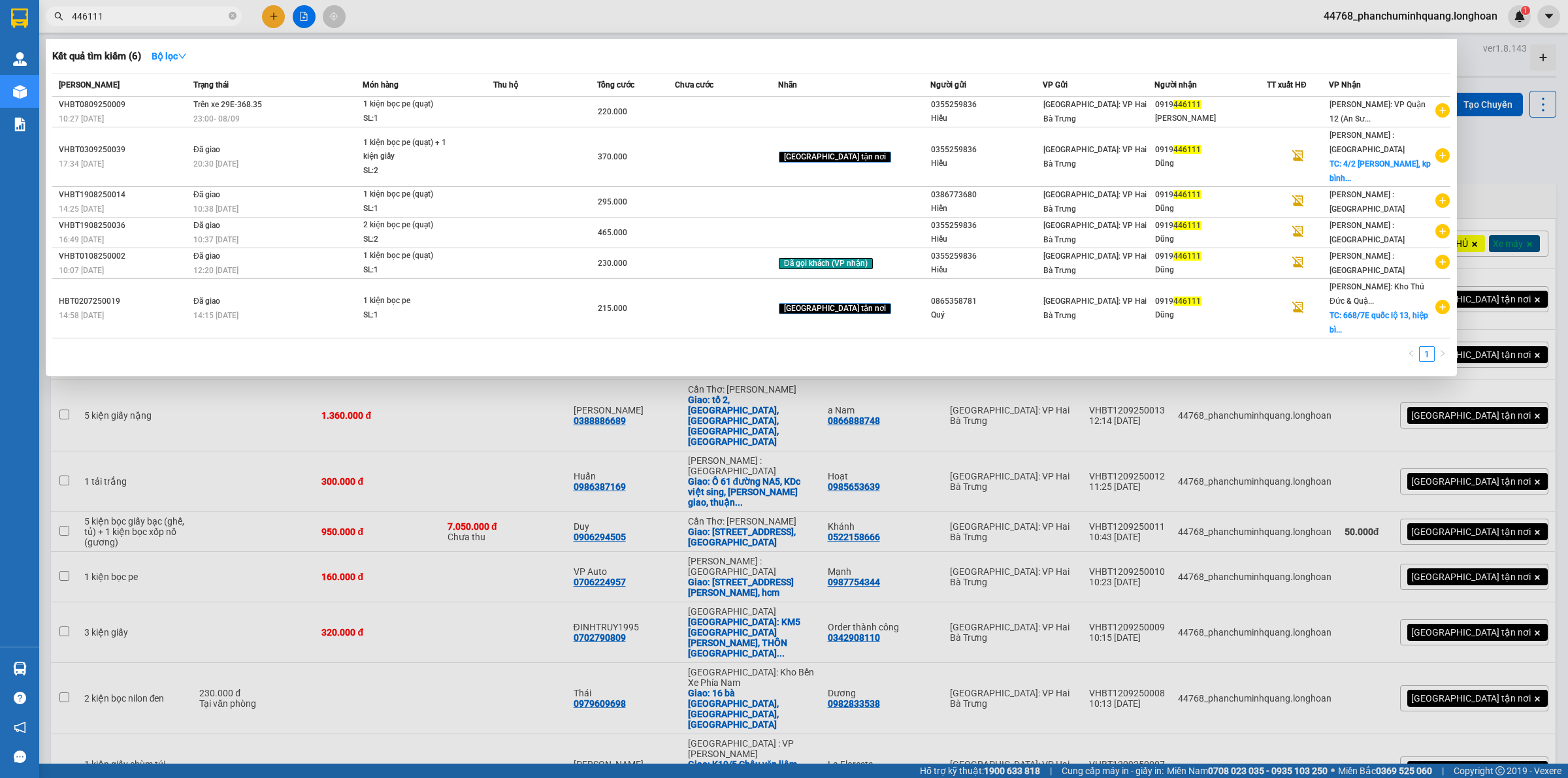
click at [125, 21] on input "446111" at bounding box center [148, 16] width 154 height 14
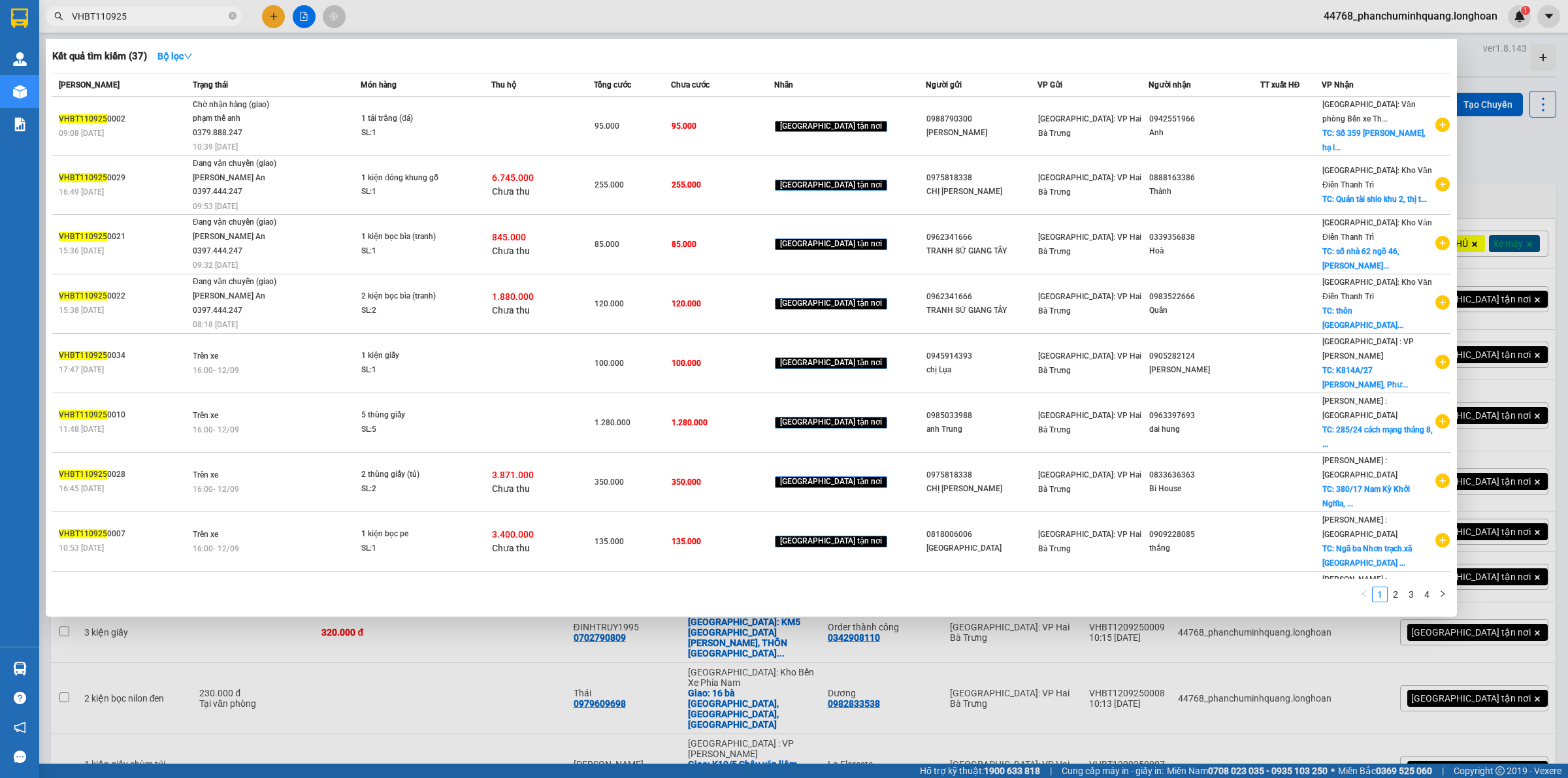
type input "VHBT110925"
click at [1395, 603] on div "1 2 3 4" at bounding box center [752, 598] width 1398 height 24
click at [1399, 598] on link "2" at bounding box center [1395, 594] width 14 height 14
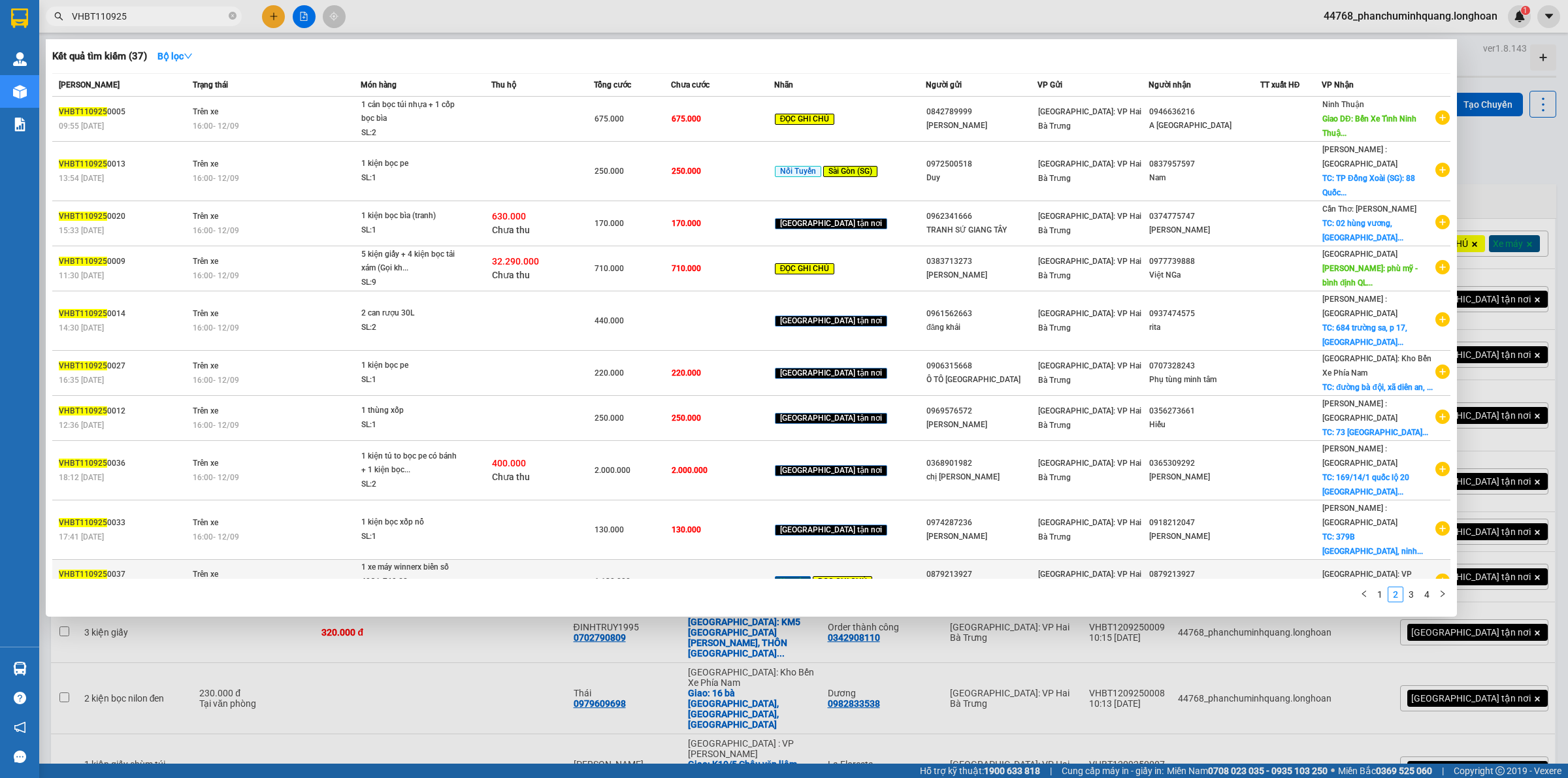
click at [552, 560] on td at bounding box center [542, 582] width 103 height 44
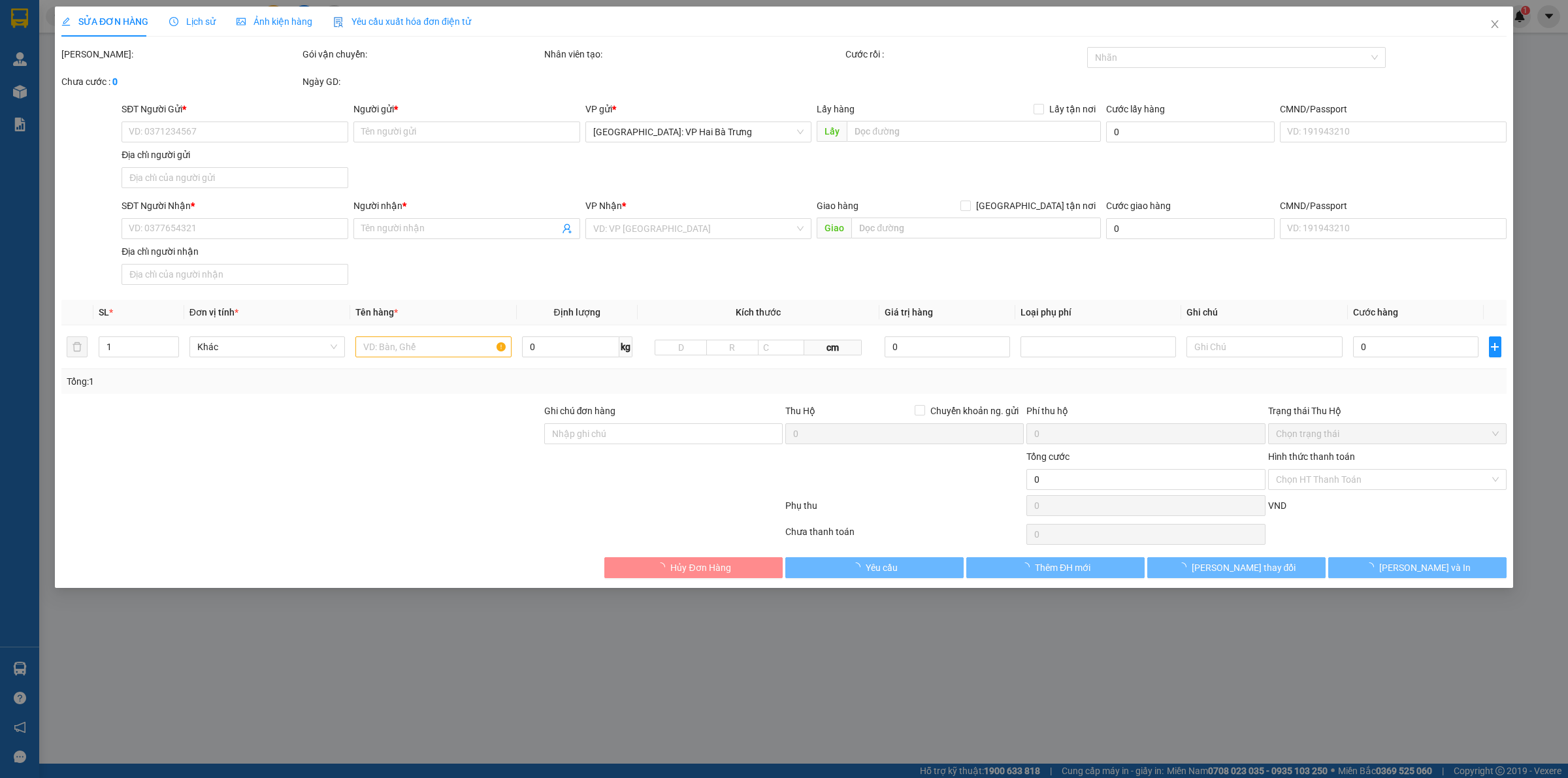
type input "0879213927"
type input "A Lâm"
type input "0879213927"
type input "A Lâm"
type input "có 1 chìa khoá, không giấy tờ, 1 gương"
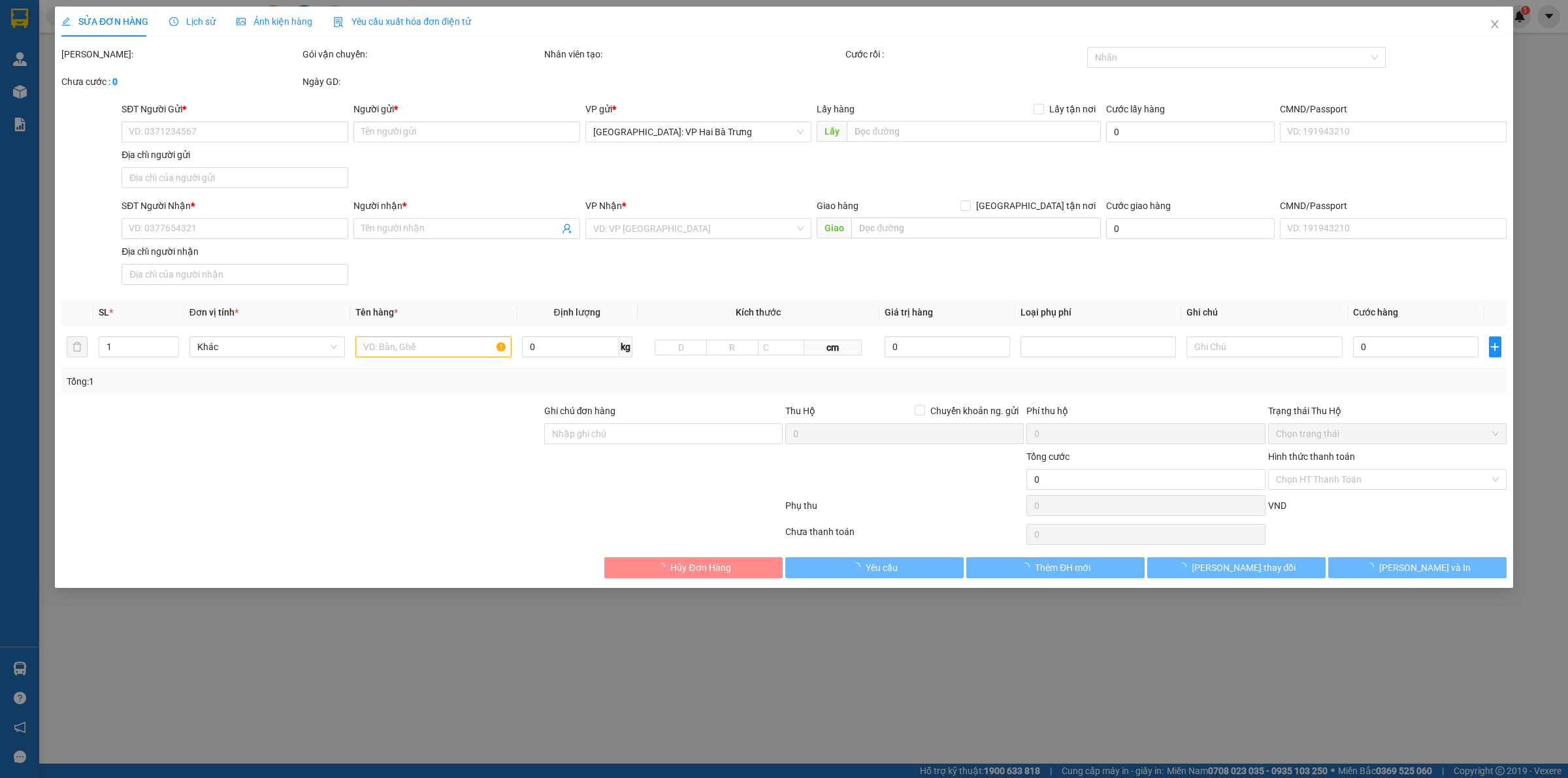
type input "1.130.000"
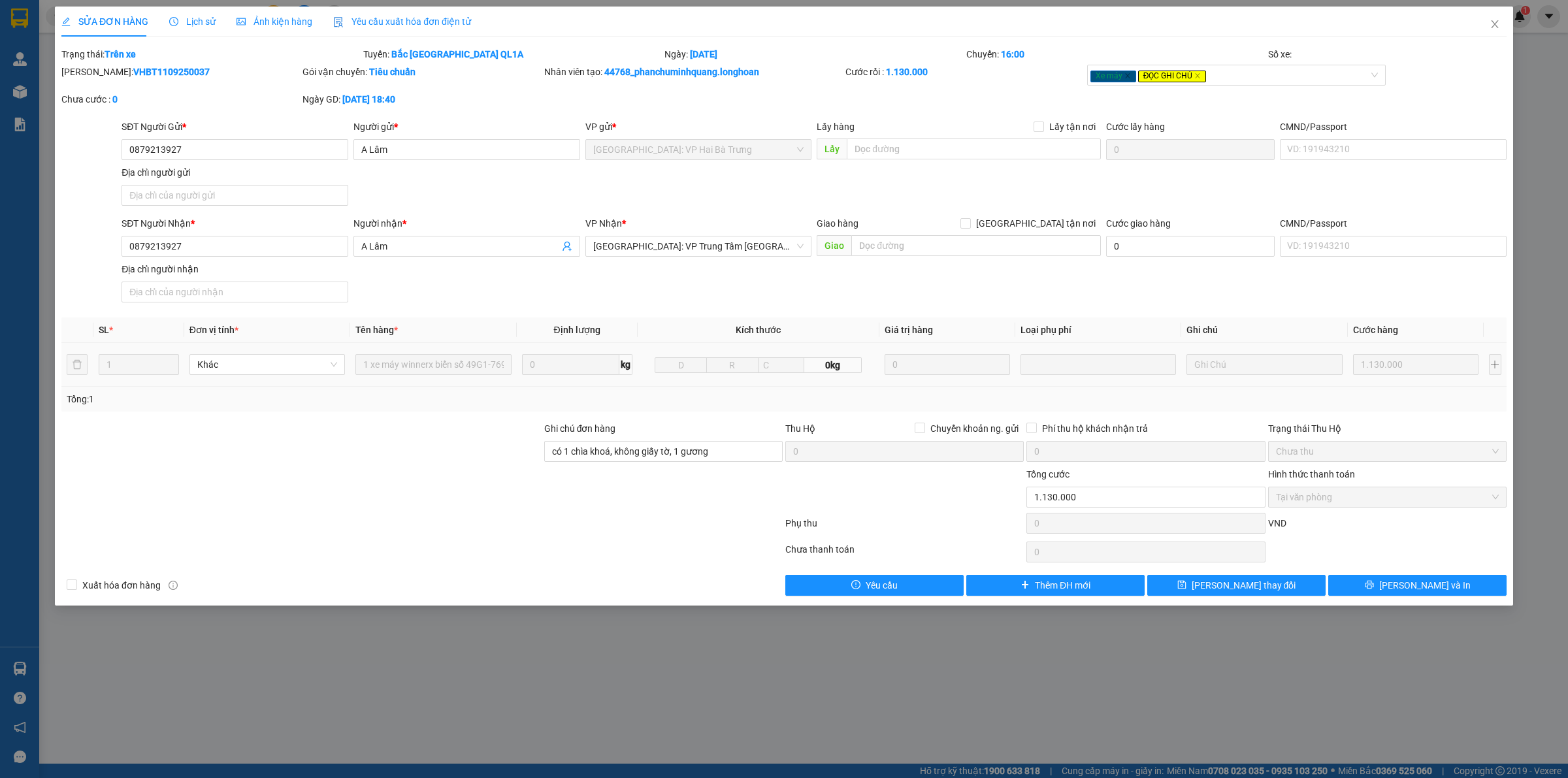
drag, startPoint x: 196, startPoint y: 77, endPoint x: 94, endPoint y: 69, distance: 102.3
click at [94, 69] on div "[PERSON_NAME]: VHBT1109250037" at bounding box center [180, 72] width 238 height 14
copy b "VHBT1109250037"
click at [1499, 30] on icon "close" at bounding box center [1495, 24] width 11 height 11
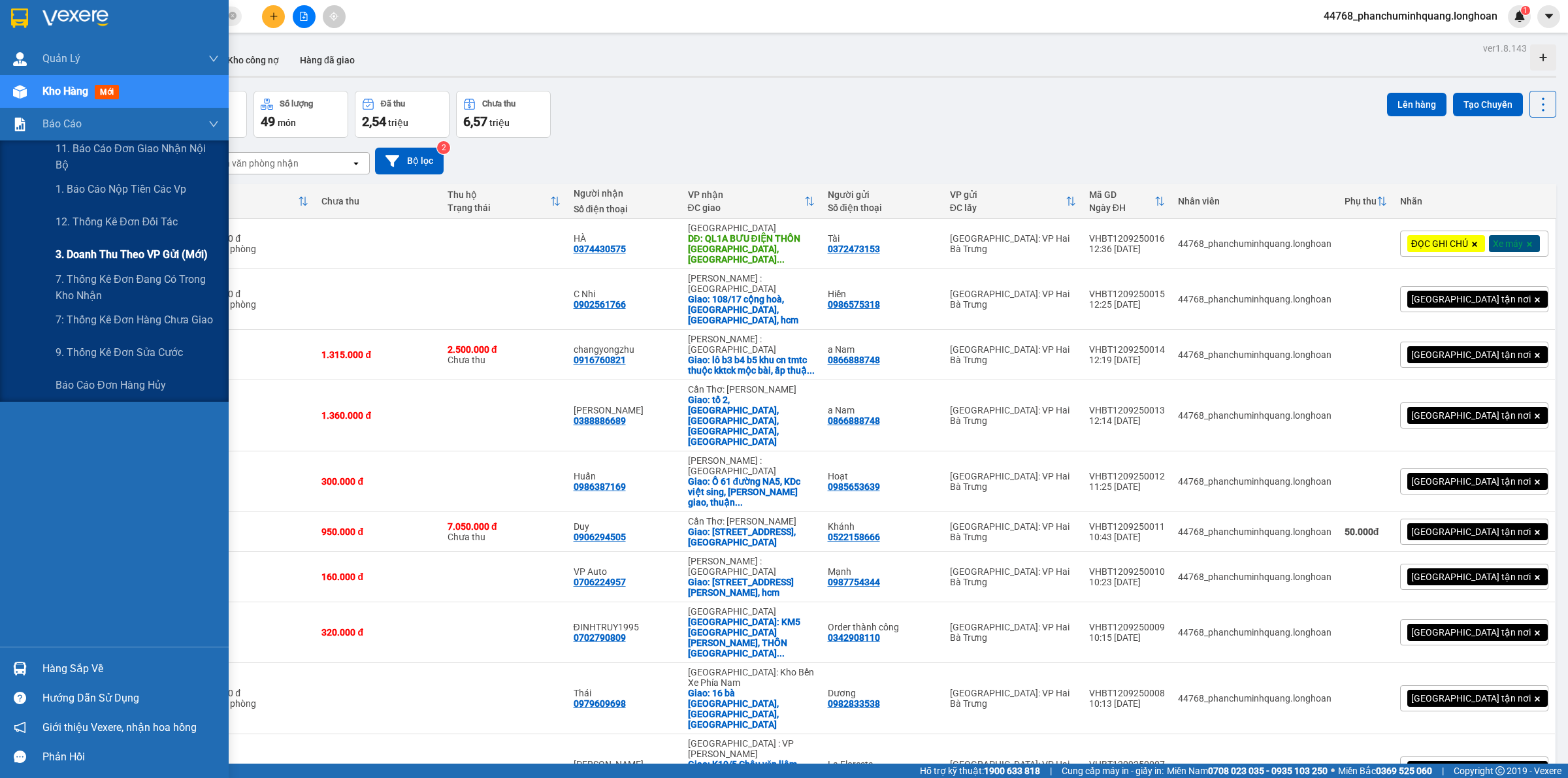
click at [127, 253] on span "3. Doanh Thu theo VP Gửi (mới)" at bounding box center [132, 253] width 152 height 16
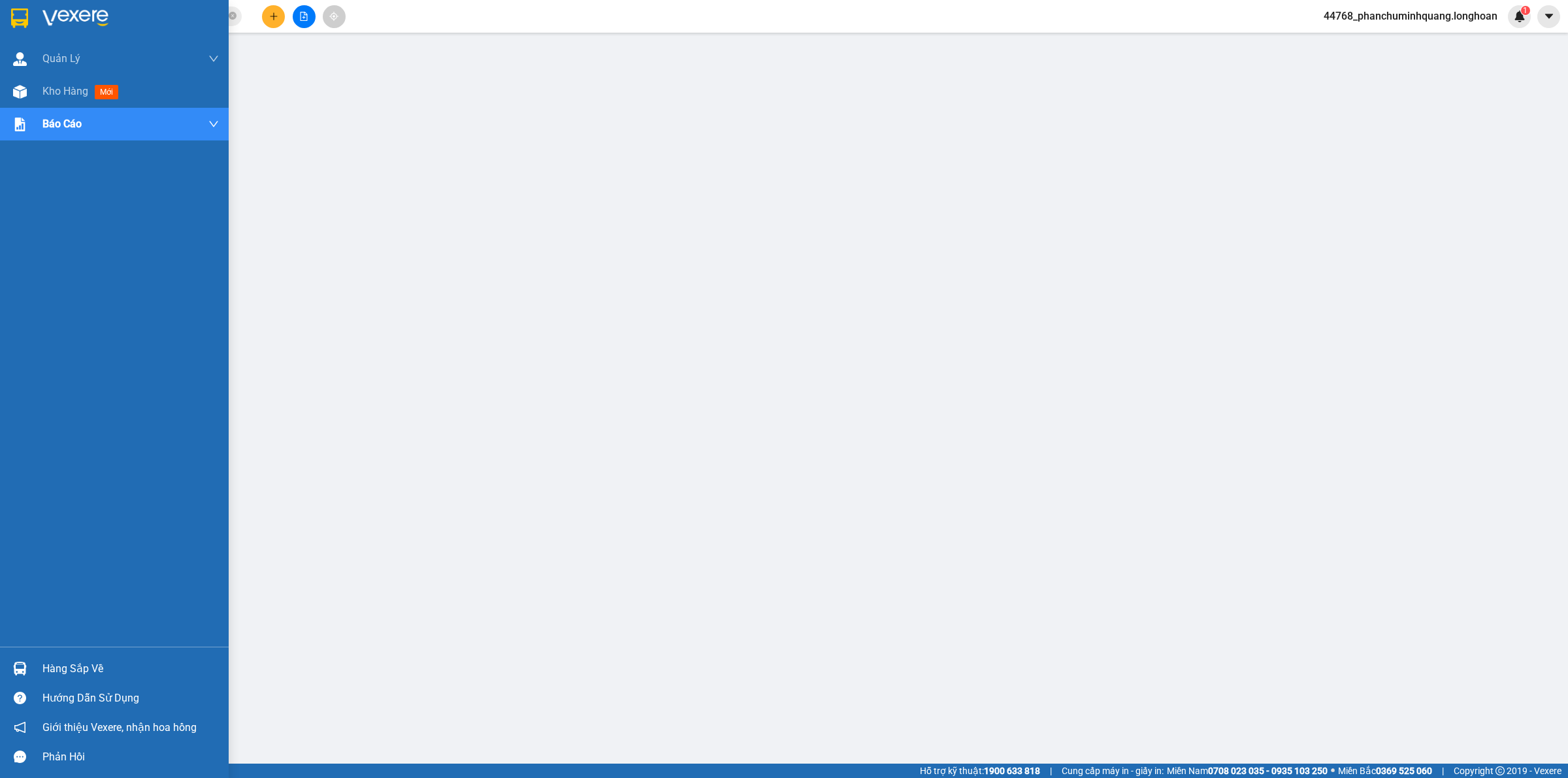
click at [21, 16] on img at bounding box center [20, 18] width 17 height 20
